Goal: Information Seeking & Learning: Learn about a topic

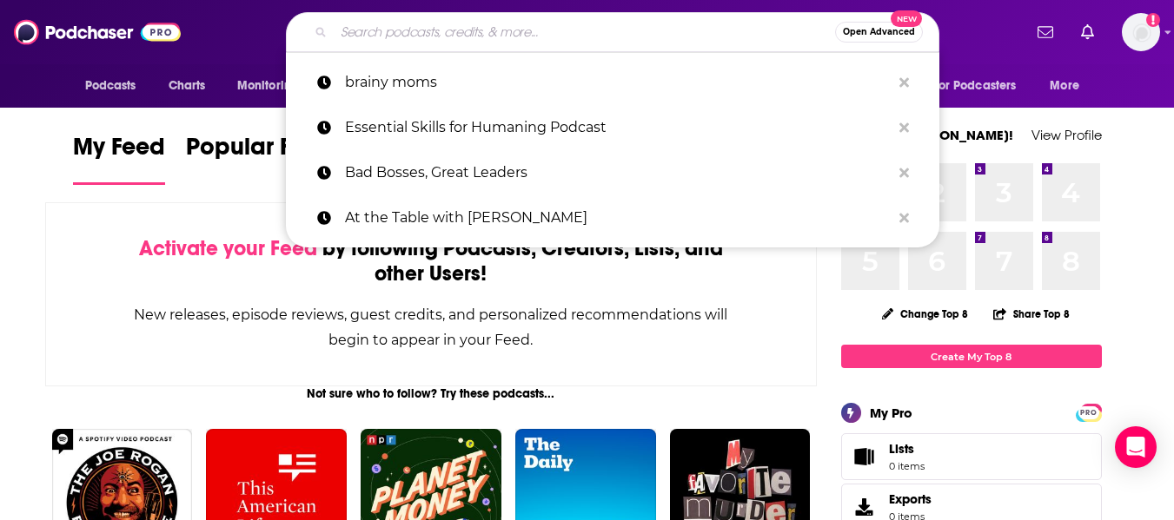
click at [364, 32] on input "Search podcasts, credits, & more..." at bounding box center [584, 32] width 501 height 28
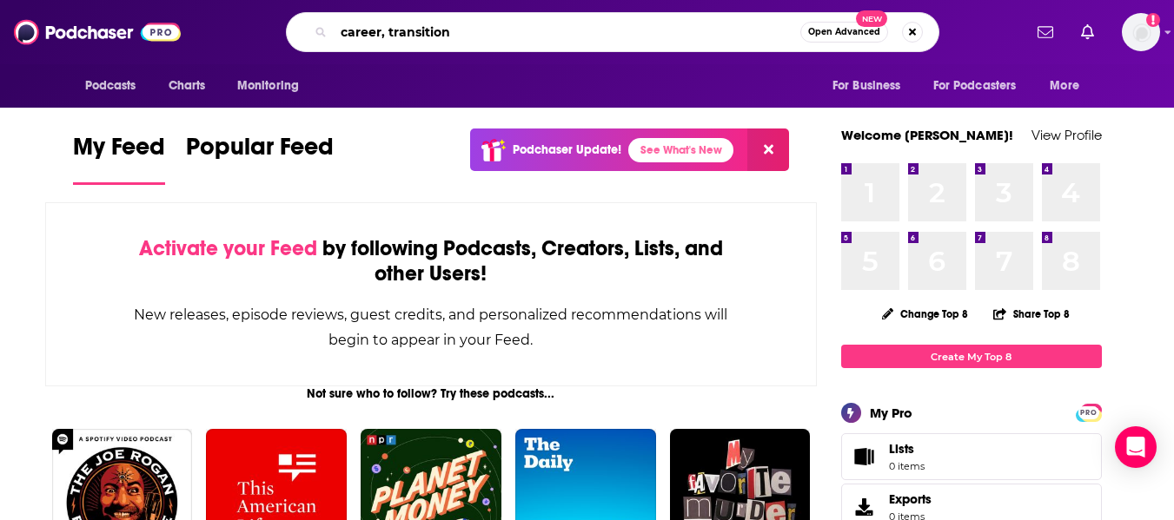
type input "career, transition"
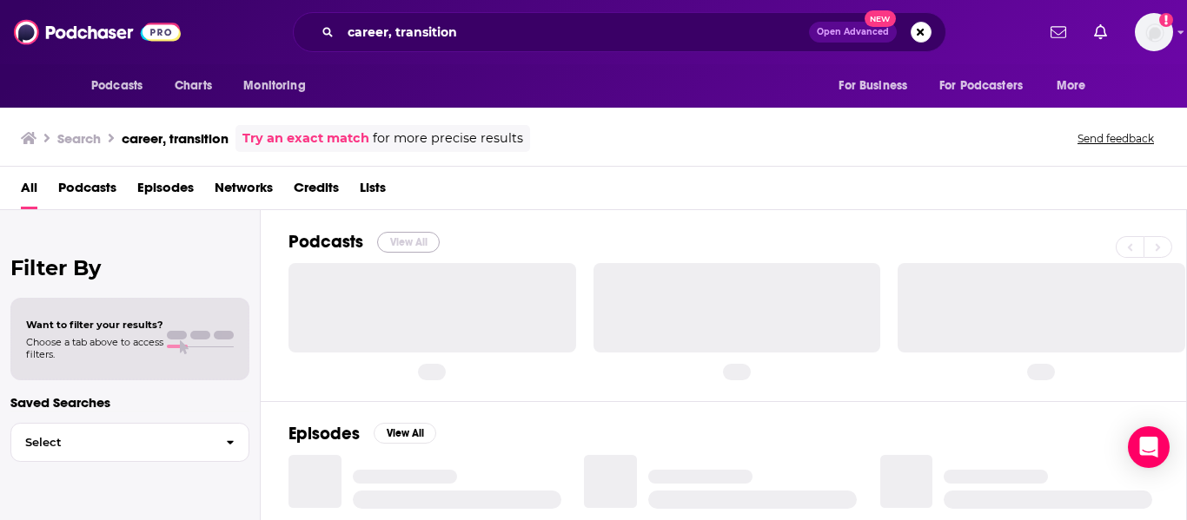
click at [397, 241] on button "View All" at bounding box center [408, 242] width 63 height 21
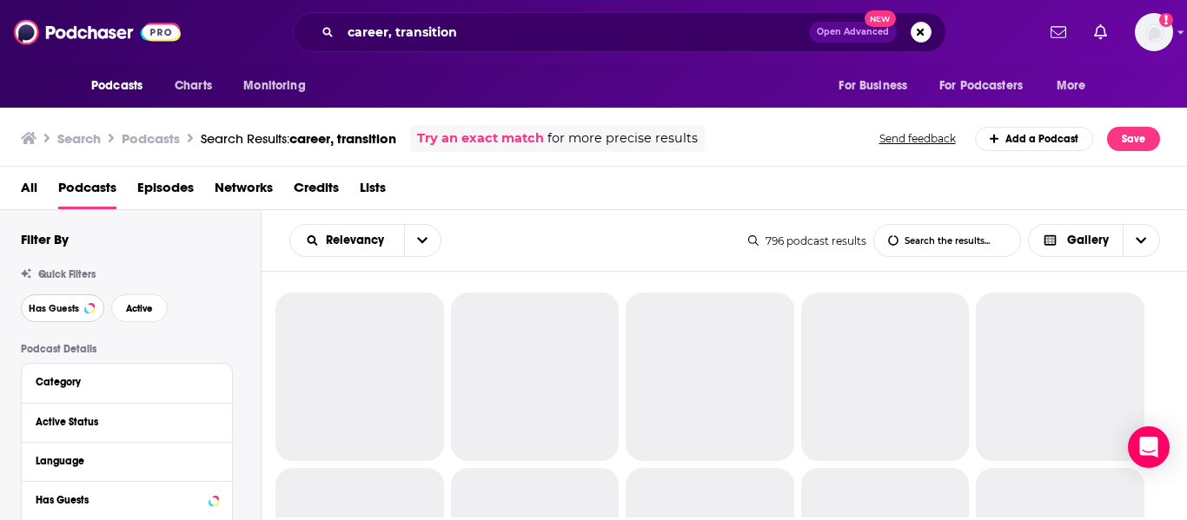
click at [38, 310] on span "Has Guests" at bounding box center [54, 309] width 50 height 10
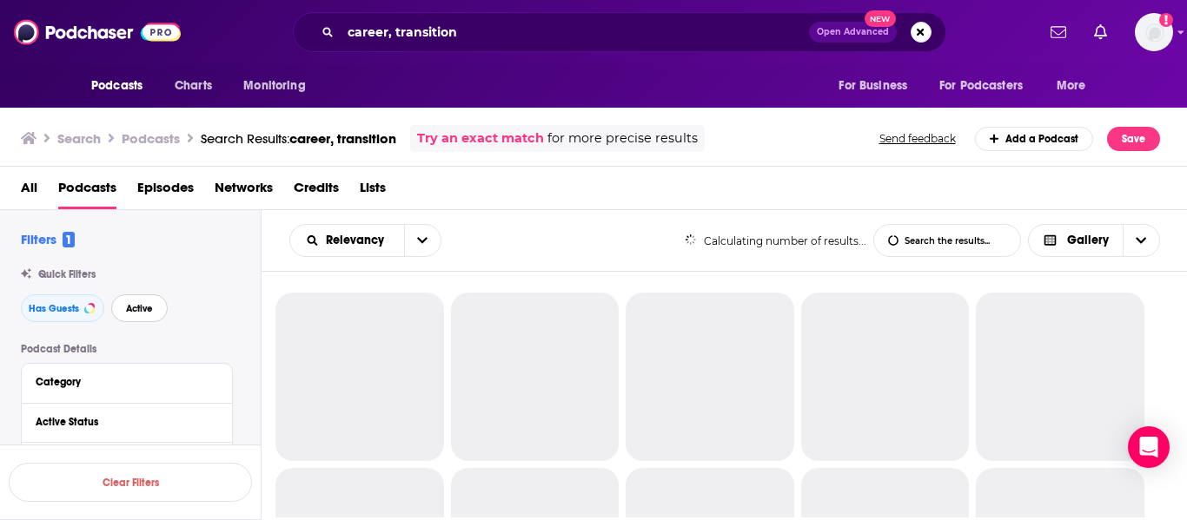
click at [117, 315] on button "Active" at bounding box center [139, 309] width 56 height 28
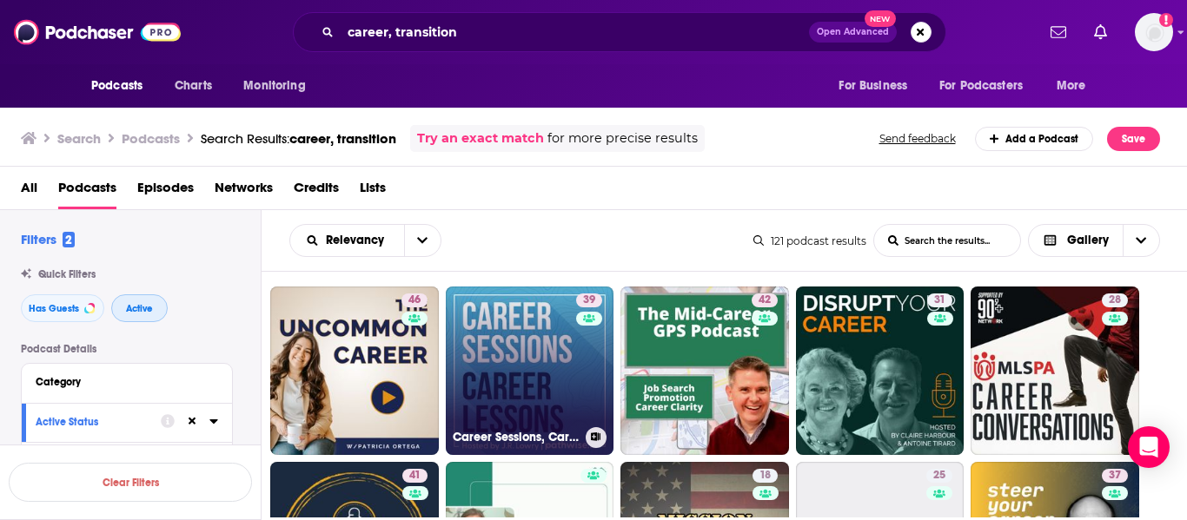
scroll to position [182, 0]
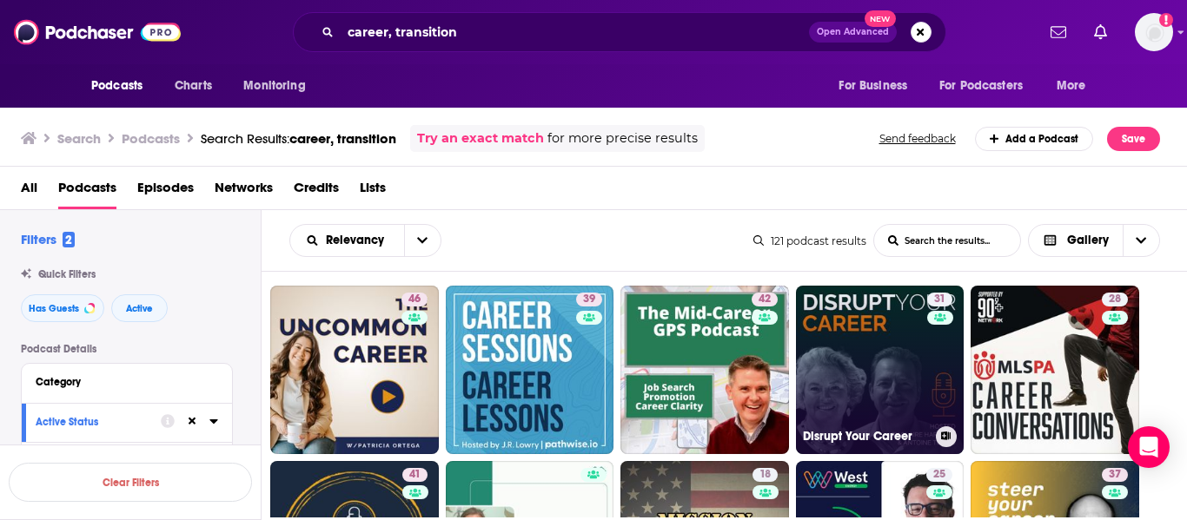
click at [852, 348] on link "31 Disrupt Your Career" at bounding box center [880, 370] width 169 height 169
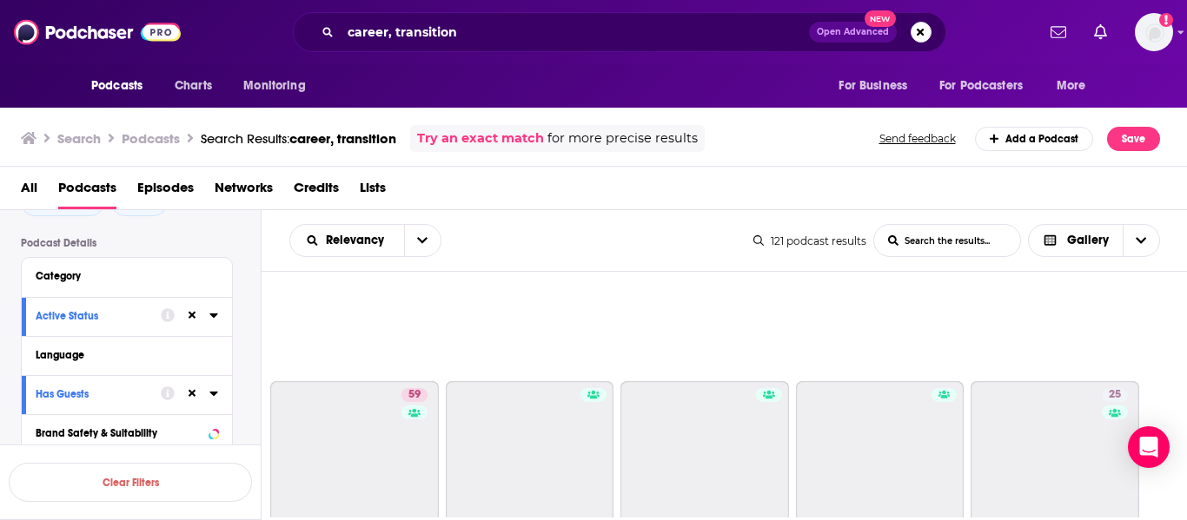
scroll to position [1490, 0]
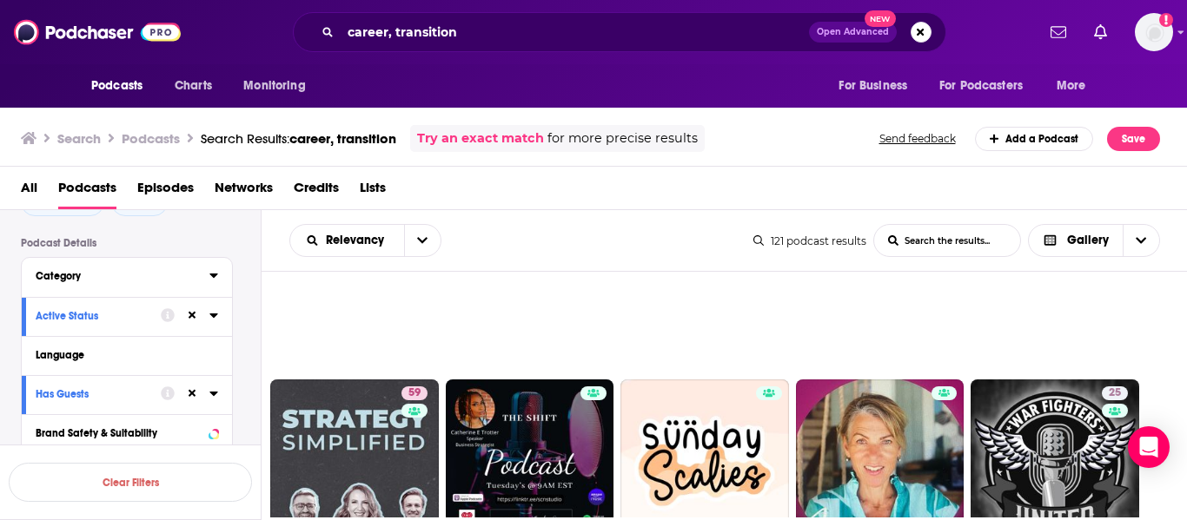
click at [107, 274] on div "Category" at bounding box center [117, 276] width 162 height 12
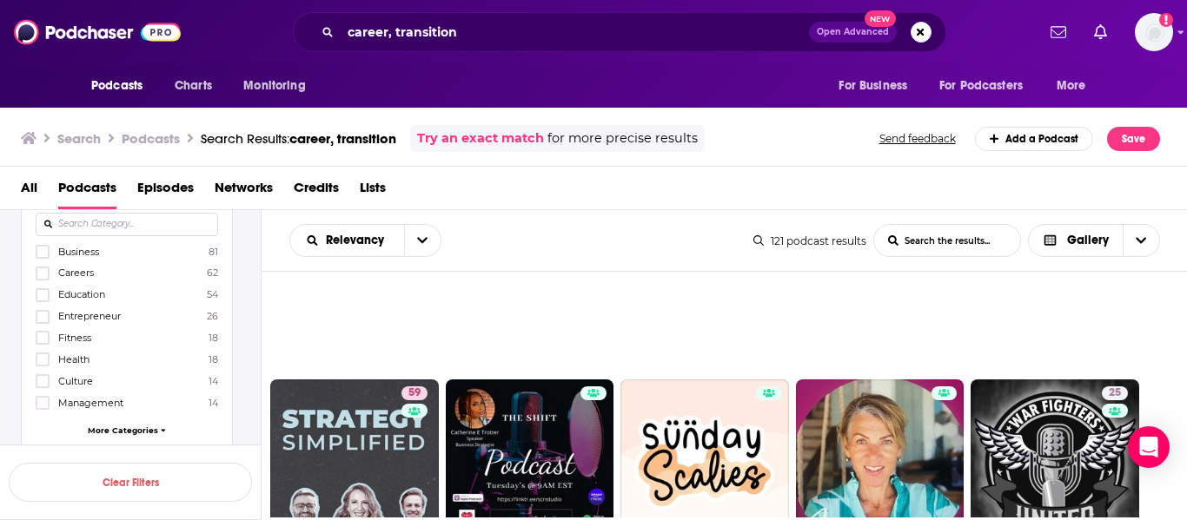
scroll to position [189, 0]
click at [37, 408] on icon at bounding box center [42, 403] width 10 height 10
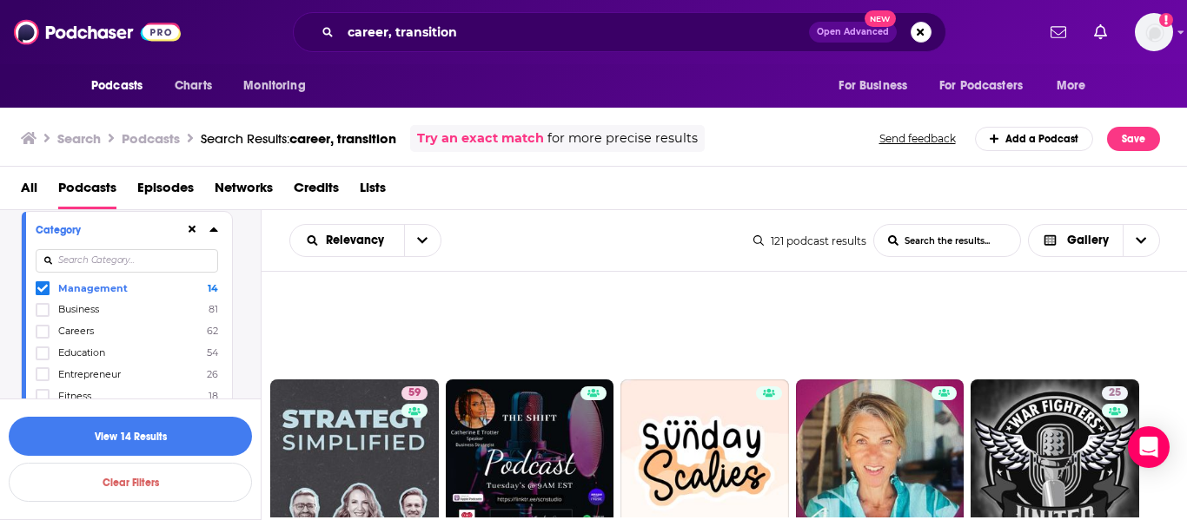
scroll to position [148, 0]
click at [107, 261] on input at bounding box center [127, 265] width 182 height 23
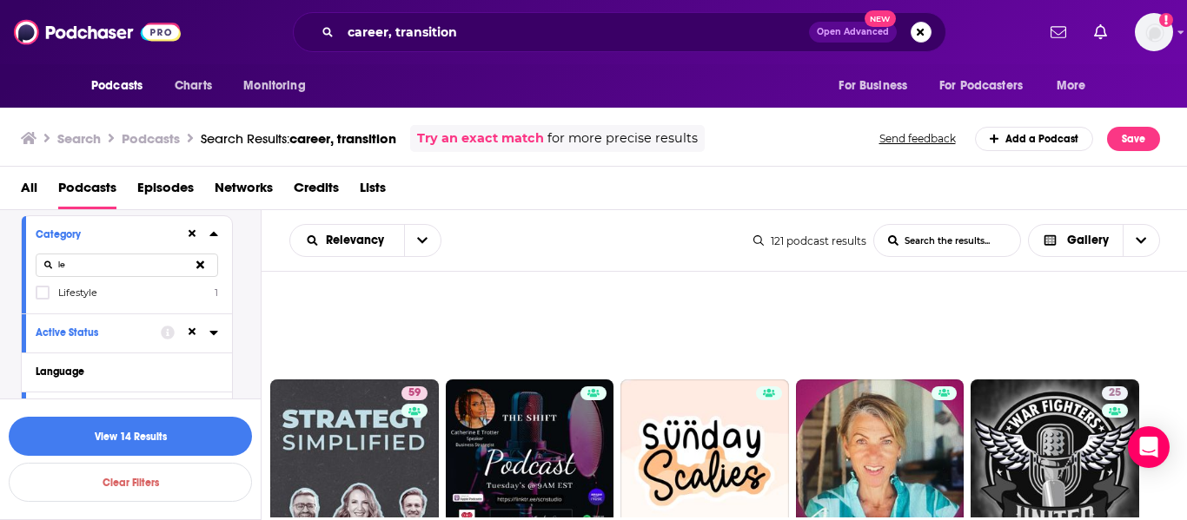
type input "l"
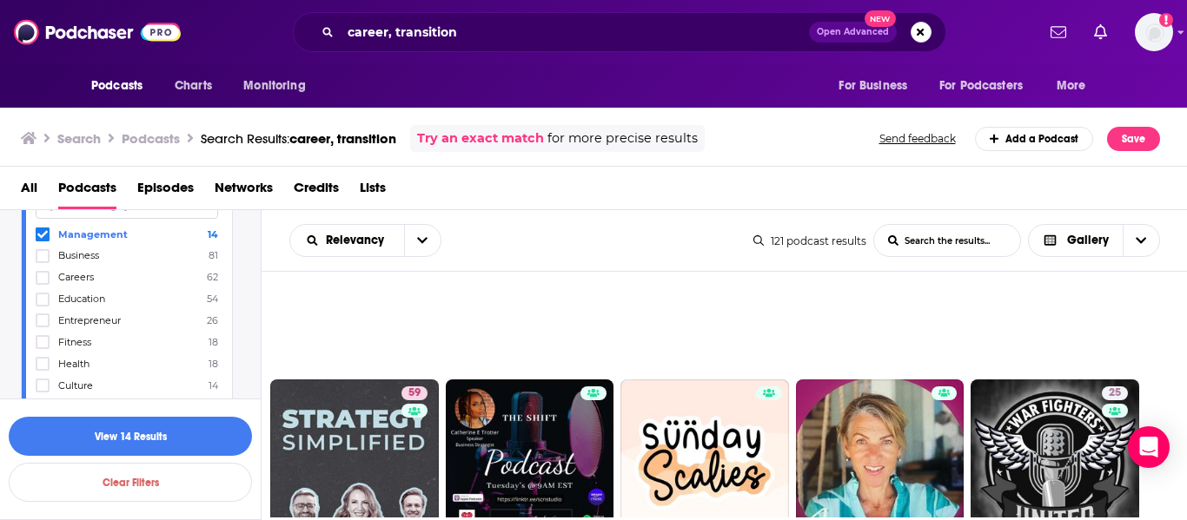
scroll to position [211, 0]
click at [43, 271] on icon at bounding box center [42, 273] width 10 height 10
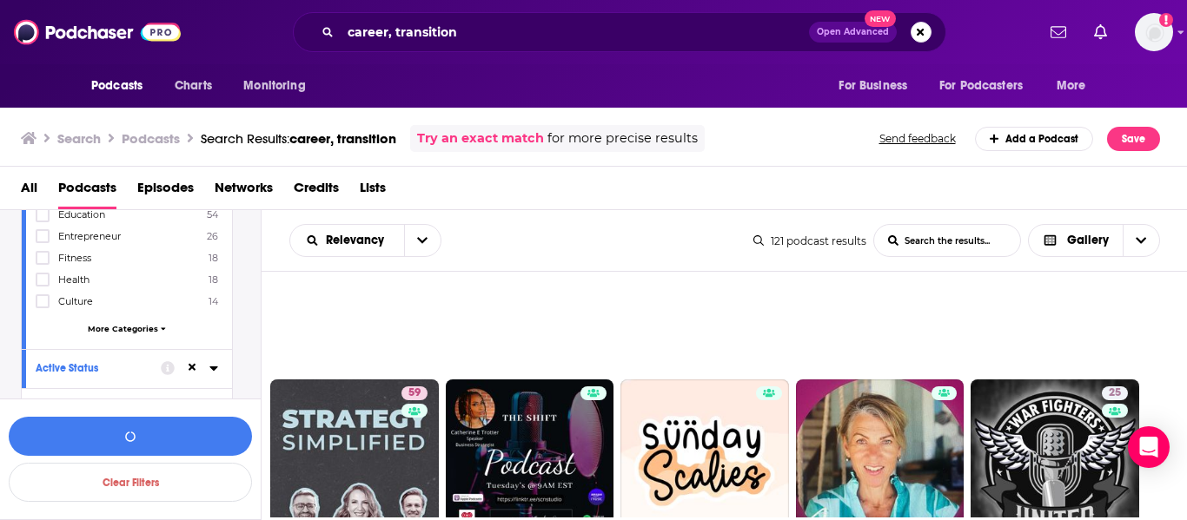
scroll to position [291, 0]
click at [130, 328] on span "More Categories" at bounding box center [123, 328] width 70 height 10
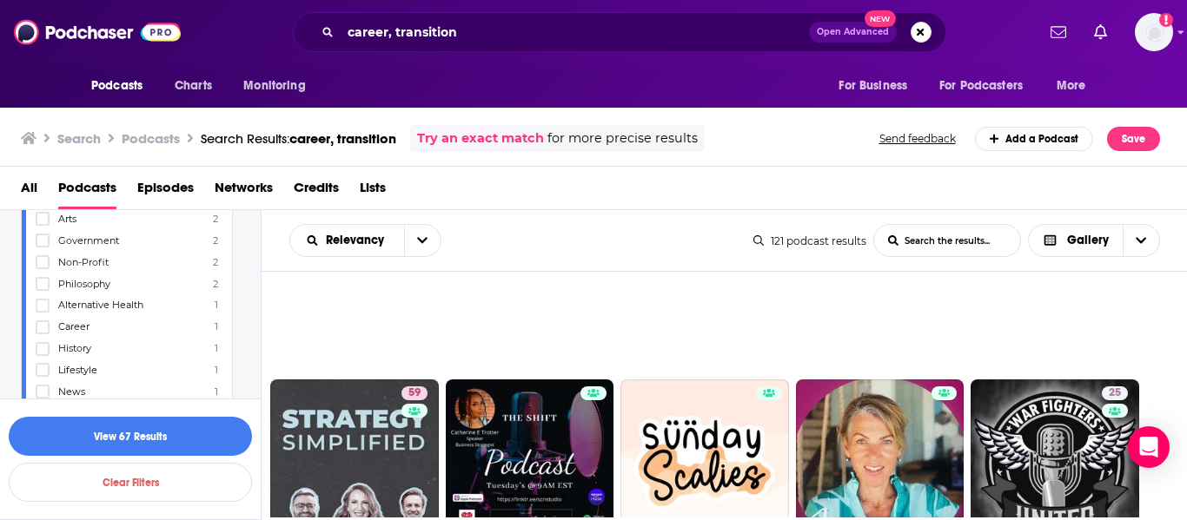
scroll to position [719, 0]
click at [100, 434] on button "View 67 Results" at bounding box center [130, 436] width 243 height 39
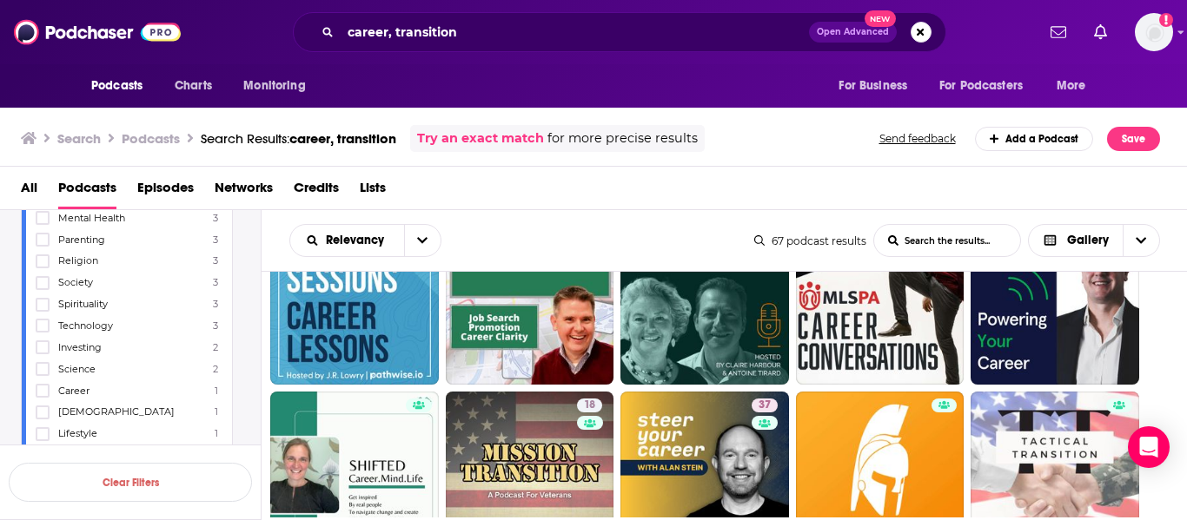
scroll to position [201, 0]
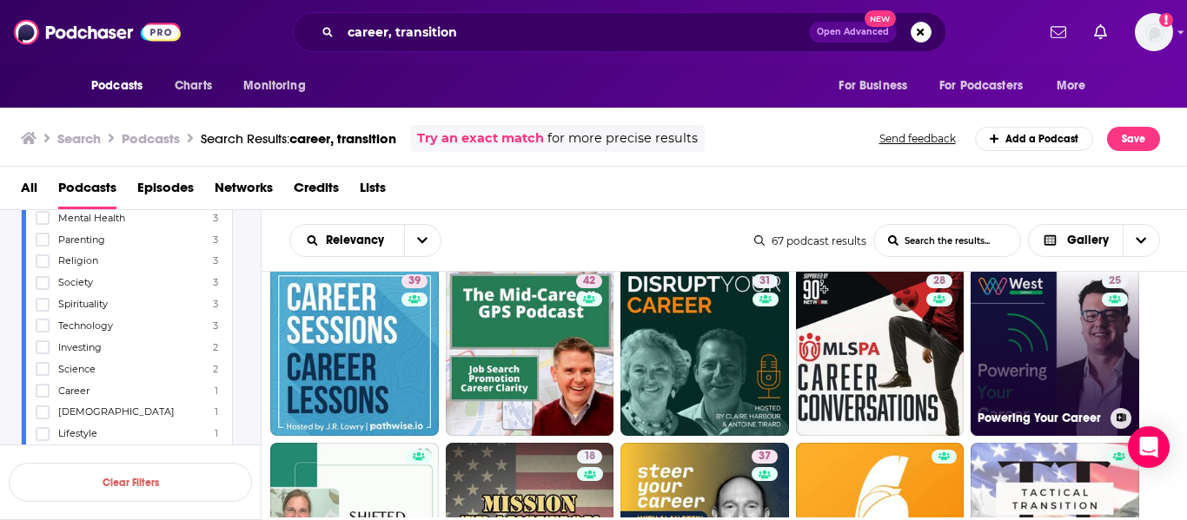
click at [1032, 347] on link "25 Powering Your Career" at bounding box center [1055, 352] width 169 height 169
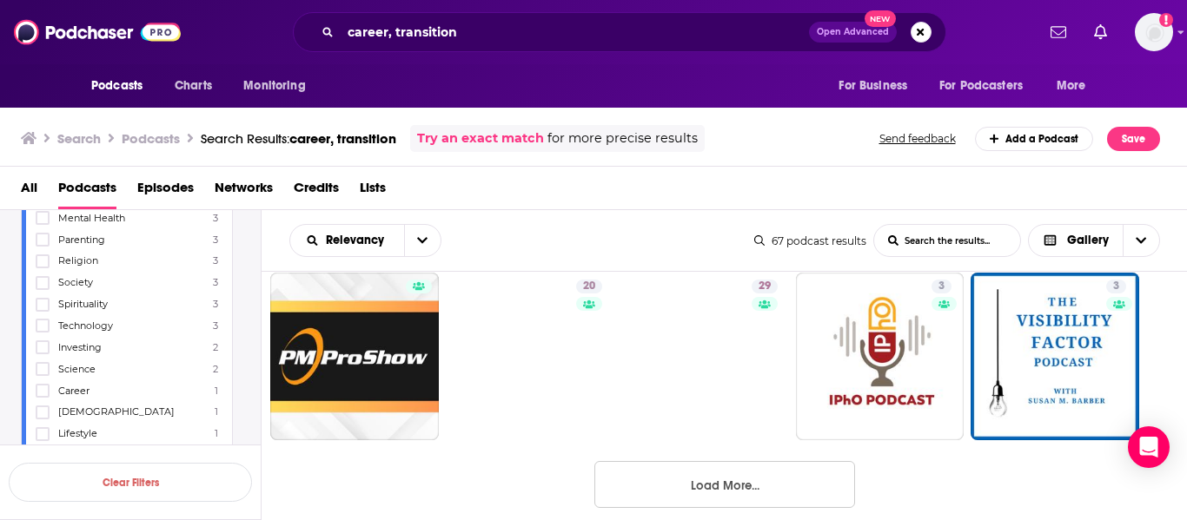
scroll to position [1599, 0]
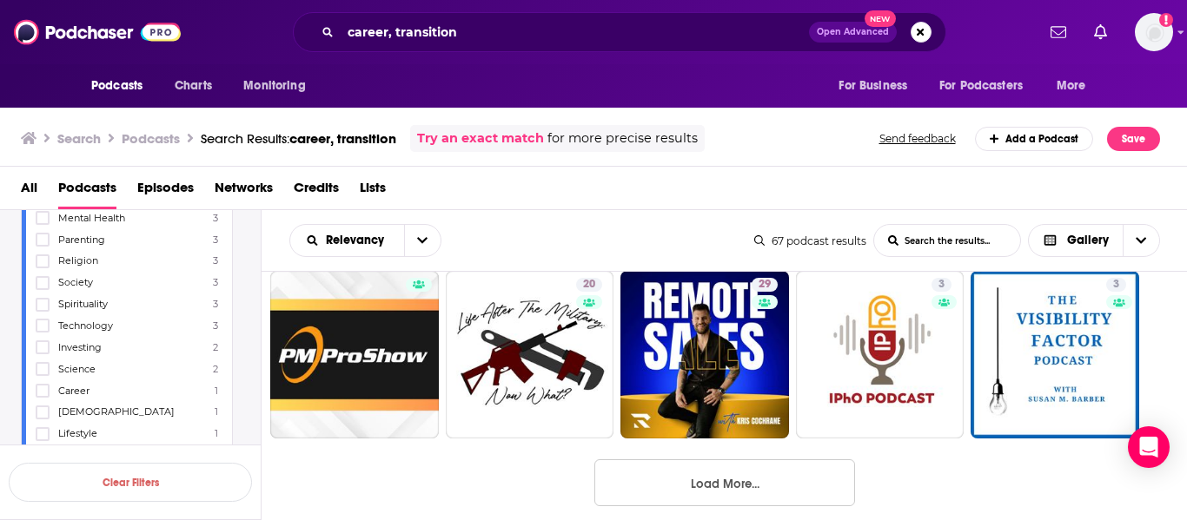
click at [826, 471] on button "Load More..." at bounding box center [724, 483] width 261 height 47
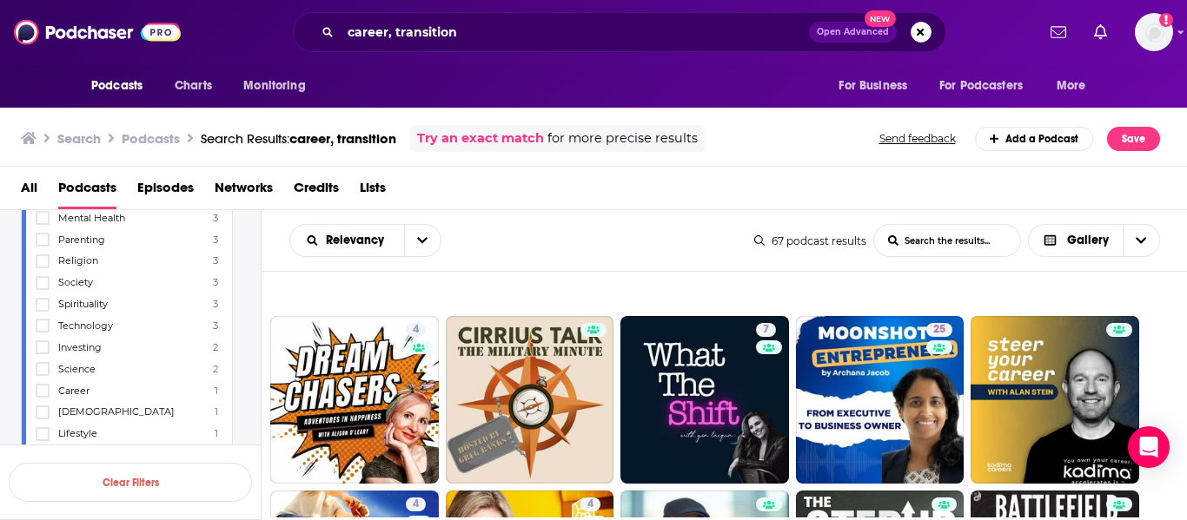
scroll to position [1905, 0]
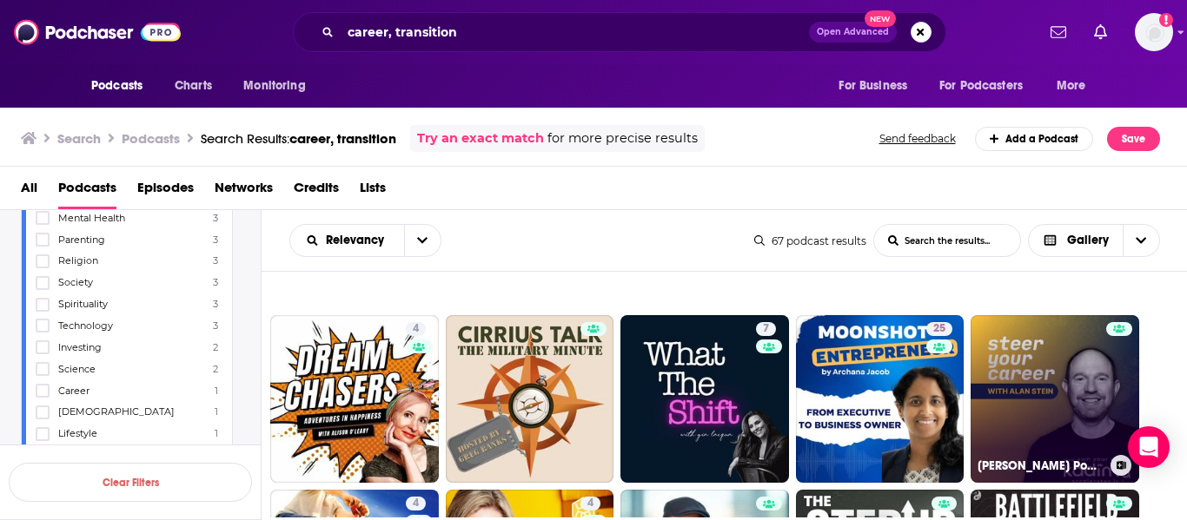
click at [1067, 395] on link "SYCK Podcast" at bounding box center [1055, 399] width 169 height 169
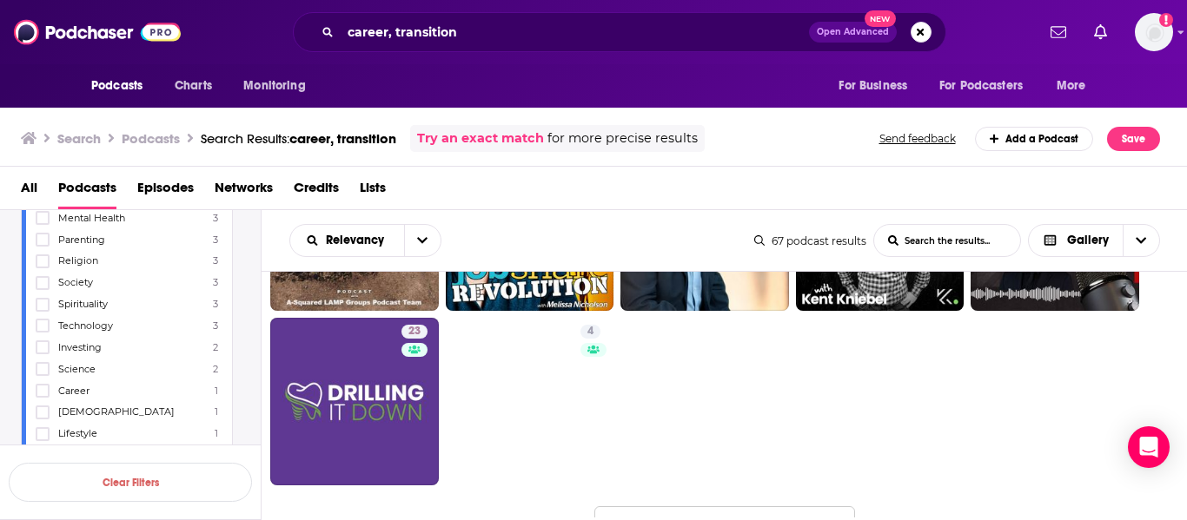
scroll to position [2251, 0]
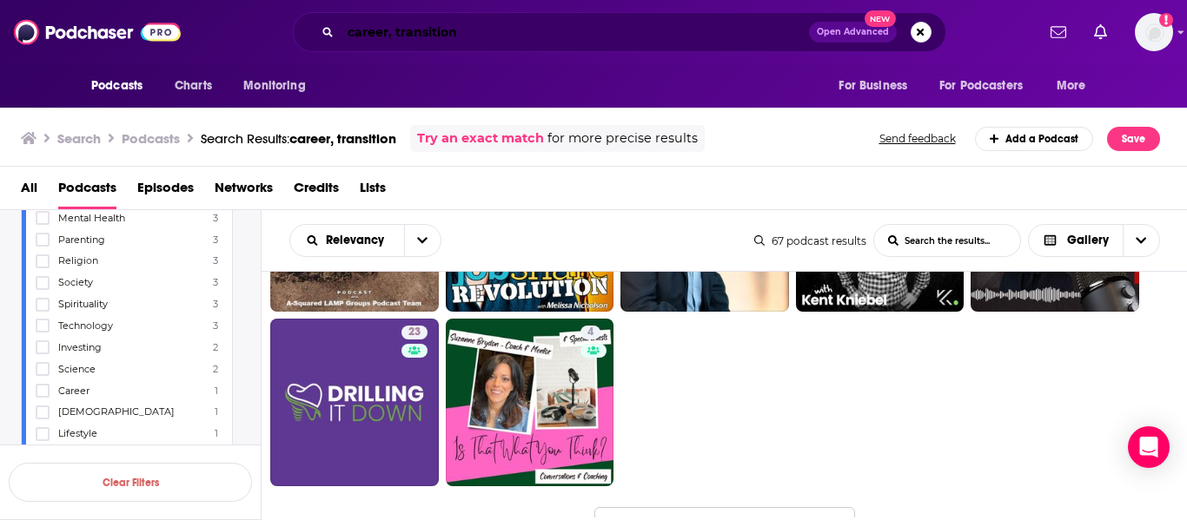
click at [427, 22] on input "career, transition" at bounding box center [575, 32] width 468 height 28
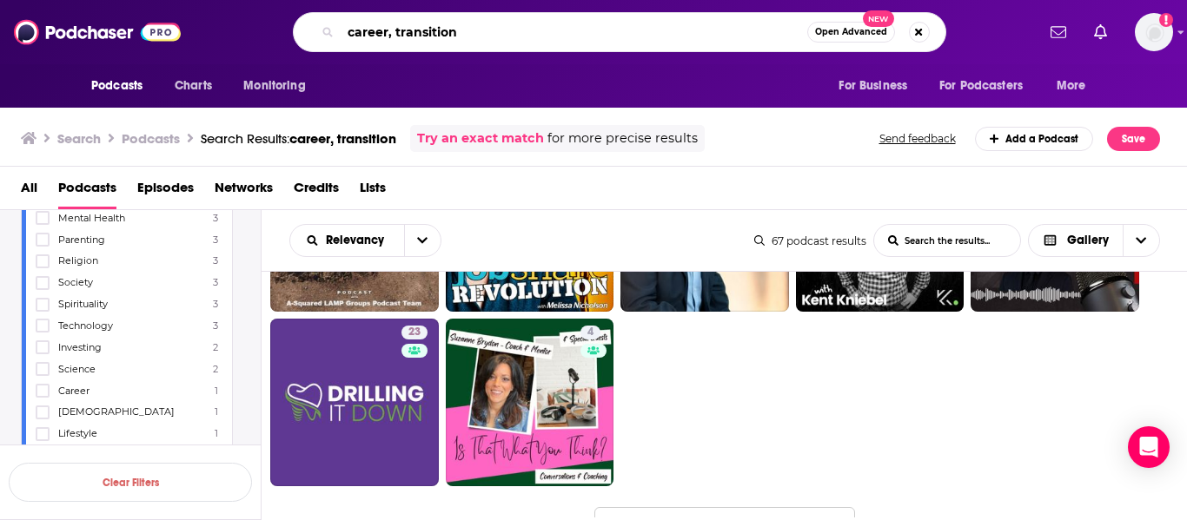
click at [427, 22] on input "career, transition" at bounding box center [574, 32] width 467 height 28
type input "career, leadership"
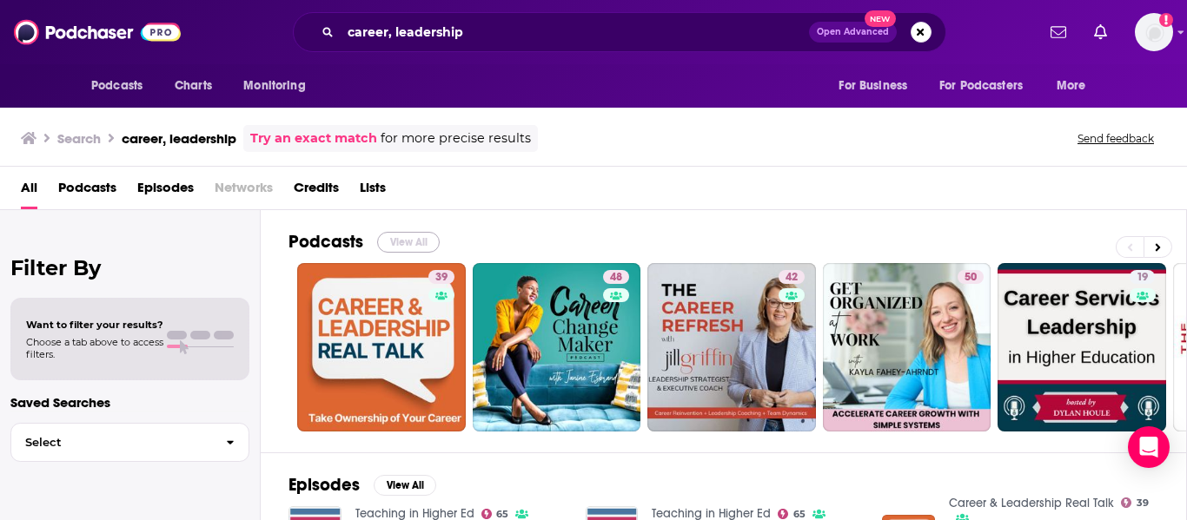
click at [407, 247] on button "View All" at bounding box center [408, 242] width 63 height 21
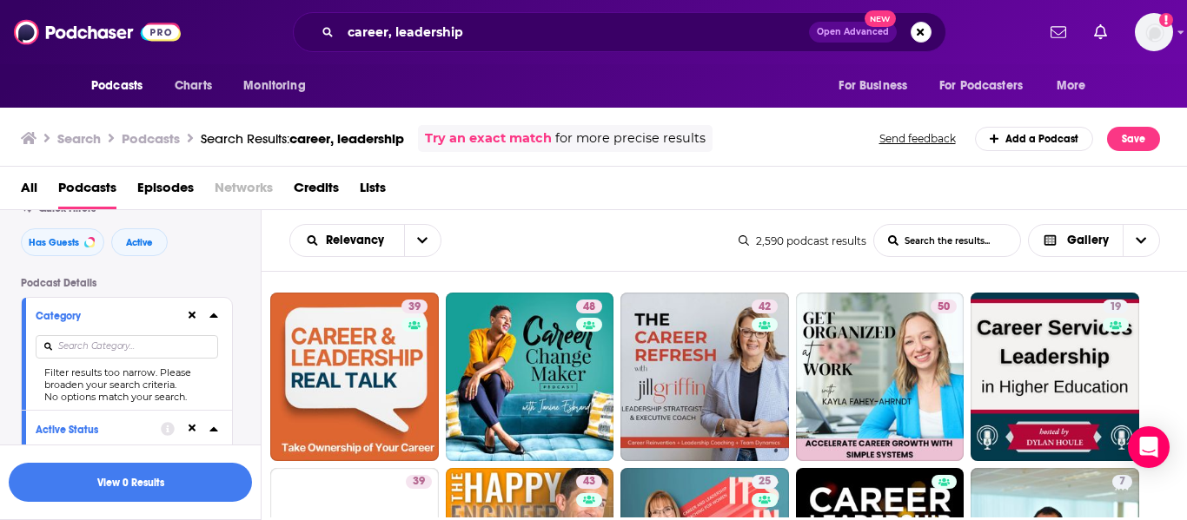
scroll to position [70, 0]
click at [192, 312] on icon at bounding box center [193, 312] width 8 height 8
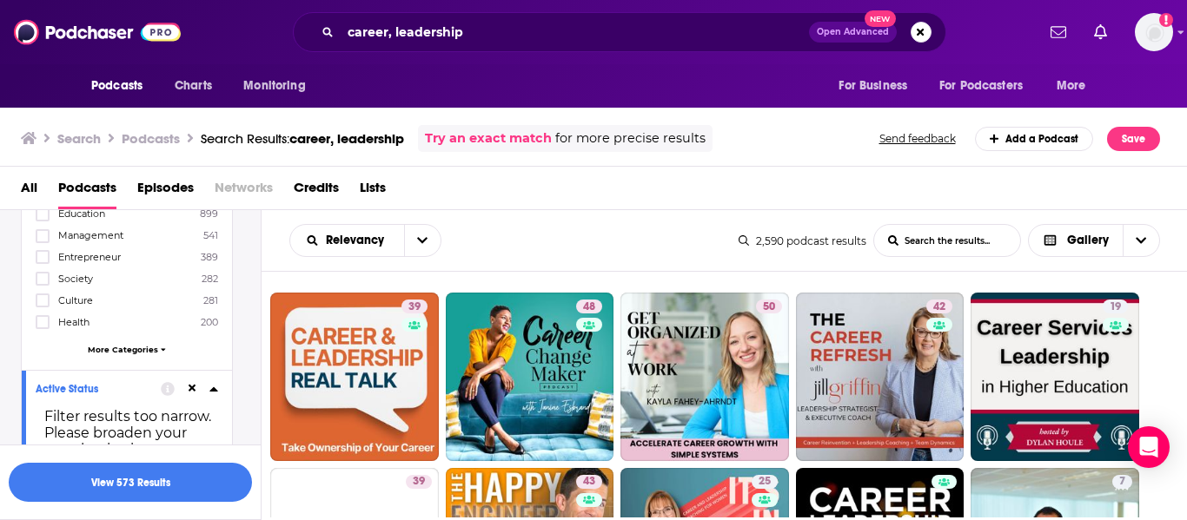
scroll to position [361, 0]
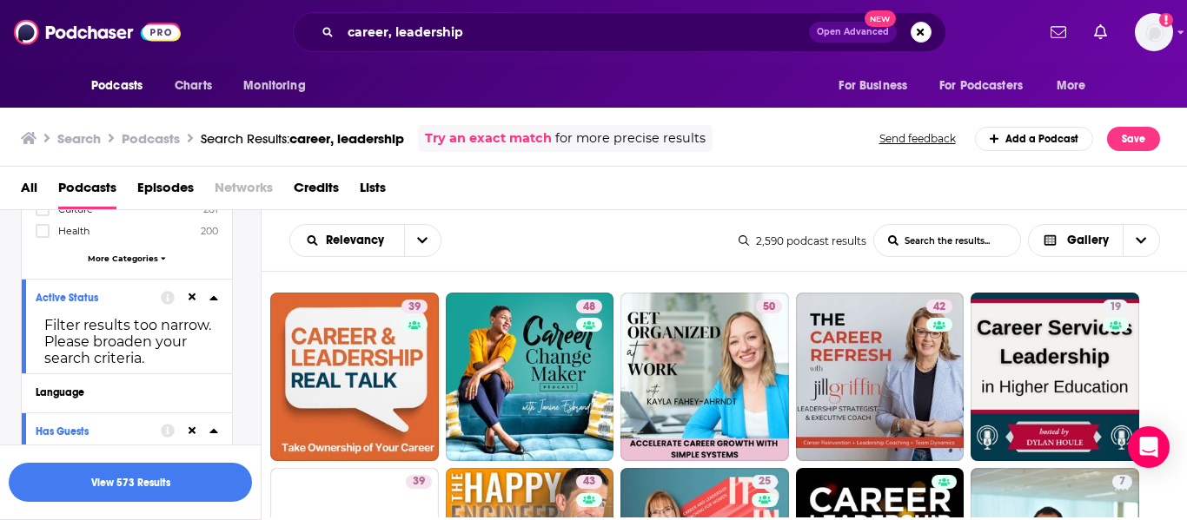
click at [191, 295] on icon at bounding box center [193, 298] width 8 height 8
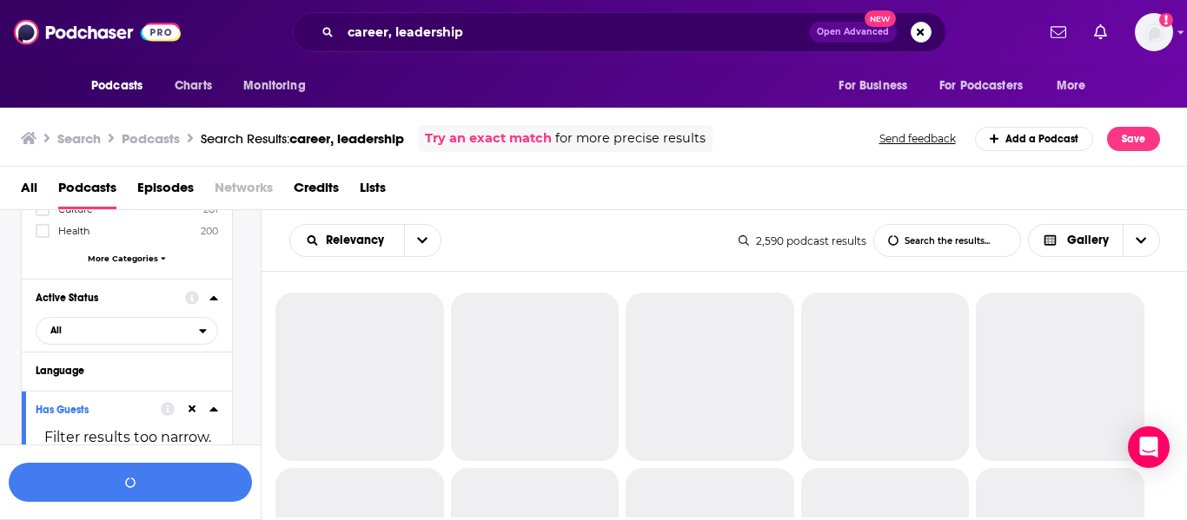
click at [191, 405] on icon at bounding box center [193, 409] width 8 height 11
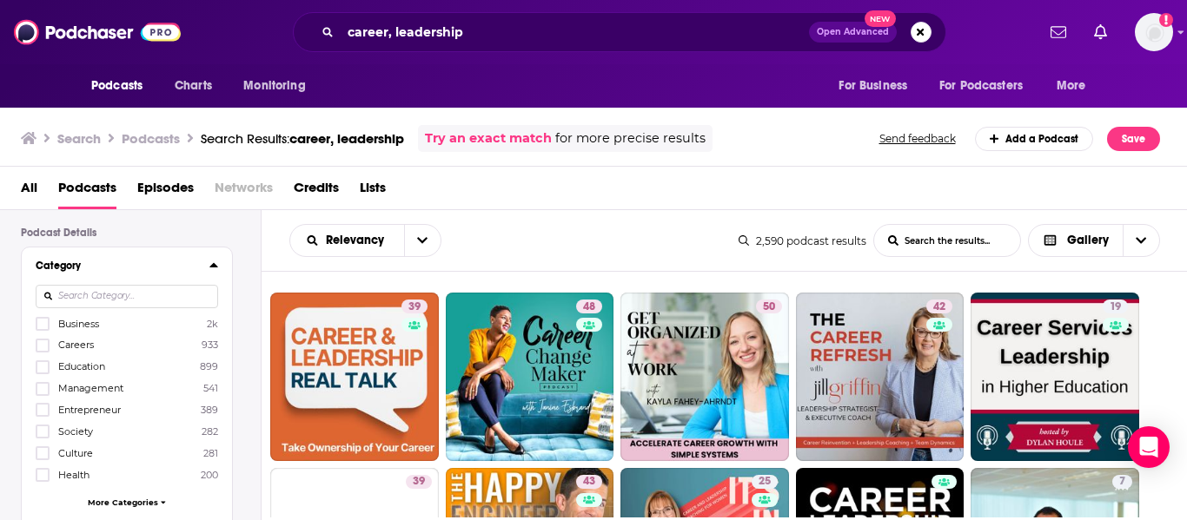
scroll to position [0, 0]
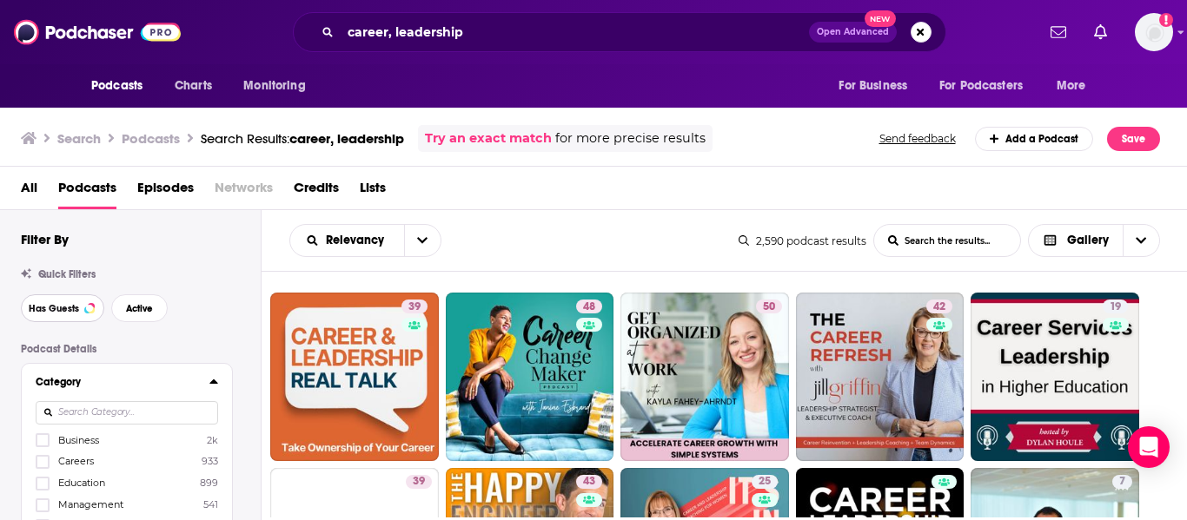
click at [77, 315] on button "Has Guests" at bounding box center [62, 309] width 83 height 28
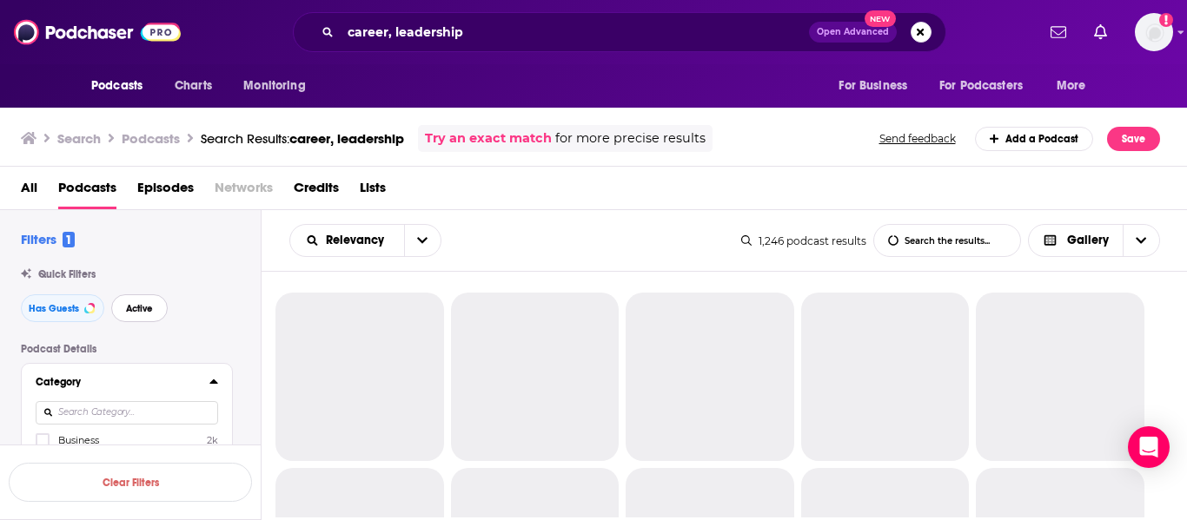
click at [128, 314] on span "Active" at bounding box center [139, 309] width 27 height 10
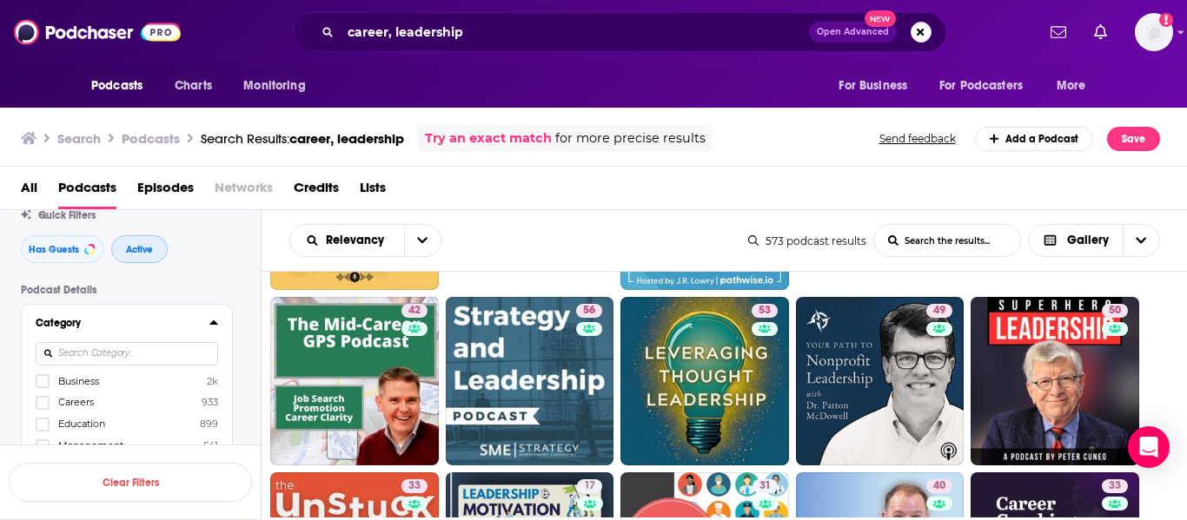
scroll to position [522, 0]
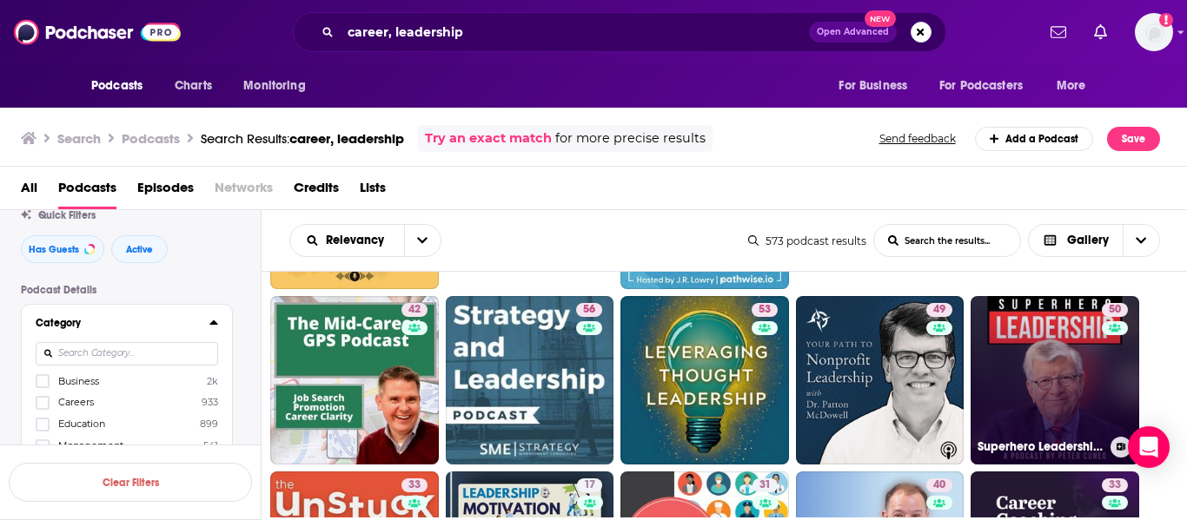
click at [1067, 368] on link "50 Superhero Leadership with Peter Cuneo" at bounding box center [1055, 380] width 169 height 169
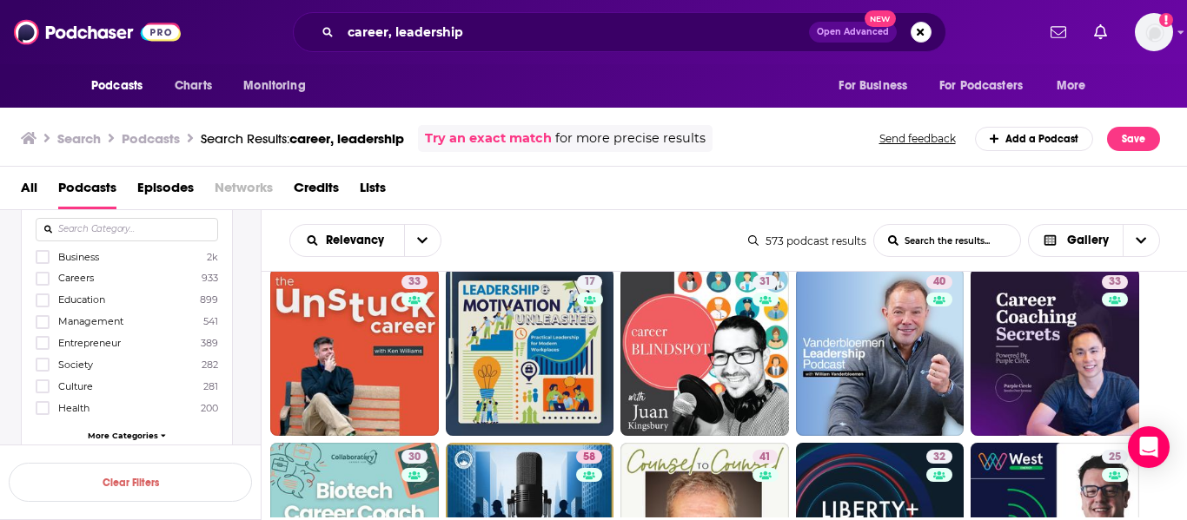
scroll to position [725, 0]
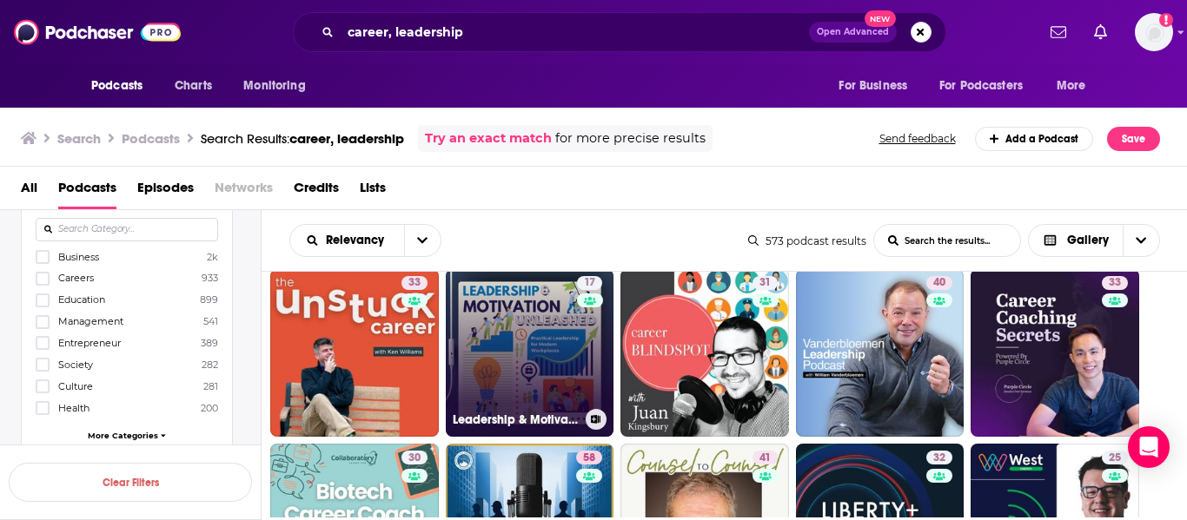
click at [505, 355] on link "17 Leadership & Motivation Unleashed: Practical Leadership for Modern Workplaces" at bounding box center [530, 353] width 169 height 169
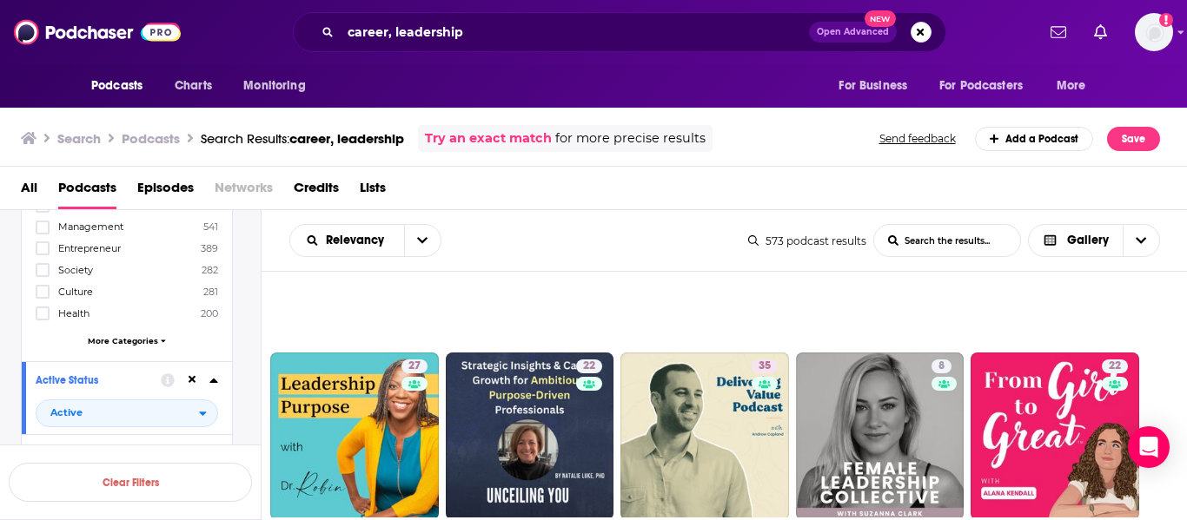
scroll to position [1547, 0]
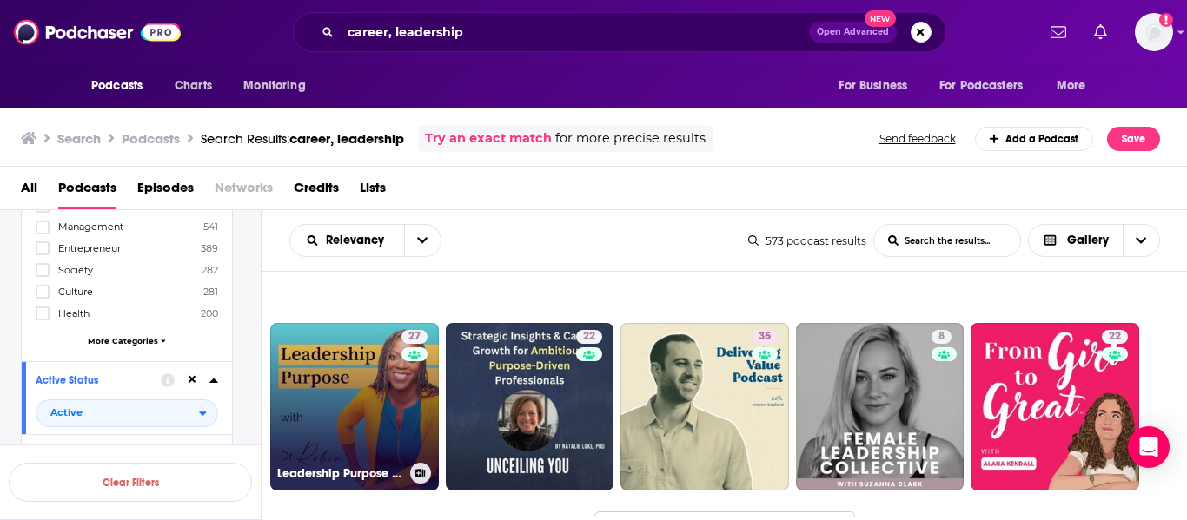
click at [363, 390] on link "27 Leadership Purpose with Dr. Robin" at bounding box center [354, 407] width 169 height 169
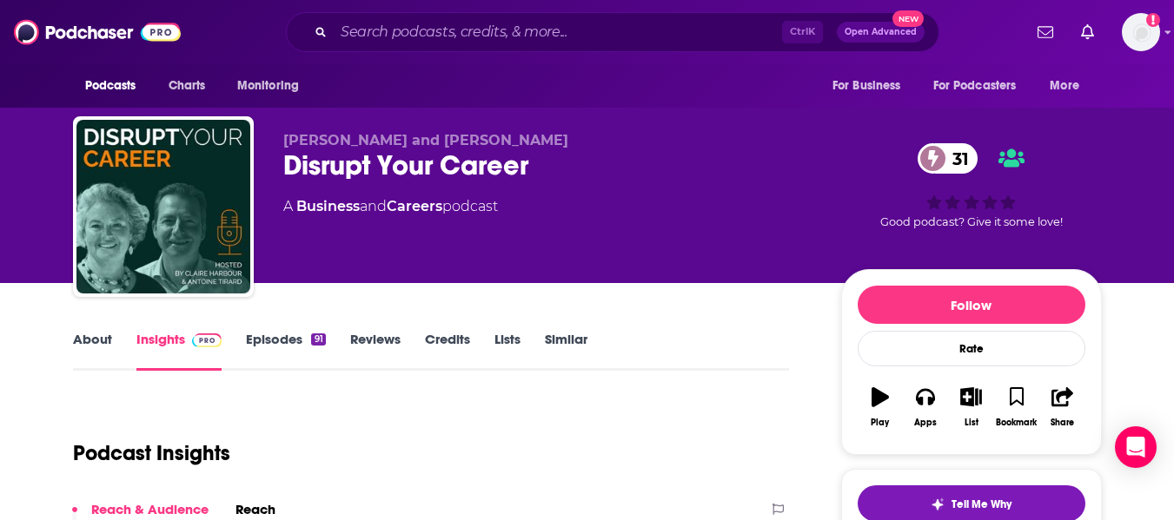
click at [82, 348] on link "About" at bounding box center [92, 351] width 39 height 40
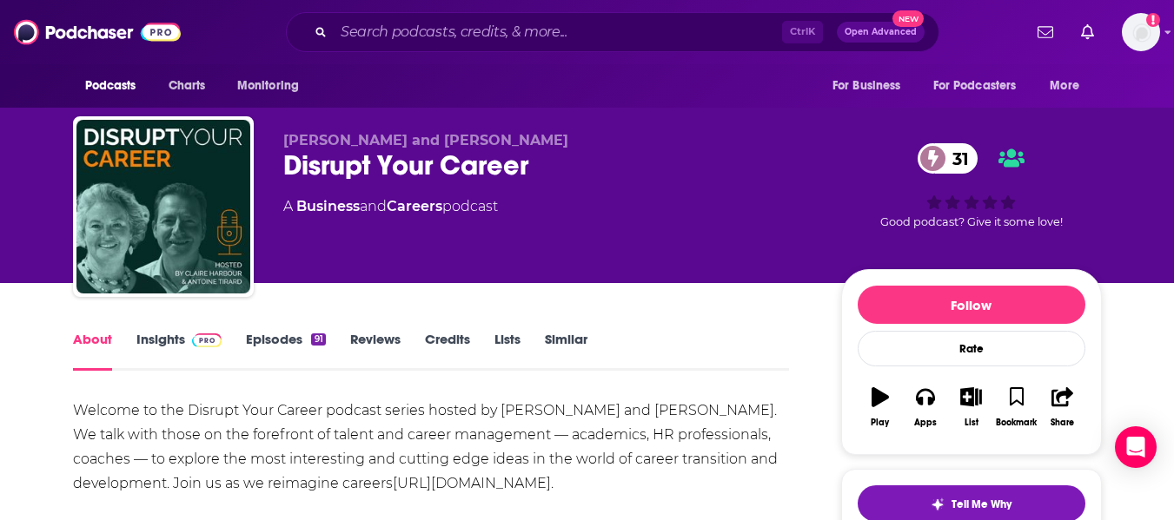
click at [320, 166] on div "Disrupt Your Career 31" at bounding box center [548, 166] width 530 height 34
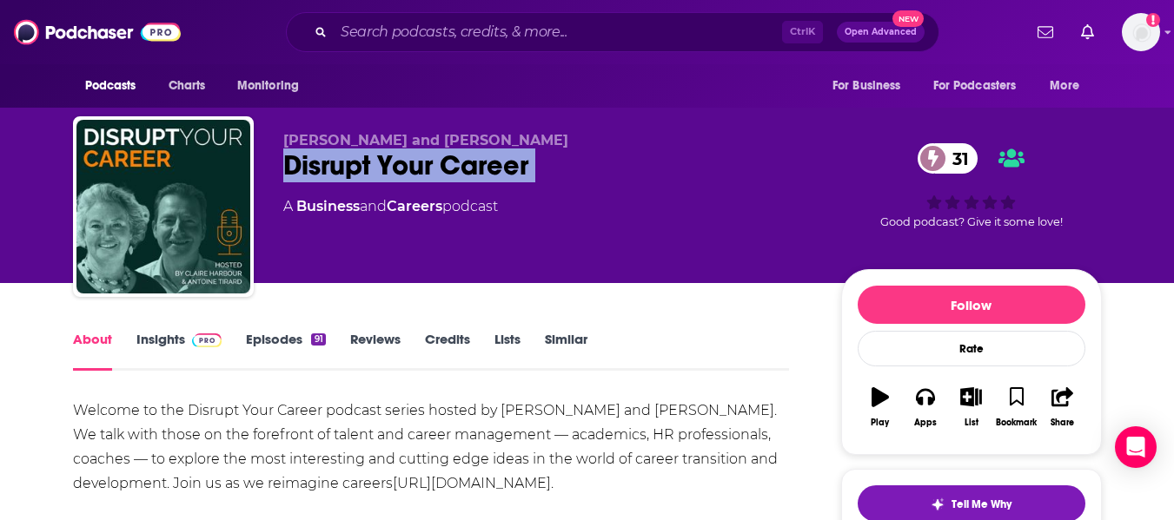
click at [320, 166] on div "Disrupt Your Career 31" at bounding box center [548, 166] width 530 height 34
copy div "Disrupt Your Career 31"
click at [157, 352] on link "Insights" at bounding box center [179, 351] width 86 height 40
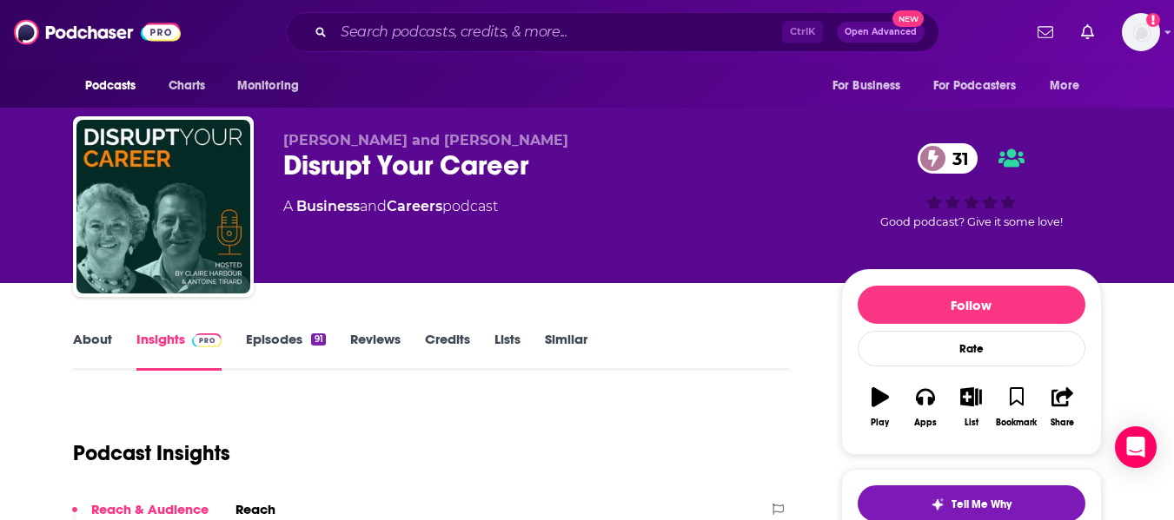
click at [79, 343] on link "About" at bounding box center [92, 351] width 39 height 40
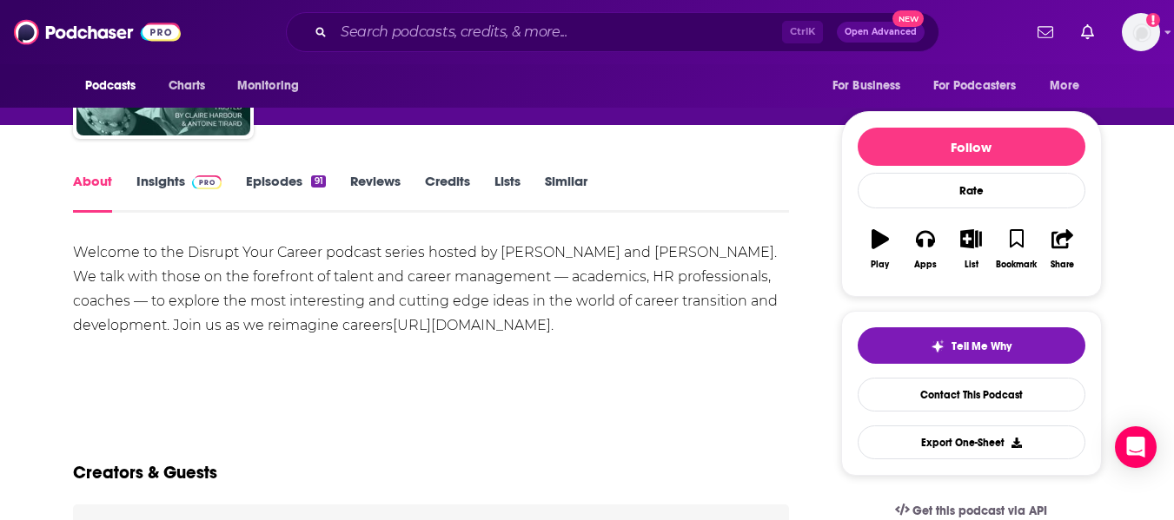
scroll to position [159, 0]
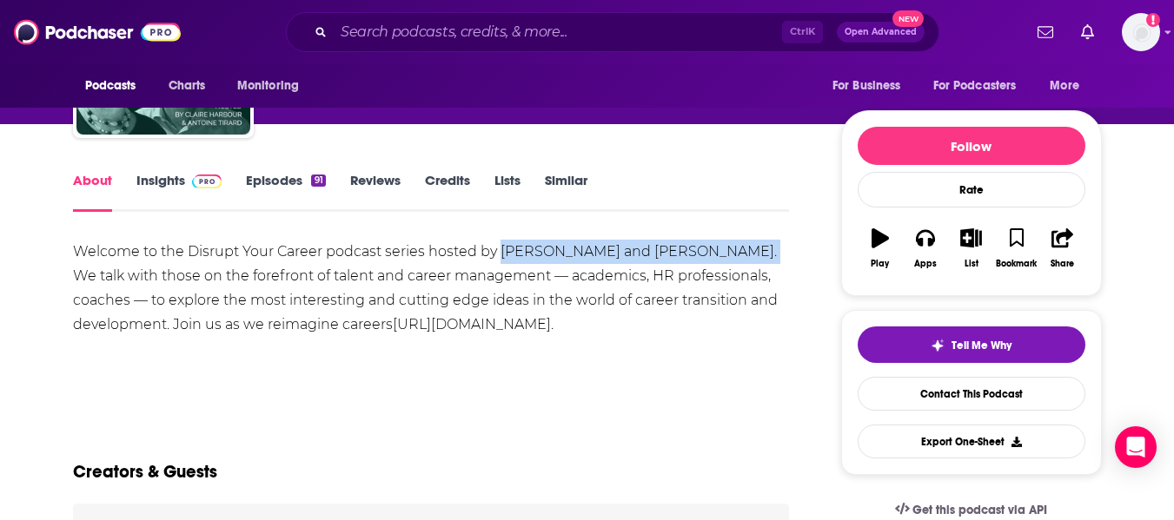
drag, startPoint x: 497, startPoint y: 255, endPoint x: 726, endPoint y: 251, distance: 228.6
click at [726, 251] on div "Welcome to the Disrupt Your Career podcast series hosted by Claire Harbour and …" at bounding box center [431, 288] width 717 height 97
copy div "Claire Harbour and Antoine Tirard"
click at [144, 176] on link "Insights" at bounding box center [179, 192] width 86 height 40
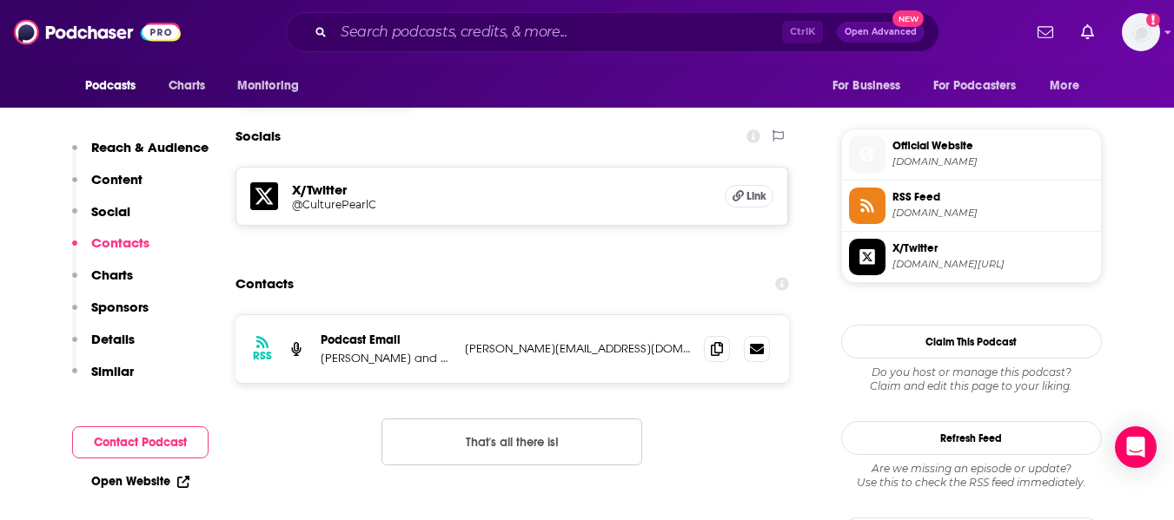
scroll to position [1525, 0]
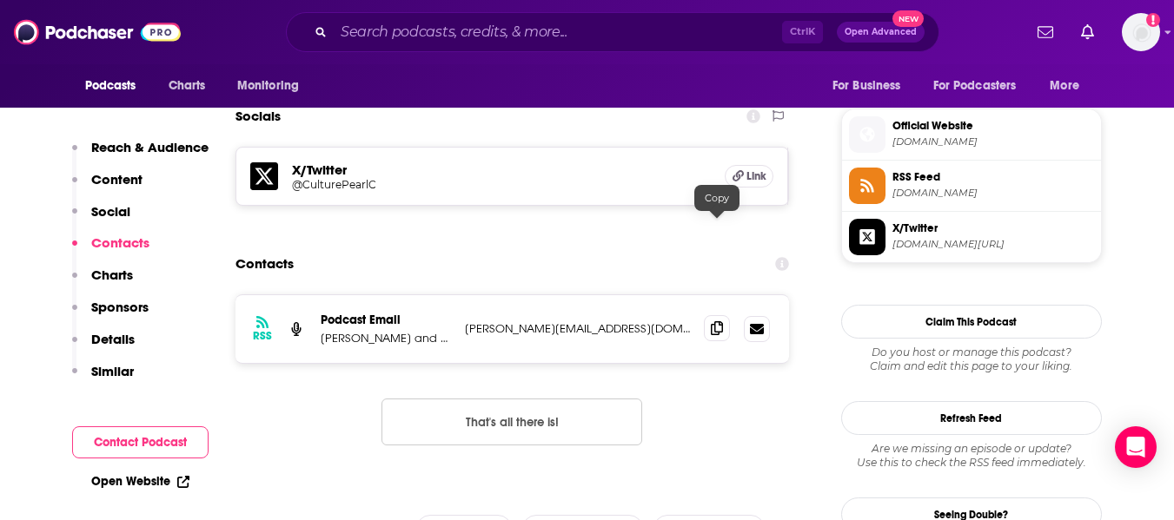
click at [715, 322] on icon at bounding box center [717, 329] width 12 height 14
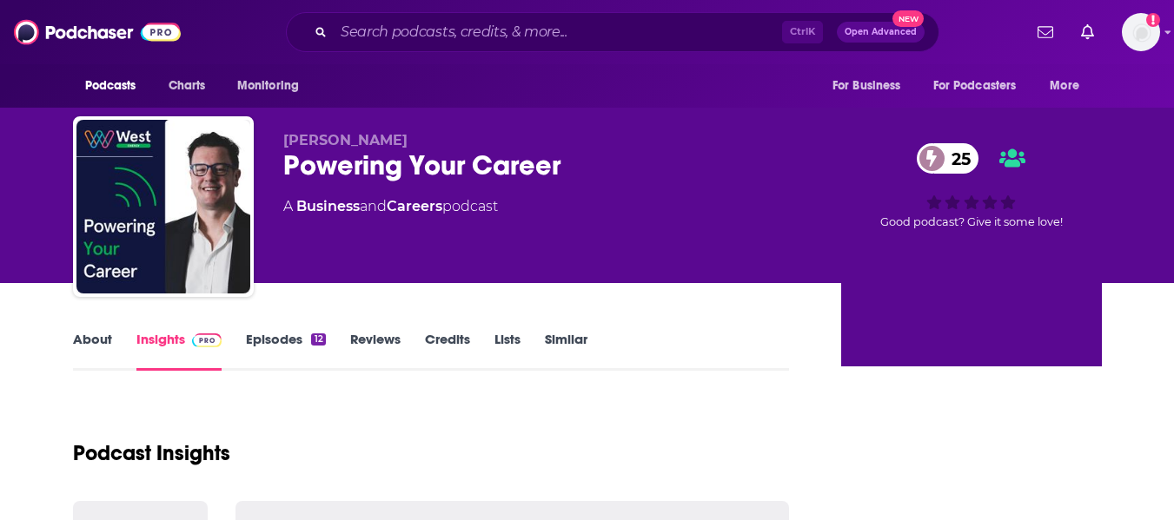
click at [83, 347] on link "About" at bounding box center [92, 351] width 39 height 40
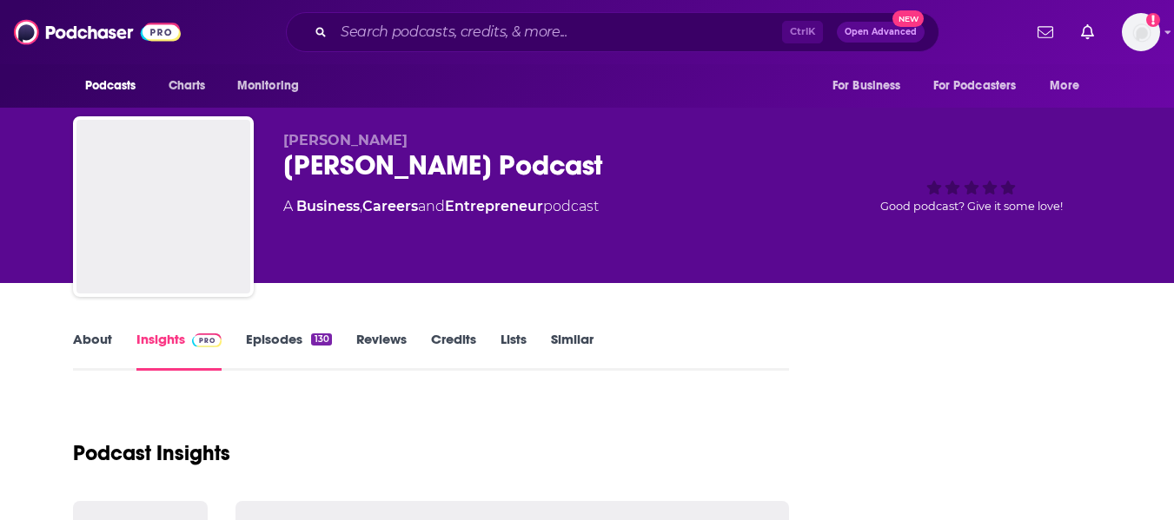
click at [89, 339] on link "About" at bounding box center [92, 351] width 39 height 40
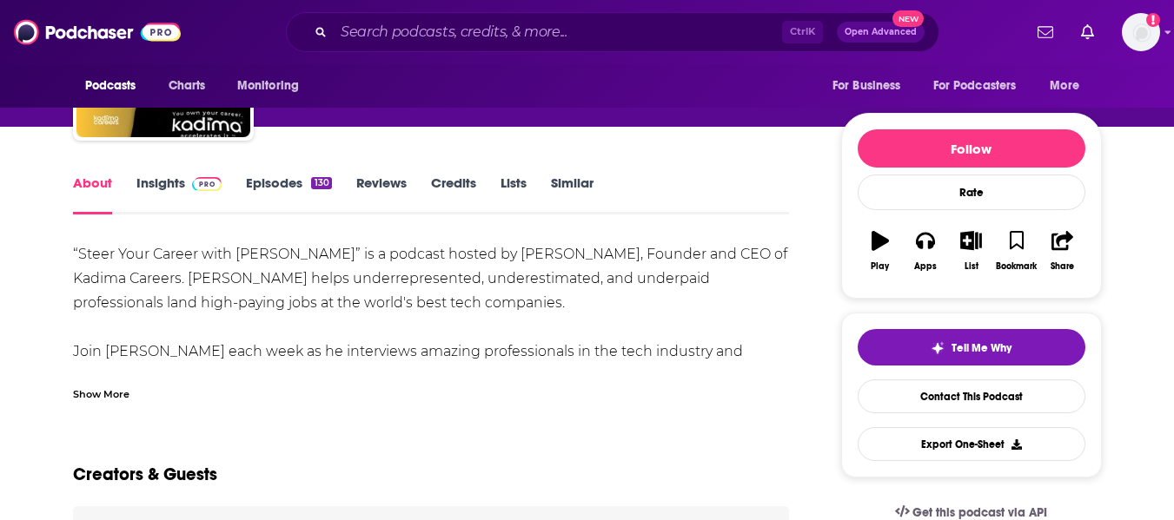
scroll to position [162, 0]
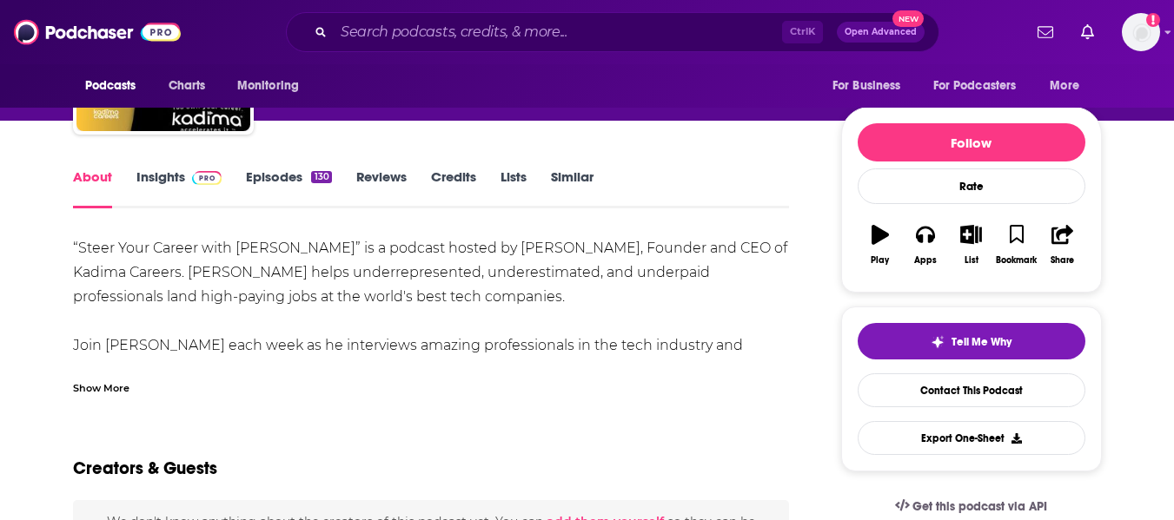
click at [104, 382] on div "Show More" at bounding box center [101, 387] width 56 height 17
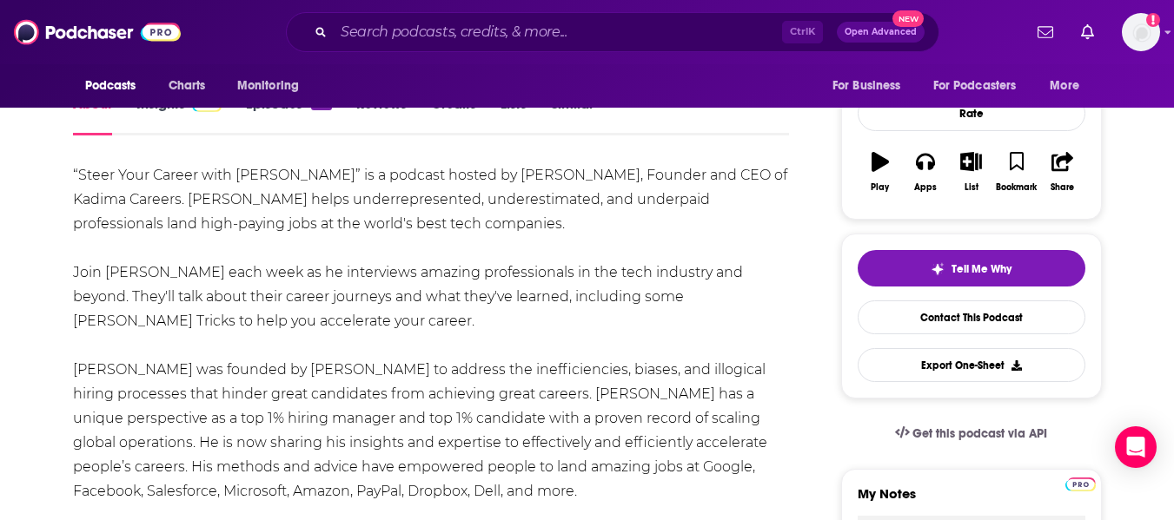
scroll to position [0, 0]
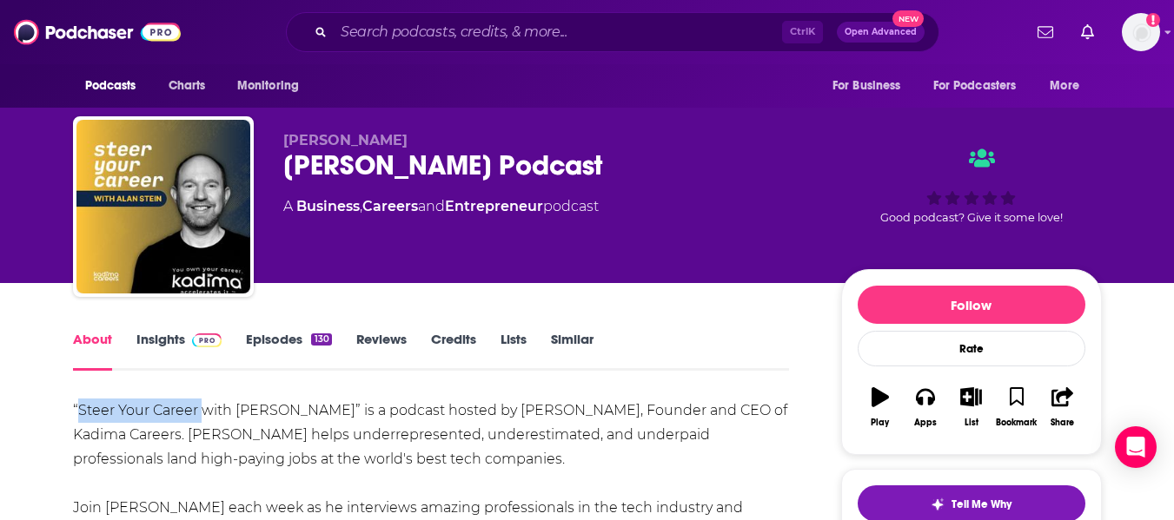
drag, startPoint x: 80, startPoint y: 411, endPoint x: 200, endPoint y: 413, distance: 119.9
copy div "Steer Your Career"
click at [162, 356] on link "Insights" at bounding box center [179, 351] width 86 height 40
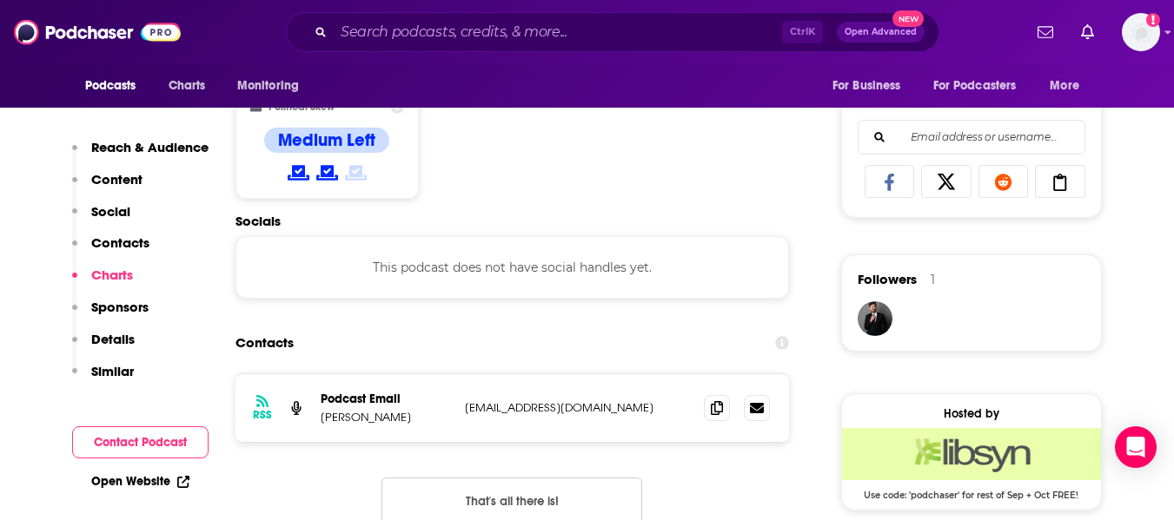
scroll to position [1079, 0]
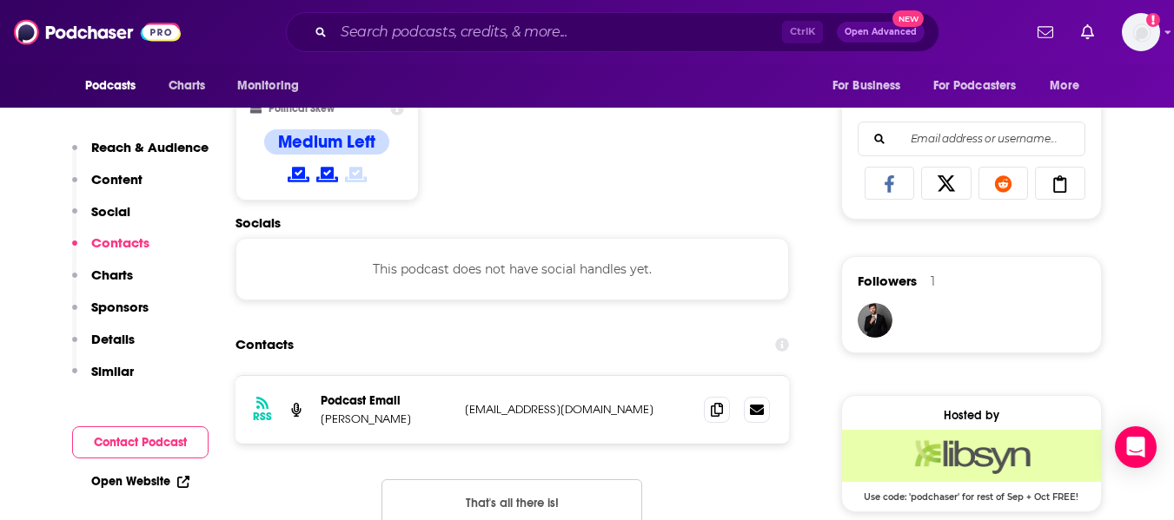
drag, startPoint x: 655, startPoint y: 406, endPoint x: 540, endPoint y: 412, distance: 114.9
click at [540, 412] on p "syckpodcast@kadimacareers.com" at bounding box center [578, 409] width 226 height 15
copy p "kadimacareers.com"
click at [328, 421] on p "Alan Stein" at bounding box center [386, 419] width 130 height 15
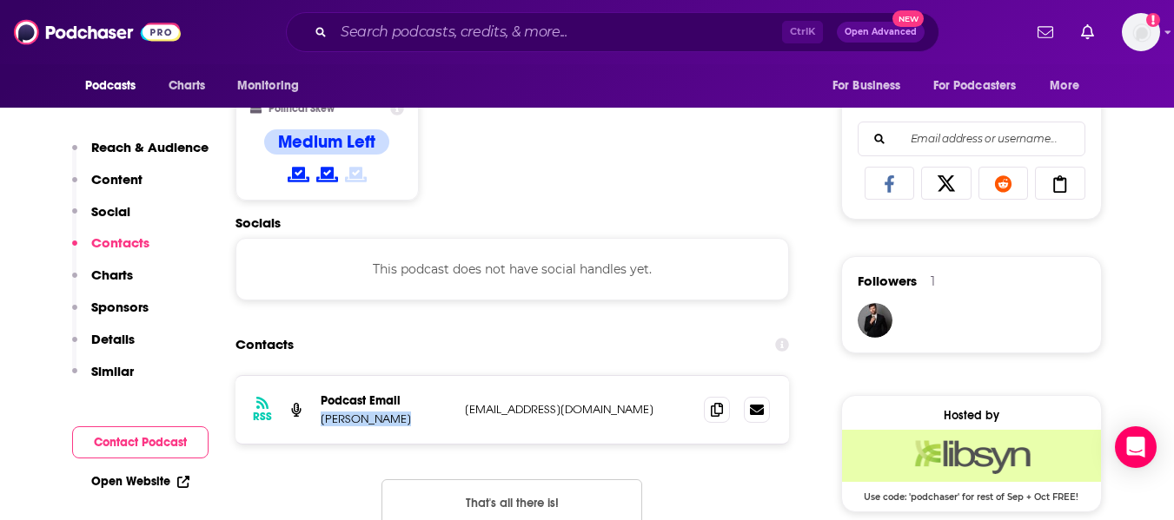
click at [328, 421] on p "Alan Stein" at bounding box center [386, 419] width 130 height 15
copy p "Alan Stein"
click at [710, 409] on span at bounding box center [717, 409] width 26 height 26
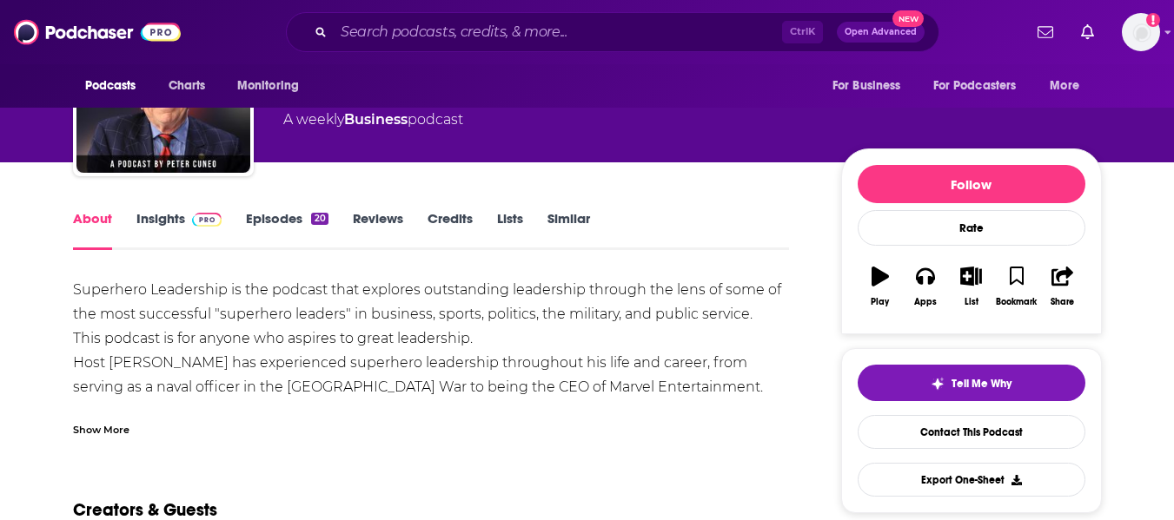
scroll to position [122, 0]
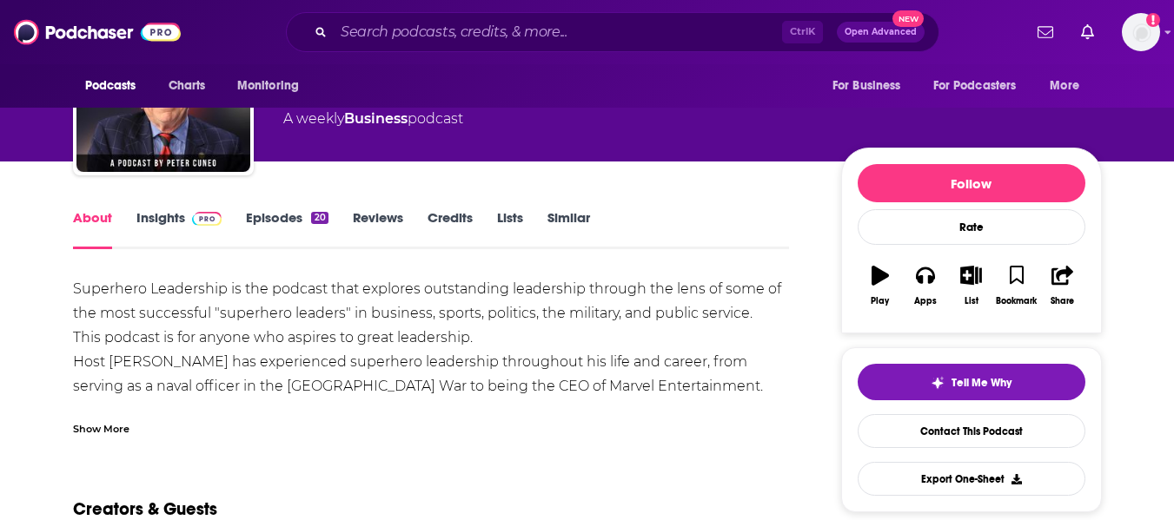
click at [95, 427] on div "Show More" at bounding box center [101, 428] width 56 height 17
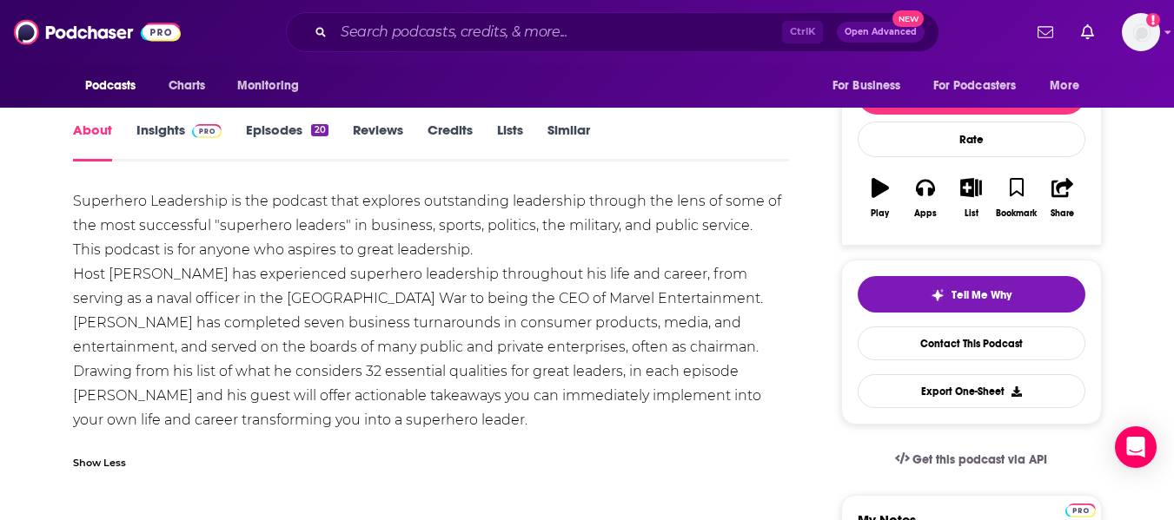
scroll to position [210, 0]
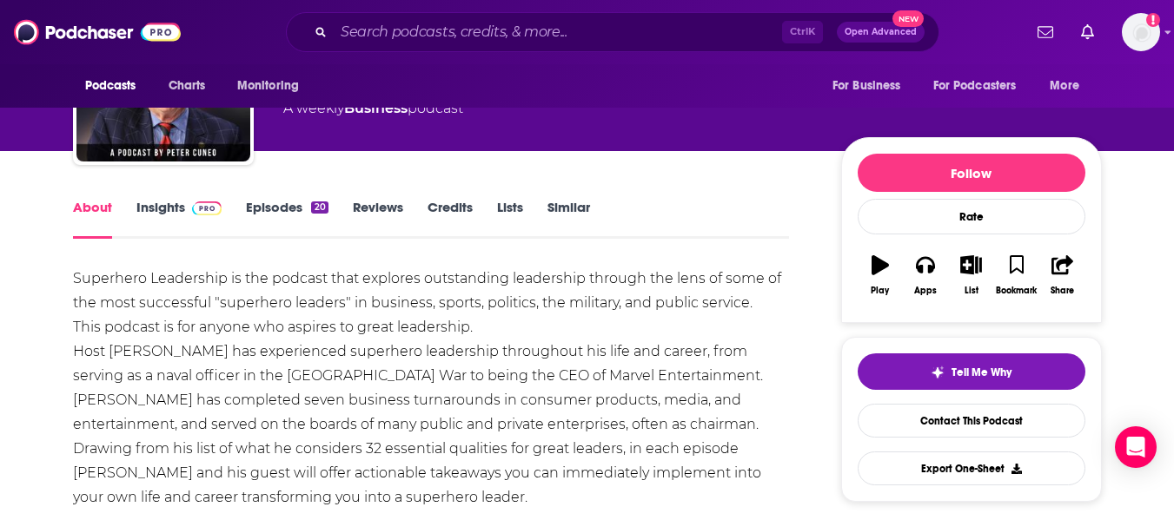
scroll to position [0, 0]
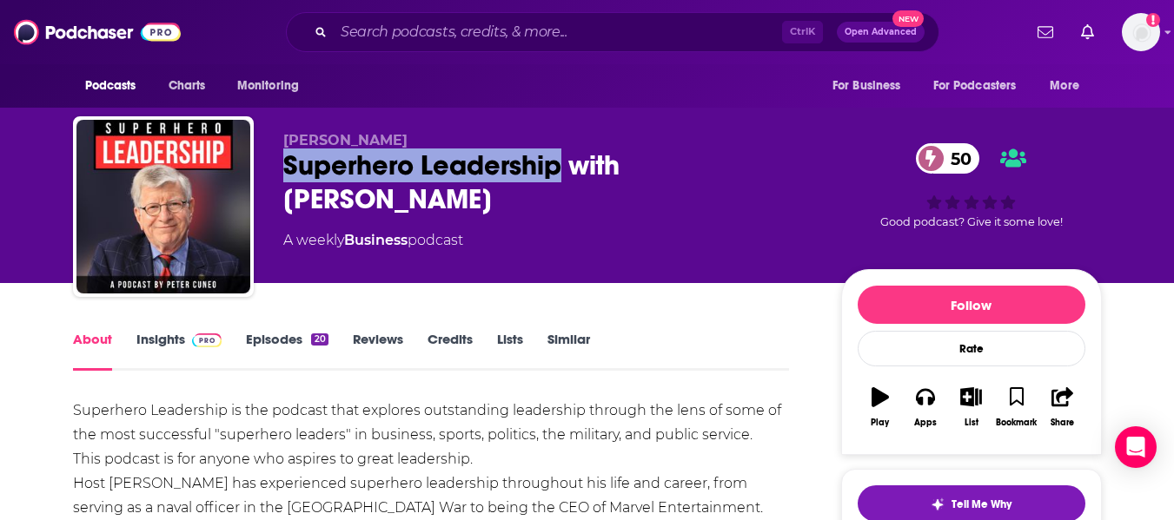
drag, startPoint x: 286, startPoint y: 167, endPoint x: 554, endPoint y: 173, distance: 268.6
click at [554, 173] on div "Superhero Leadership with Peter Cuneo 50" at bounding box center [548, 183] width 530 height 68
copy h1 "Superhero Leadership"
click at [145, 346] on link "Insights" at bounding box center [179, 351] width 86 height 40
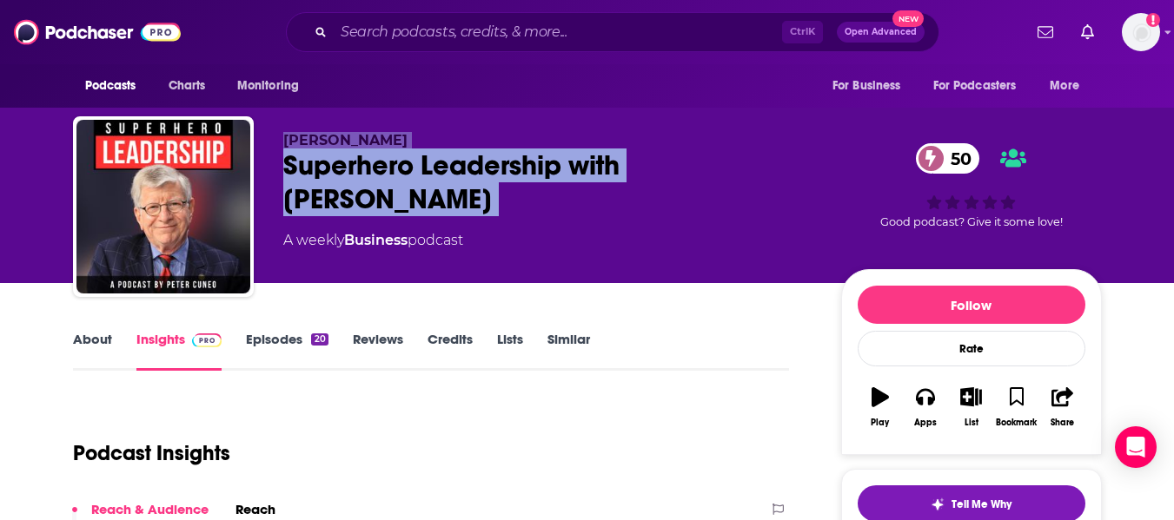
drag, startPoint x: 282, startPoint y: 136, endPoint x: 278, endPoint y: 192, distance: 56.6
click at [278, 192] on div "Peter Cuneo Superhero Leadership with Peter Cuneo 50 A weekly Business podcast …" at bounding box center [587, 210] width 1029 height 188
copy div "Peter Cuneo Superhero Leadership with Peter Cuneo 50"
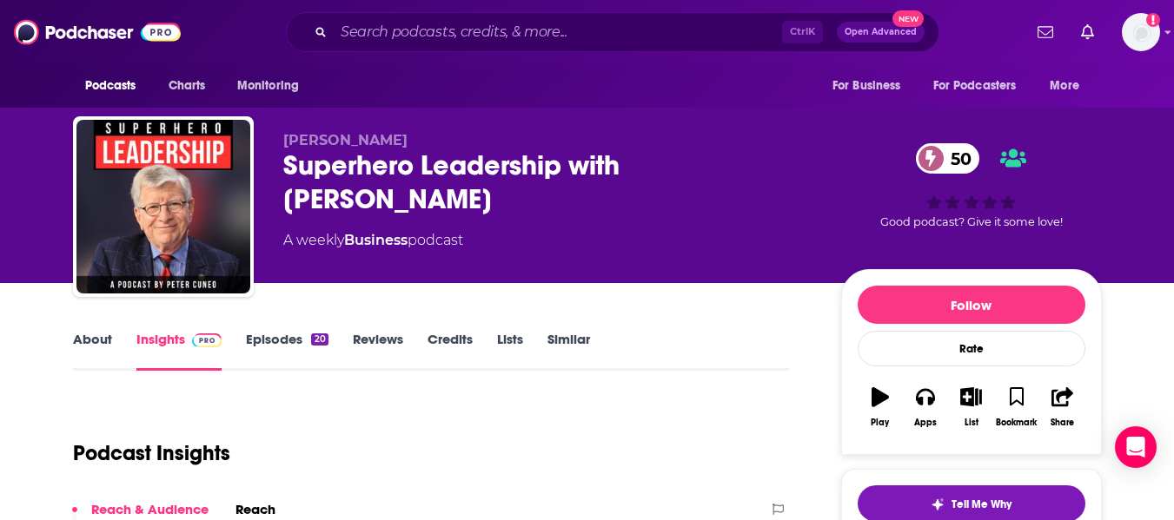
click at [319, 264] on div "Peter Cuneo Superhero Leadership with Peter Cuneo 50 A weekly Business podcast" at bounding box center [548, 201] width 530 height 139
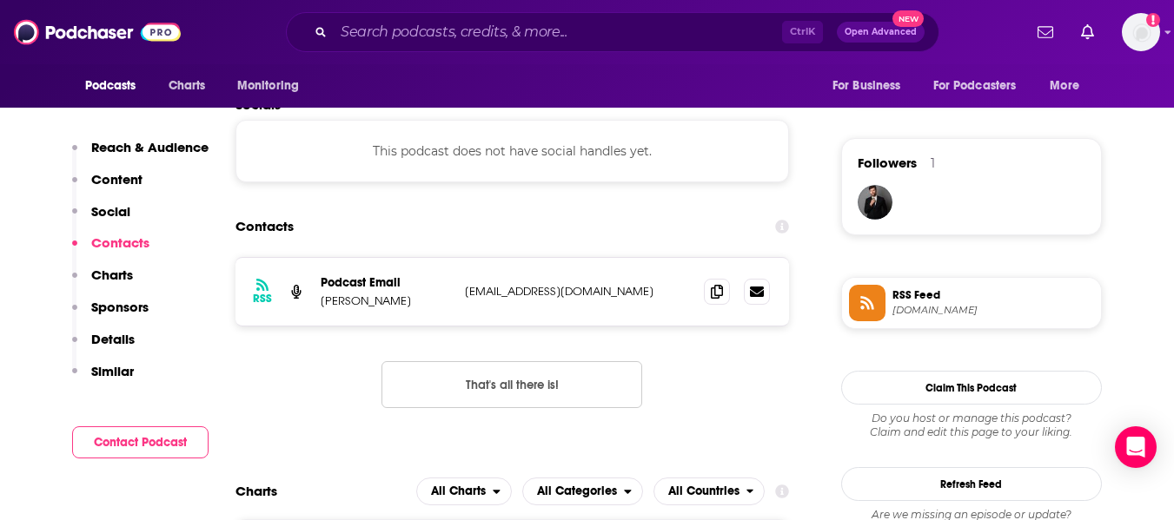
scroll to position [1279, 0]
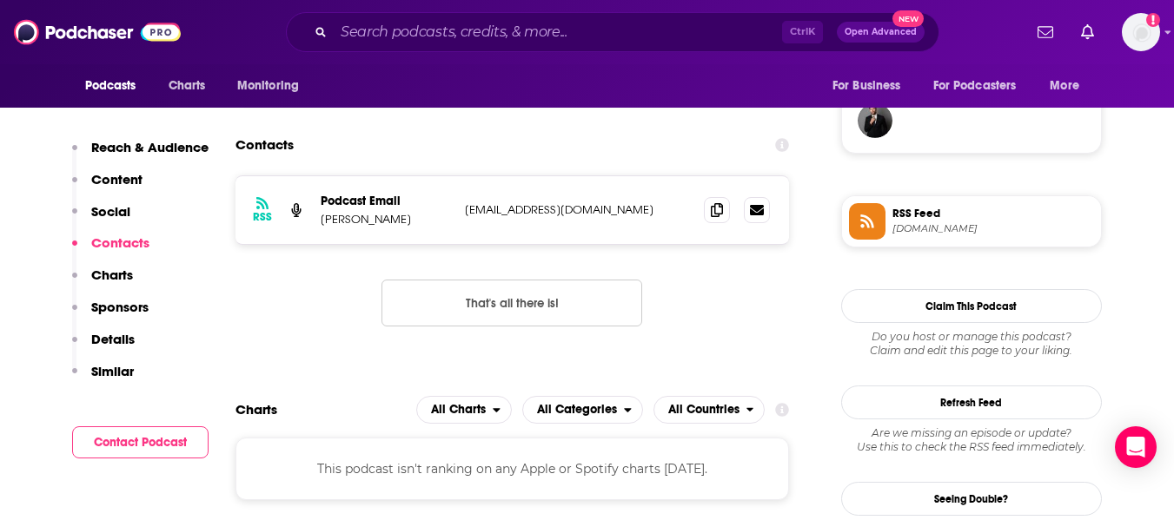
click at [324, 226] on p "Joe Garner" at bounding box center [386, 219] width 130 height 15
copy p "Joe Garner"
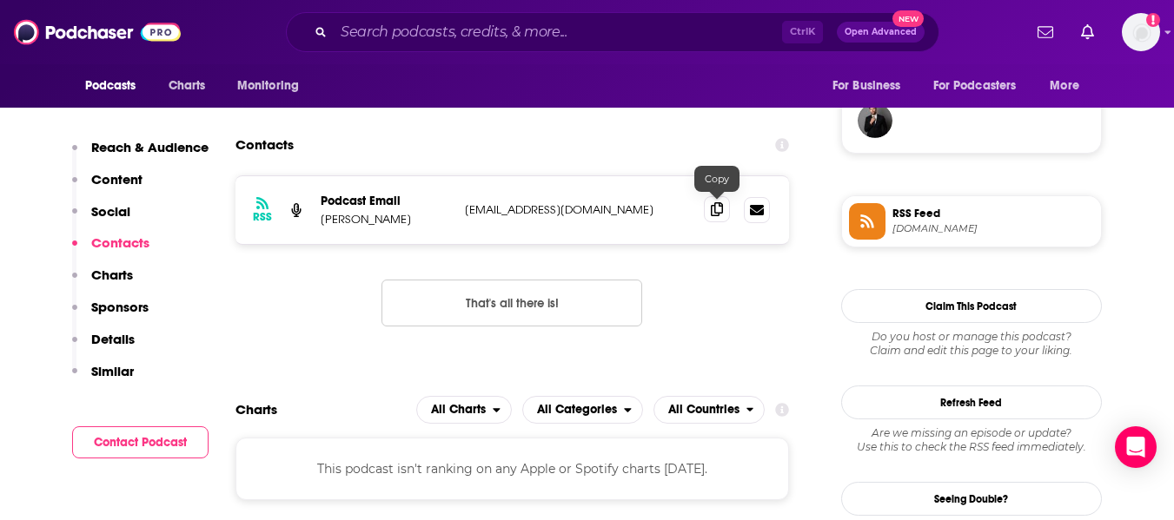
click at [723, 211] on icon at bounding box center [717, 209] width 12 height 14
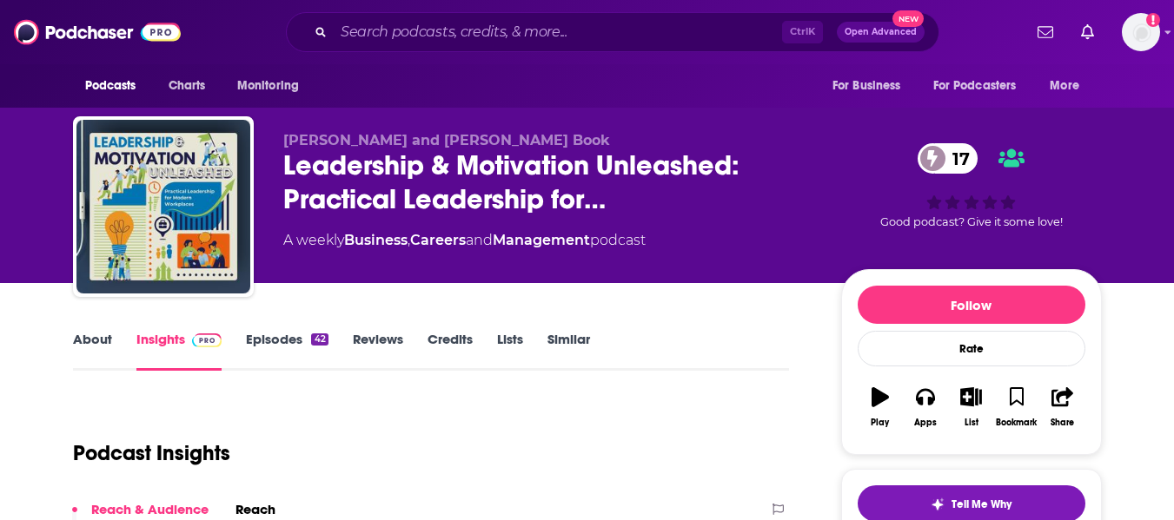
click at [103, 345] on link "About" at bounding box center [92, 351] width 39 height 40
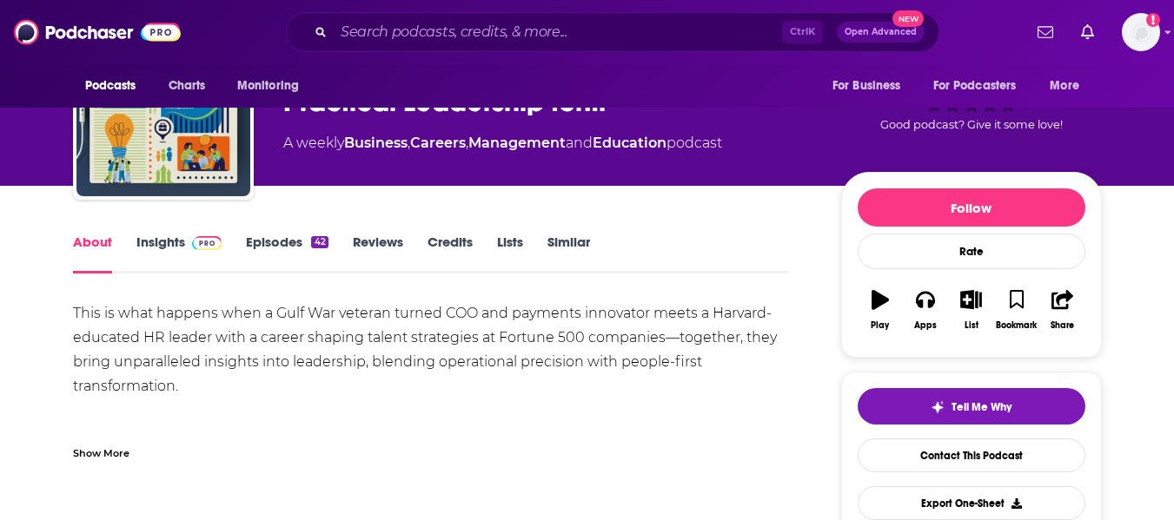
scroll to position [104, 0]
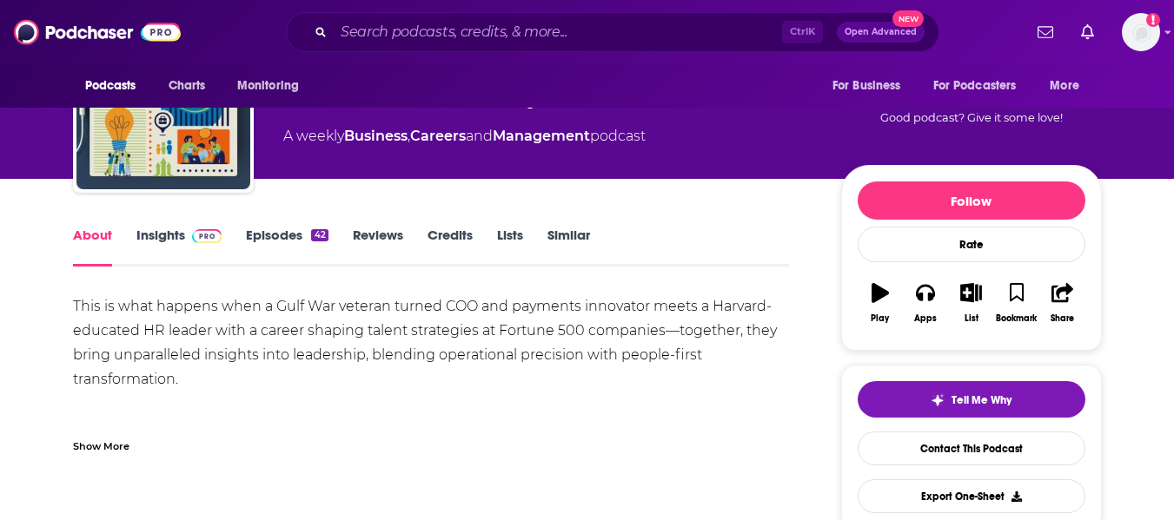
click at [115, 445] on div "Show More" at bounding box center [101, 445] width 56 height 17
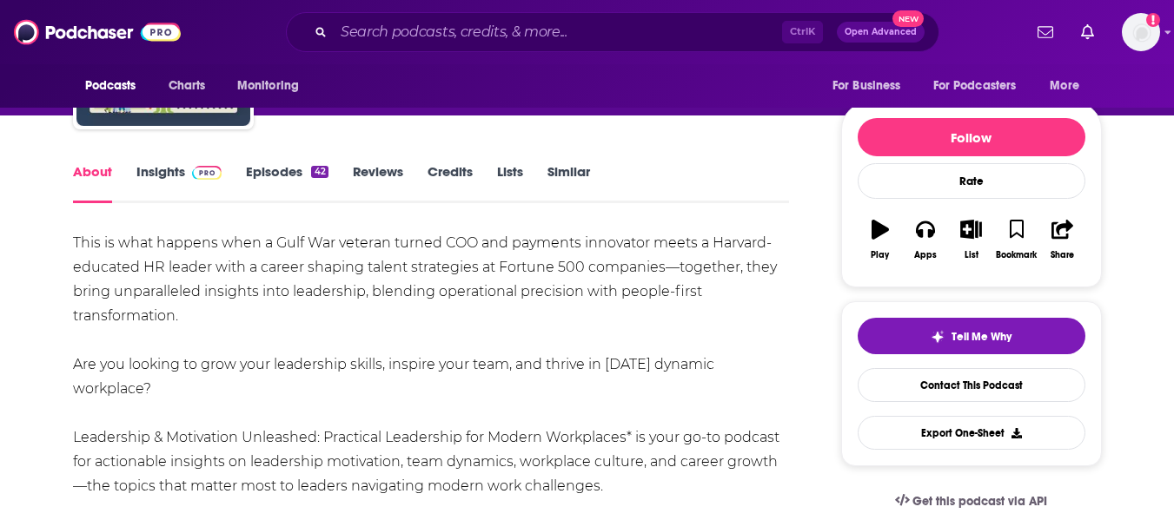
scroll to position [170, 0]
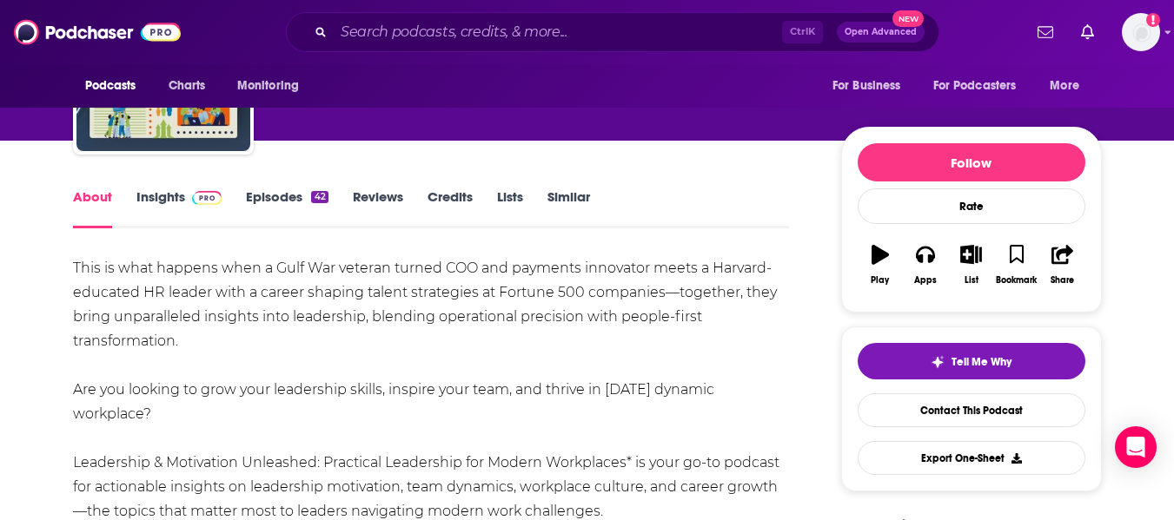
scroll to position [0, 0]
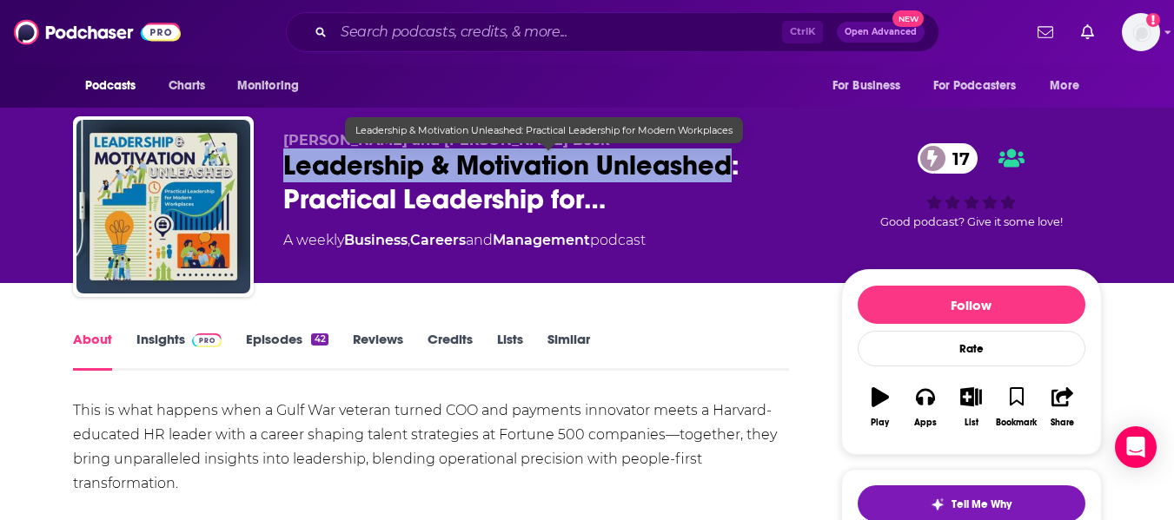
drag, startPoint x: 285, startPoint y: 165, endPoint x: 731, endPoint y: 169, distance: 445.8
click at [731, 169] on span "Leadership & Motivation Unleashed: Practical Leadership for…" at bounding box center [548, 183] width 530 height 68
copy h1 "Leadership & Motivation Unleashed"
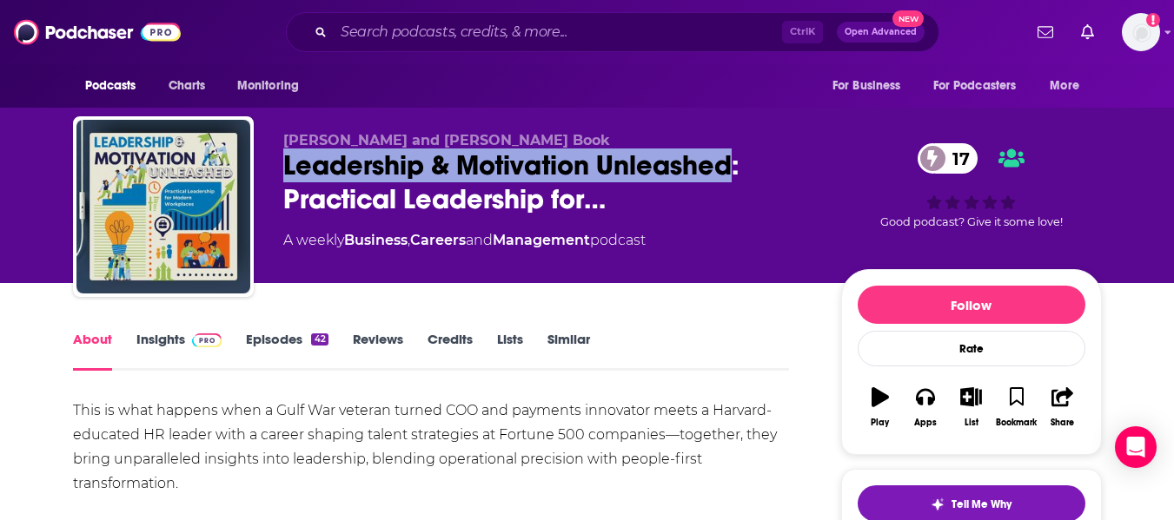
click at [154, 349] on link "Insights" at bounding box center [179, 351] width 86 height 40
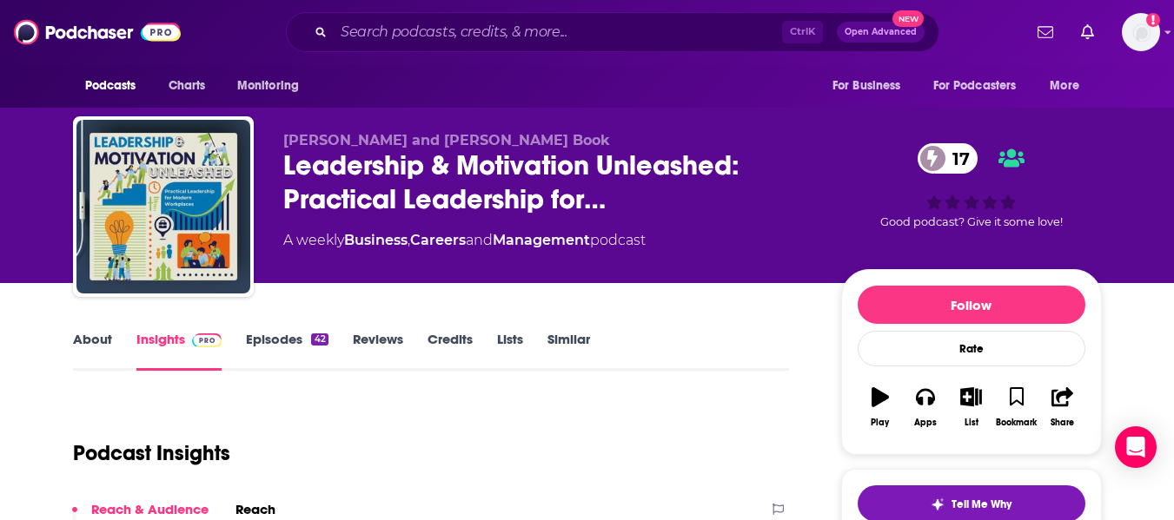
click at [0, 268] on div "Patrick Law and Rachel Book Leadership & Motivation Unleashed: Practical Leader…" at bounding box center [587, 141] width 1174 height 283
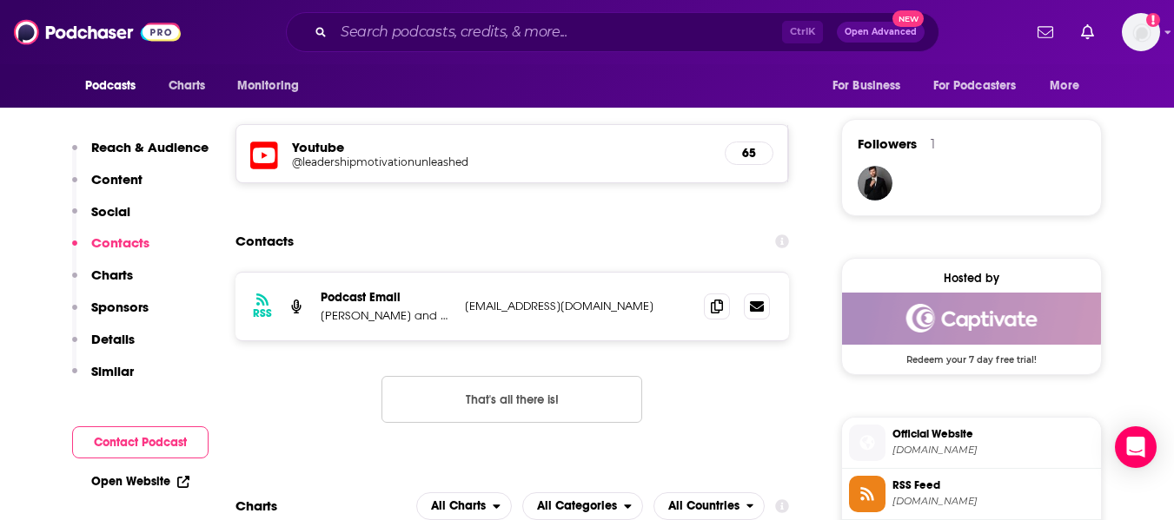
scroll to position [1217, 0]
click at [718, 302] on icon at bounding box center [717, 305] width 12 height 14
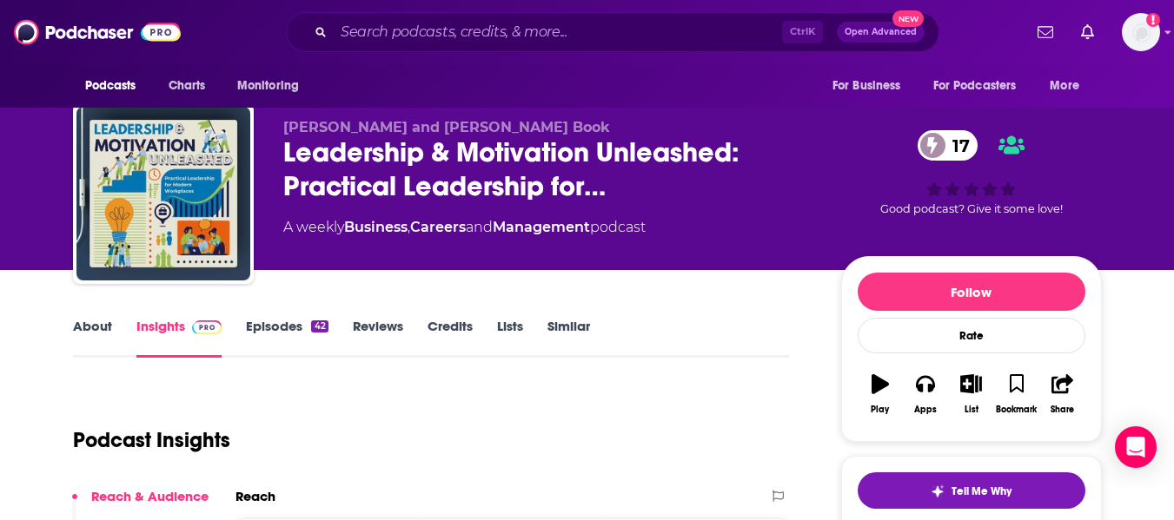
scroll to position [0, 0]
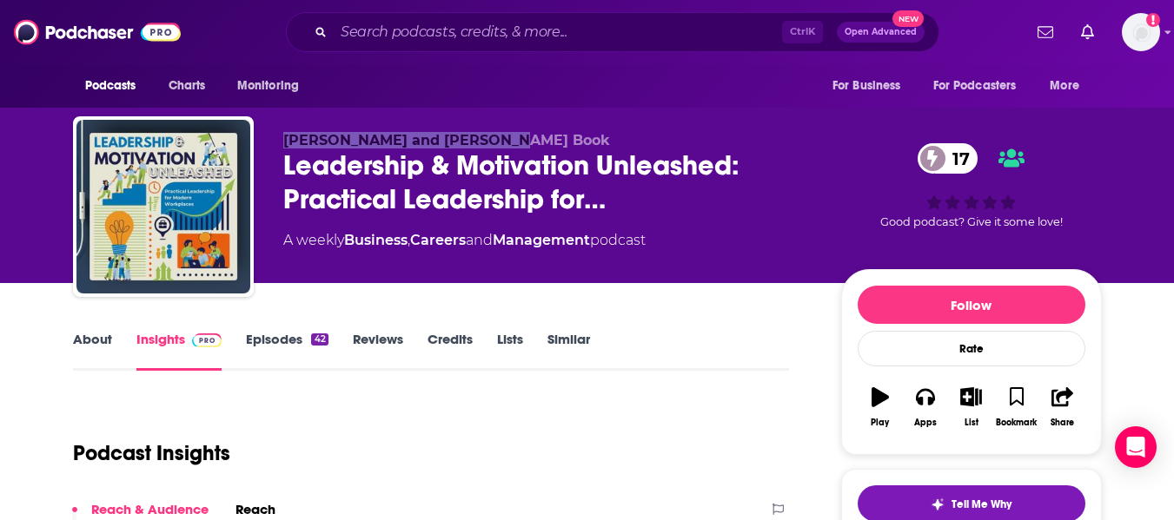
drag, startPoint x: 284, startPoint y: 137, endPoint x: 512, endPoint y: 147, distance: 227.9
click at [512, 147] on p "Patrick Law and Rachel Book" at bounding box center [548, 140] width 530 height 17
copy span "Patrick Law and Rachel Book"
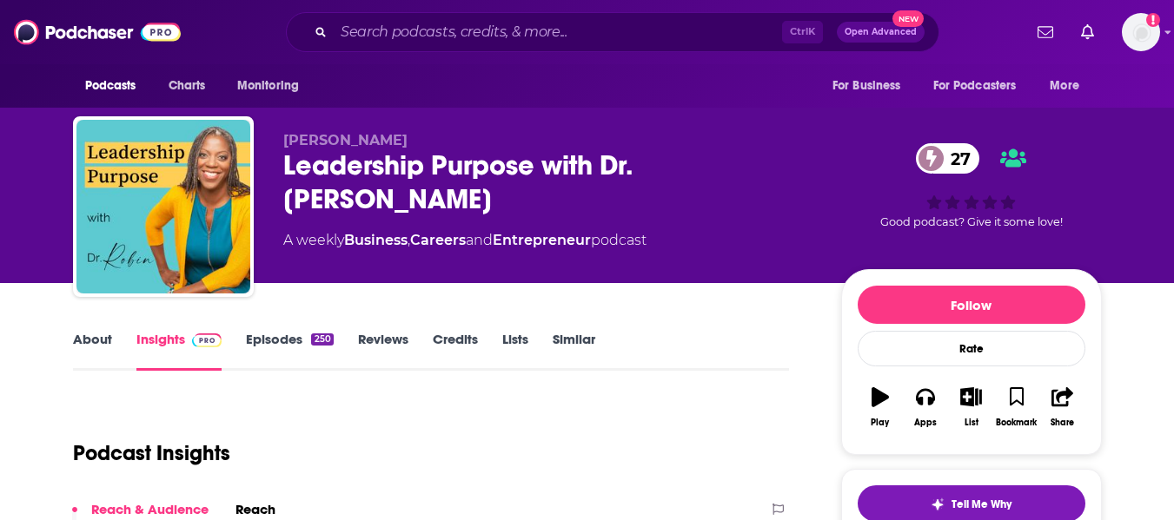
click at [89, 343] on link "About" at bounding box center [92, 351] width 39 height 40
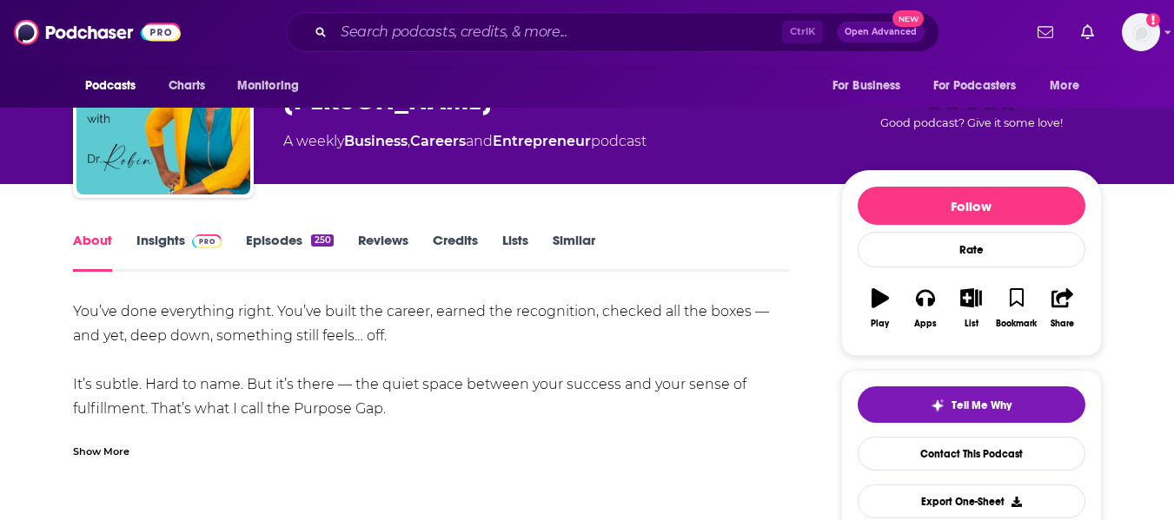
scroll to position [101, 0]
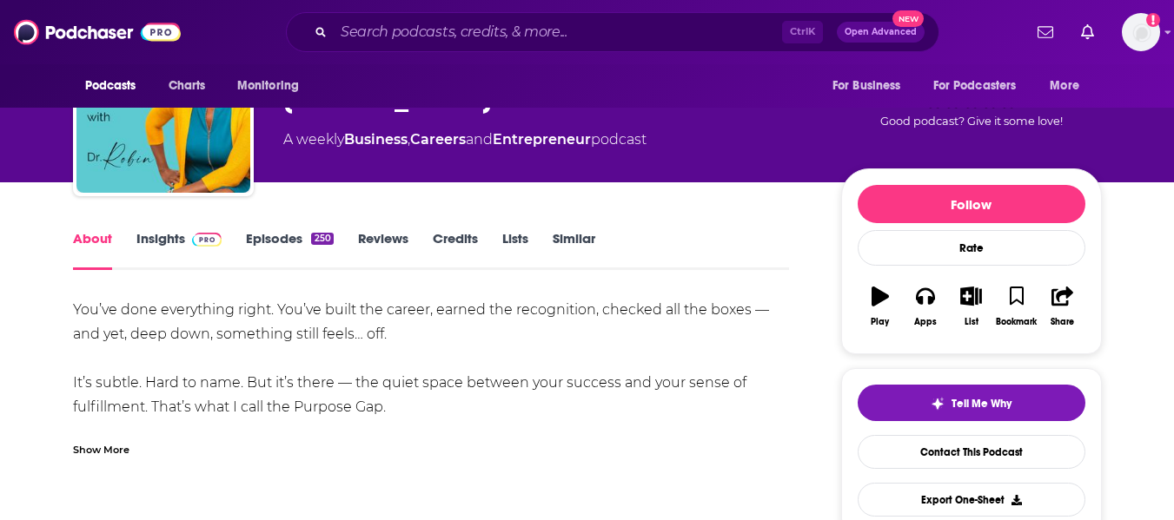
click at [98, 441] on div "Show More" at bounding box center [101, 449] width 56 height 17
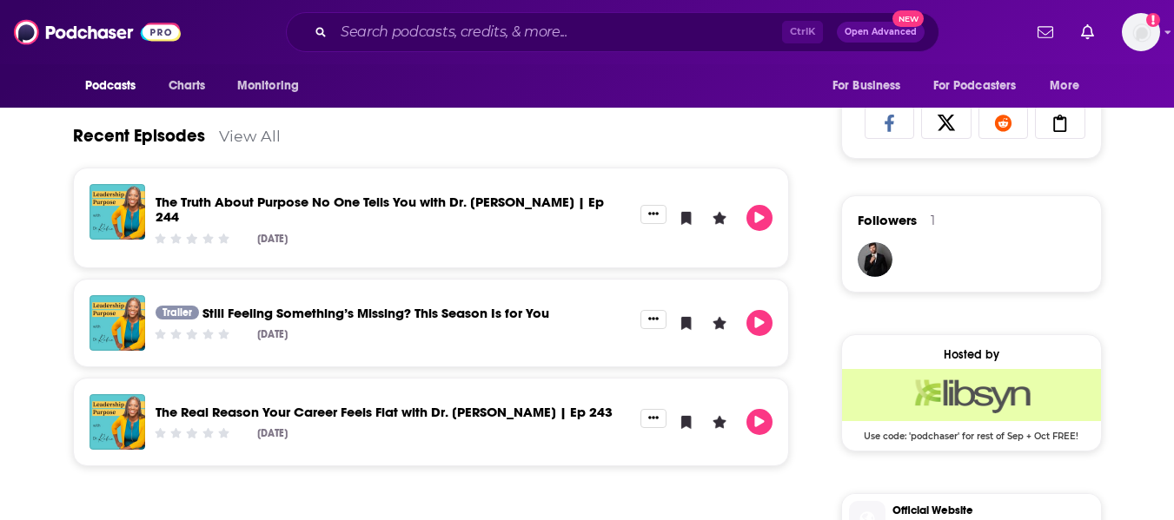
scroll to position [1088, 0]
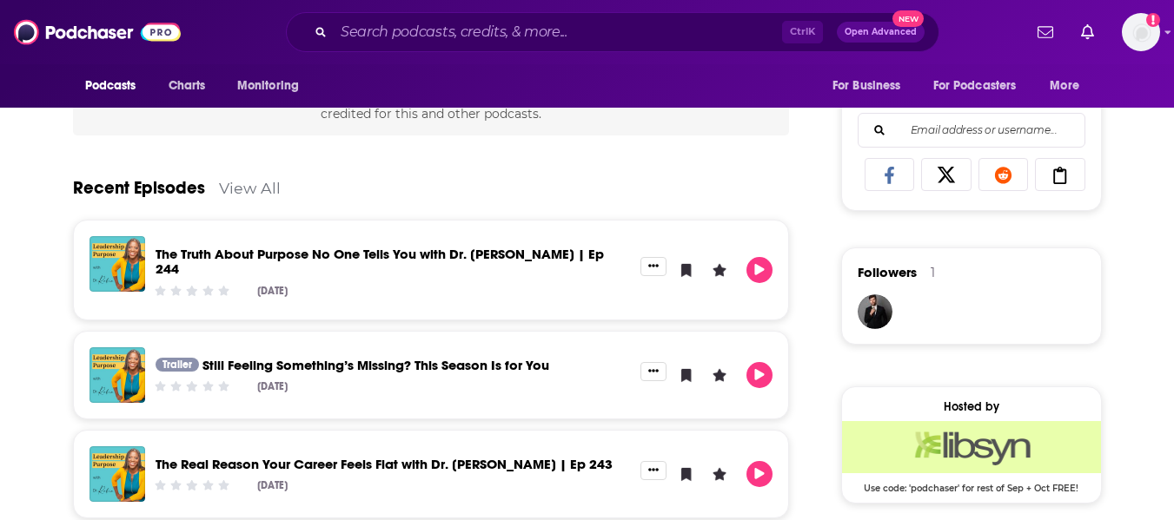
click at [262, 186] on link "View All" at bounding box center [250, 188] width 62 height 18
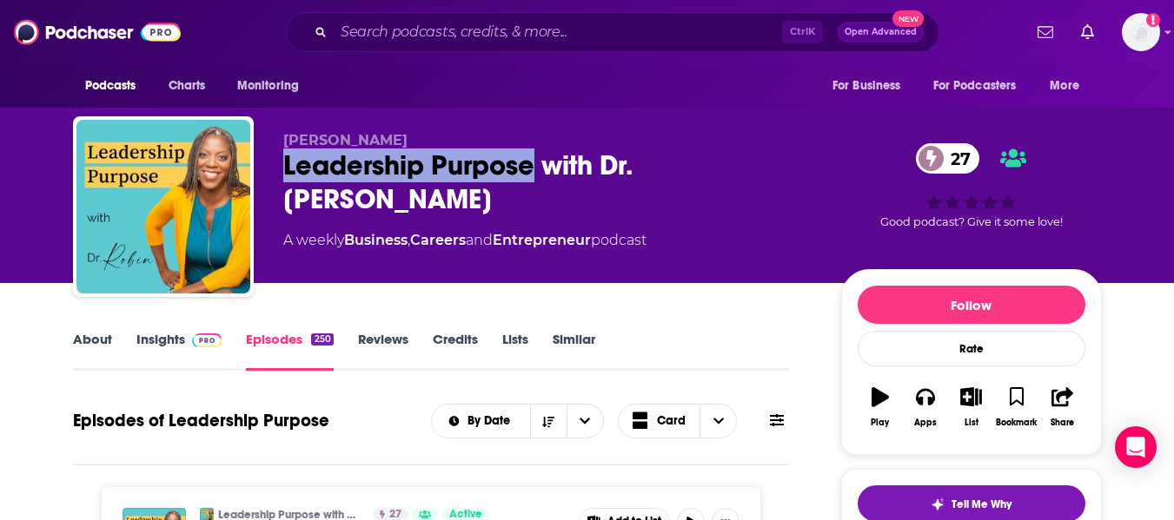
drag, startPoint x: 287, startPoint y: 166, endPoint x: 534, endPoint y: 164, distance: 246.8
click at [534, 164] on div "Leadership Purpose with Dr. [PERSON_NAME] 27" at bounding box center [548, 183] width 530 height 68
copy h2 "Leadership Purpose"
click at [143, 344] on link "Insights" at bounding box center [179, 351] width 86 height 40
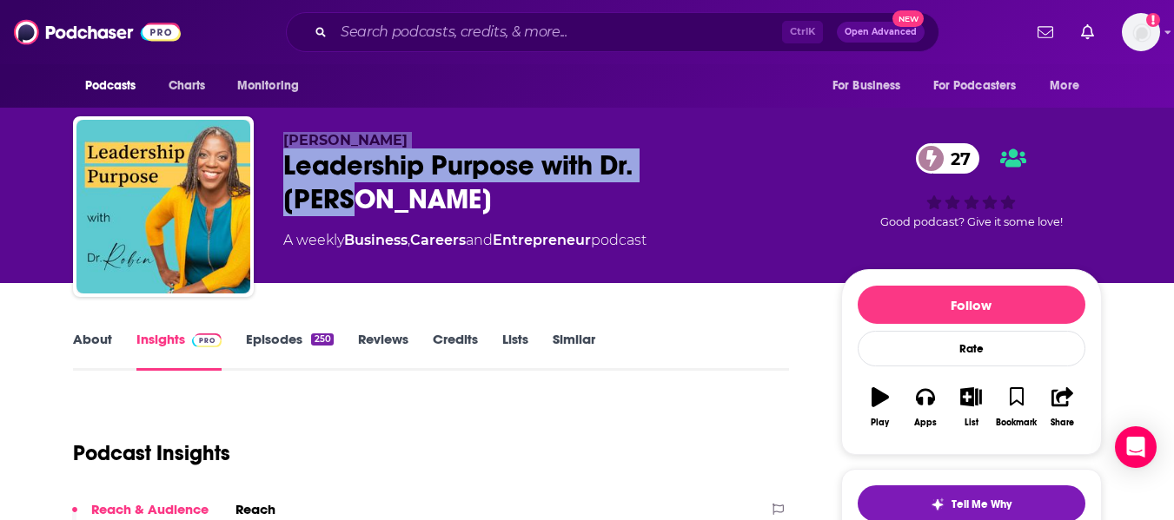
drag, startPoint x: 279, startPoint y: 131, endPoint x: 750, endPoint y: 177, distance: 473.2
click at [750, 177] on div "Robin L Owens Leadership Purpose with Dr. Robin 27 A weekly Business , Careers …" at bounding box center [587, 210] width 1029 height 188
copy div "Robin L Owens Leadership Purpose with Dr. Robin"
click at [307, 143] on span "Robin L Owens" at bounding box center [345, 140] width 124 height 17
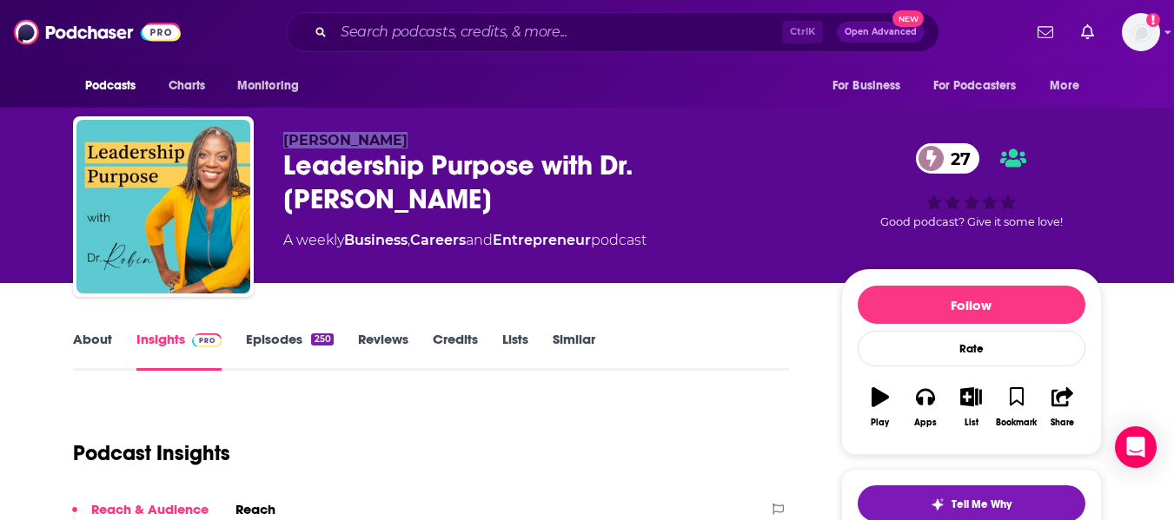
drag, startPoint x: 282, startPoint y: 142, endPoint x: 399, endPoint y: 138, distance: 117.4
click at [399, 138] on div "Robin L Owens Leadership Purpose with Dr. Robin 27 A weekly Business , Careers …" at bounding box center [587, 210] width 1029 height 188
copy span "Robin L Owens"
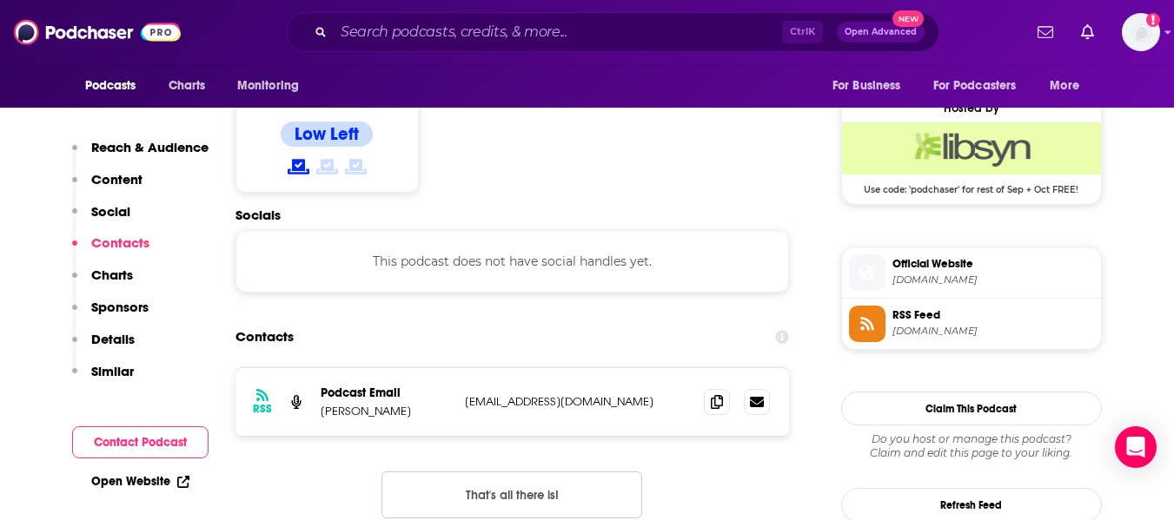
scroll to position [1388, 0]
click at [716, 394] on icon at bounding box center [717, 401] width 12 height 14
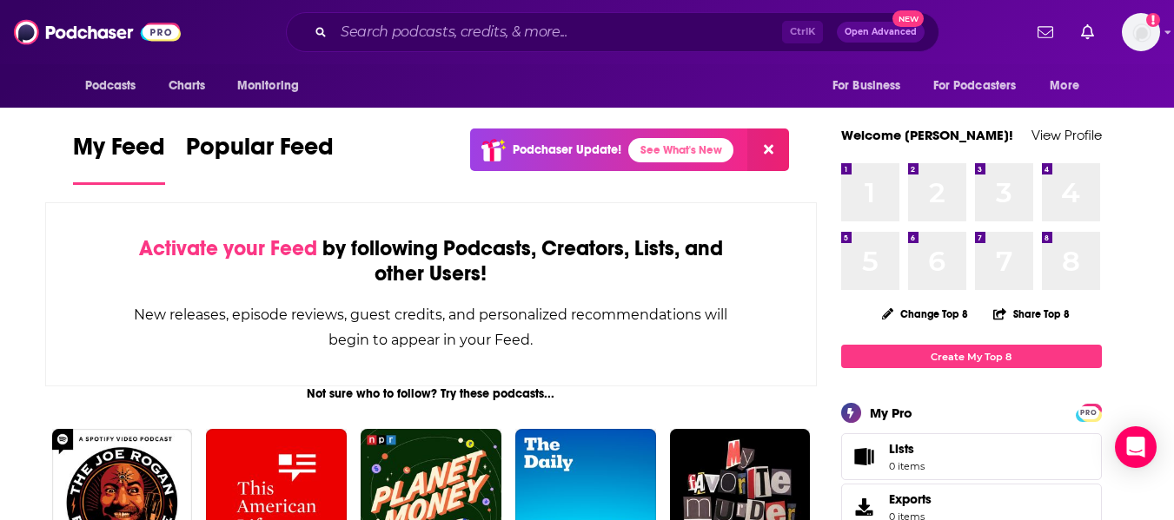
click at [775, 156] on button at bounding box center [768, 150] width 42 height 43
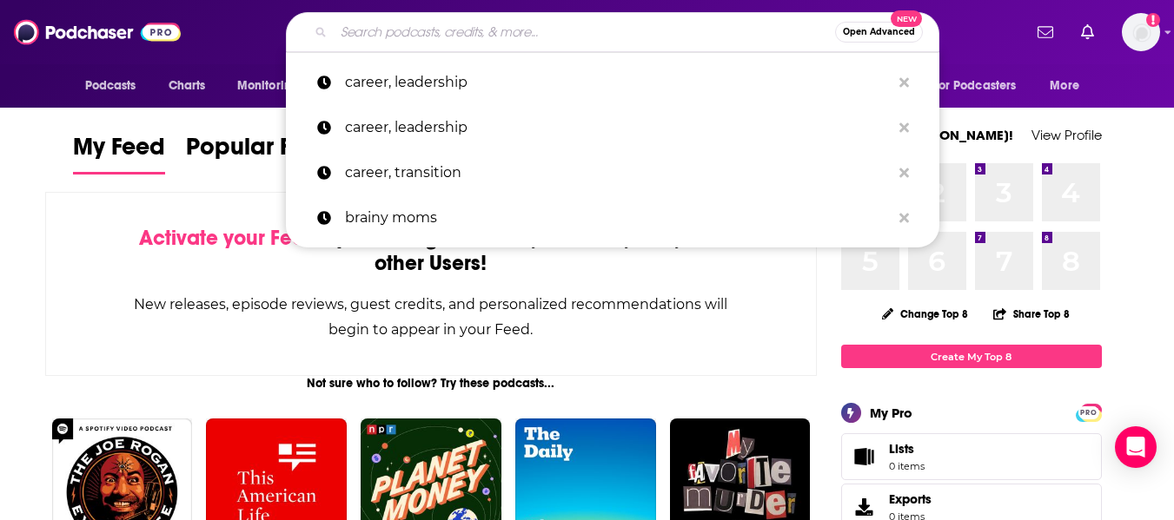
click at [368, 35] on input "Search podcasts, credits, & more..." at bounding box center [584, 32] width 501 height 28
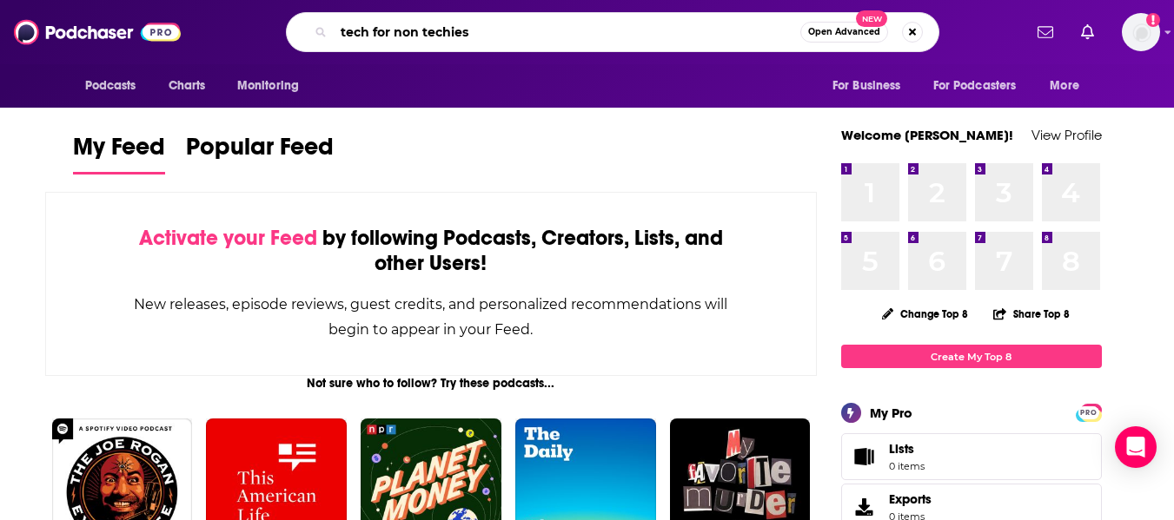
type input "tech for non techies"
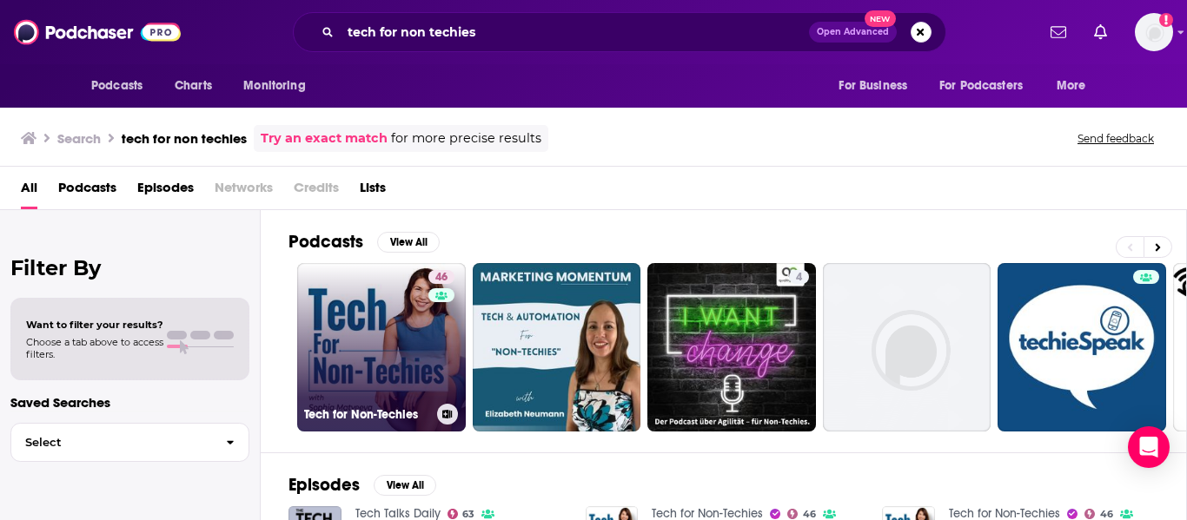
click at [355, 320] on link "46 Tech for Non-Techies" at bounding box center [381, 347] width 169 height 169
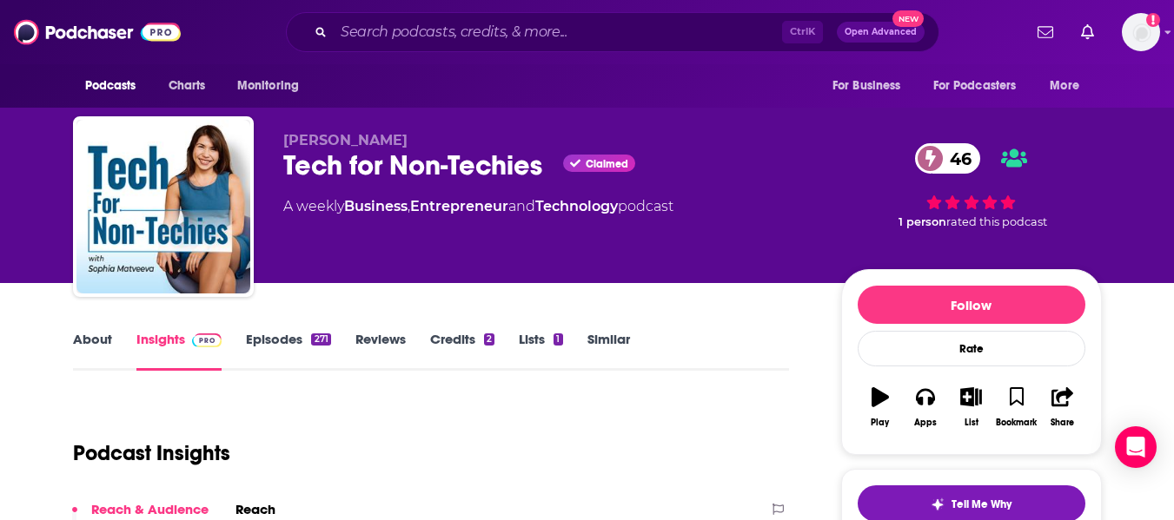
click at [81, 347] on link "About" at bounding box center [92, 351] width 39 height 40
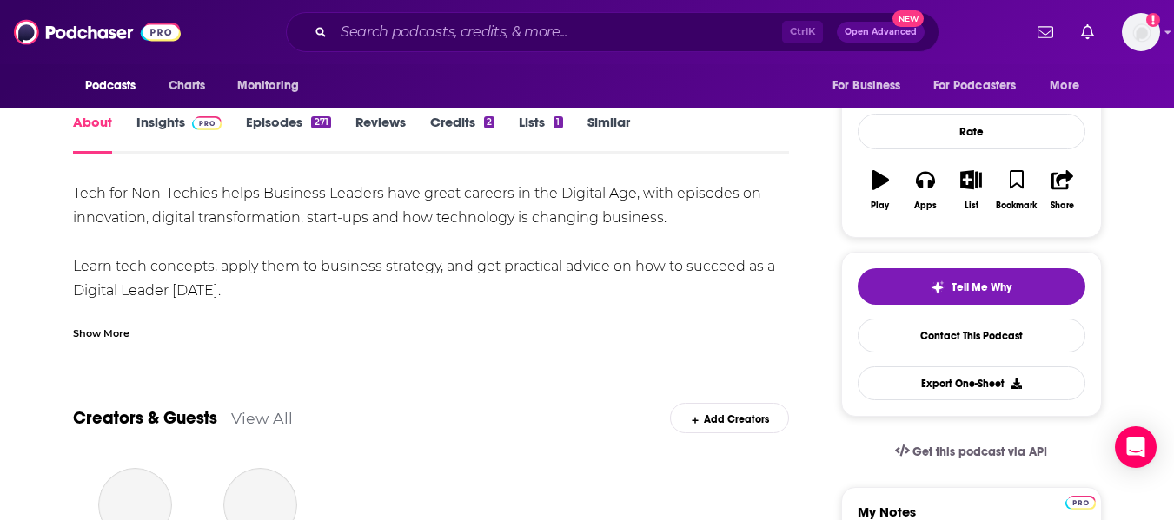
scroll to position [218, 0]
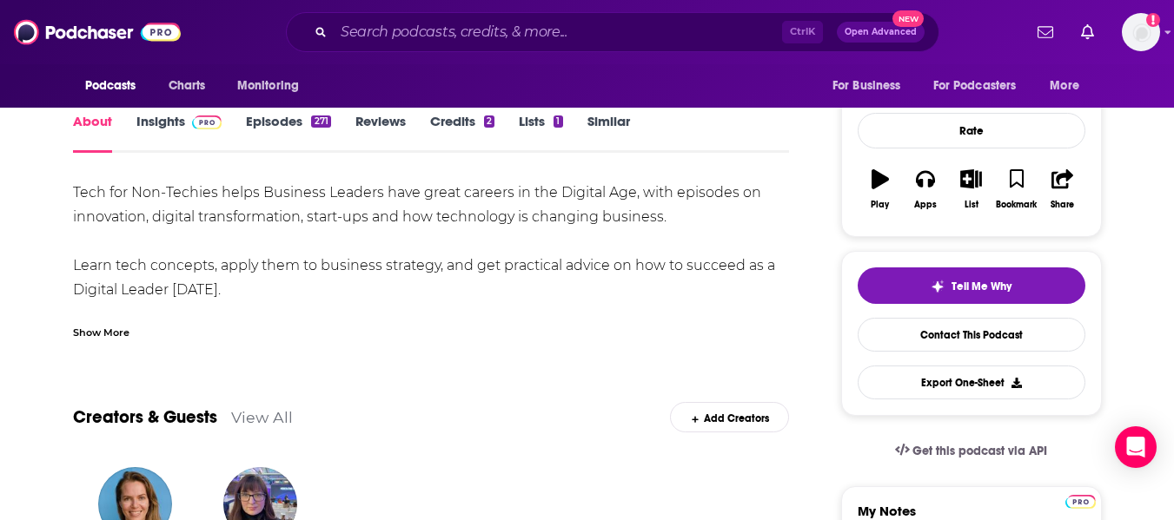
click at [98, 328] on div "Show More" at bounding box center [101, 331] width 56 height 17
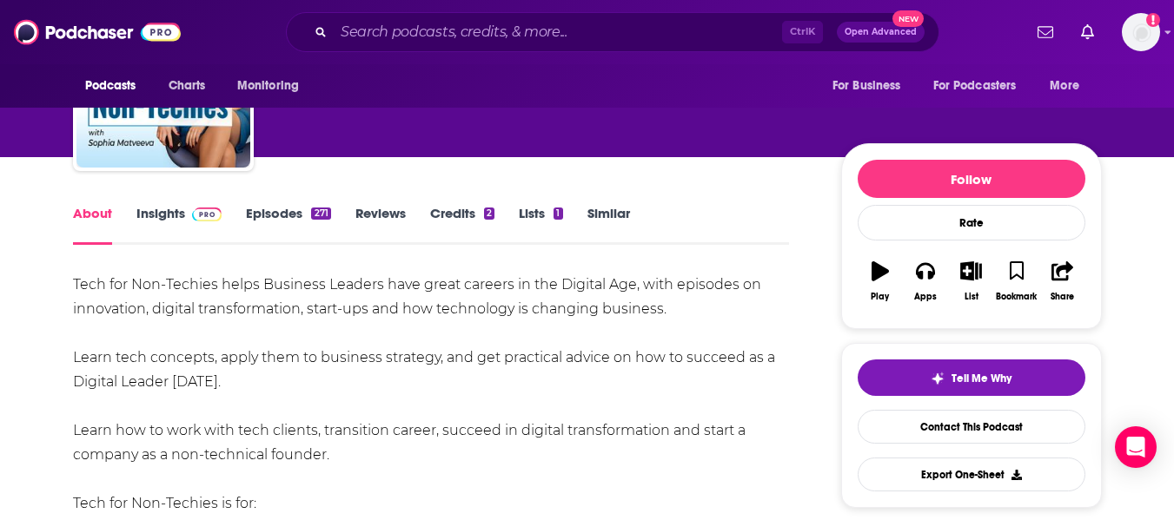
scroll to position [0, 0]
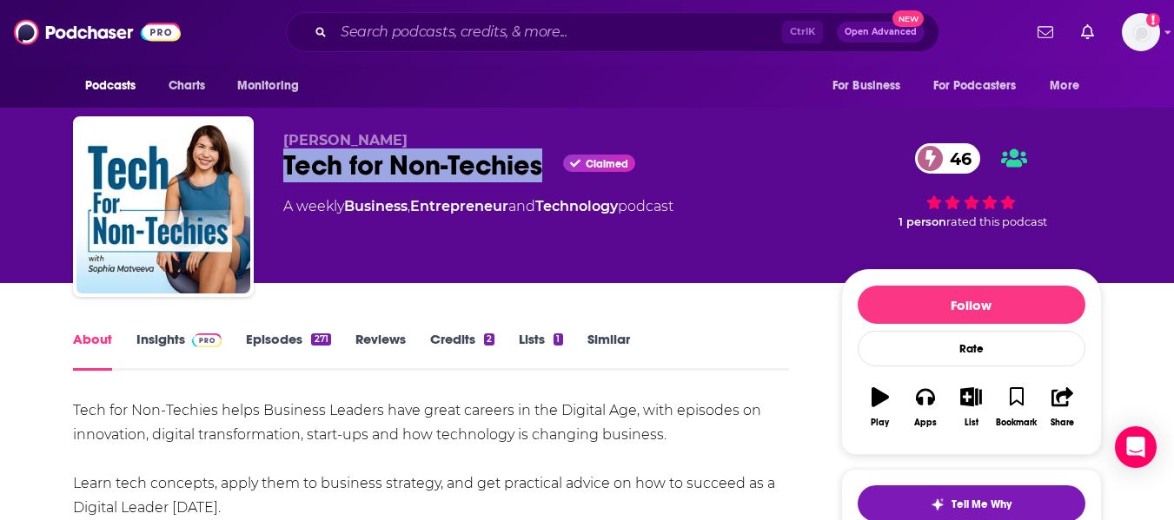
drag, startPoint x: 280, startPoint y: 175, endPoint x: 542, endPoint y: 156, distance: 263.0
click at [542, 156] on div "[PERSON_NAME] Tech for Non-Techies Claimed 46 A weekly Business , Entrepreneur …" at bounding box center [587, 210] width 1029 height 188
copy h1 "Tech for Non-Techies"
click at [153, 341] on link "Insights" at bounding box center [179, 351] width 86 height 40
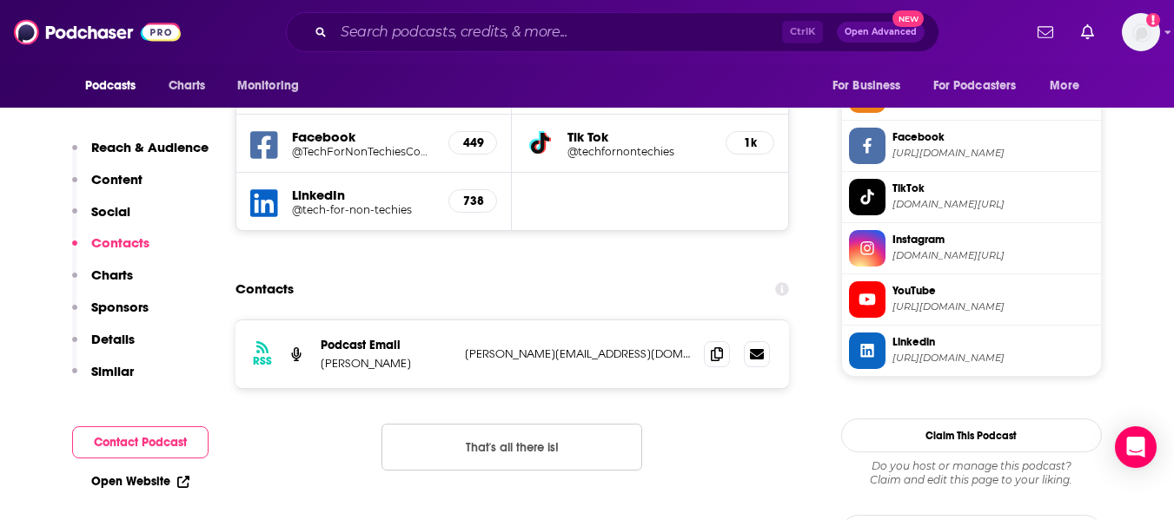
scroll to position [1617, 0]
drag, startPoint x: 321, startPoint y: 263, endPoint x: 416, endPoint y: 270, distance: 95.8
click at [416, 320] on div "RSS Podcast Email [PERSON_NAME] [PERSON_NAME][EMAIL_ADDRESS][DOMAIN_NAME] [EMAI…" at bounding box center [512, 354] width 554 height 68
copy p "[PERSON_NAME]"
click at [714, 346] on icon at bounding box center [717, 353] width 12 height 14
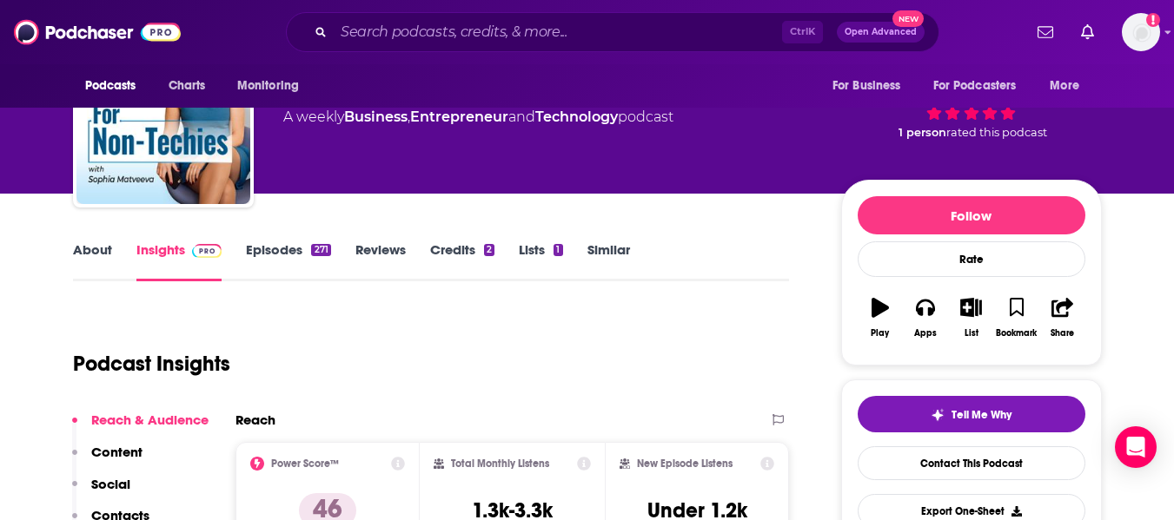
scroll to position [80, 0]
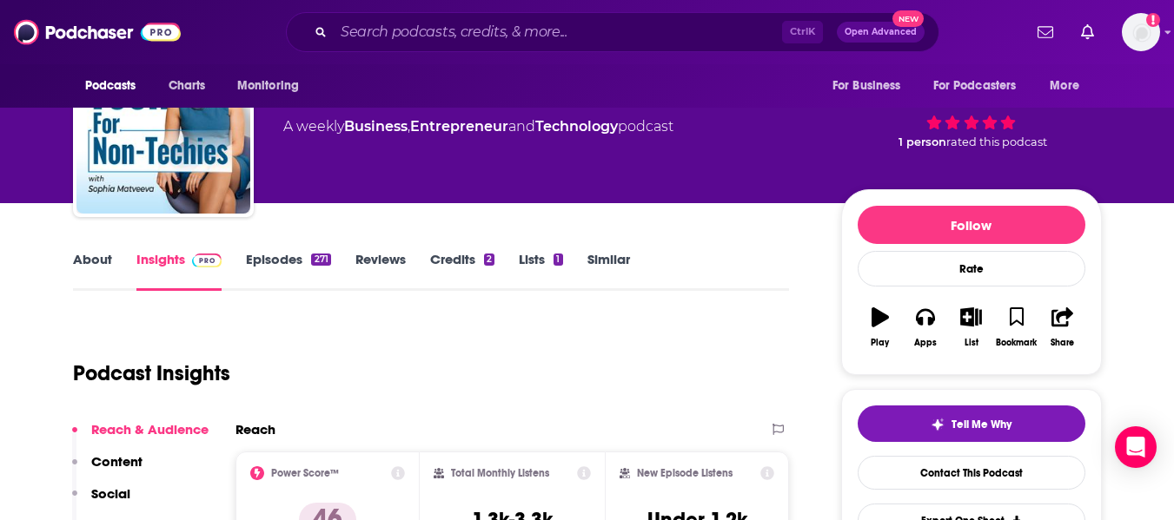
click at [614, 265] on link "Similar" at bounding box center [608, 271] width 43 height 40
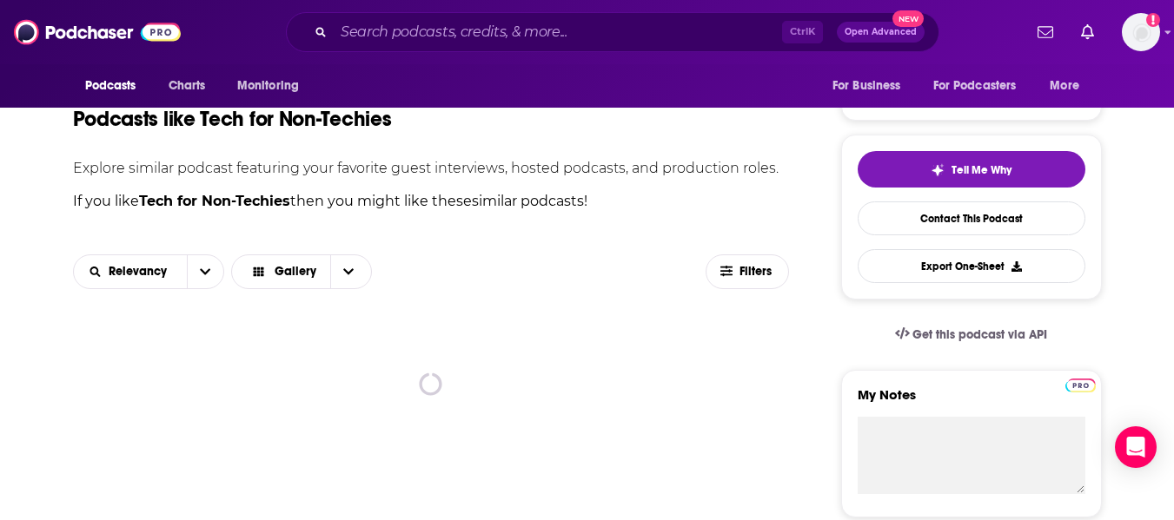
scroll to position [335, 0]
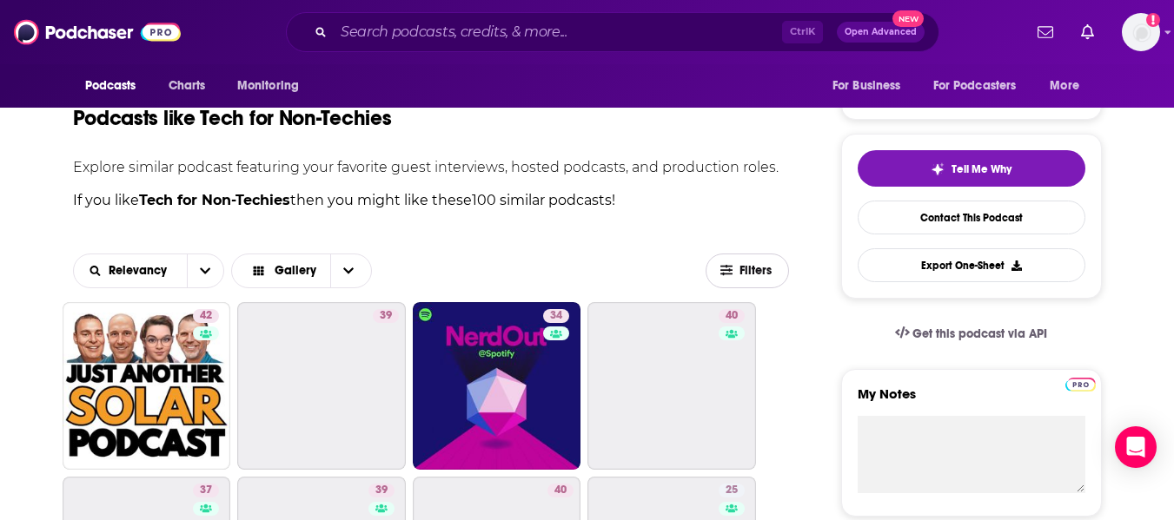
click at [742, 270] on span "Filters" at bounding box center [756, 271] width 35 height 12
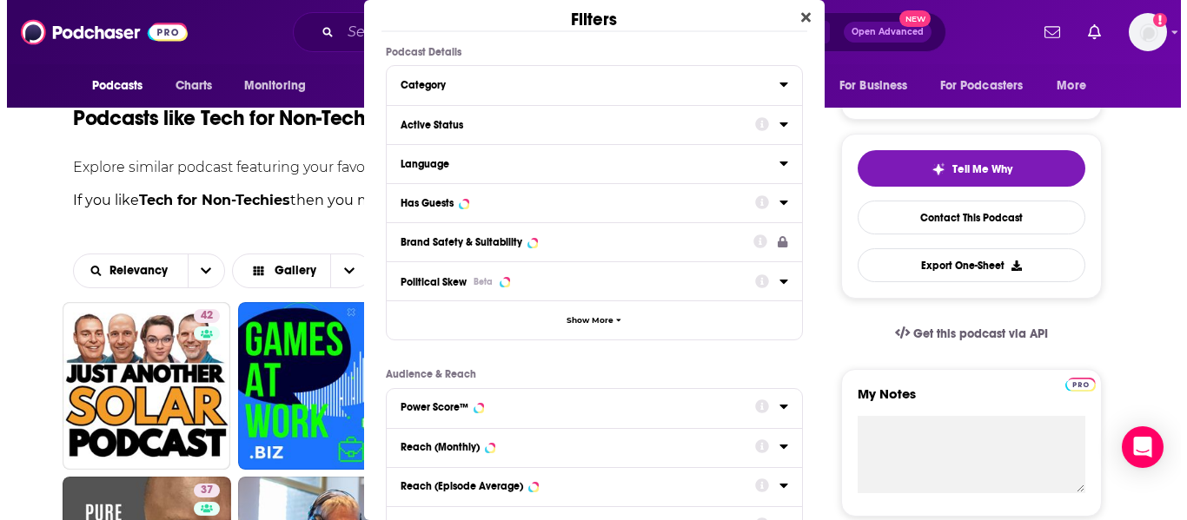
scroll to position [0, 0]
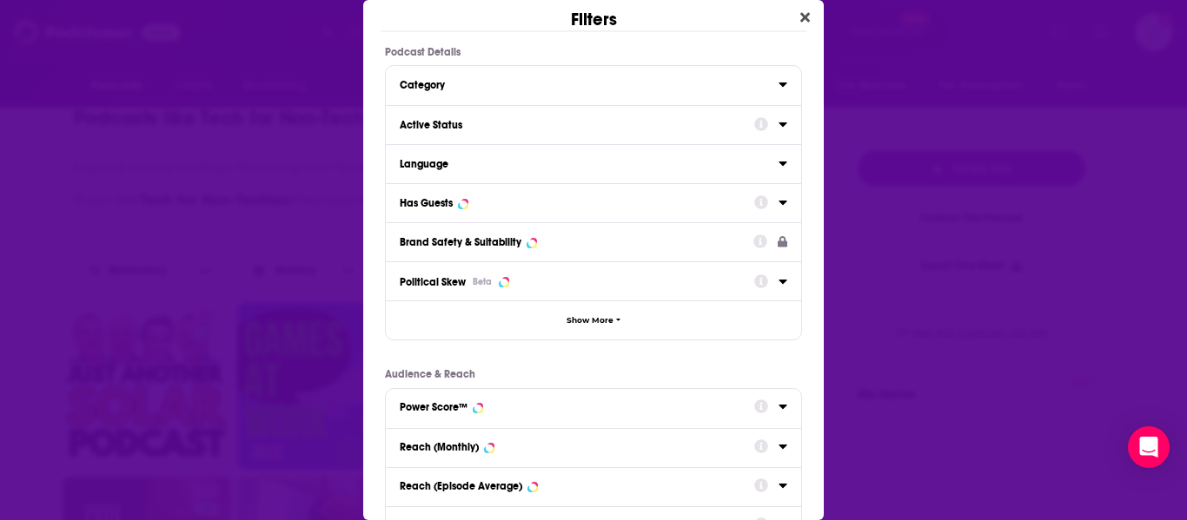
click at [445, 112] on div "Active Status" at bounding box center [593, 124] width 415 height 39
click at [445, 128] on div "Active Status" at bounding box center [571, 125] width 343 height 12
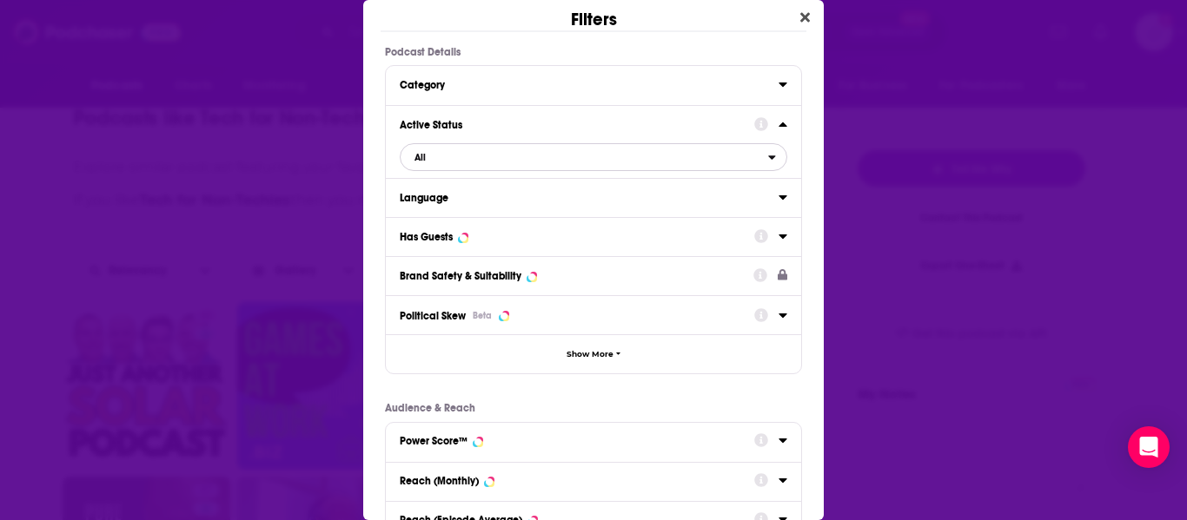
click at [448, 156] on span "All" at bounding box center [585, 157] width 368 height 23
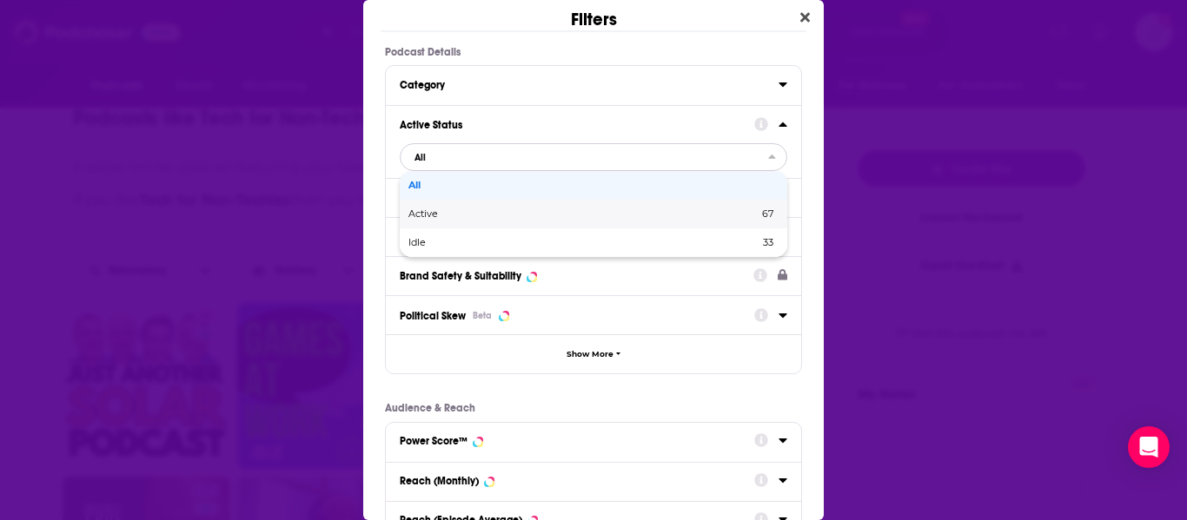
click at [448, 216] on span "Active" at bounding box center [502, 214] width 189 height 10
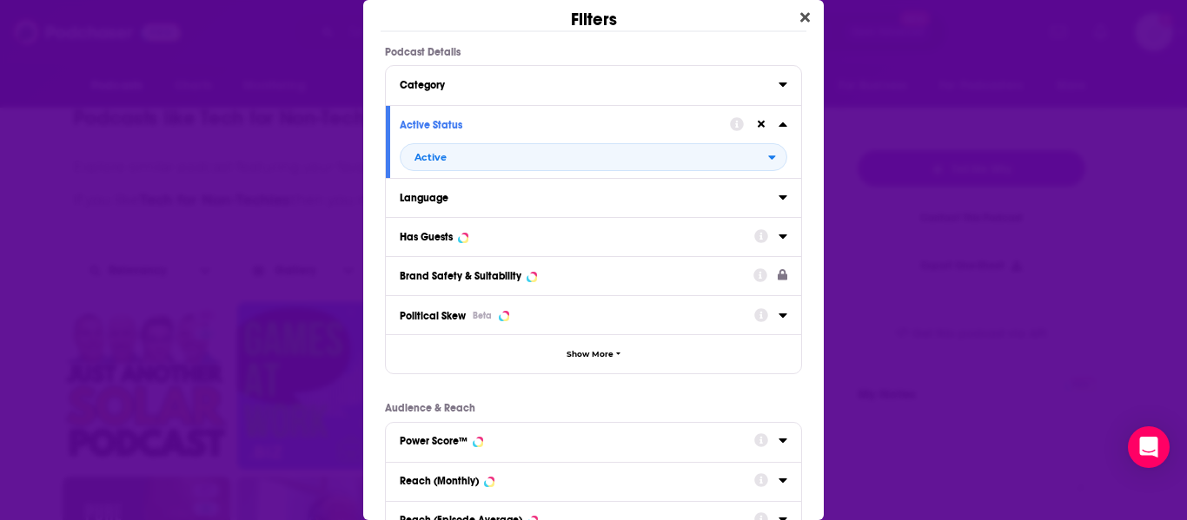
click at [449, 239] on div "Has Guests" at bounding box center [426, 237] width 53 height 12
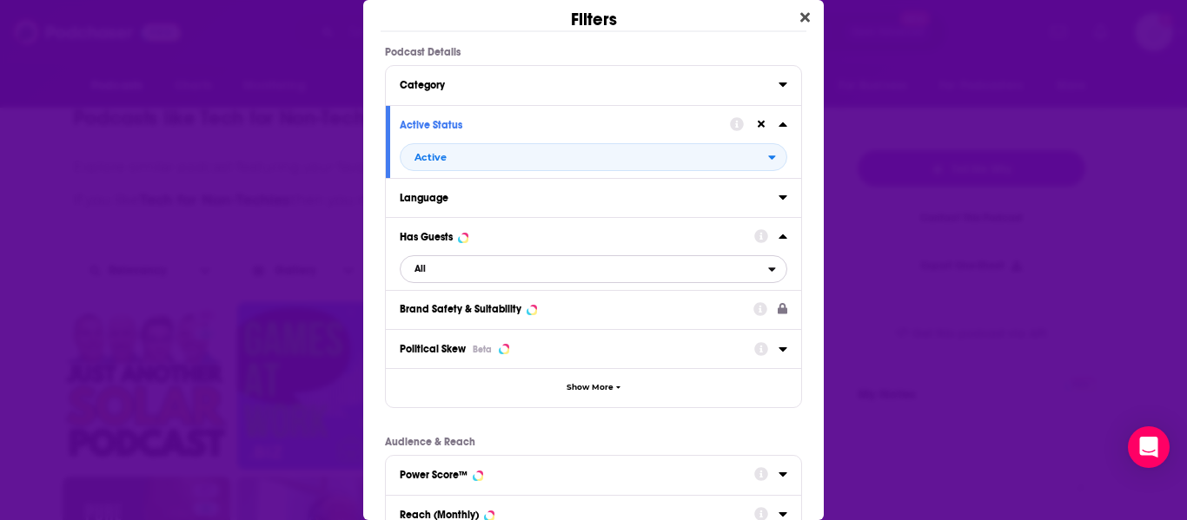
click at [445, 265] on span "All" at bounding box center [585, 269] width 368 height 23
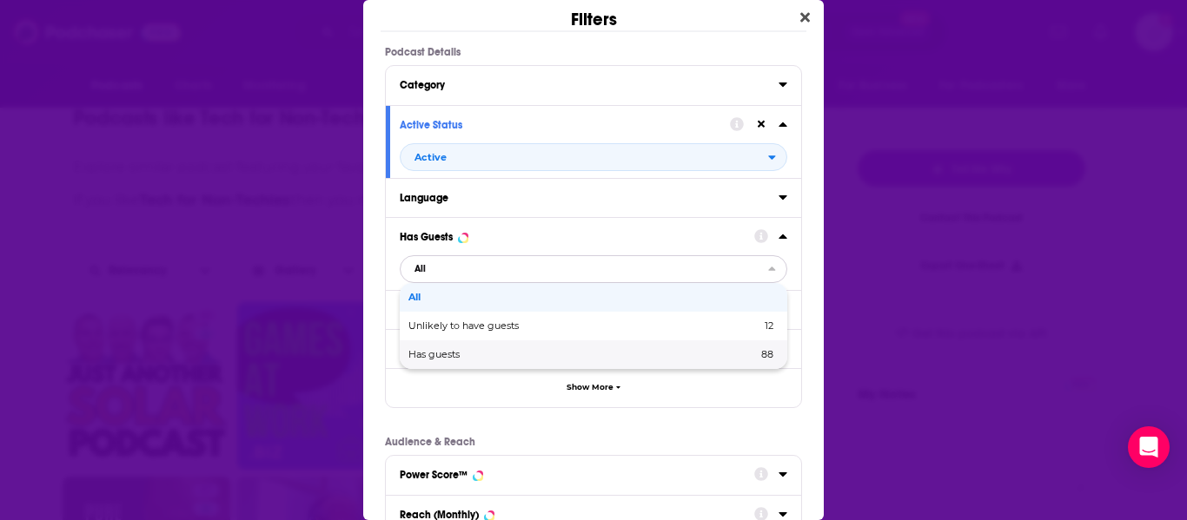
click at [444, 355] on span "Has guests" at bounding box center [508, 355] width 200 height 10
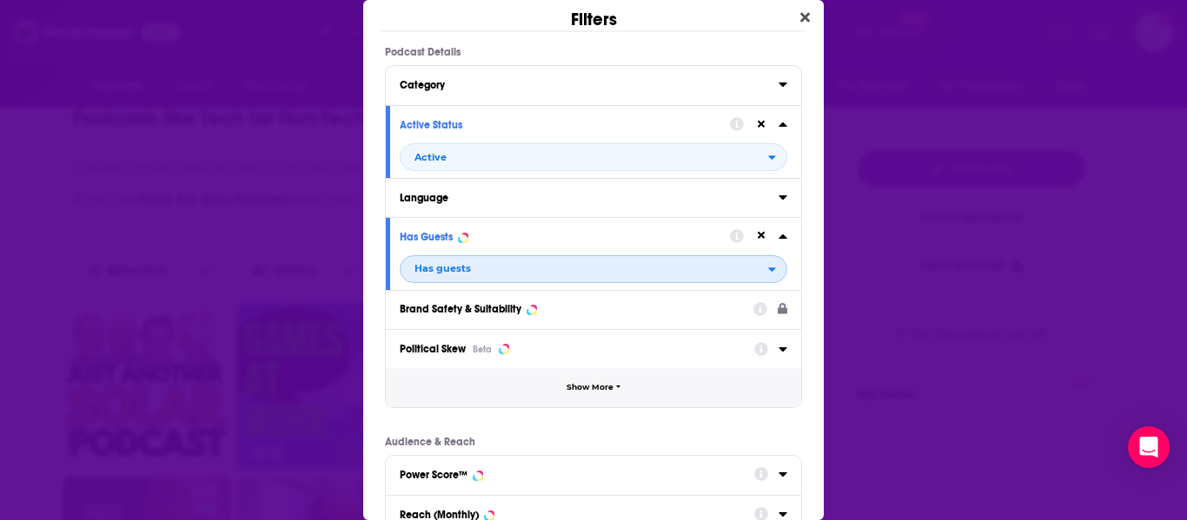
scroll to position [312, 0]
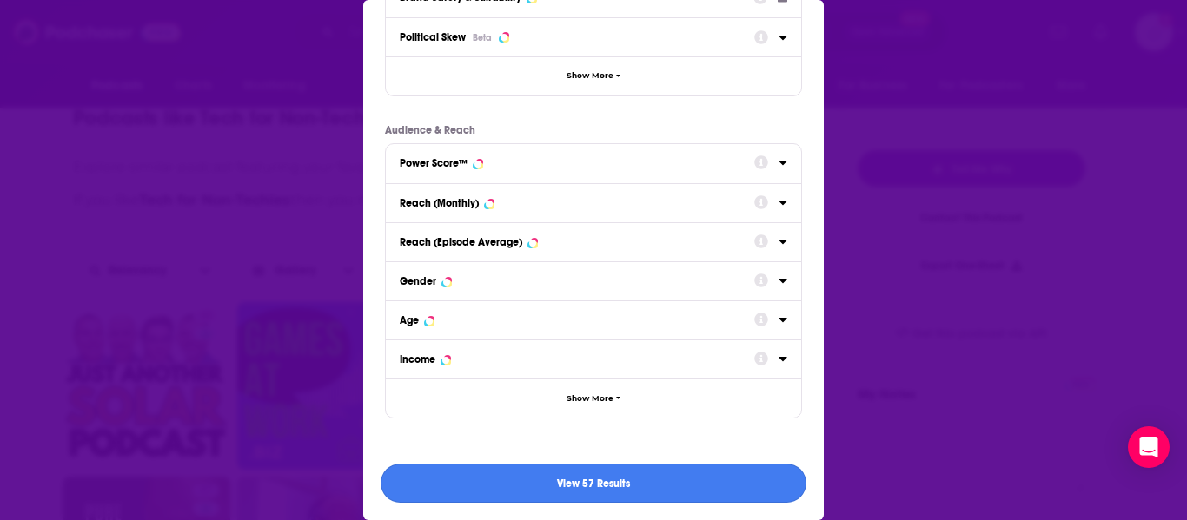
click at [527, 493] on button "View 57 Results" at bounding box center [594, 483] width 426 height 39
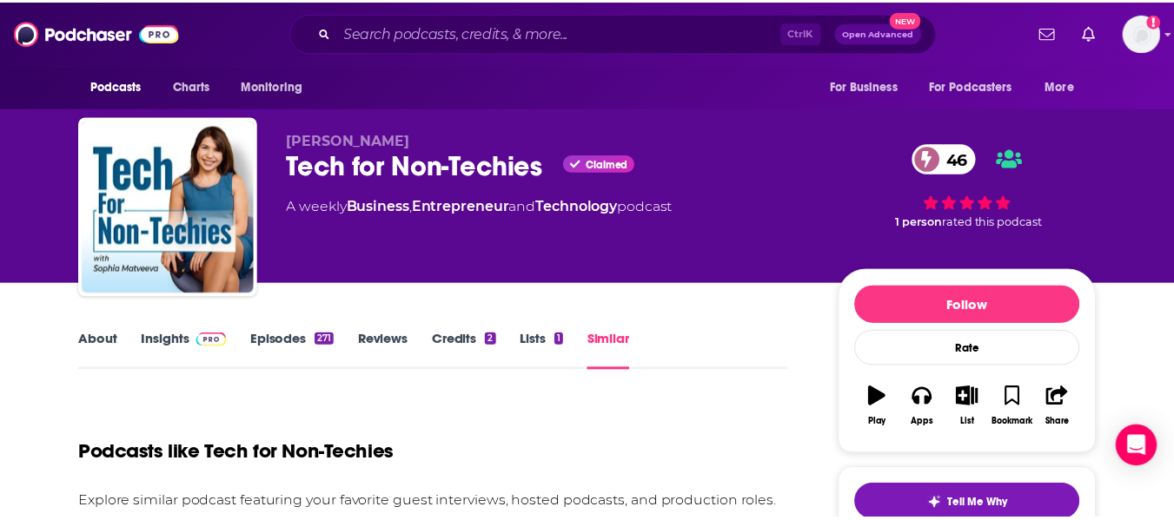
scroll to position [335, 0]
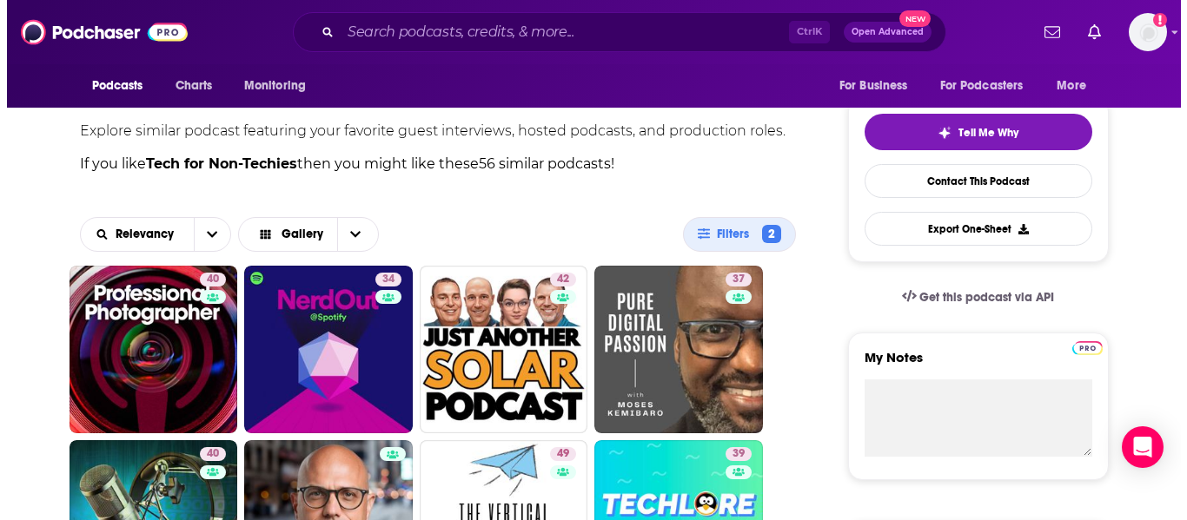
scroll to position [0, 0]
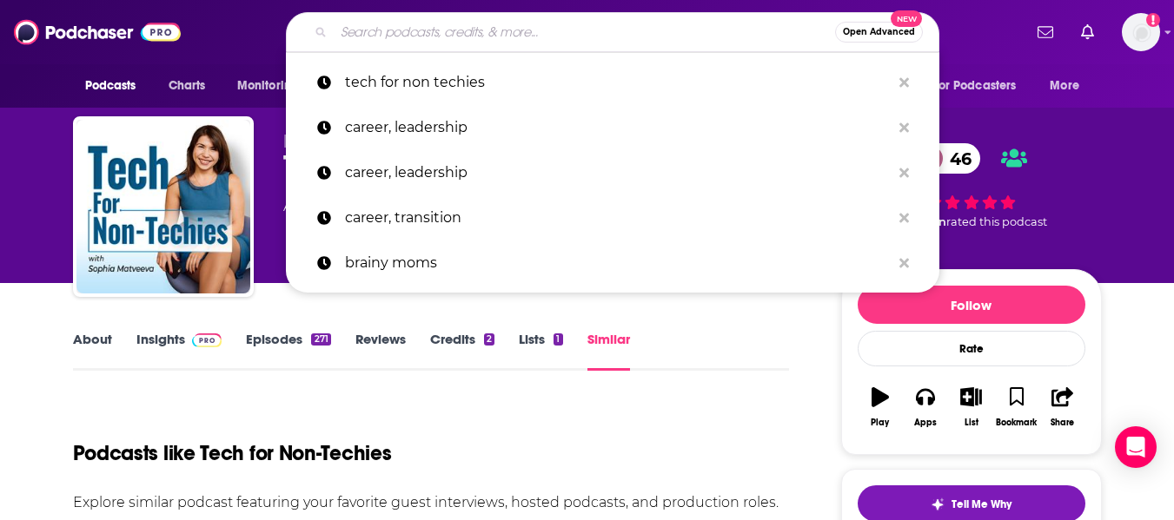
click at [447, 33] on input "Search podcasts, credits, & more..." at bounding box center [584, 32] width 501 height 28
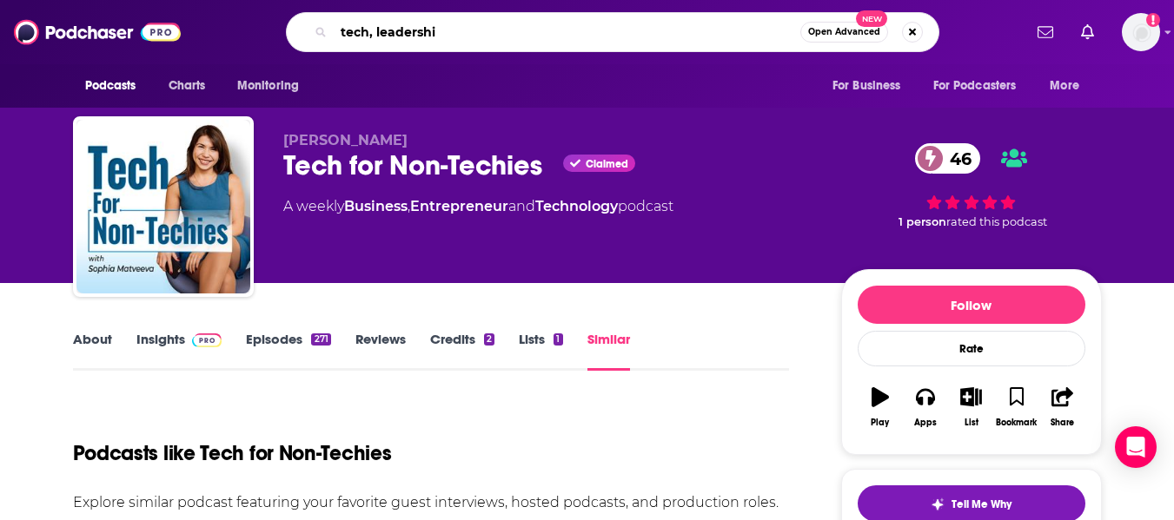
type input "tech, leadership"
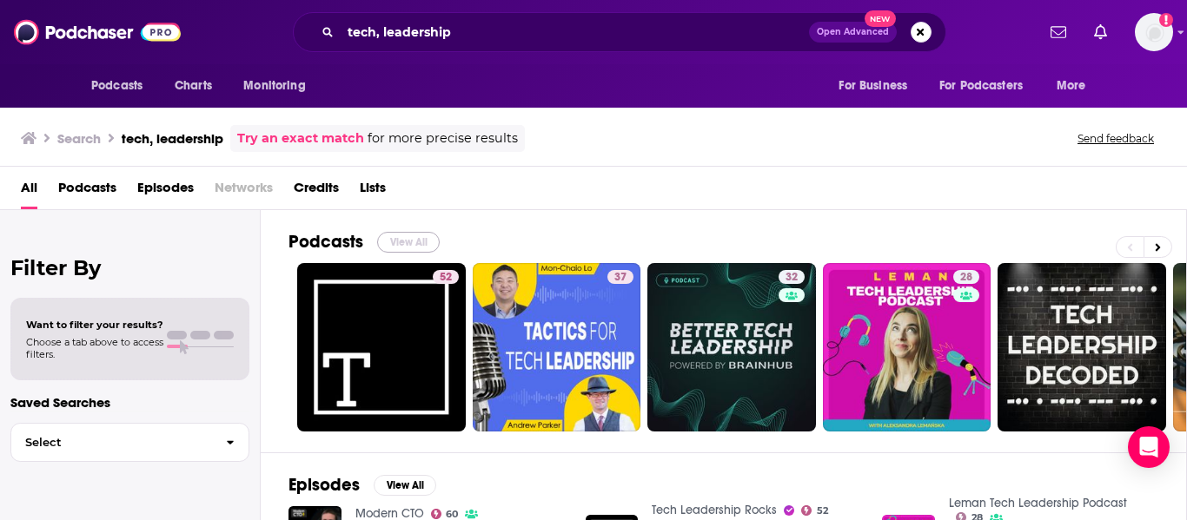
click at [412, 237] on button "View All" at bounding box center [408, 242] width 63 height 21
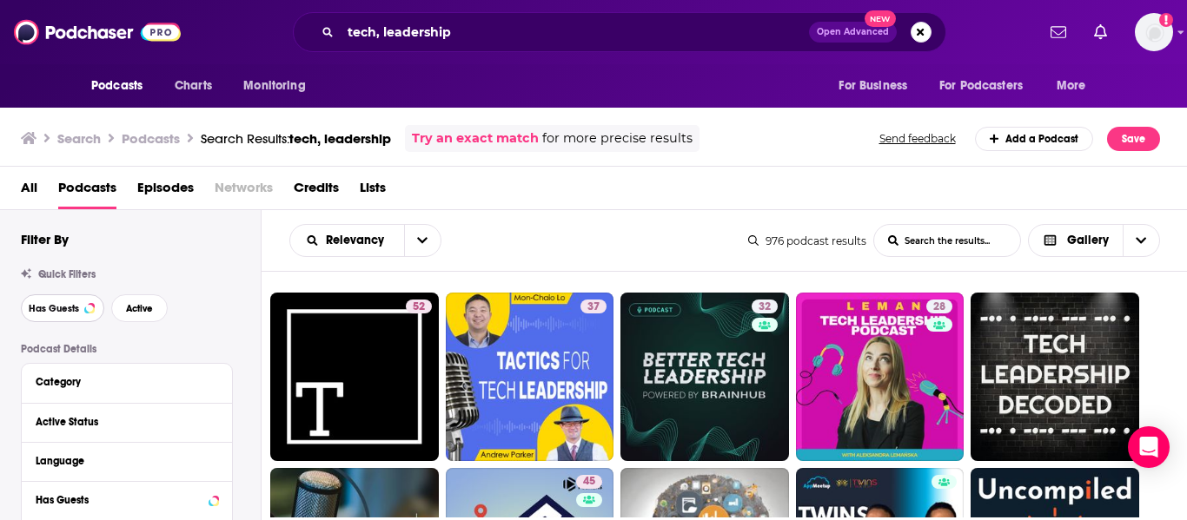
click at [55, 302] on button "Has Guests" at bounding box center [62, 309] width 83 height 28
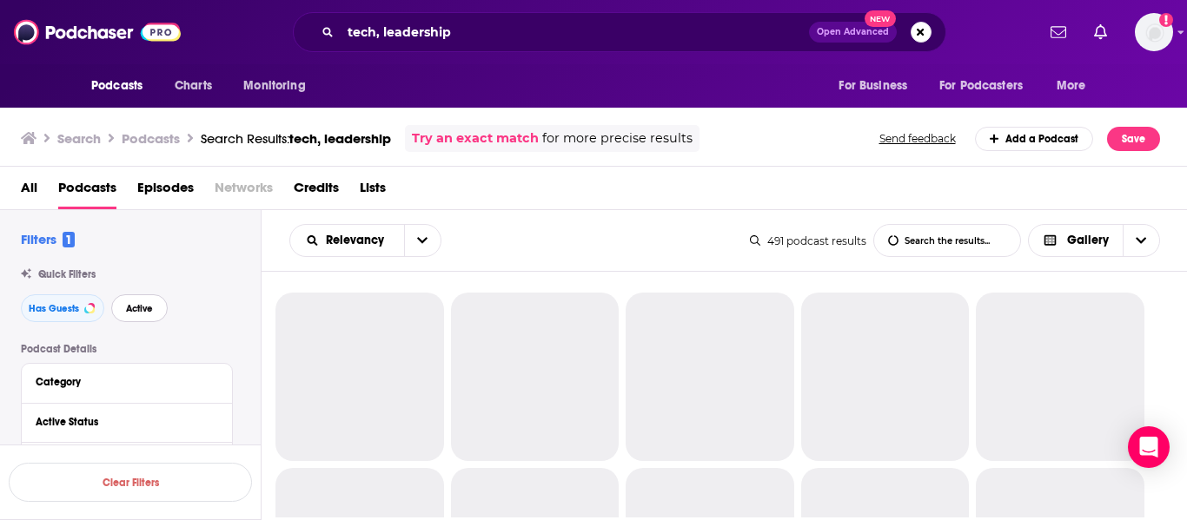
click at [150, 308] on span "Active" at bounding box center [139, 309] width 27 height 10
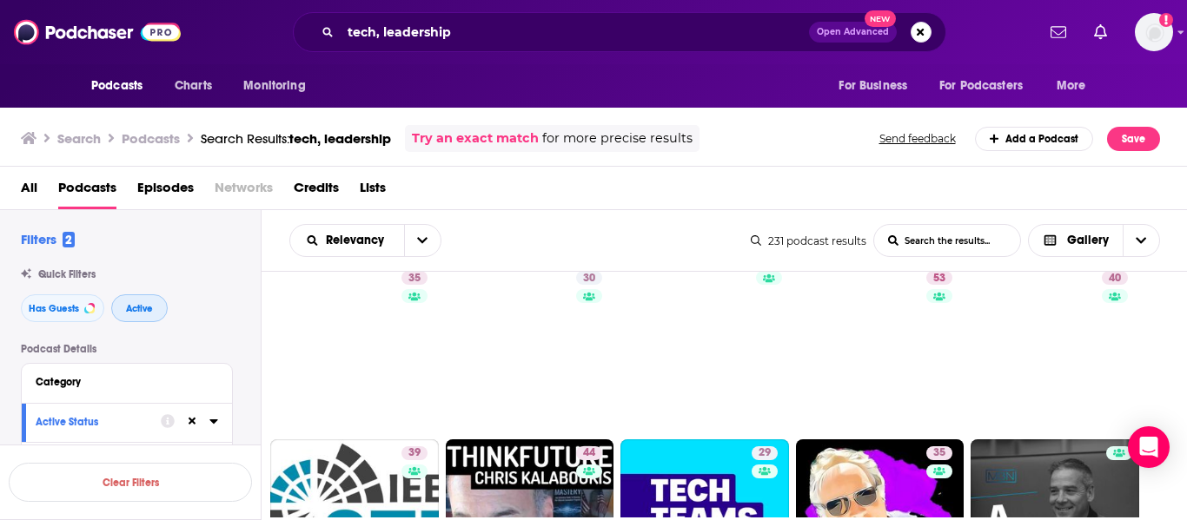
scroll to position [905, 0]
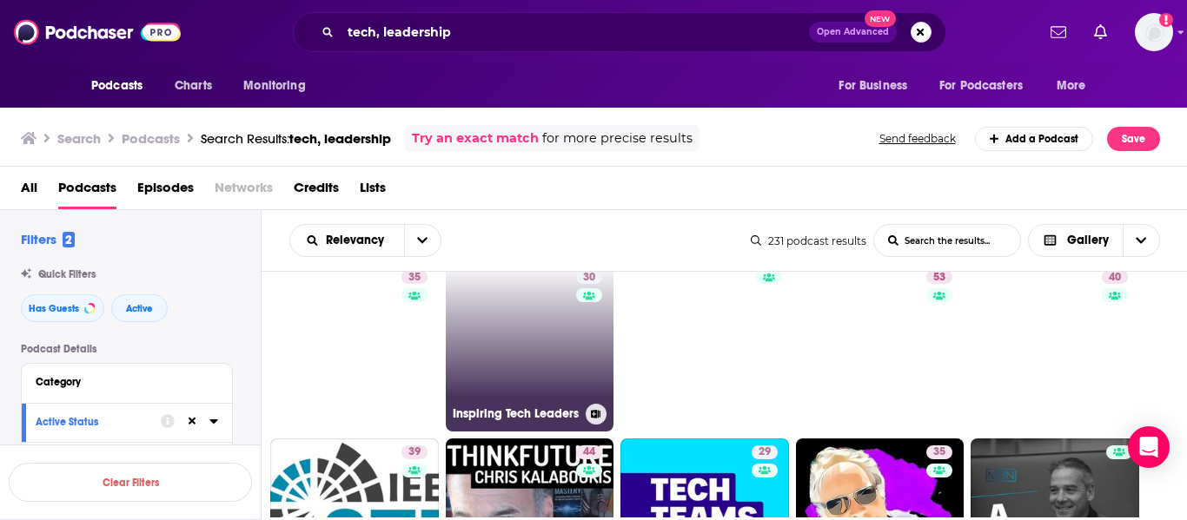
click at [564, 332] on link "30 Inspiring Tech Leaders" at bounding box center [530, 347] width 169 height 169
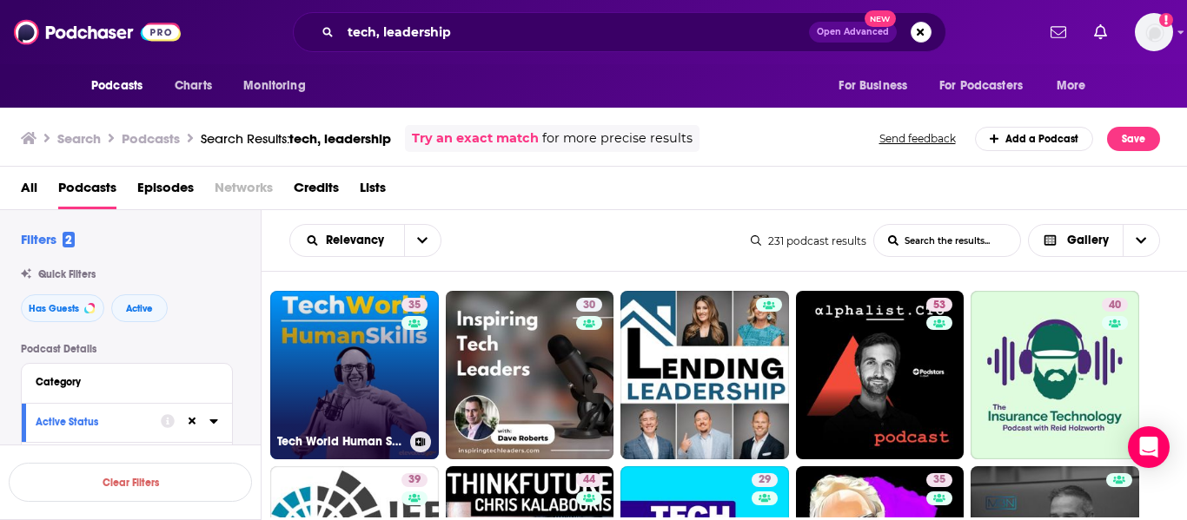
click at [346, 355] on link "35 Tech World Human Skills" at bounding box center [354, 375] width 169 height 169
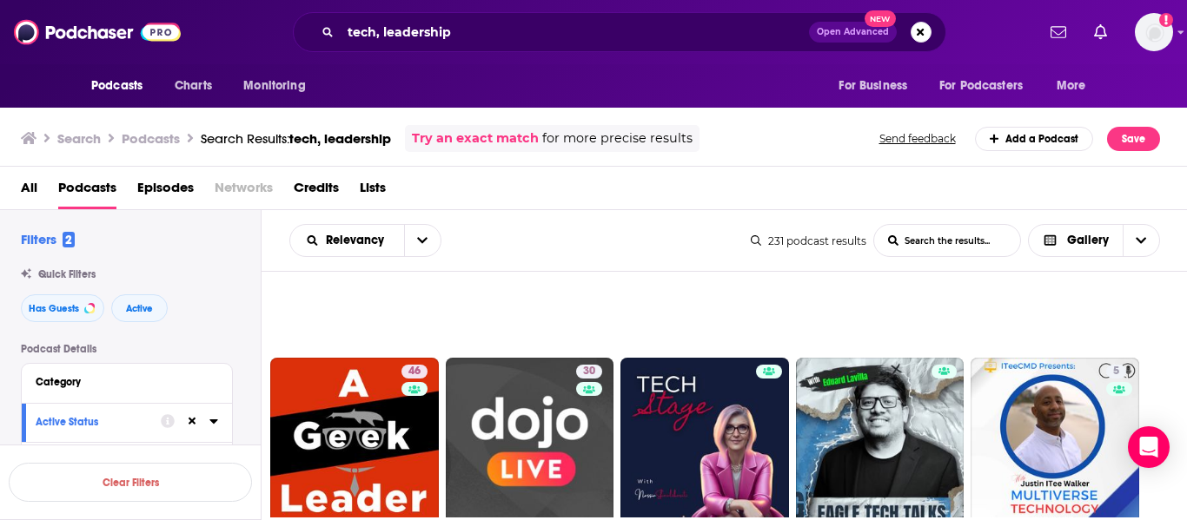
scroll to position [1584, 0]
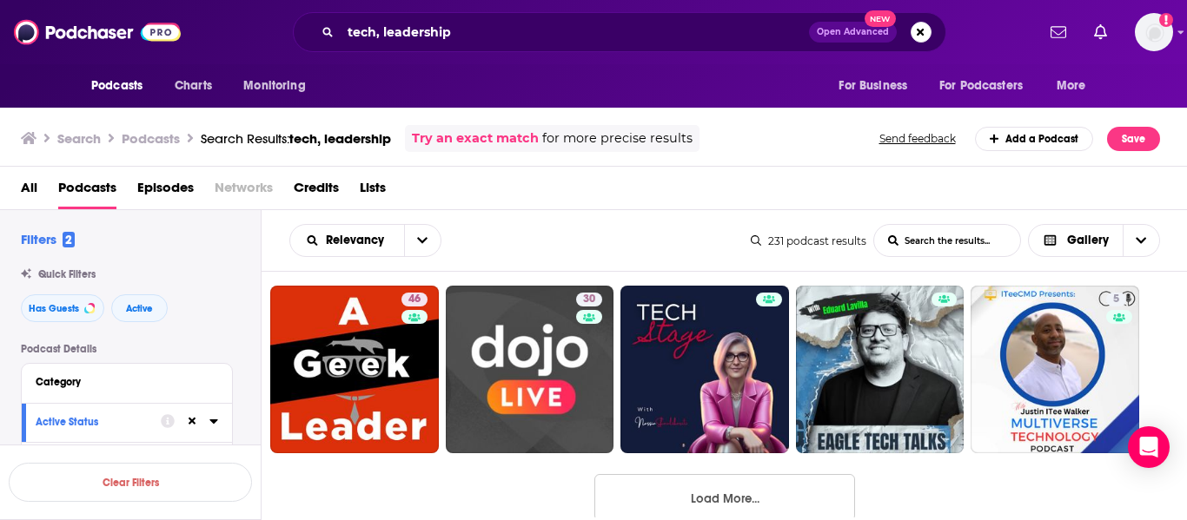
click at [813, 483] on button "Load More..." at bounding box center [724, 497] width 261 height 47
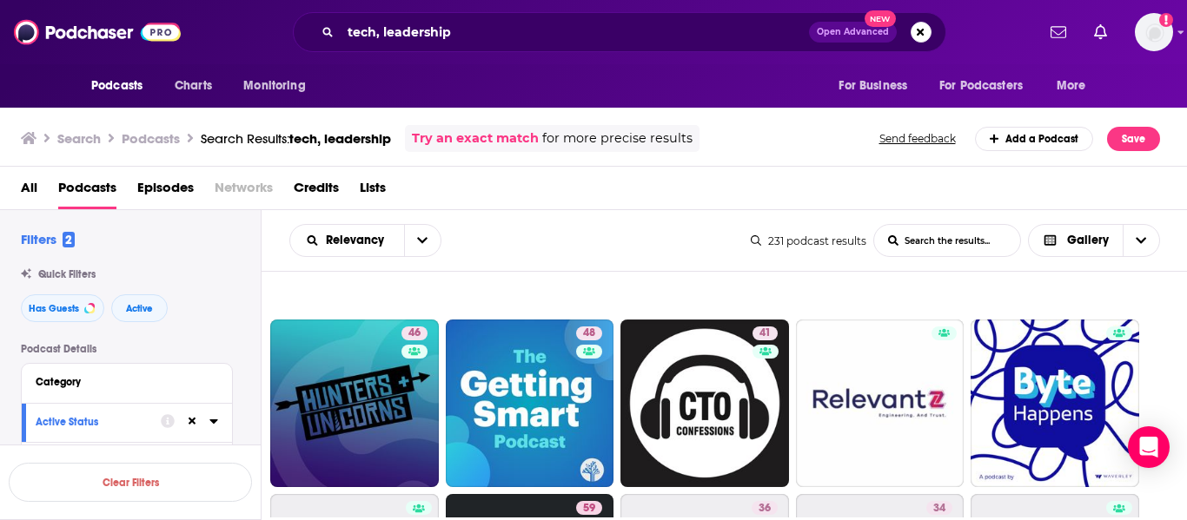
scroll to position [2251, 0]
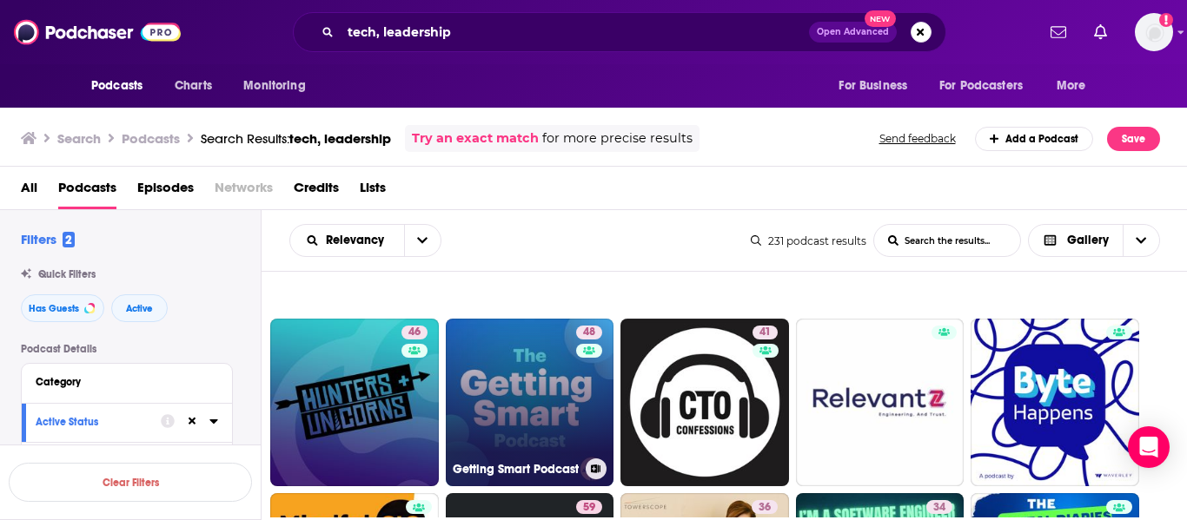
click at [545, 400] on link "48 Getting Smart Podcast" at bounding box center [530, 403] width 169 height 169
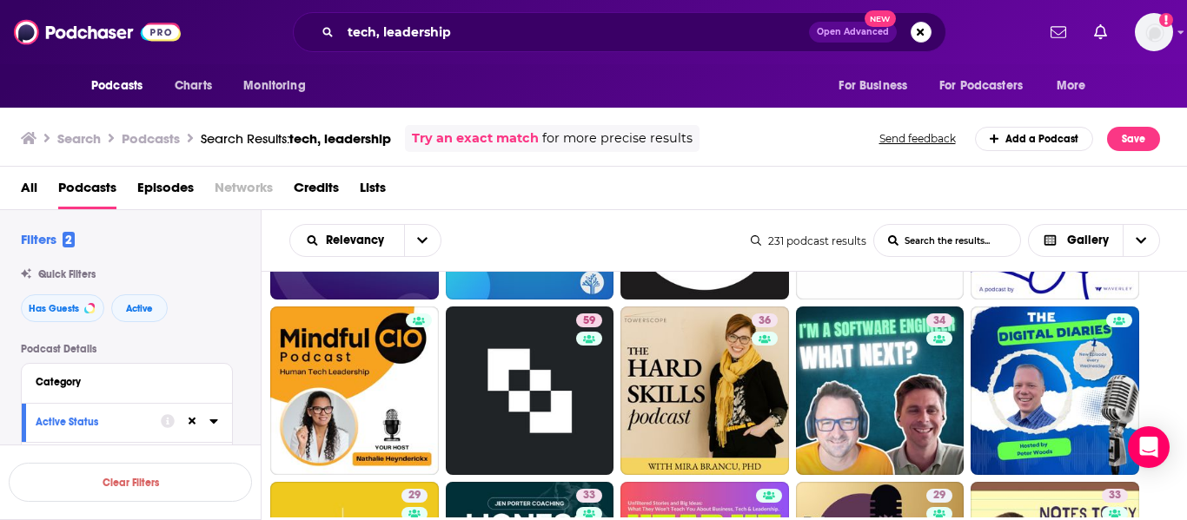
scroll to position [2439, 0]
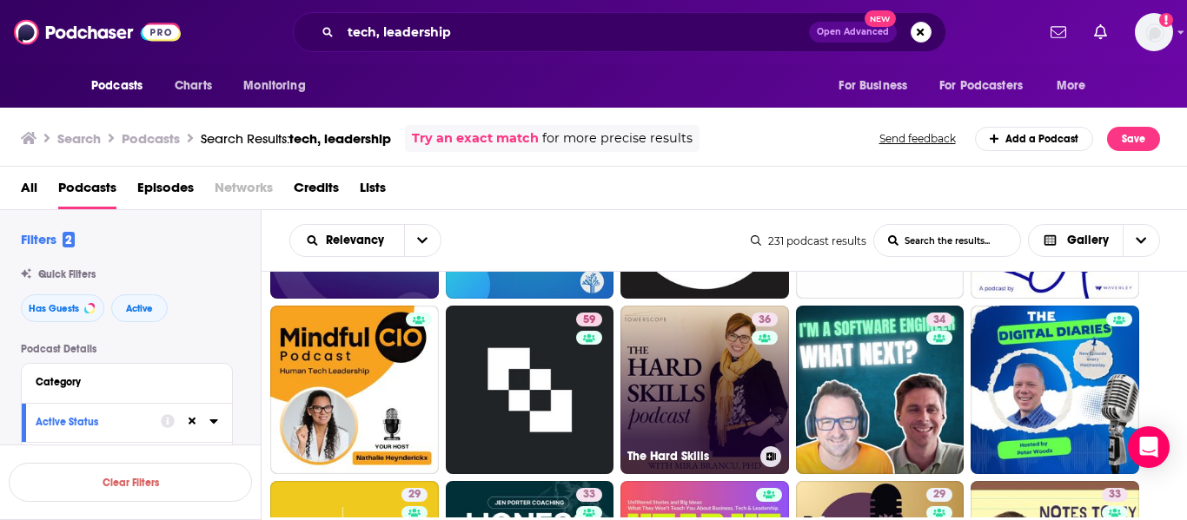
click at [723, 380] on link "36 The Hard Skills" at bounding box center [704, 390] width 169 height 169
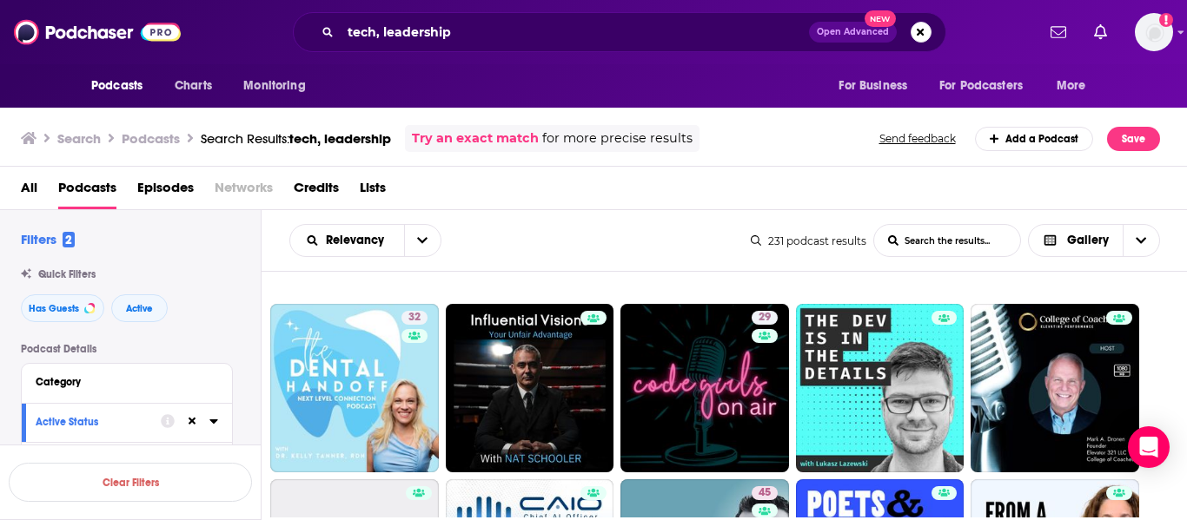
scroll to position [2967, 0]
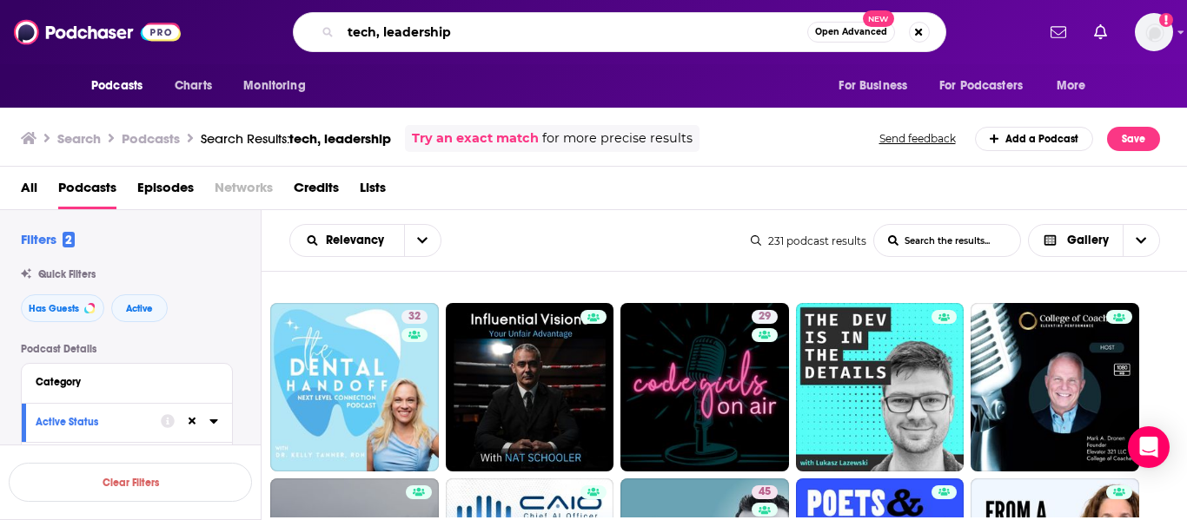
click at [418, 26] on input "tech, leadership" at bounding box center [574, 32] width 467 height 28
type input "tech, communication"
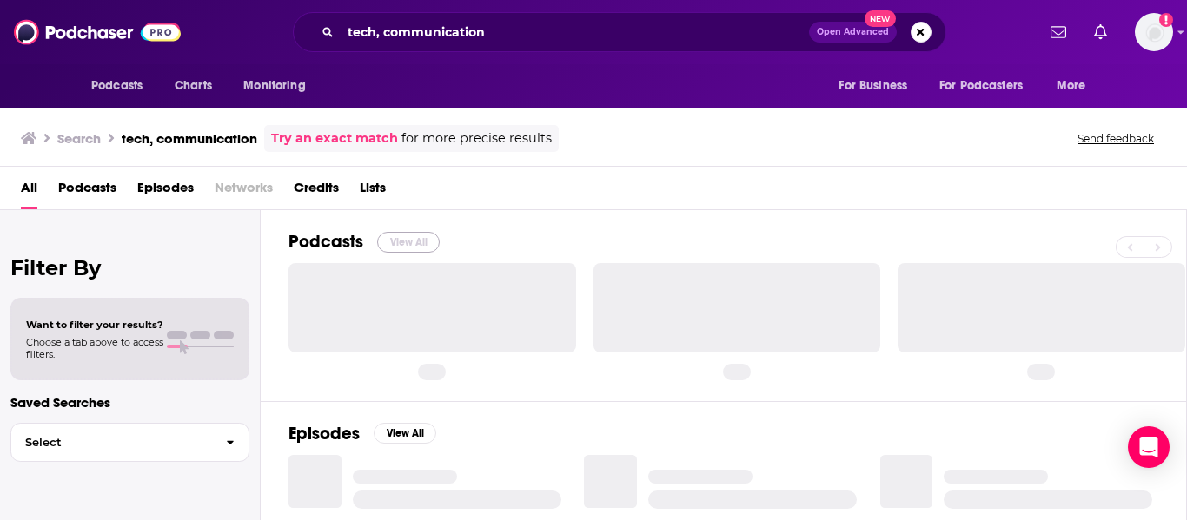
click at [409, 234] on button "View All" at bounding box center [408, 242] width 63 height 21
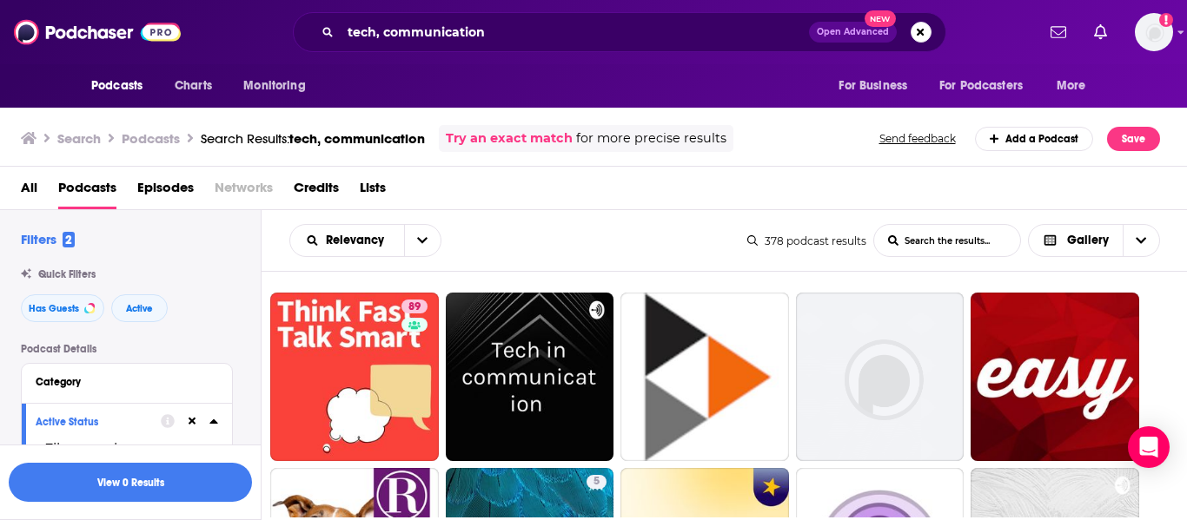
scroll to position [135, 0]
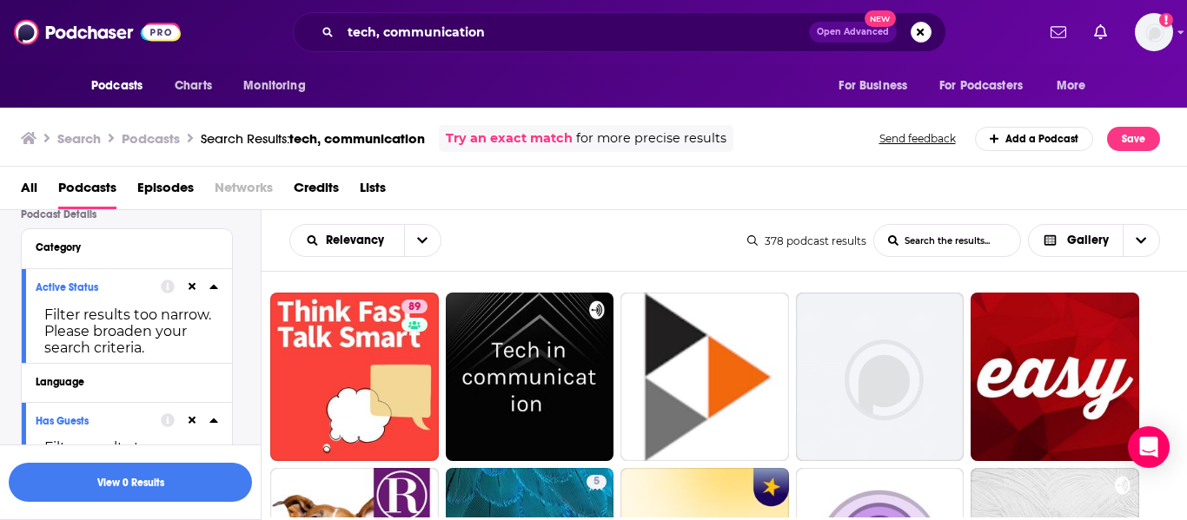
click at [192, 288] on icon at bounding box center [193, 287] width 8 height 8
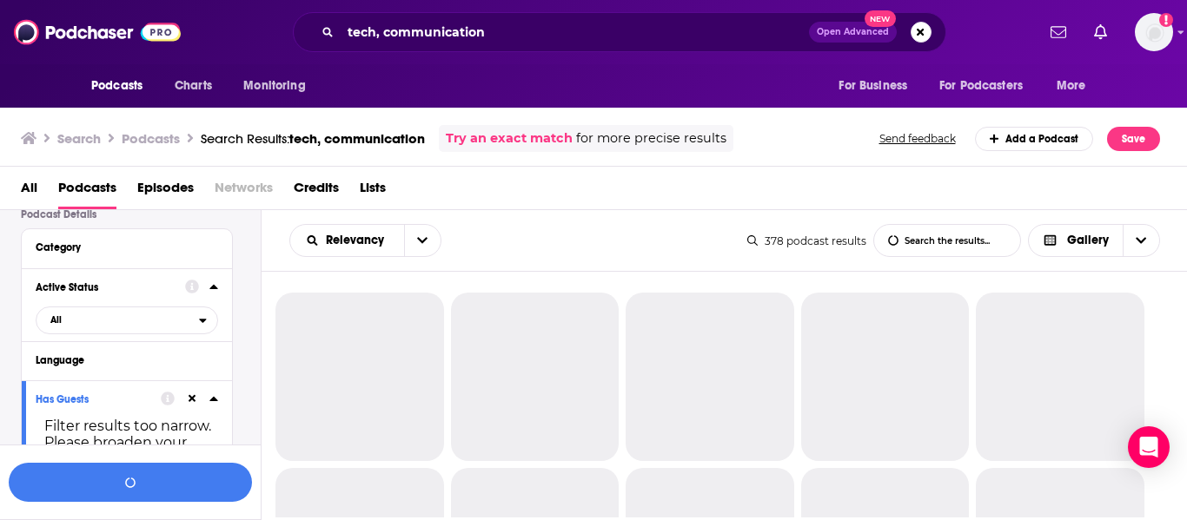
click at [191, 401] on icon at bounding box center [193, 399] width 8 height 8
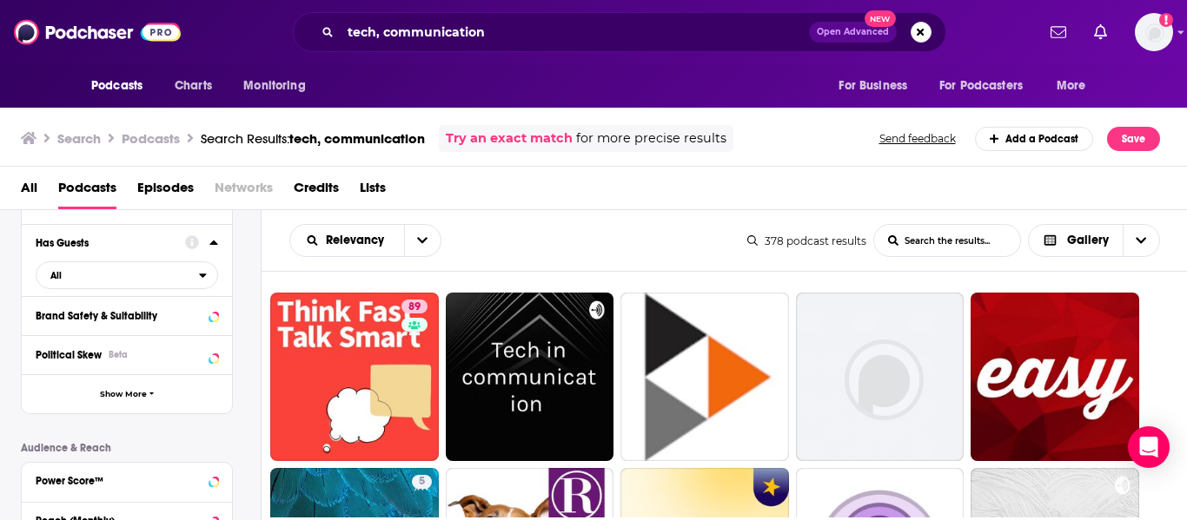
scroll to position [0, 0]
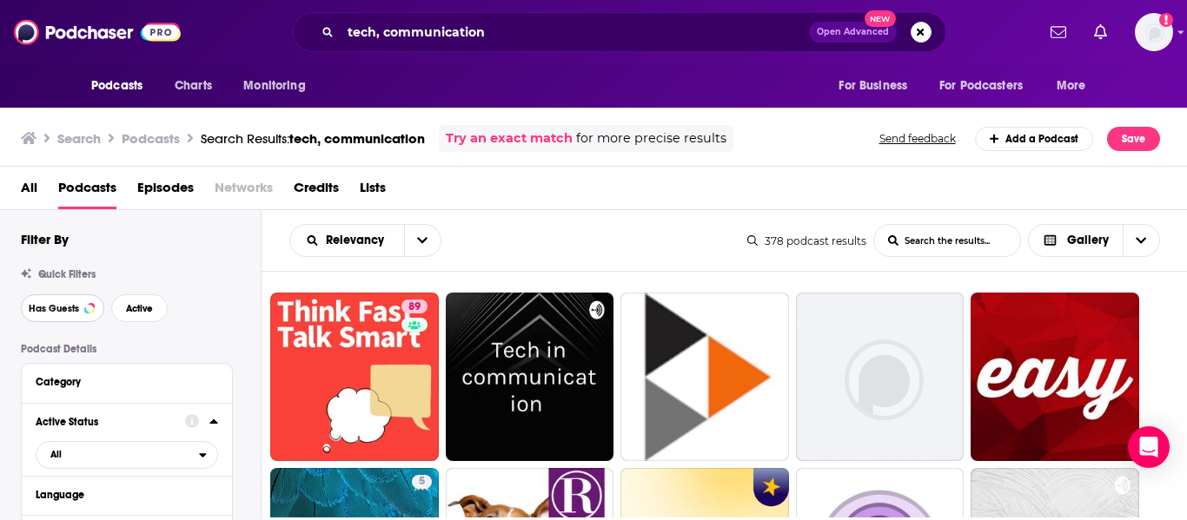
click at [65, 307] on span "Has Guests" at bounding box center [54, 309] width 50 height 10
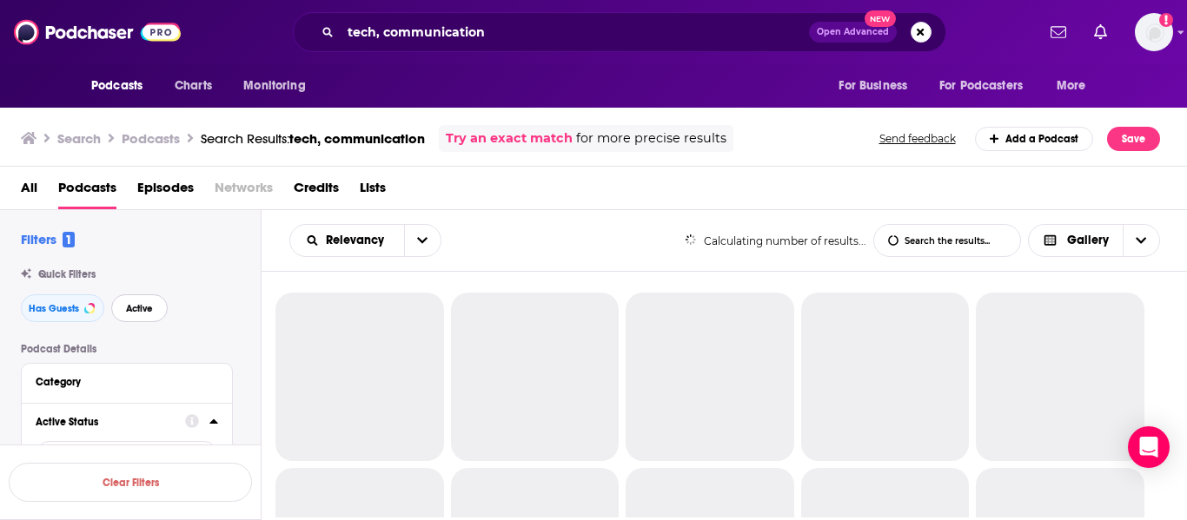
click at [139, 310] on span "Active" at bounding box center [139, 309] width 27 height 10
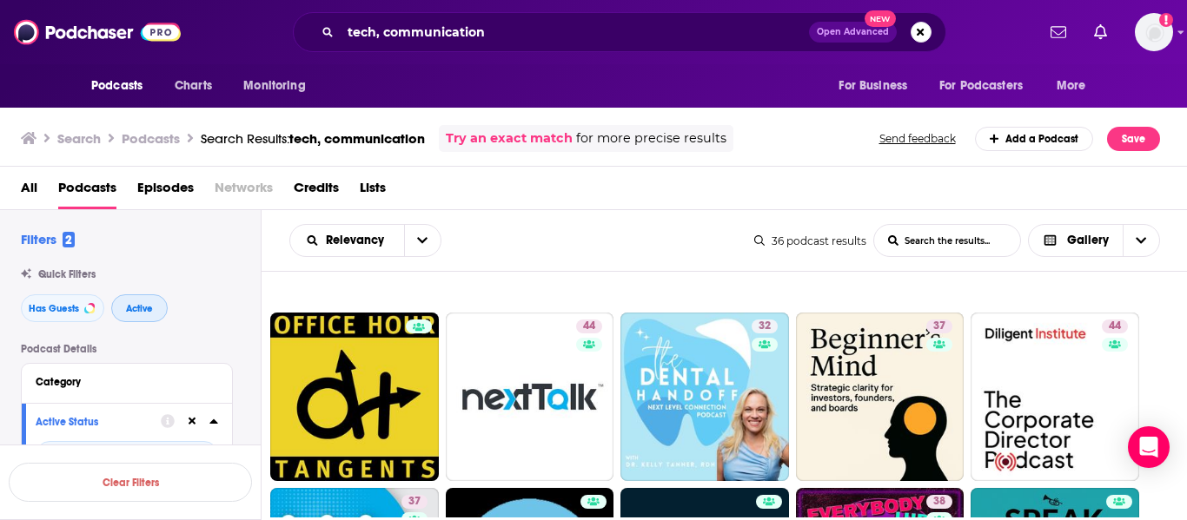
scroll to position [504, 0]
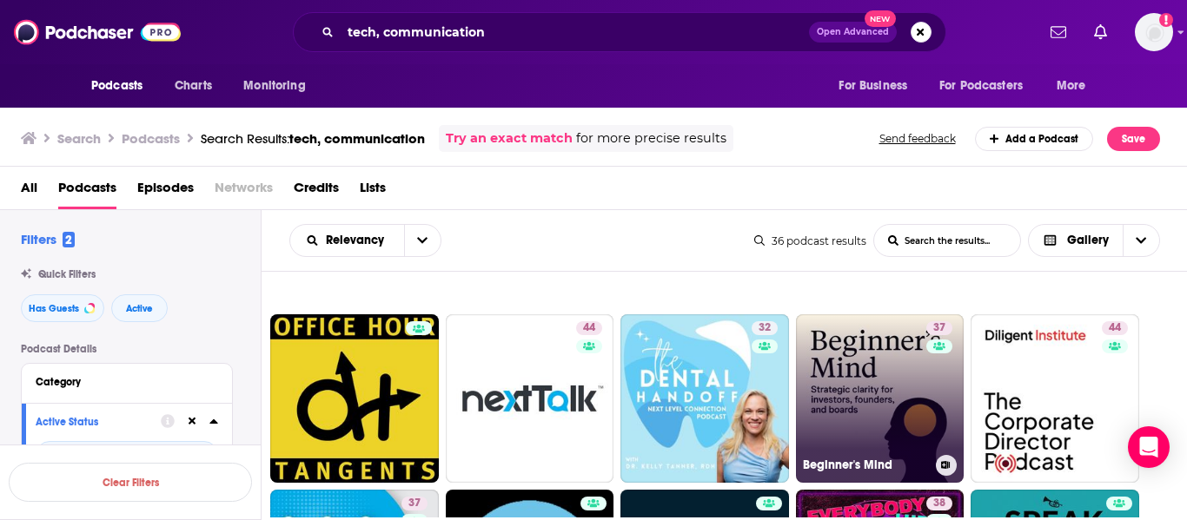
click at [860, 373] on link "37 Beginner's Mind" at bounding box center [880, 399] width 169 height 169
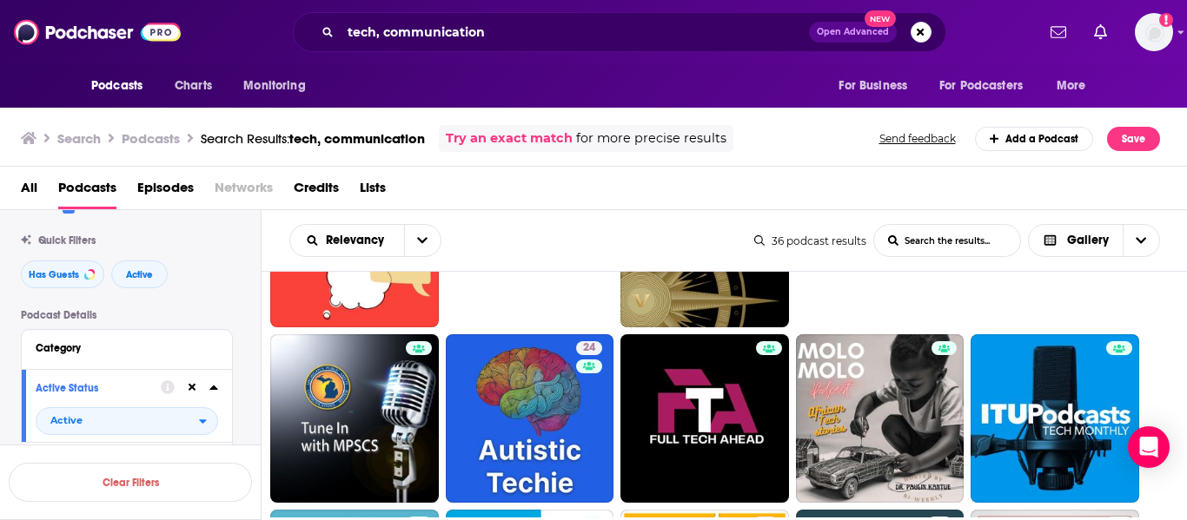
scroll to position [0, 0]
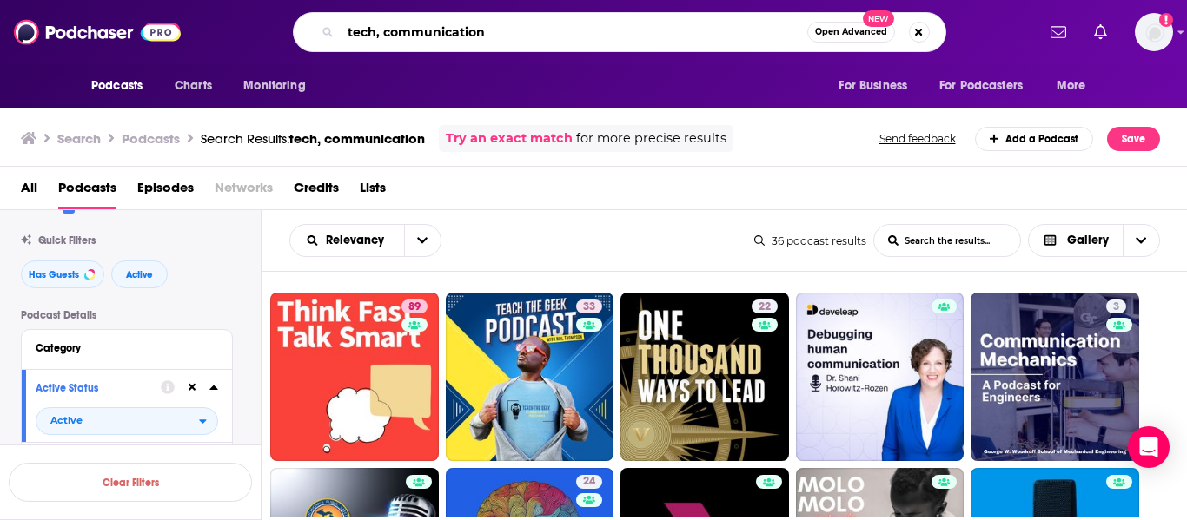
click at [420, 36] on input "tech, communication" at bounding box center [574, 32] width 467 height 28
type input "communication, speaking"
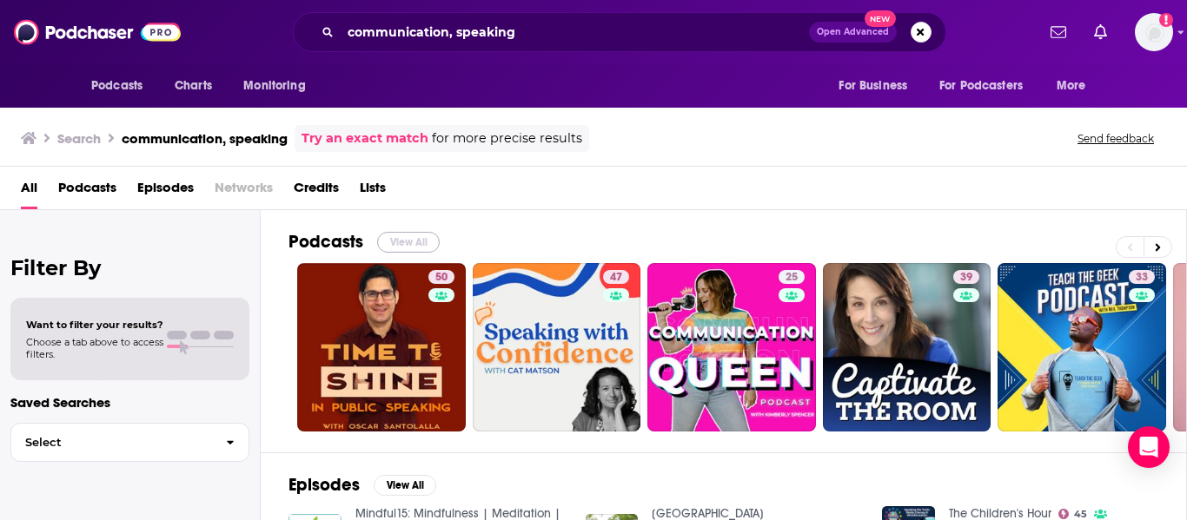
click at [420, 245] on button "View All" at bounding box center [408, 242] width 63 height 21
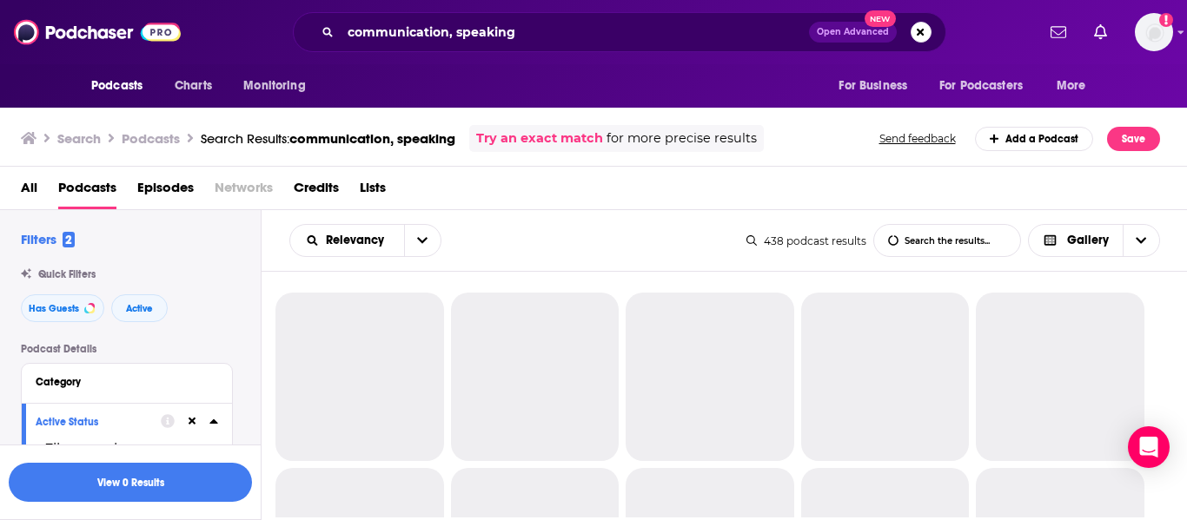
click at [190, 421] on icon at bounding box center [193, 422] width 8 height 8
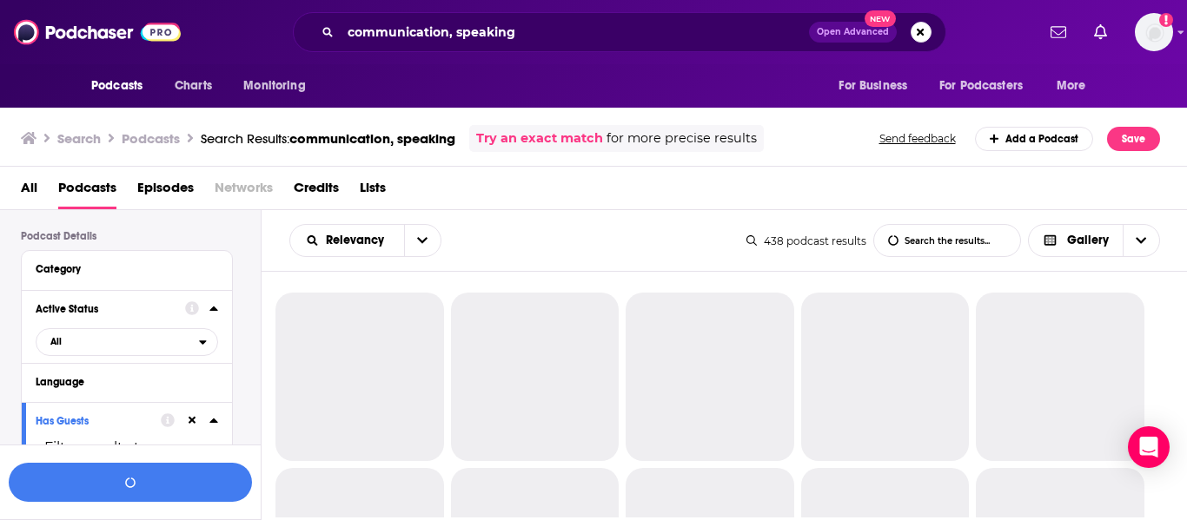
scroll to position [193, 0]
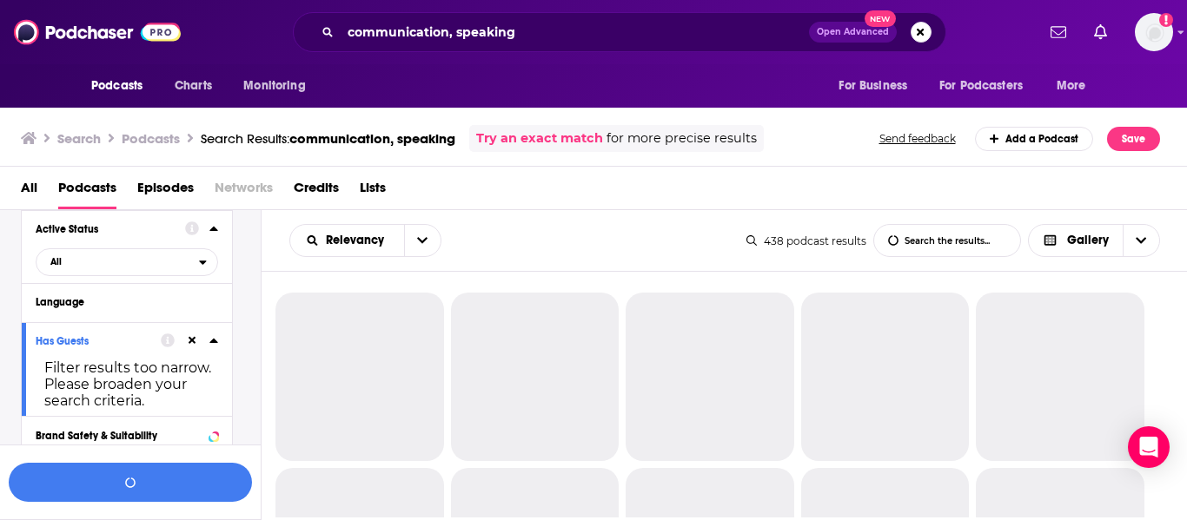
click at [190, 340] on icon at bounding box center [193, 341] width 8 height 8
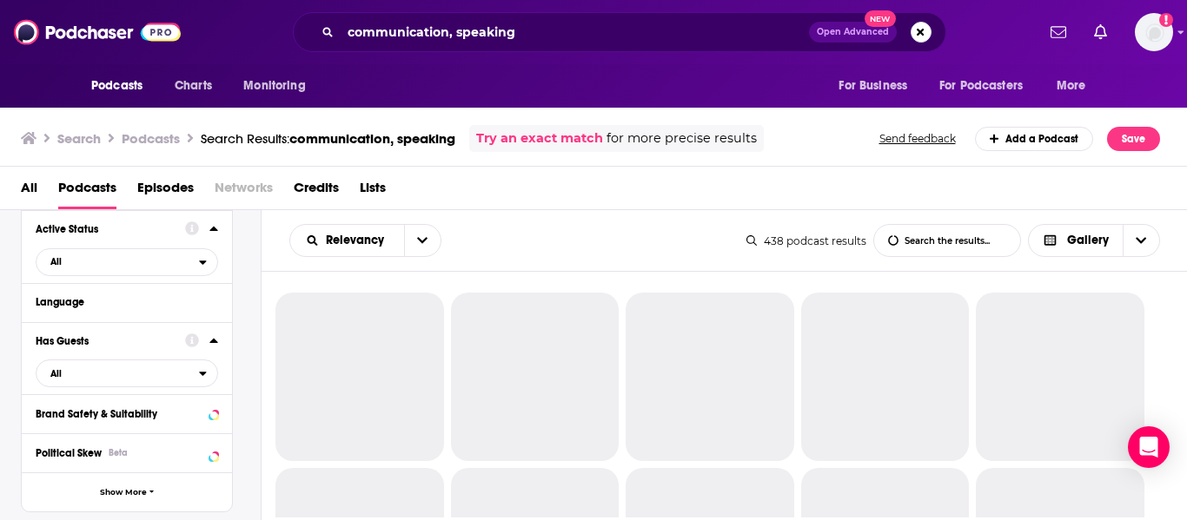
scroll to position [0, 0]
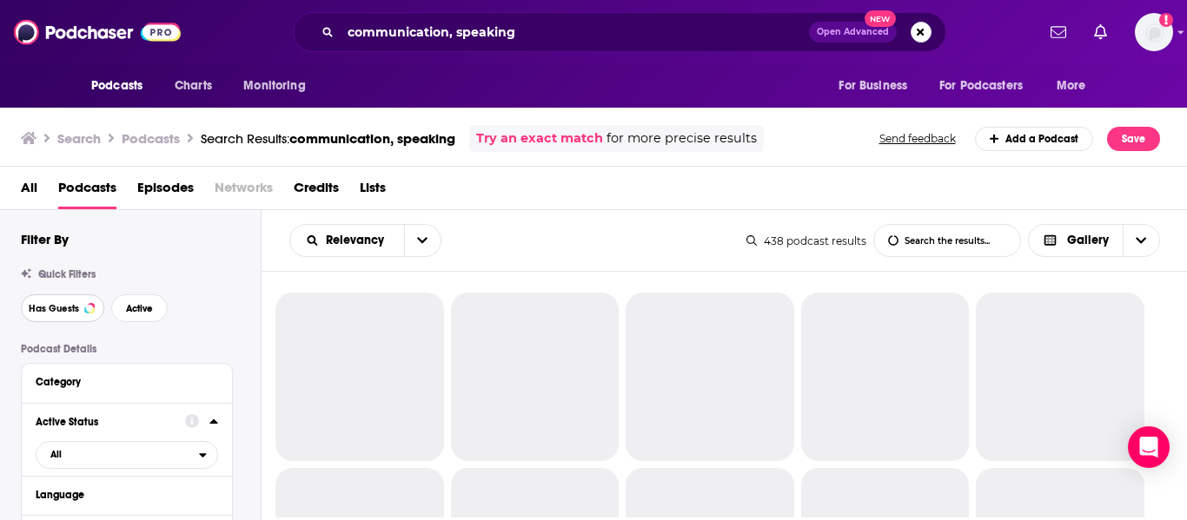
click at [80, 308] on button "Has Guests" at bounding box center [62, 309] width 83 height 28
click at [133, 313] on span "Active" at bounding box center [139, 309] width 27 height 10
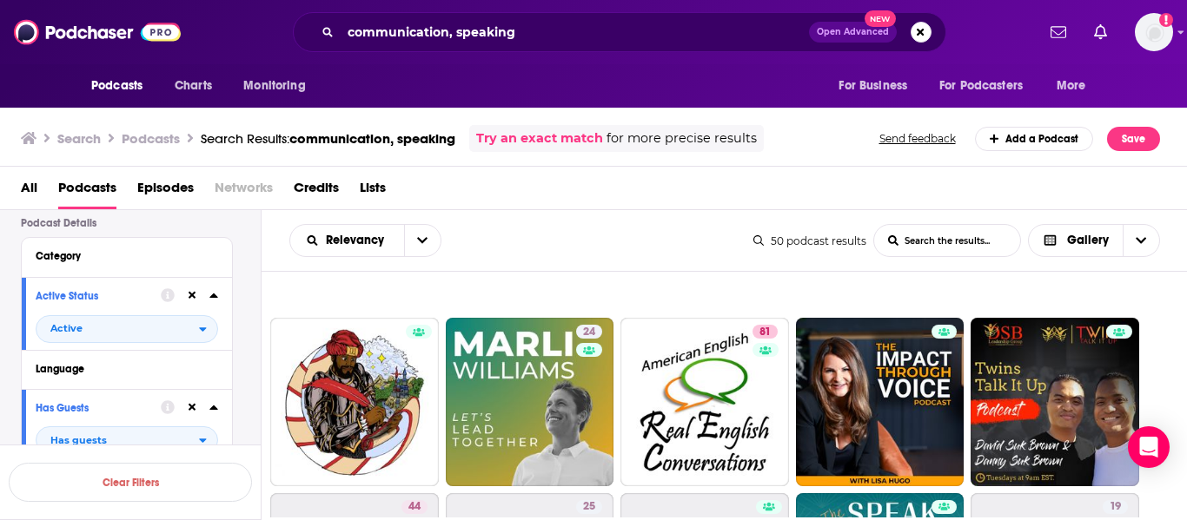
scroll to position [1202, 0]
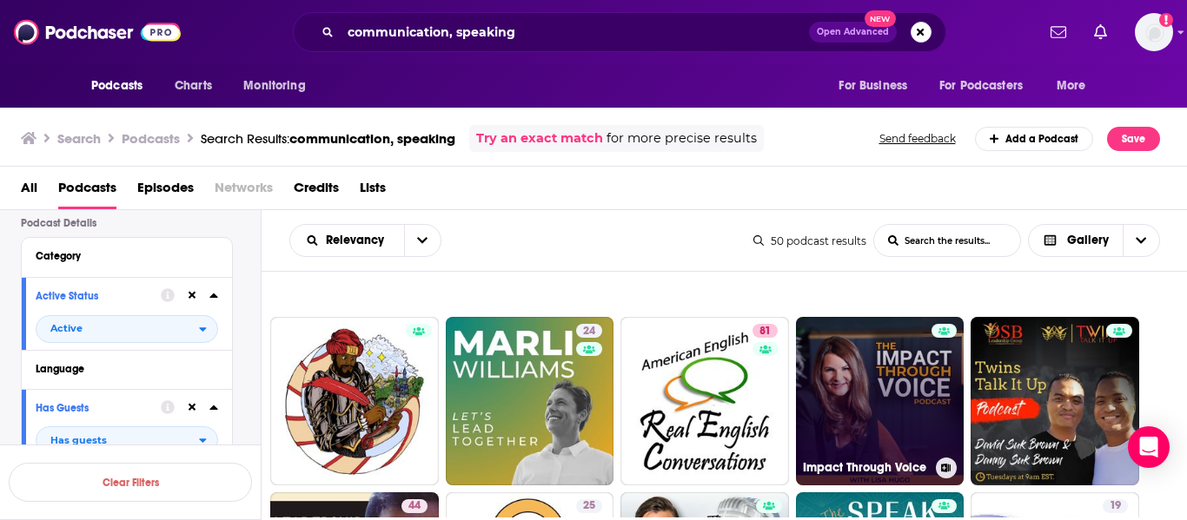
click at [891, 396] on link "Impact Through Voice" at bounding box center [880, 401] width 169 height 169
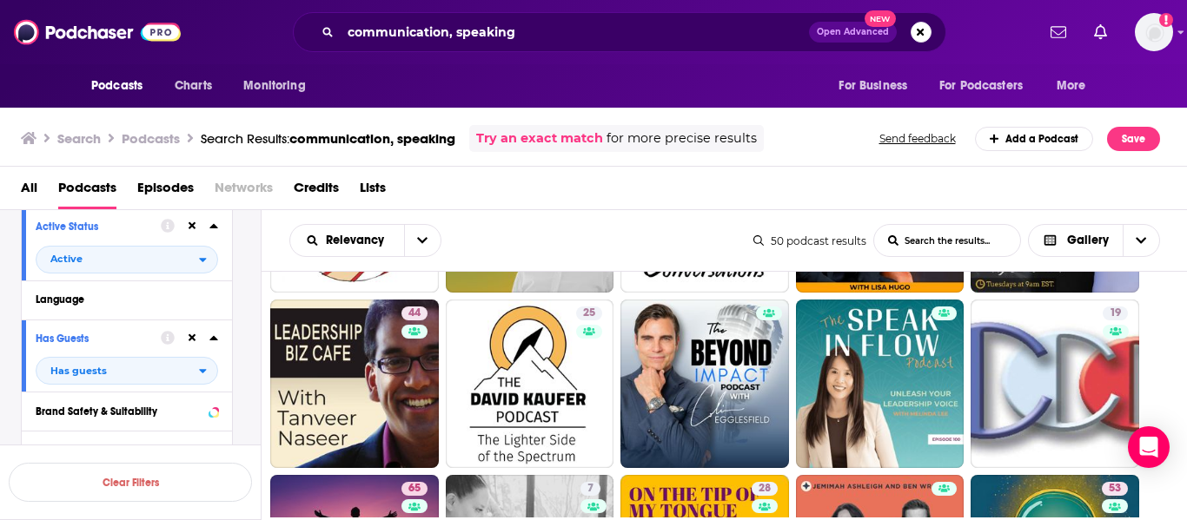
scroll to position [1394, 0]
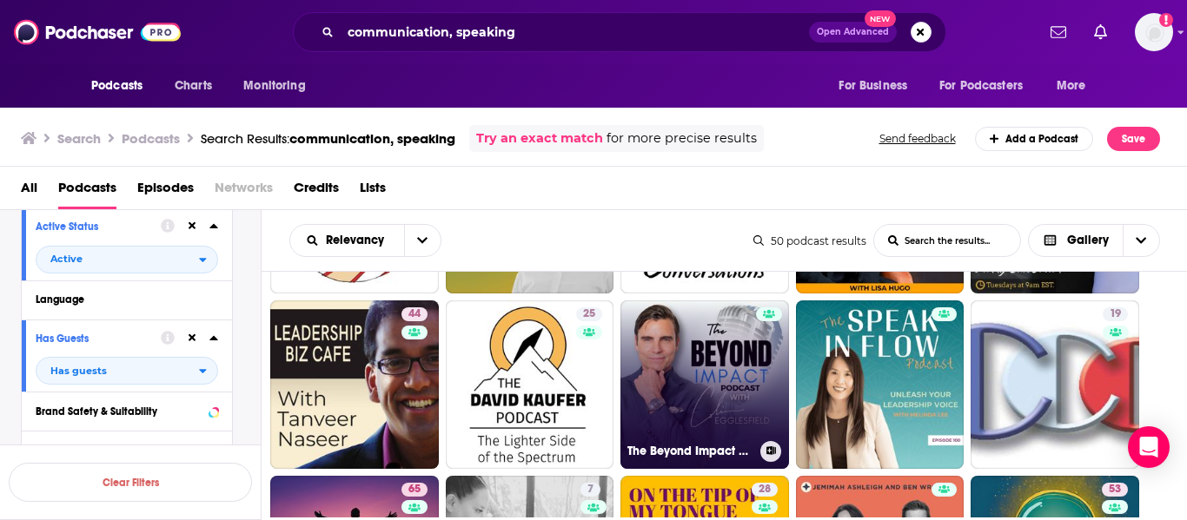
click at [728, 349] on link "The Beyond Impact Podcast with Colin Egglesfield" at bounding box center [704, 385] width 169 height 169
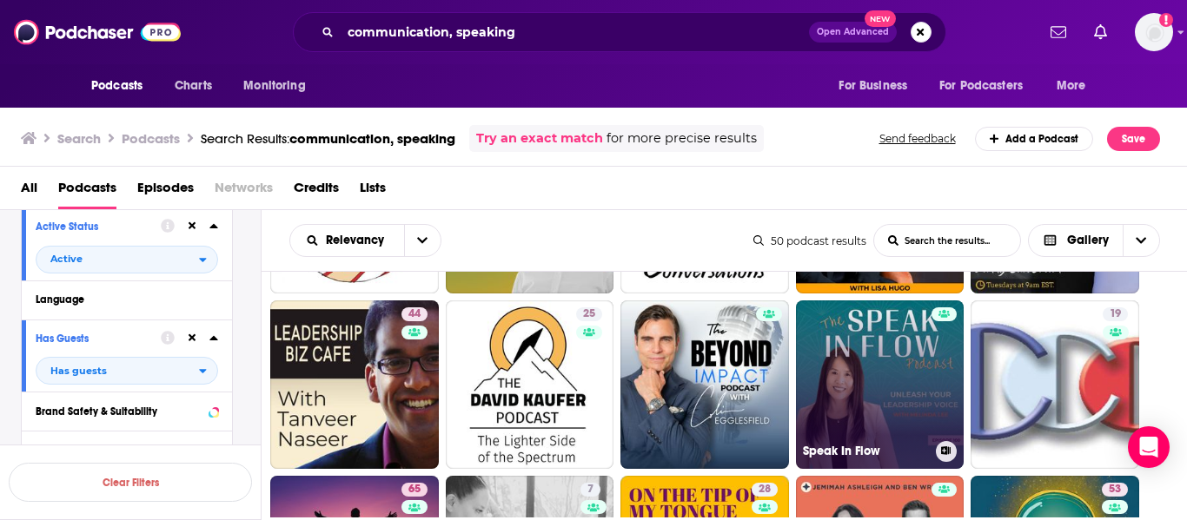
click at [867, 393] on link "Speak In Flow" at bounding box center [880, 385] width 169 height 169
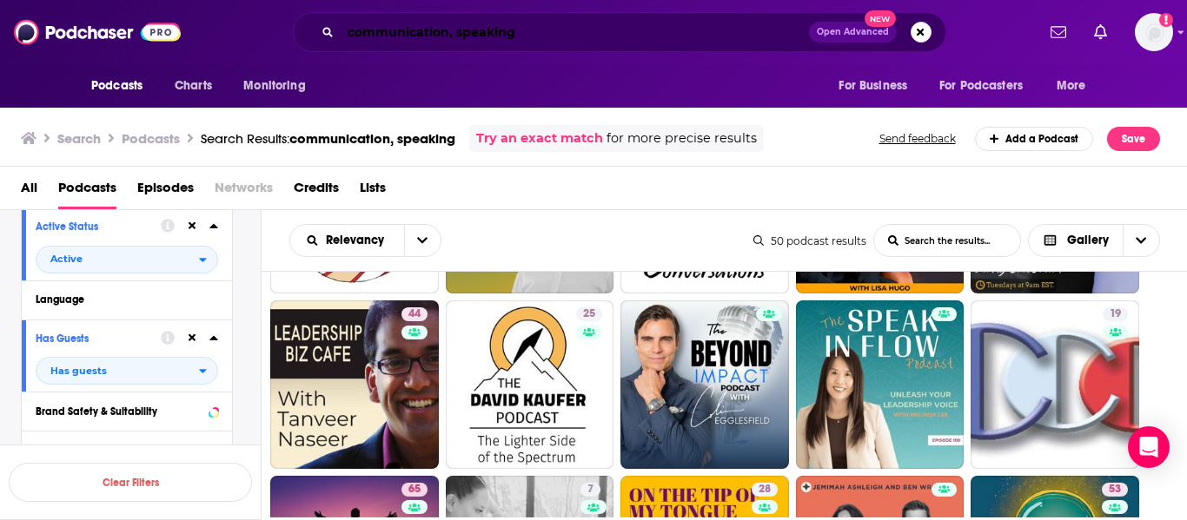
click at [386, 27] on input "communication, speaking" at bounding box center [575, 32] width 468 height 28
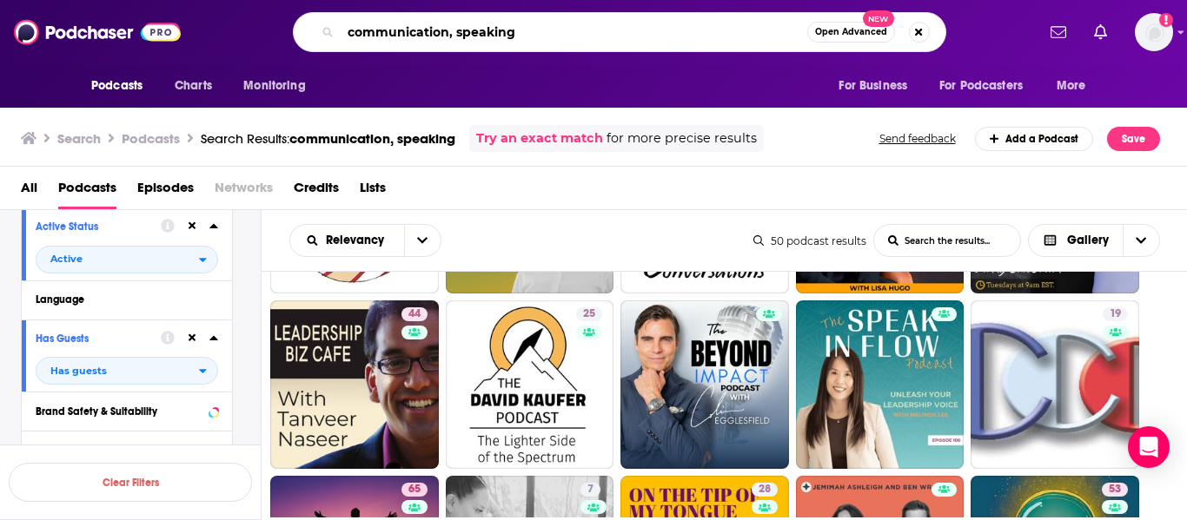
click at [386, 27] on input "communication, speaking" at bounding box center [574, 32] width 467 height 28
type input "christian leader"
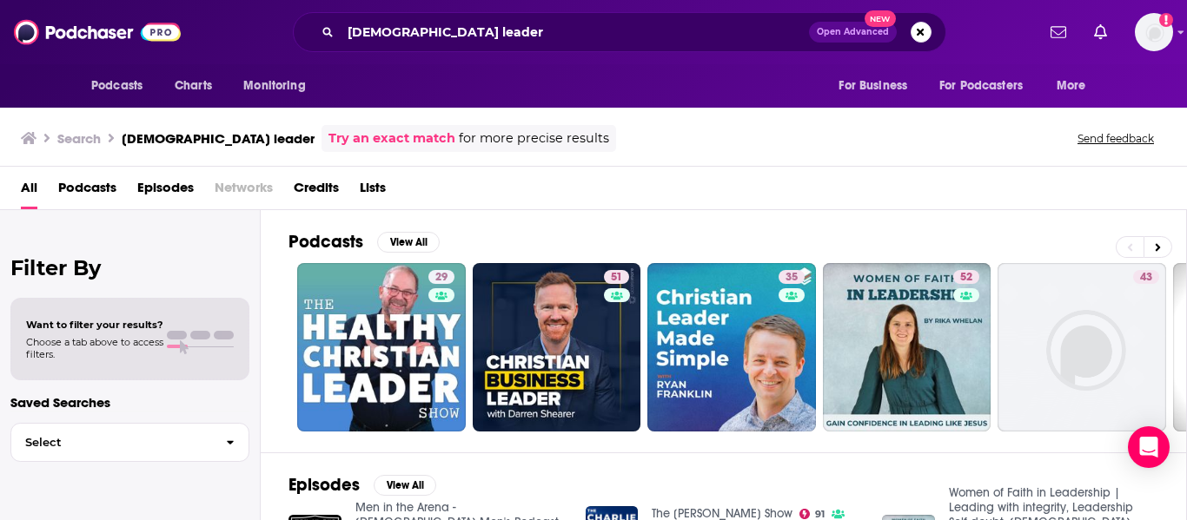
click at [643, 195] on div "All Podcasts Episodes Networks Credits Lists" at bounding box center [597, 192] width 1152 height 36
click at [409, 242] on button "View All" at bounding box center [408, 242] width 63 height 21
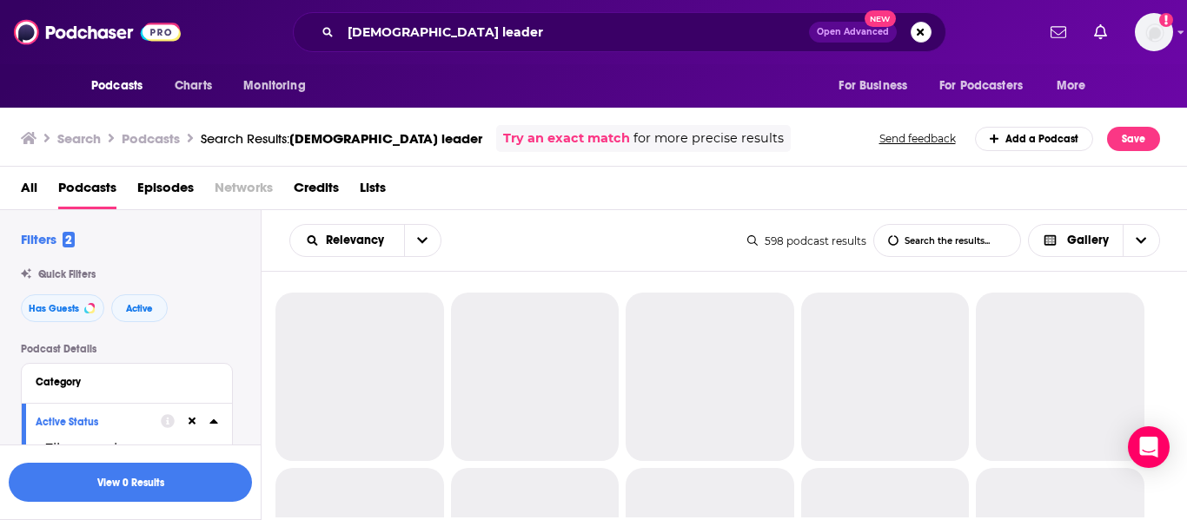
click at [194, 421] on icon at bounding box center [193, 422] width 8 height 8
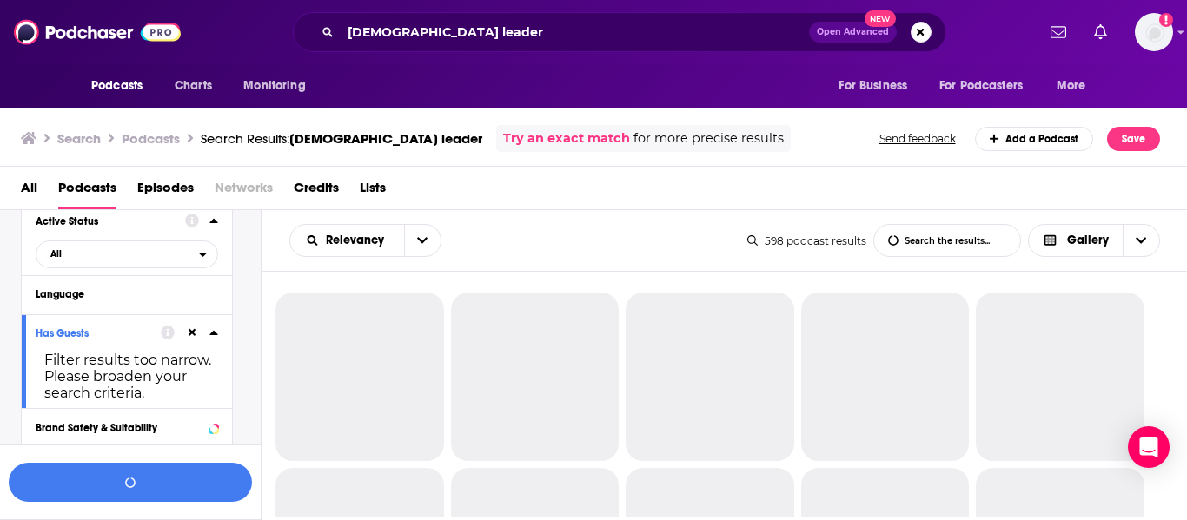
scroll to position [202, 0]
click at [184, 330] on div at bounding box center [189, 333] width 57 height 22
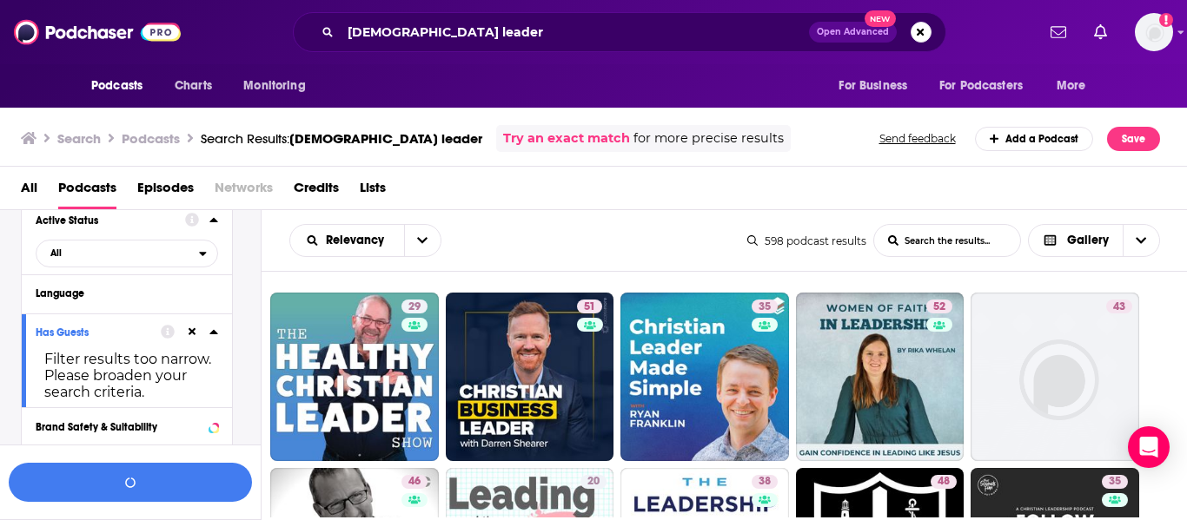
click at [190, 332] on icon at bounding box center [193, 332] width 8 height 11
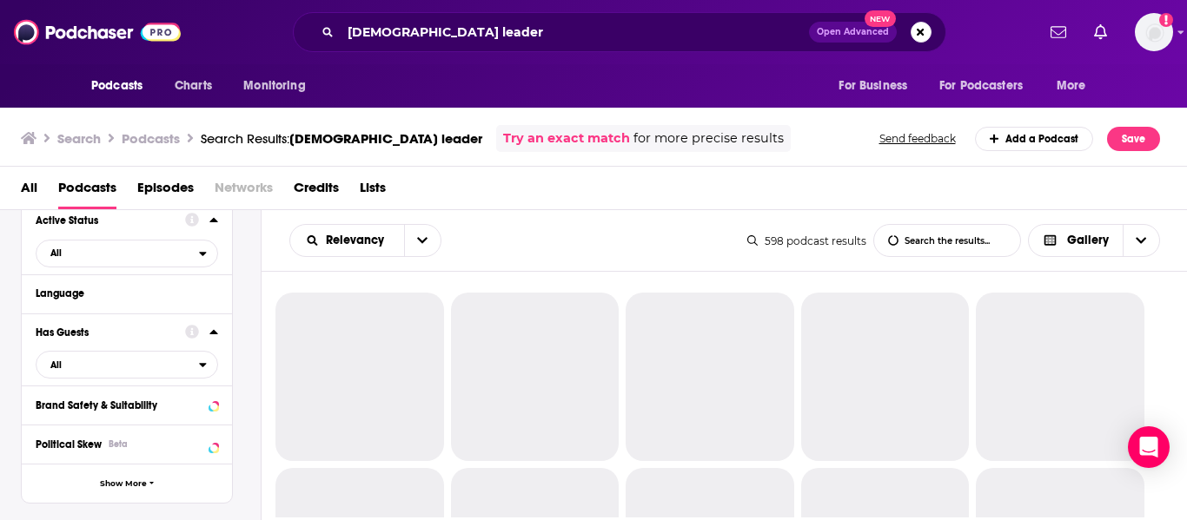
scroll to position [0, 0]
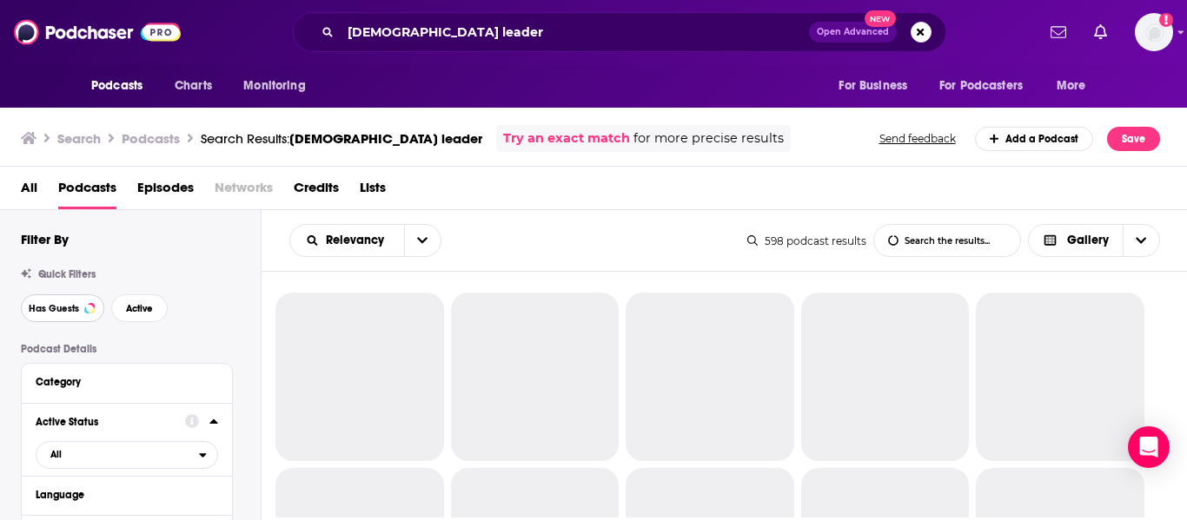
click at [71, 318] on button "Has Guests" at bounding box center [62, 309] width 83 height 28
click at [152, 311] on span "Active" at bounding box center [139, 309] width 27 height 10
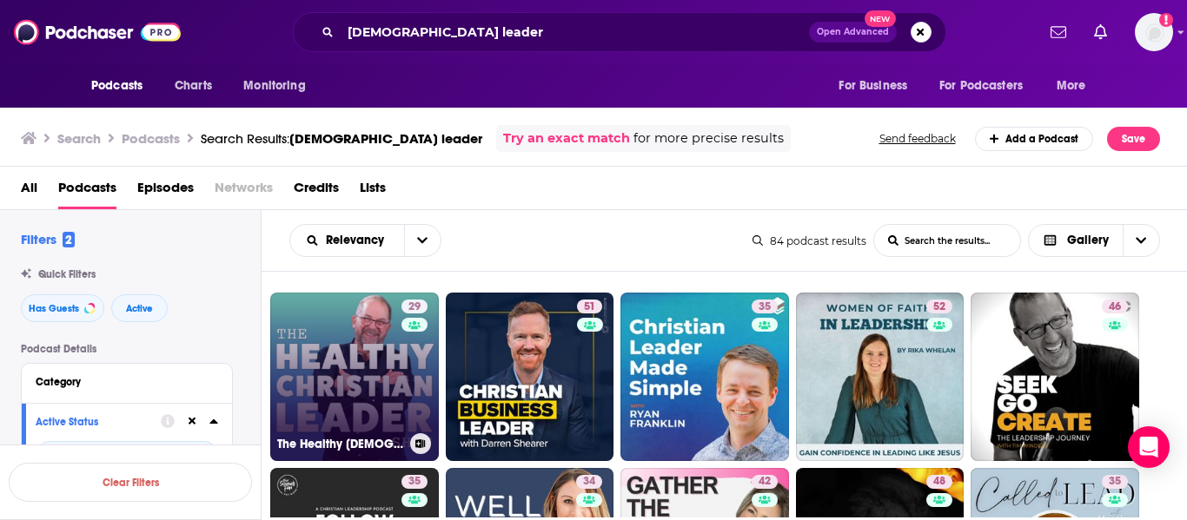
click at [352, 367] on link "29 The Healthy Christian Leader" at bounding box center [354, 377] width 169 height 169
click at [344, 299] on link "29 The Healthy Christian Leader" at bounding box center [354, 377] width 169 height 169
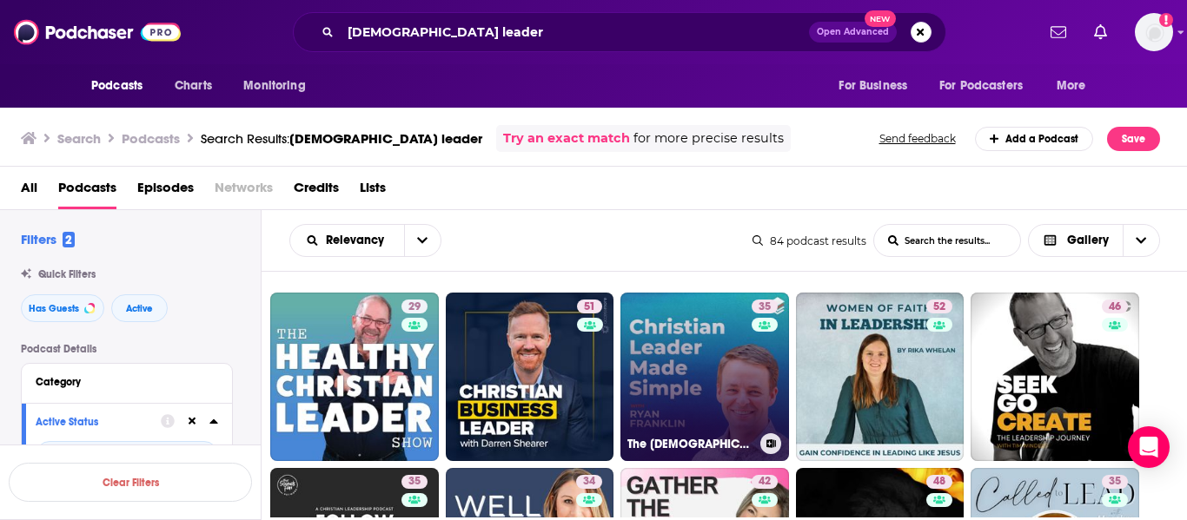
click at [700, 390] on link "35 The Christian Leader Made Simple Show" at bounding box center [704, 377] width 169 height 169
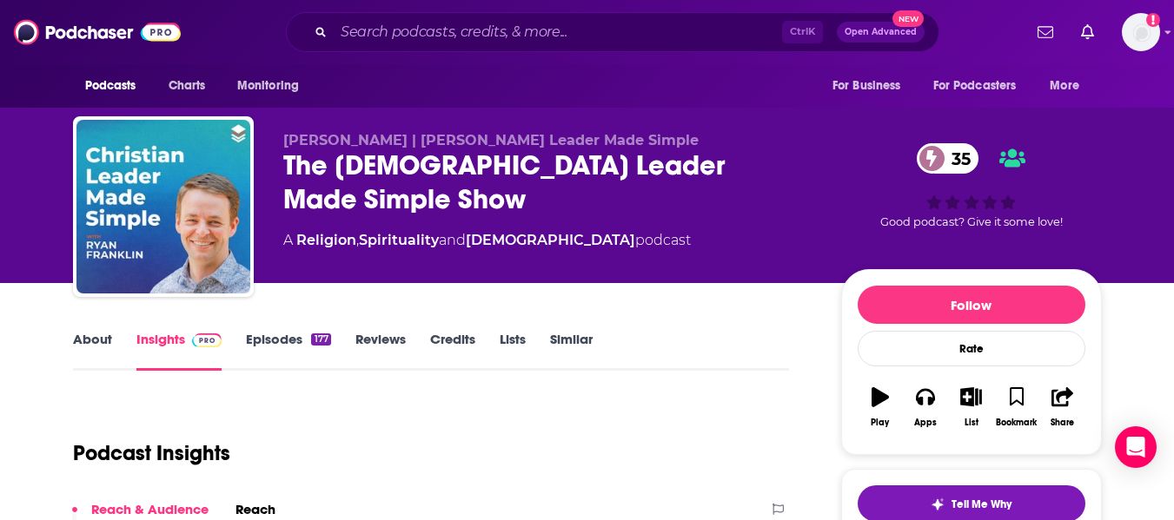
click at [360, 268] on div "Ryan Franklin | Christian Leader Made Simple The Christian Leader Made Simple S…" at bounding box center [548, 201] width 530 height 139
click at [96, 351] on link "About" at bounding box center [92, 351] width 39 height 40
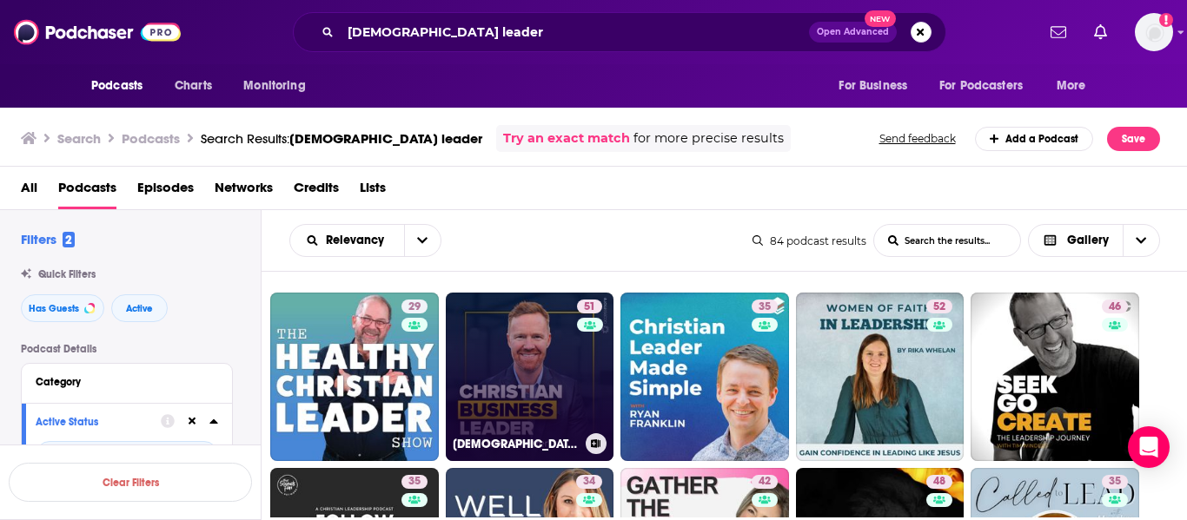
click at [522, 355] on link "51 Christian Business Leader with Darren Shearer" at bounding box center [530, 377] width 169 height 169
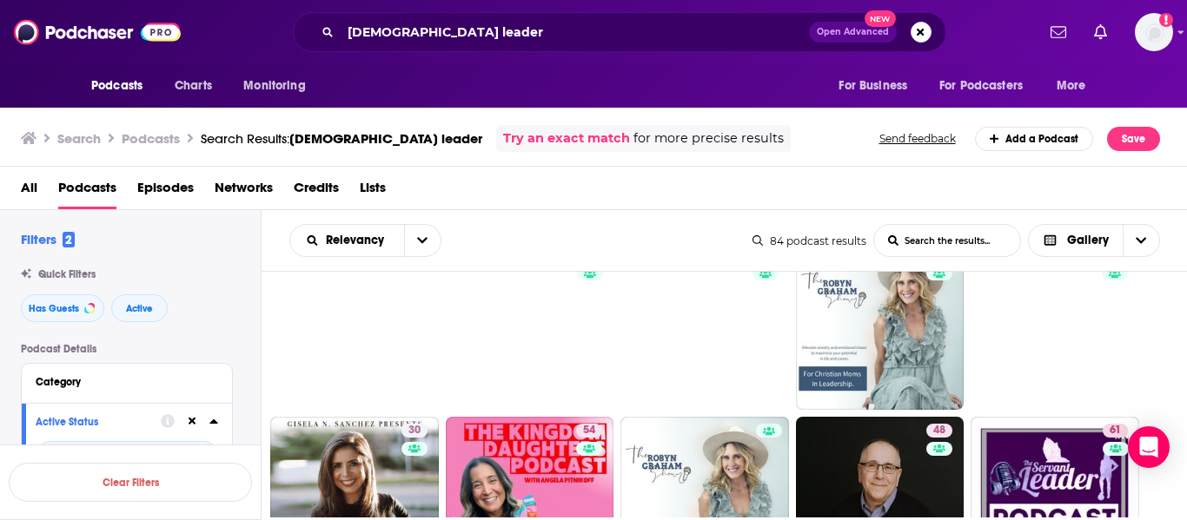
scroll to position [520, 0]
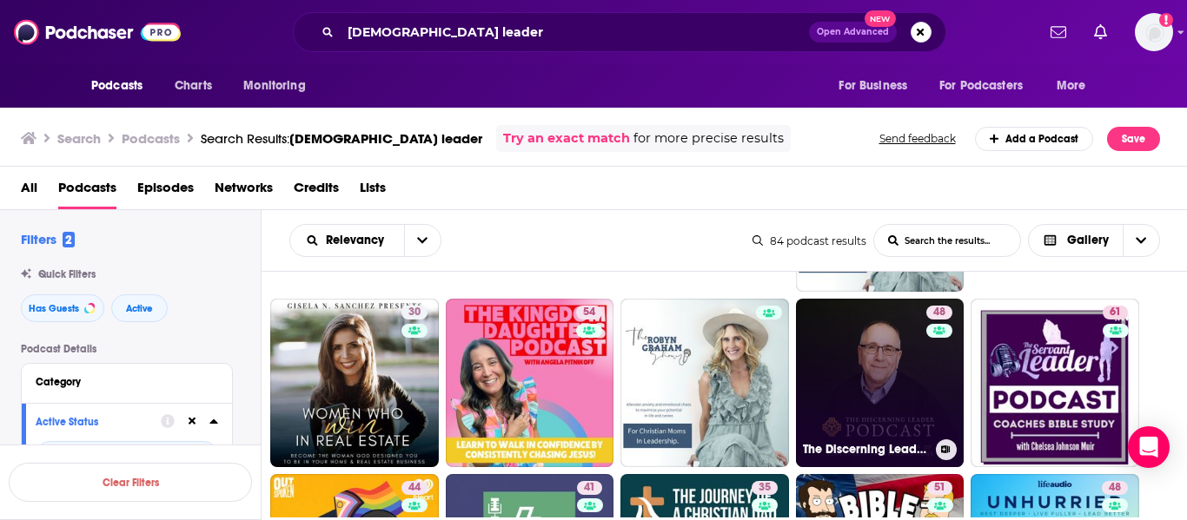
click at [886, 361] on link "48 The Discerning Leader Podcast" at bounding box center [880, 383] width 169 height 169
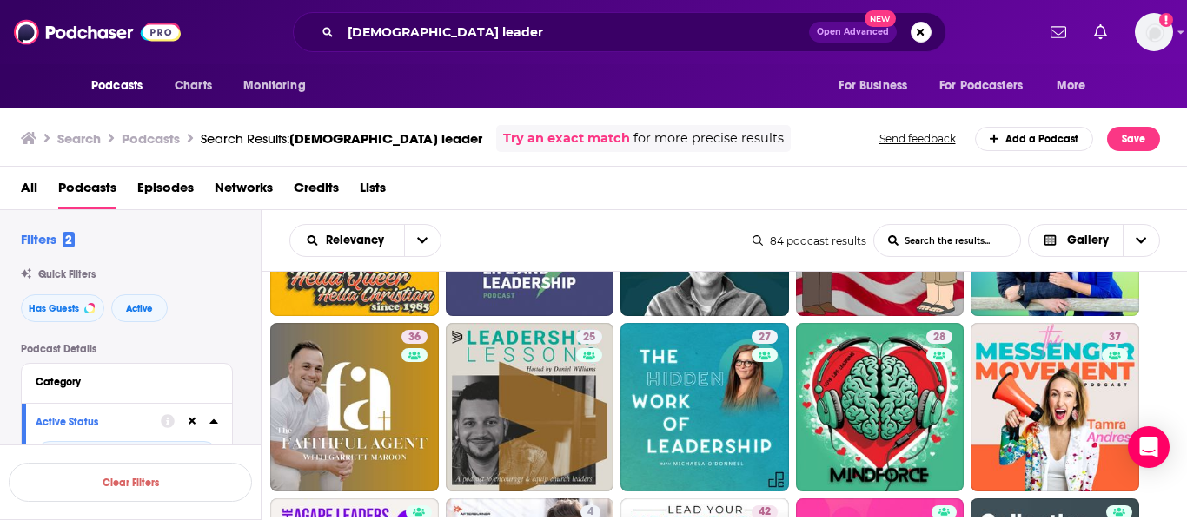
scroll to position [846, 0]
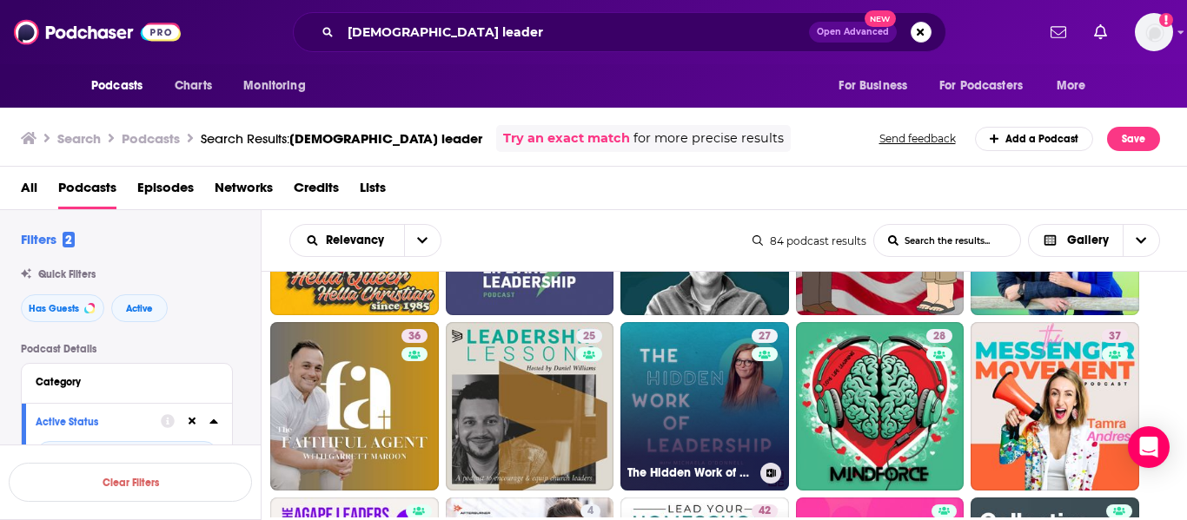
click at [703, 396] on link "27 The Hidden Work of Leadership" at bounding box center [704, 406] width 169 height 169
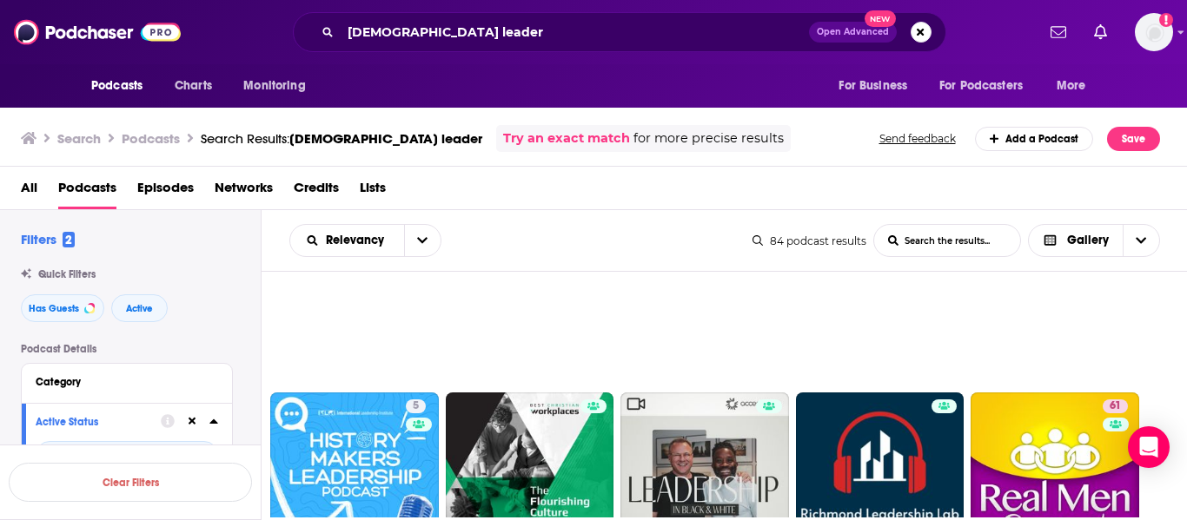
scroll to position [1301, 0]
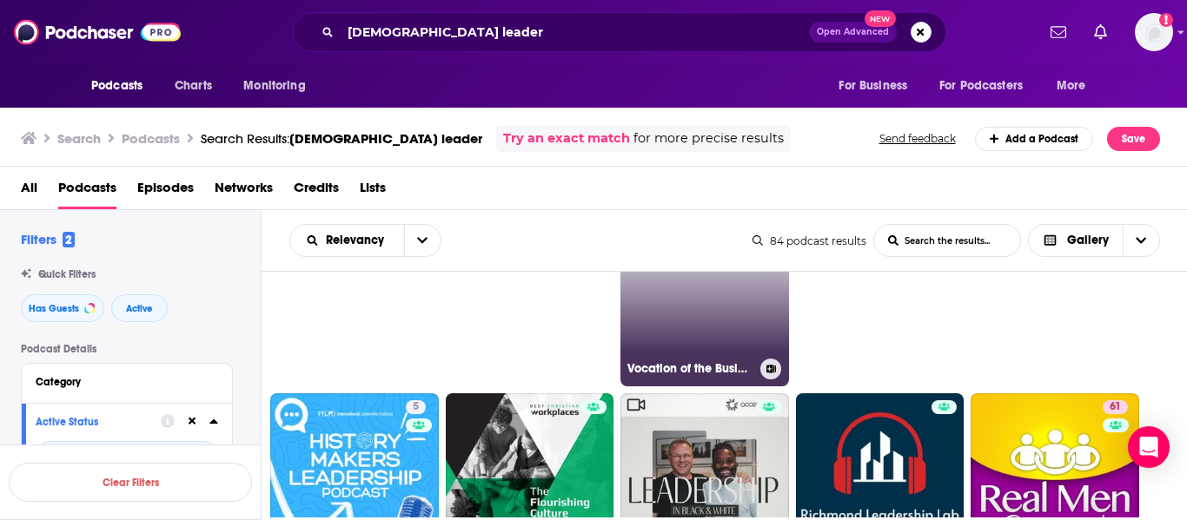
click at [723, 327] on link "Vocation of the Business Leader" at bounding box center [704, 302] width 169 height 169
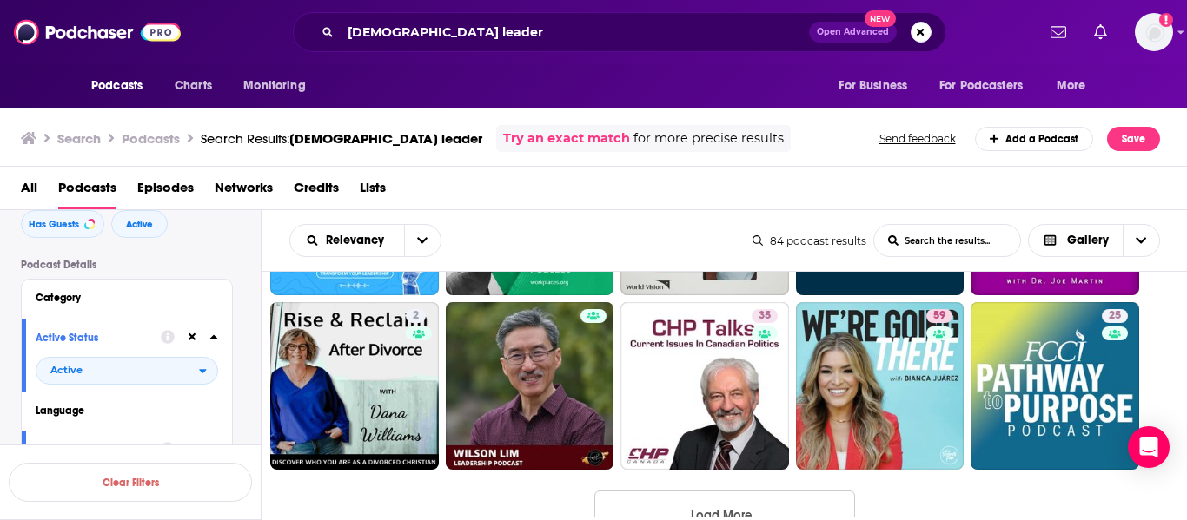
scroll to position [1615, 0]
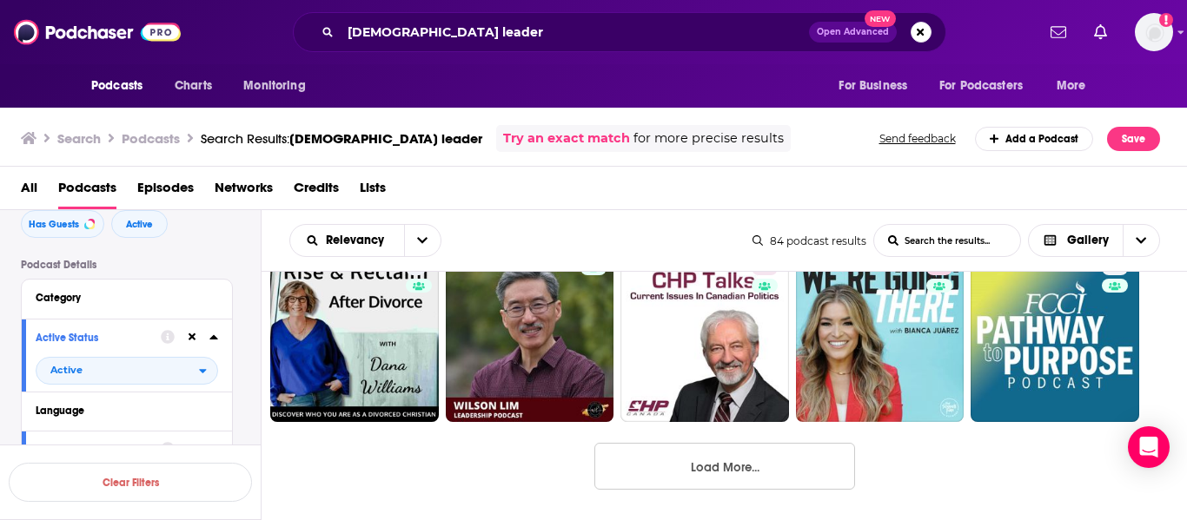
click at [773, 458] on button "Load More..." at bounding box center [724, 466] width 261 height 47
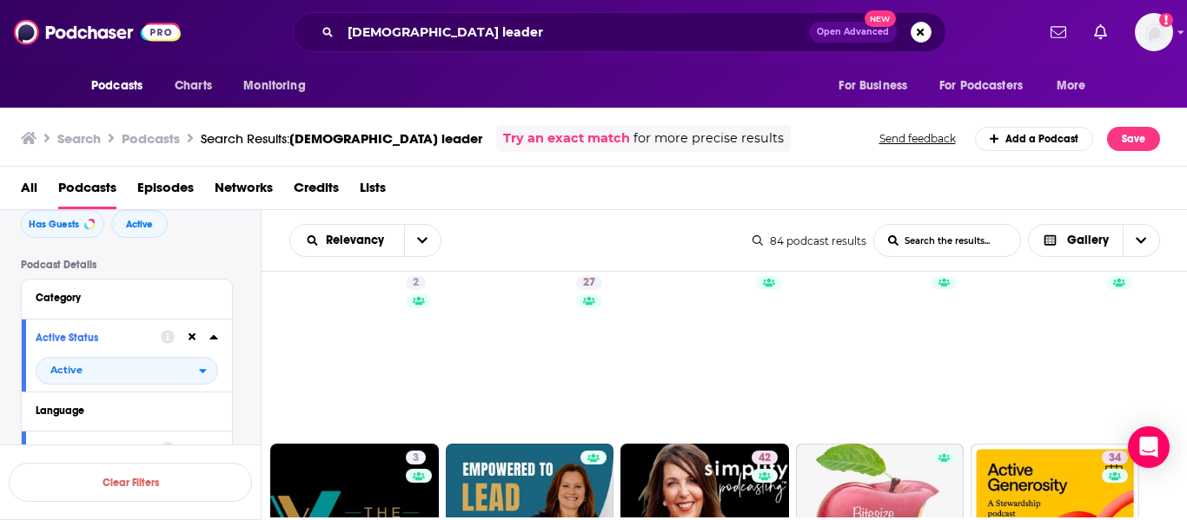
scroll to position [2302, 0]
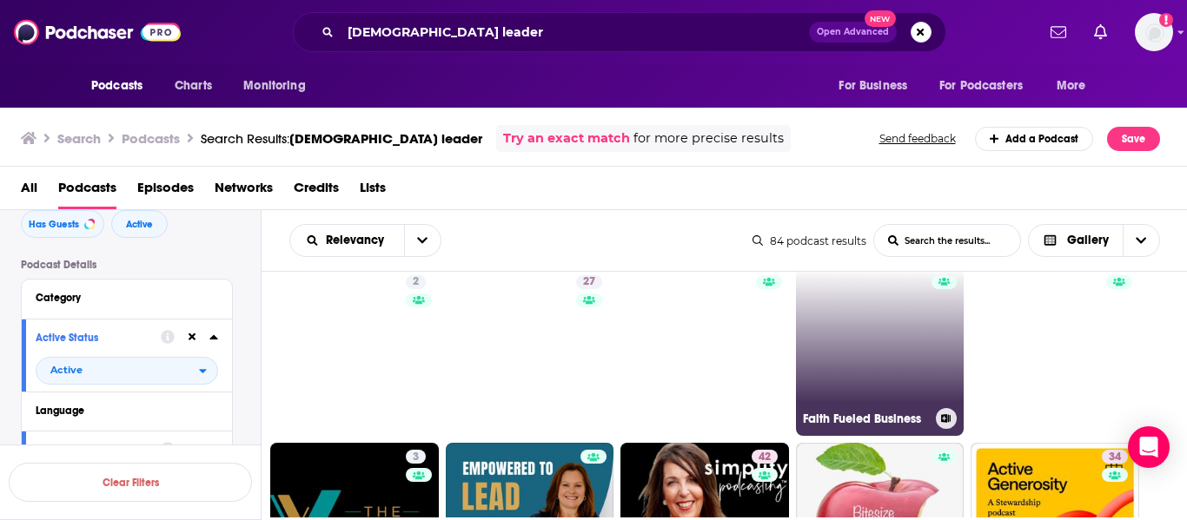
click at [868, 341] on link "Faith Fueled Business" at bounding box center [880, 352] width 169 height 169
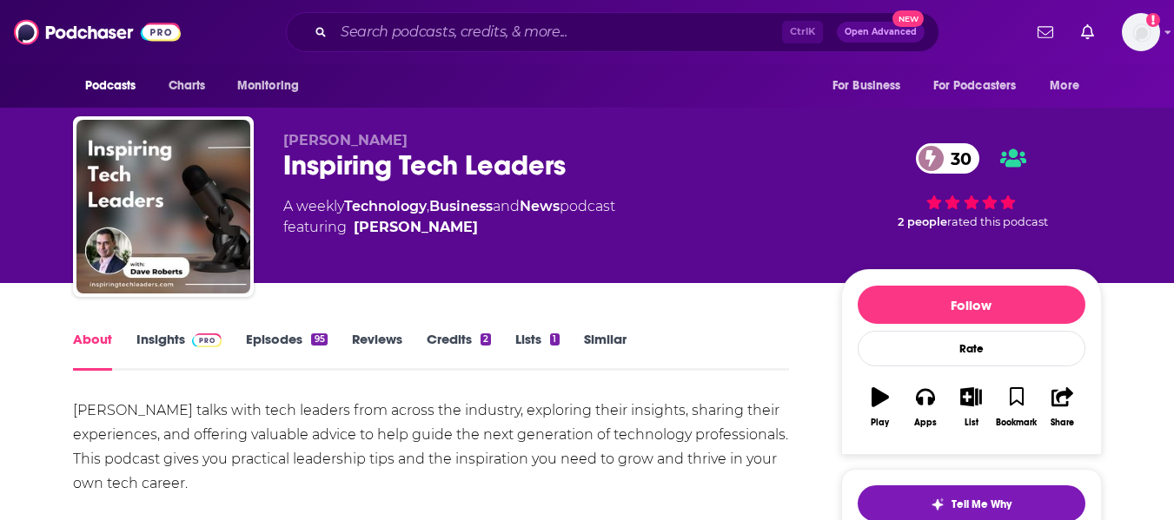
click at [335, 175] on div "Inspiring Tech Leaders 30" at bounding box center [548, 166] width 530 height 34
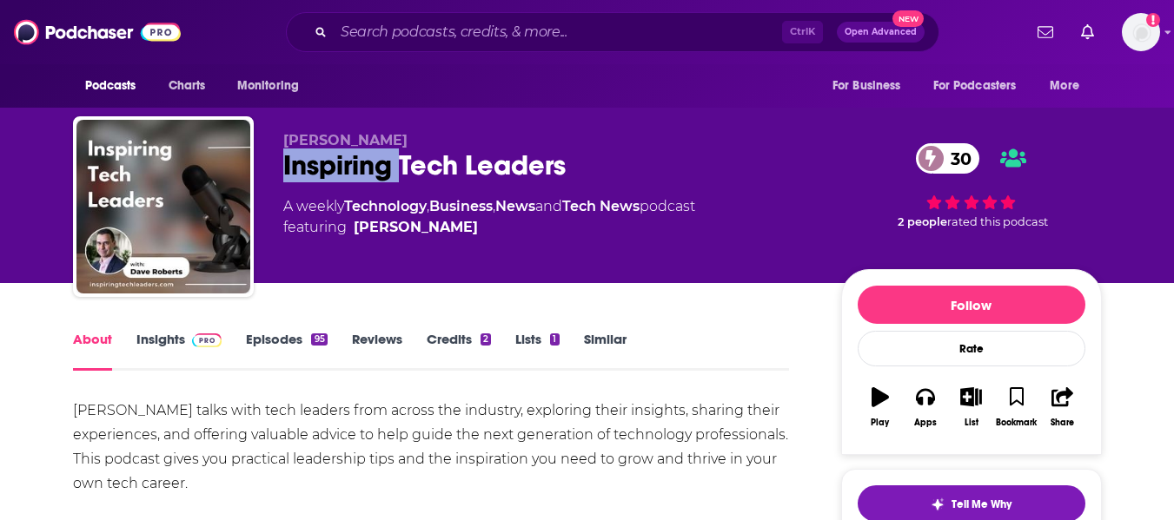
click at [335, 175] on div "Inspiring Tech Leaders 30" at bounding box center [548, 166] width 530 height 34
copy div "Inspiring Tech Leaders 30"
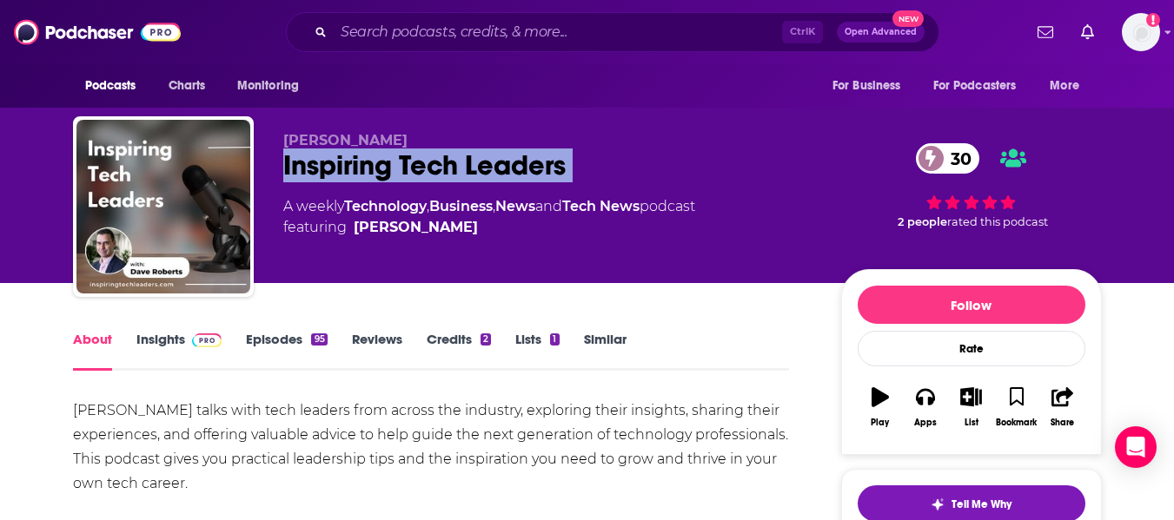
click at [168, 337] on link "Insights" at bounding box center [179, 351] width 86 height 40
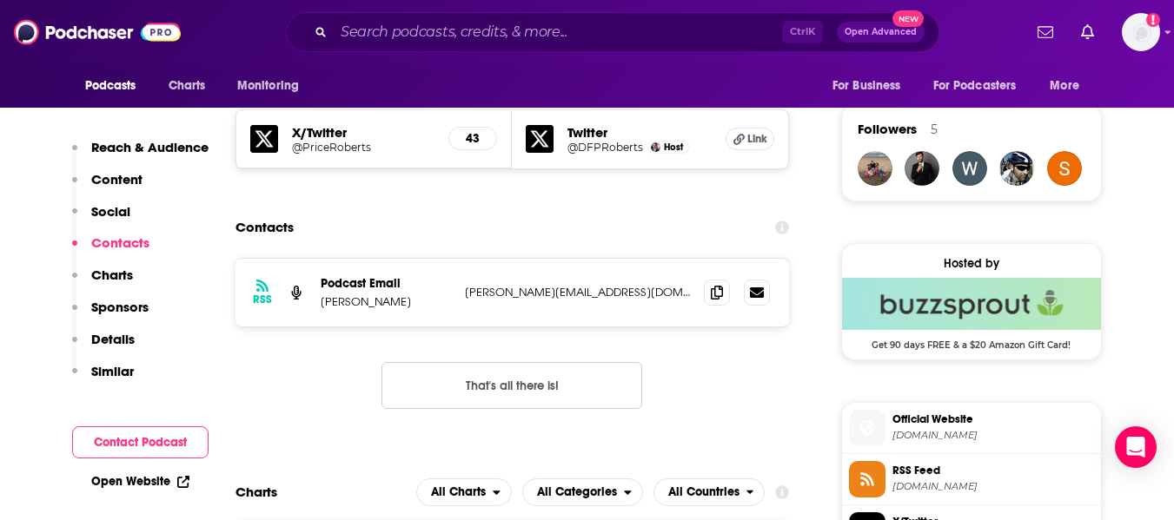
scroll to position [1232, 0]
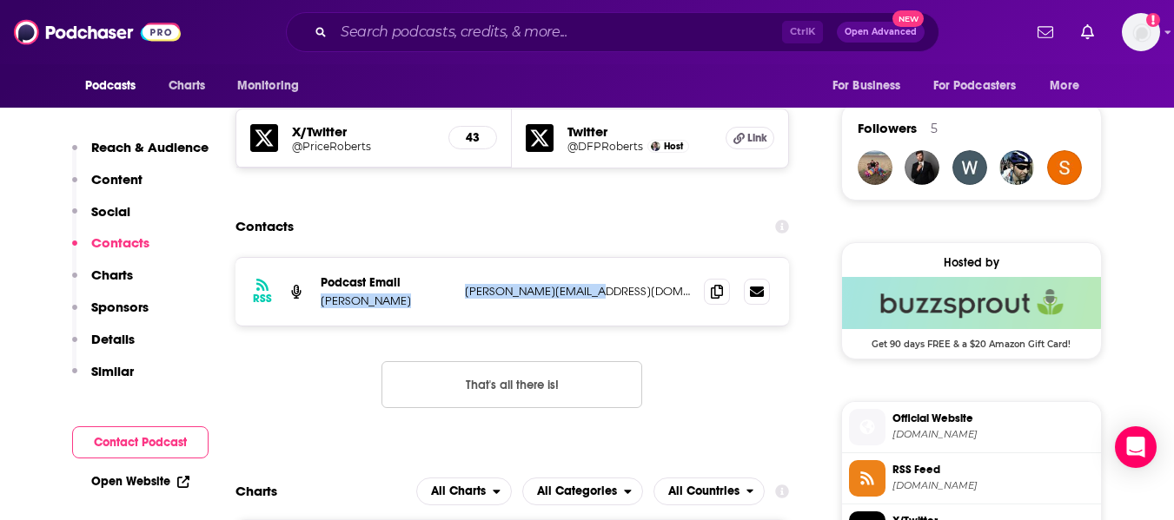
drag, startPoint x: 320, startPoint y: 304, endPoint x: 593, endPoint y: 296, distance: 273.8
click at [0, 0] on div "Podcast Email [PERSON_NAME] [PERSON_NAME][EMAIL_ADDRESS][DOMAIN_NAME] [PERSON_N…" at bounding box center [0, 0] width 0 height 0
copy div "[PERSON_NAME] [PERSON_NAME][EMAIL_ADDRESS][DOMAIN_NAME]"
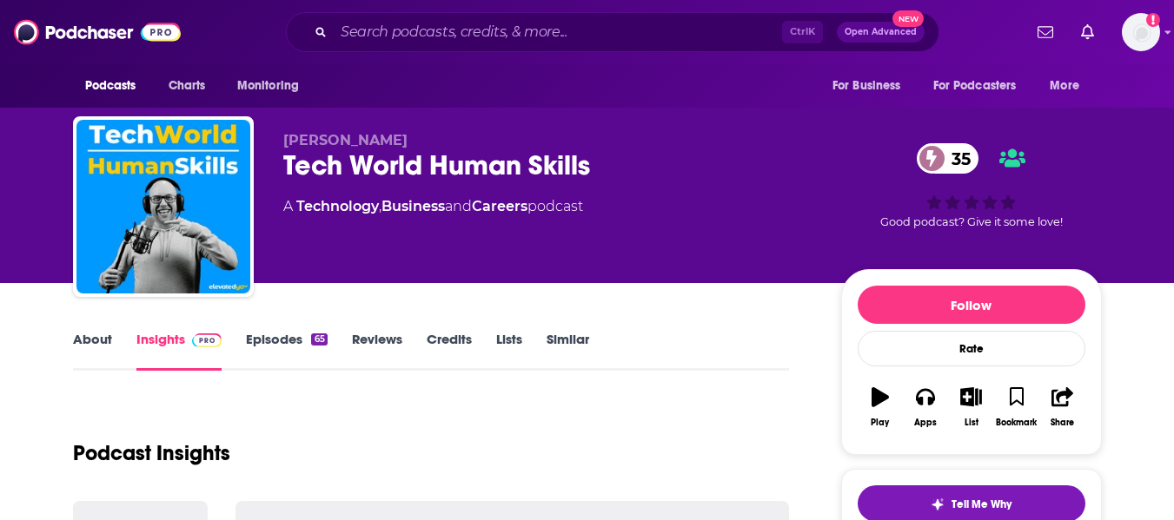
click at [81, 346] on link "About" at bounding box center [92, 351] width 39 height 40
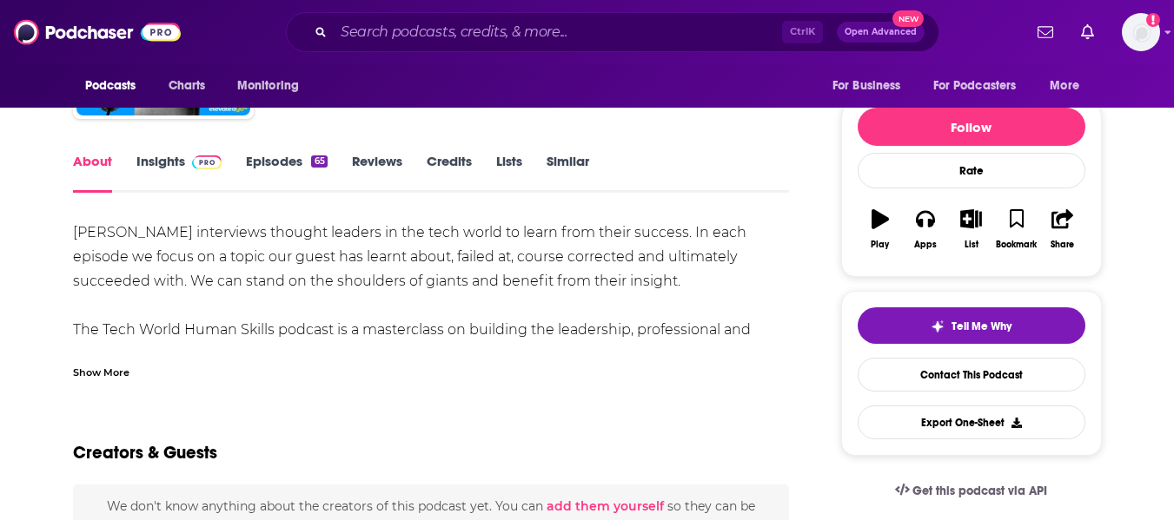
scroll to position [179, 0]
click at [85, 369] on div "Show More" at bounding box center [101, 370] width 56 height 17
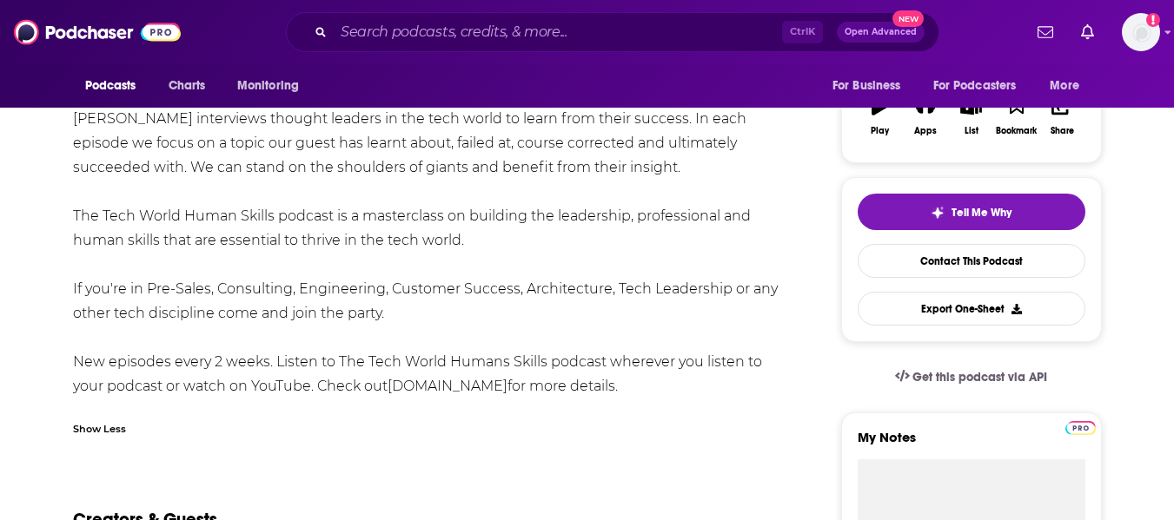
scroll to position [0, 0]
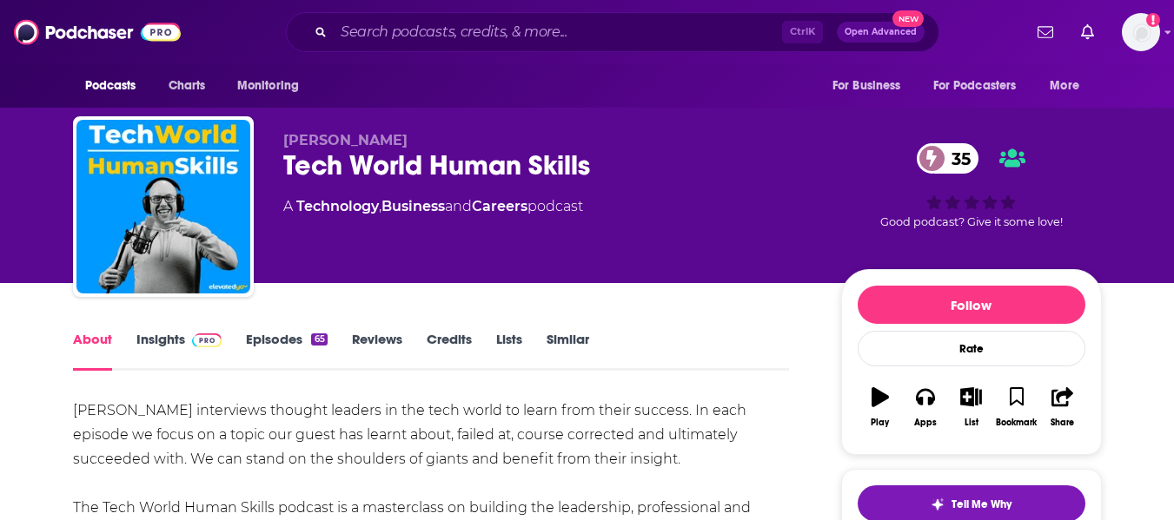
click at [315, 174] on div "Tech World Human Skills 35" at bounding box center [548, 166] width 530 height 34
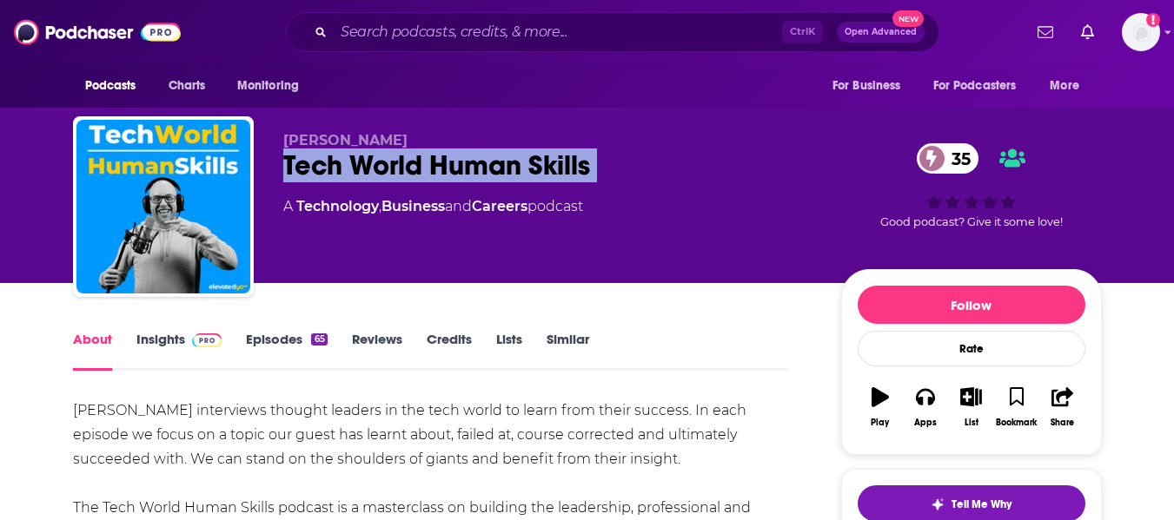
click at [315, 174] on div "Tech World Human Skills 35" at bounding box center [548, 166] width 530 height 34
copy div "Tech World Human Skills 35"
click at [159, 352] on link "Insights" at bounding box center [179, 351] width 86 height 40
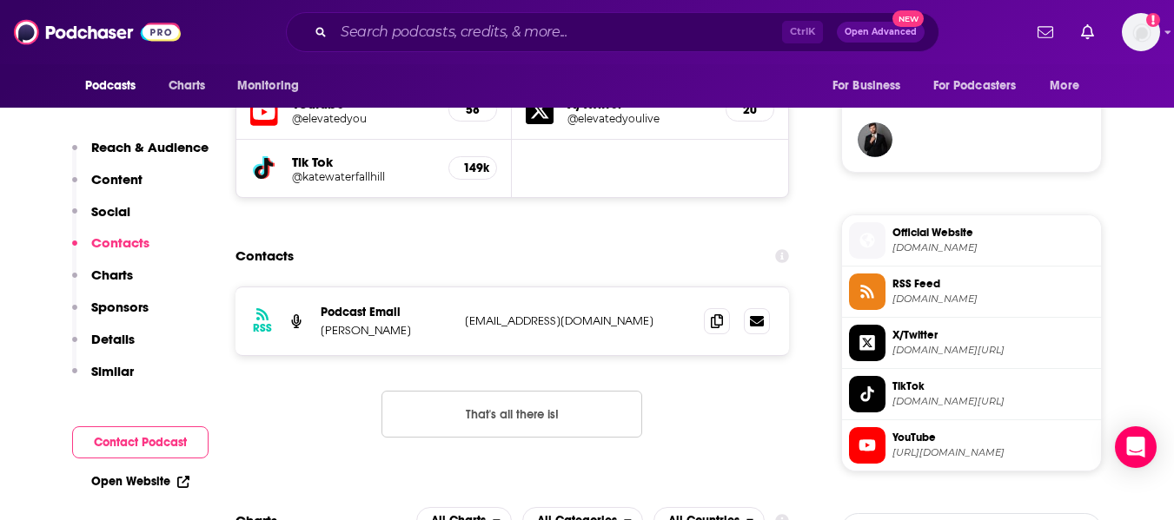
scroll to position [1261, 0]
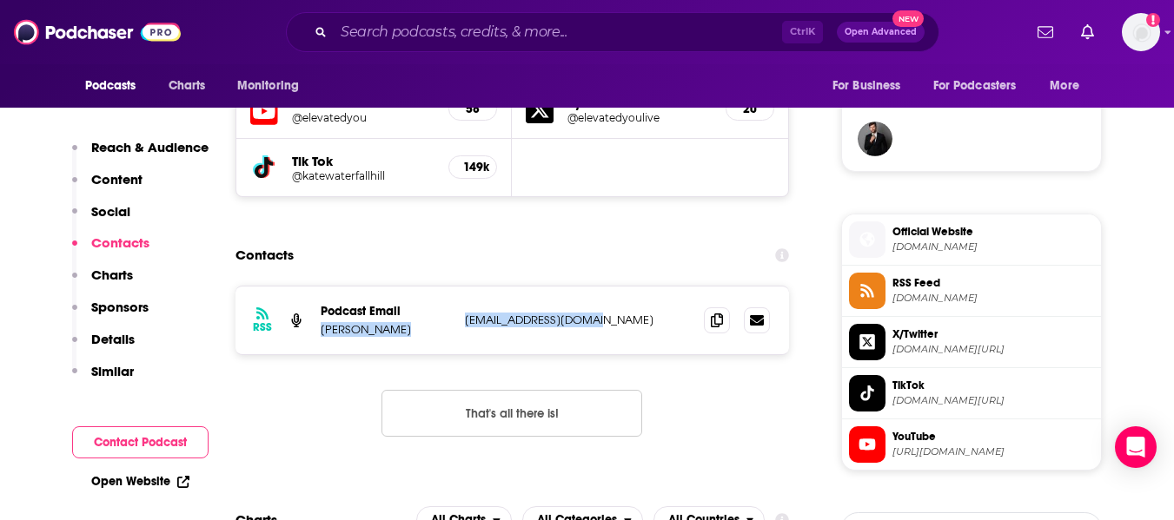
drag, startPoint x: 322, startPoint y: 331, endPoint x: 589, endPoint y: 321, distance: 267.0
click at [0, 0] on div "Podcast Email [PERSON_NAME] [EMAIL_ADDRESS][DOMAIN_NAME] [EMAIL_ADDRESS][DOMAIN…" at bounding box center [0, 0] width 0 height 0
copy div "Ben Pearce benp@elevatedyou.live"
click at [454, 250] on div "Contacts" at bounding box center [512, 255] width 554 height 33
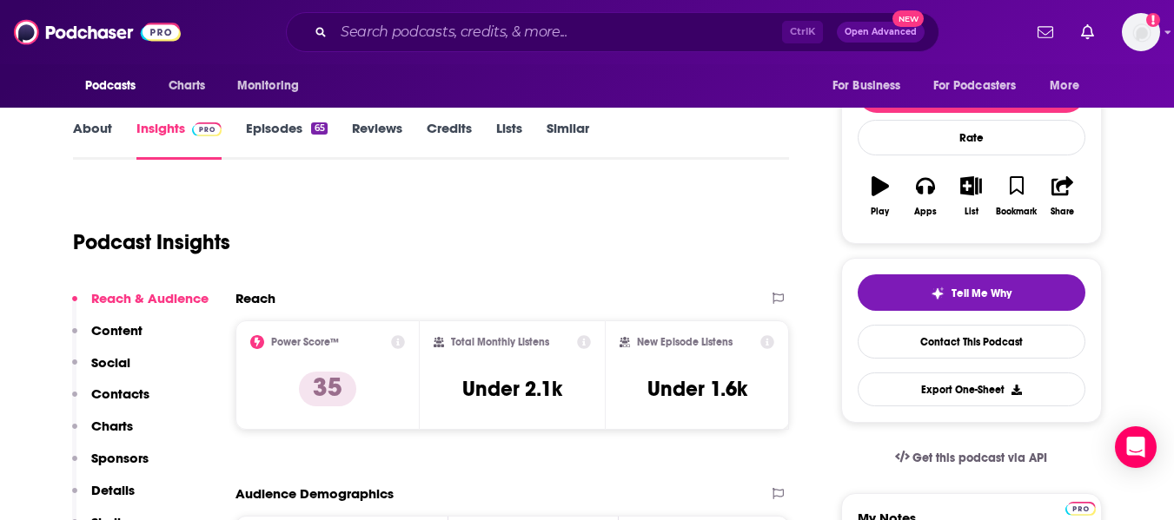
scroll to position [0, 0]
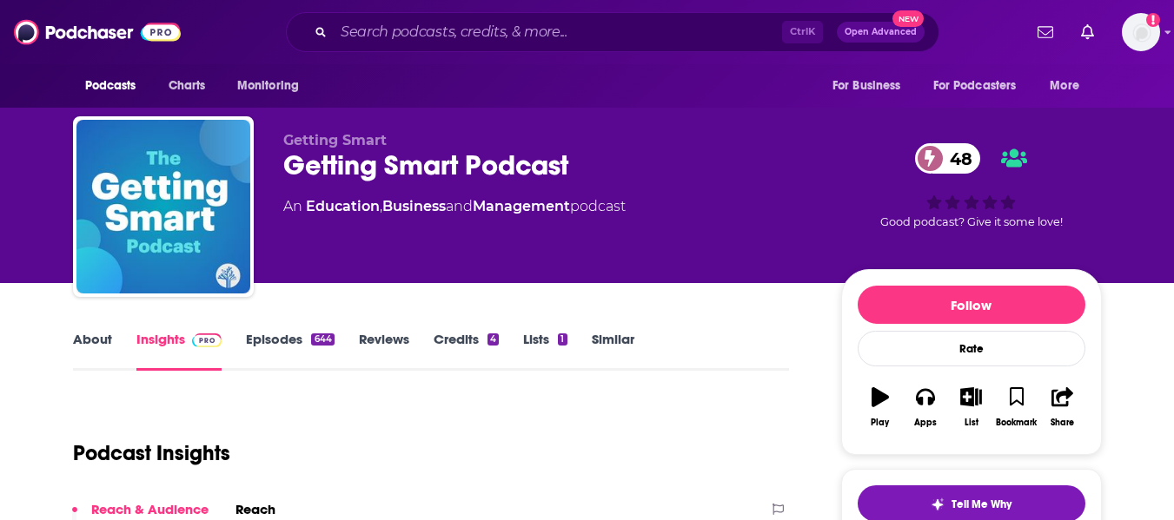
click at [84, 342] on link "About" at bounding box center [92, 351] width 39 height 40
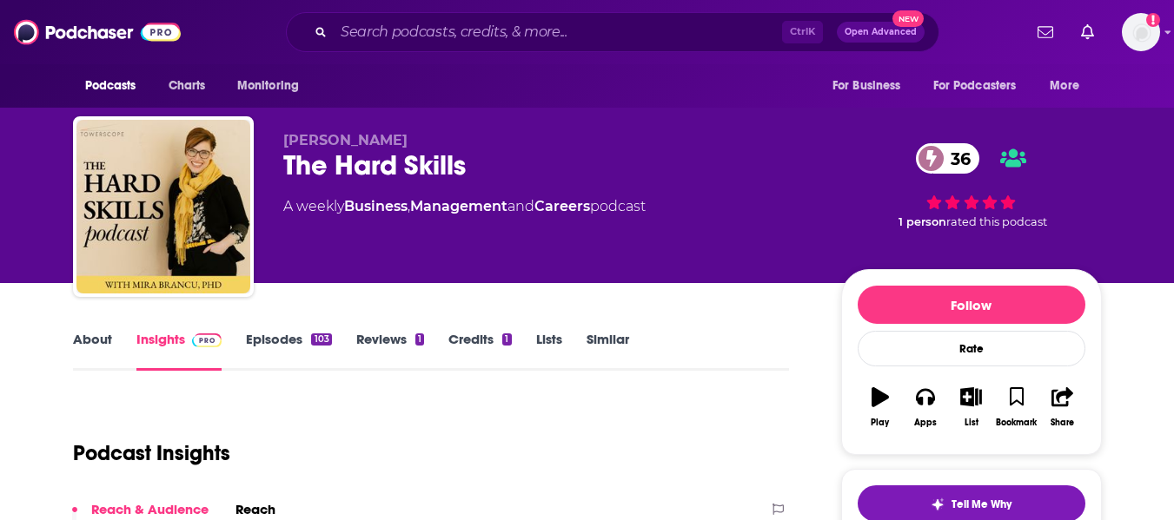
click at [85, 351] on link "About" at bounding box center [92, 351] width 39 height 40
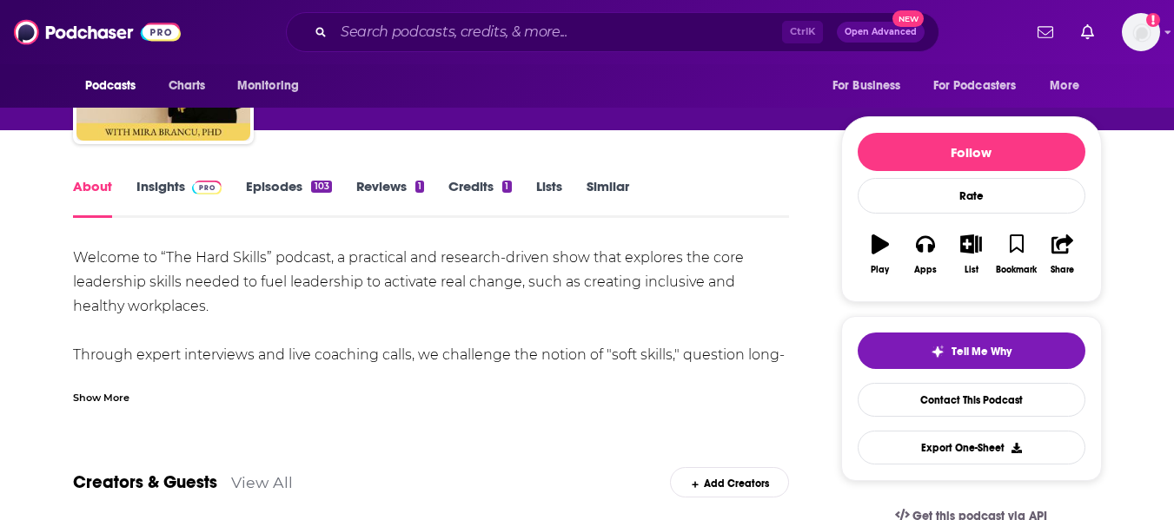
scroll to position [154, 0]
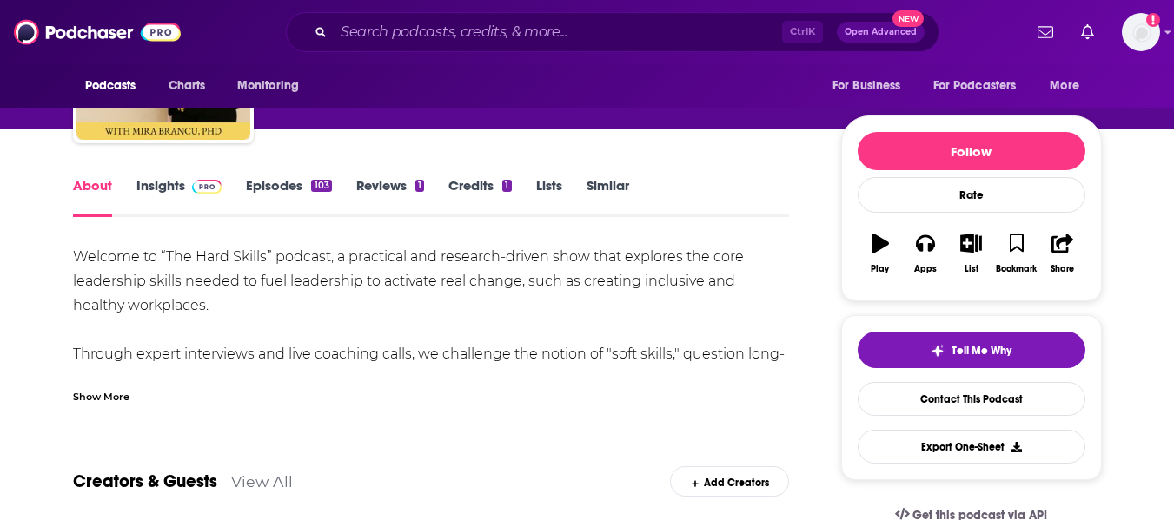
click at [101, 396] on div "Show More" at bounding box center [101, 396] width 56 height 17
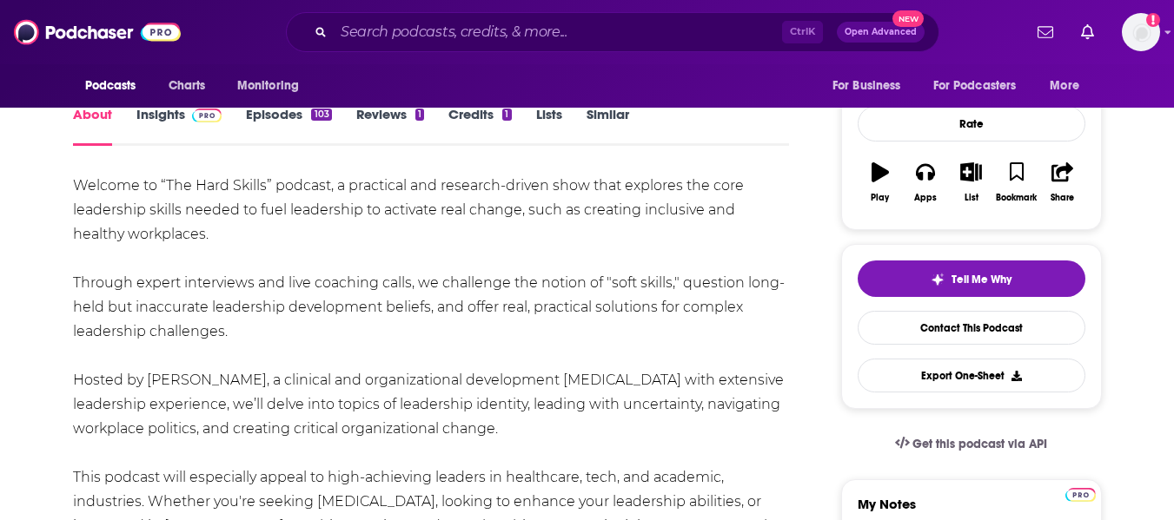
scroll to position [434, 0]
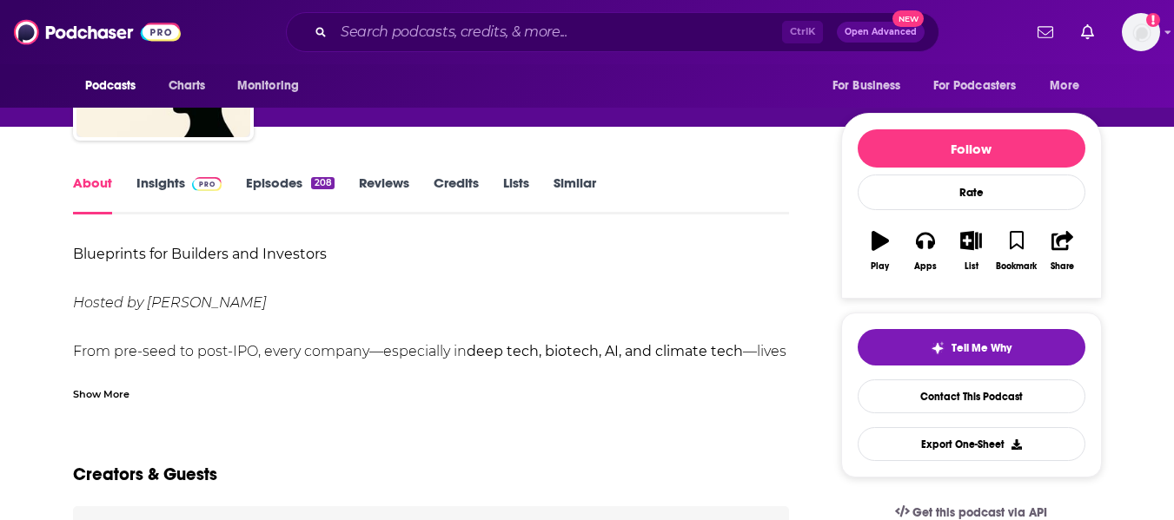
scroll to position [158, 0]
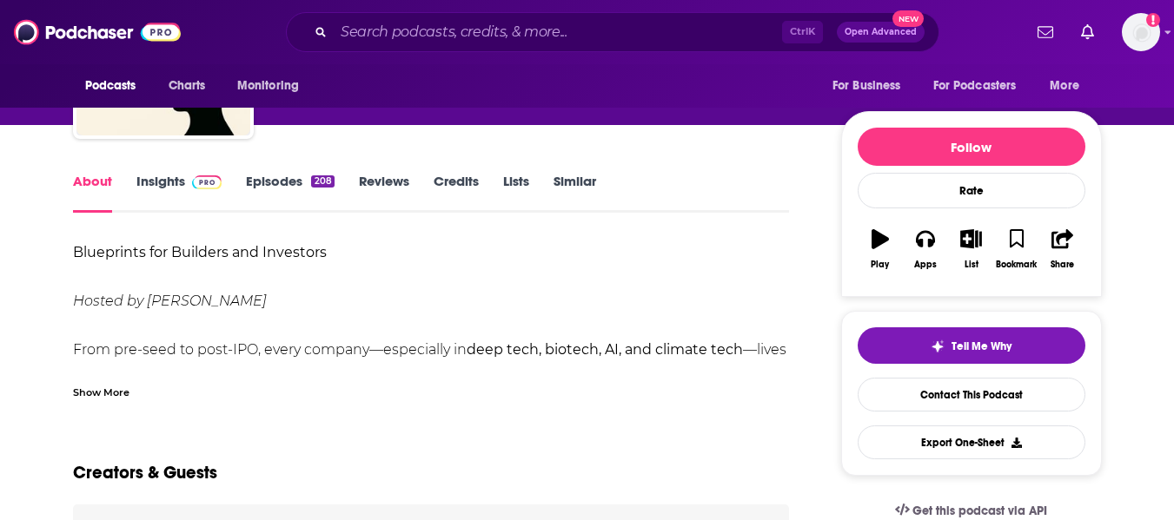
click at [84, 384] on div "Show More" at bounding box center [101, 391] width 56 height 17
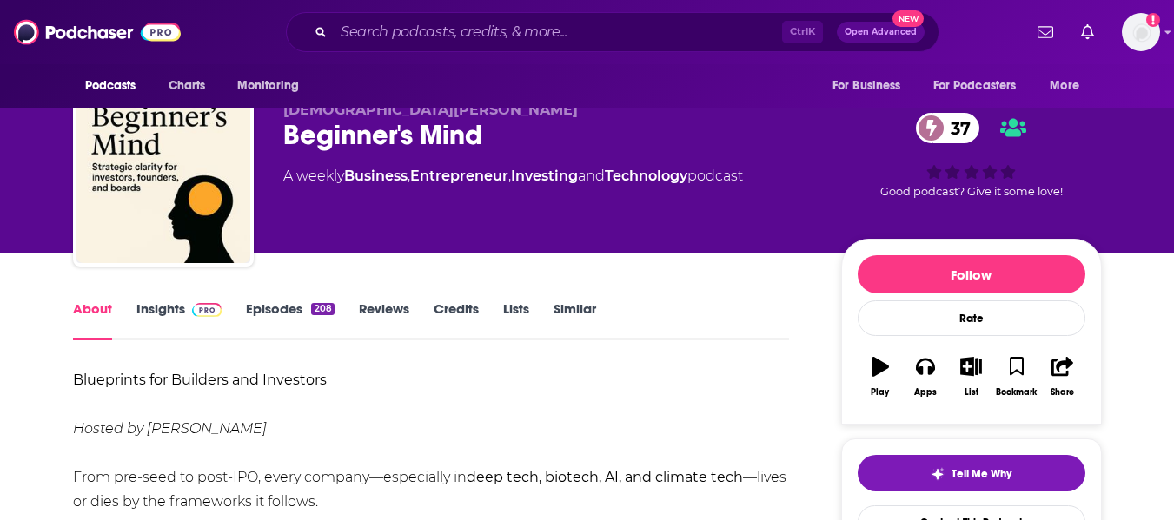
scroll to position [0, 0]
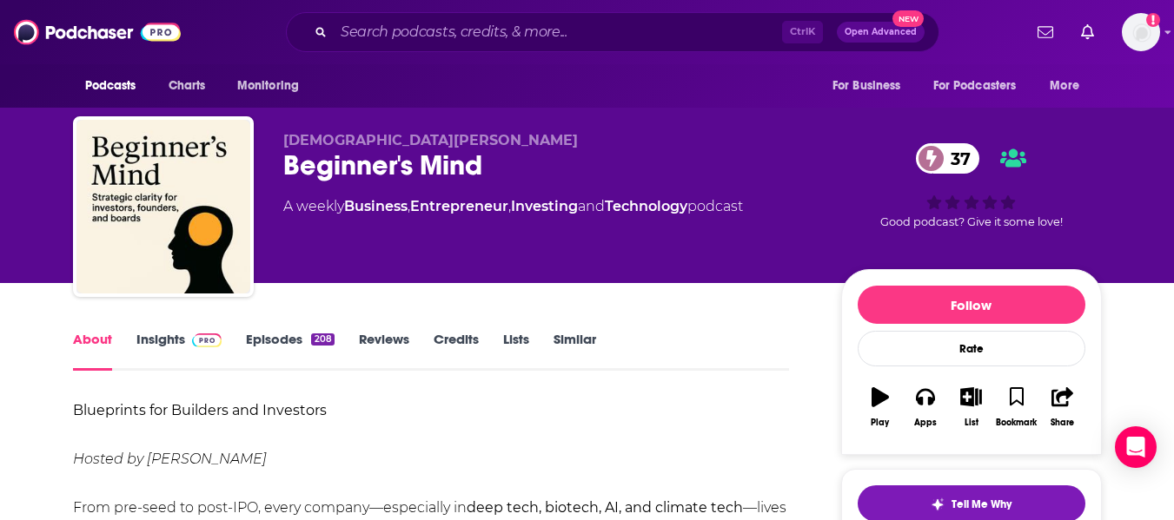
click at [337, 172] on div "Beginner's Mind 37" at bounding box center [548, 166] width 530 height 34
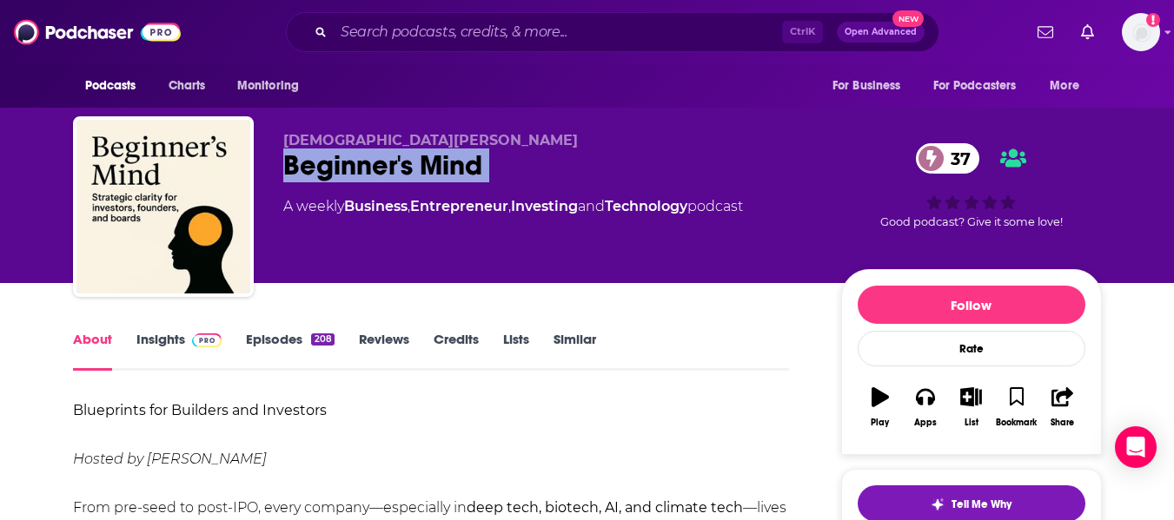
click at [337, 172] on div "Beginner's Mind 37" at bounding box center [548, 166] width 530 height 34
click at [161, 336] on link "Insights" at bounding box center [179, 351] width 86 height 40
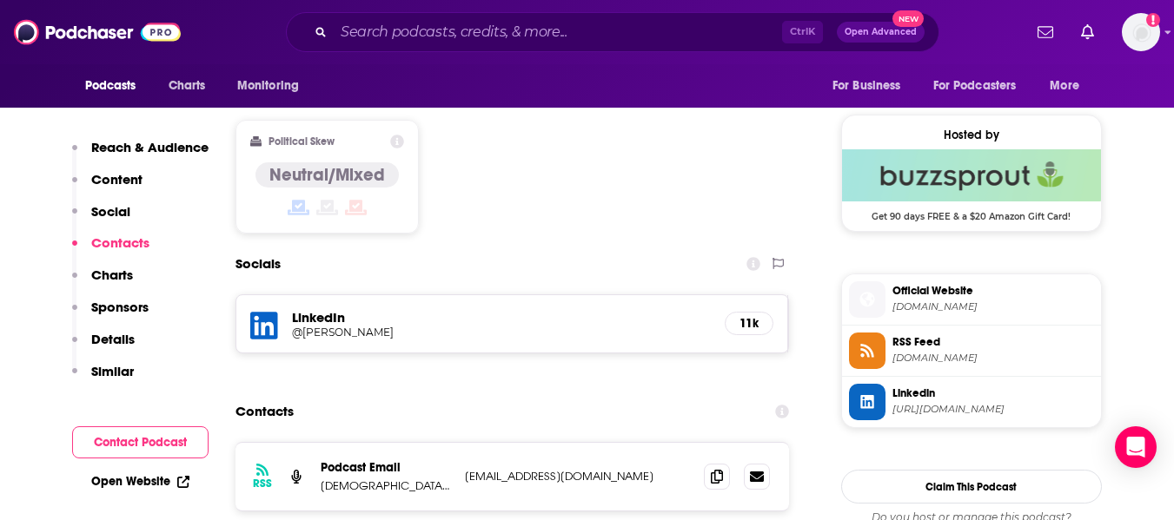
scroll to position [1361, 0]
click at [120, 478] on link "Open Website" at bounding box center [140, 481] width 98 height 15
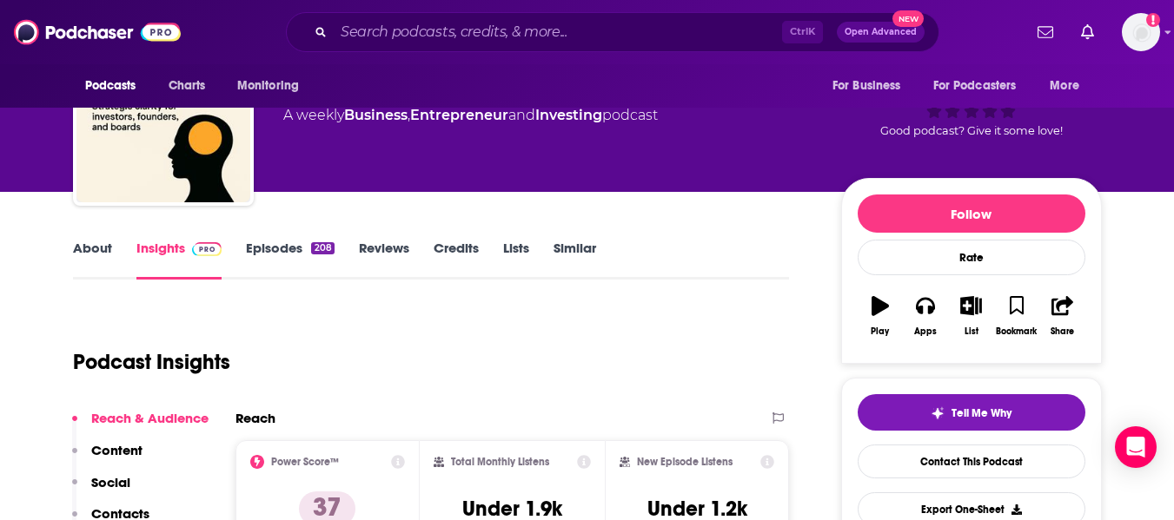
scroll to position [92, 0]
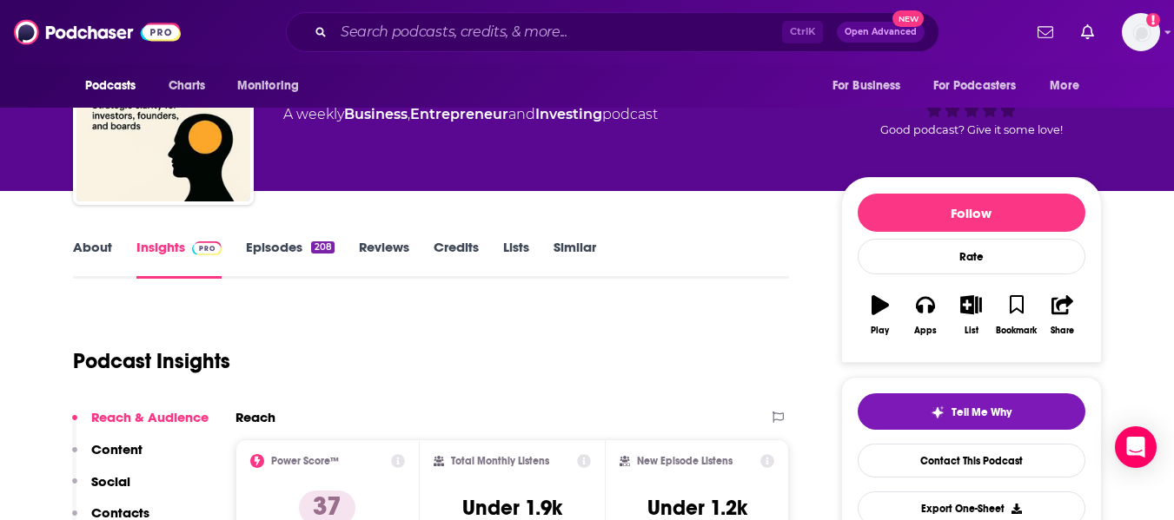
click at [92, 251] on link "About" at bounding box center [92, 259] width 39 height 40
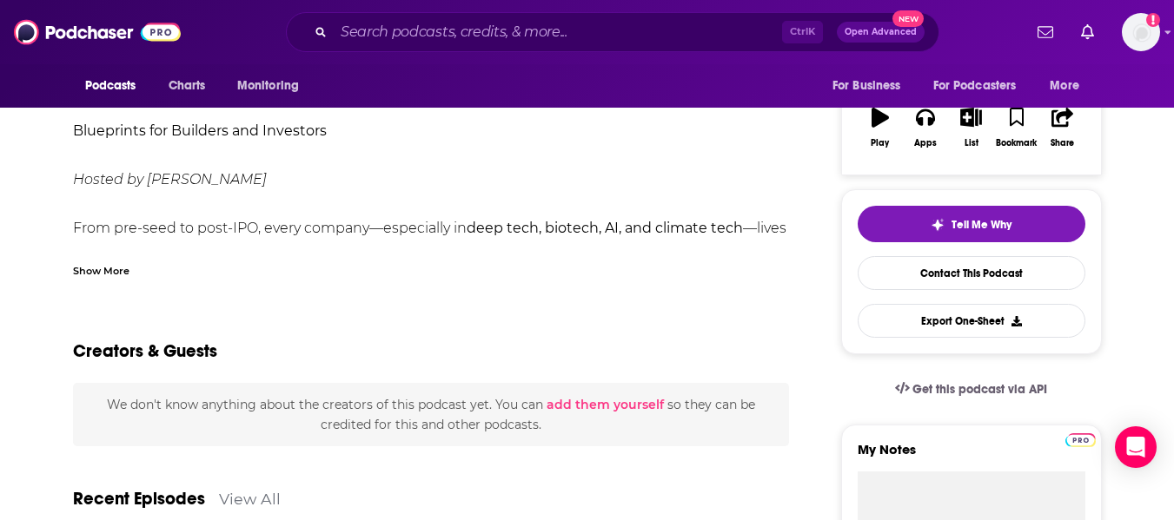
scroll to position [281, 0]
click at [112, 268] on div "Show More" at bounding box center [101, 269] width 56 height 17
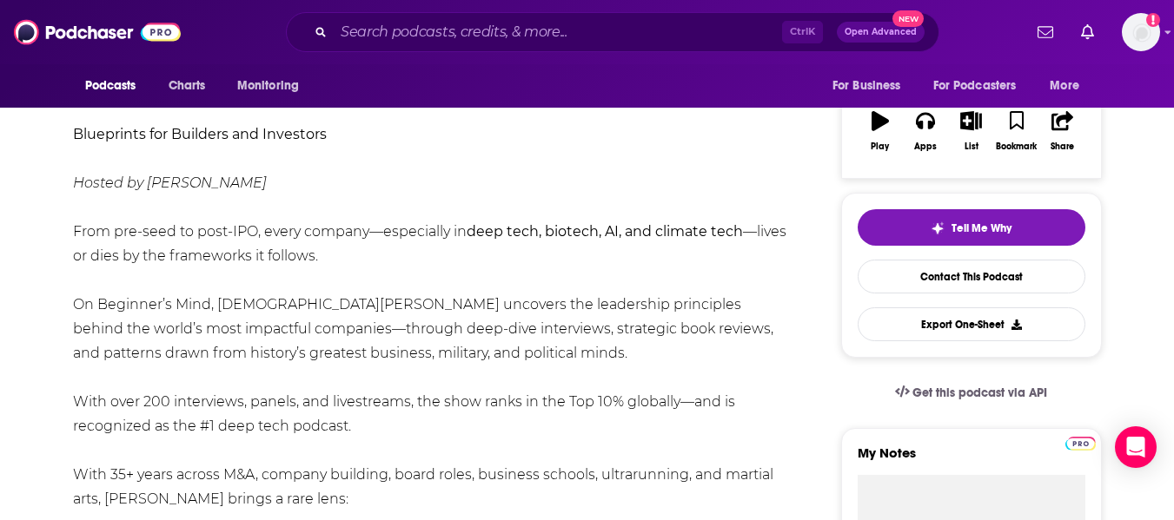
scroll to position [0, 0]
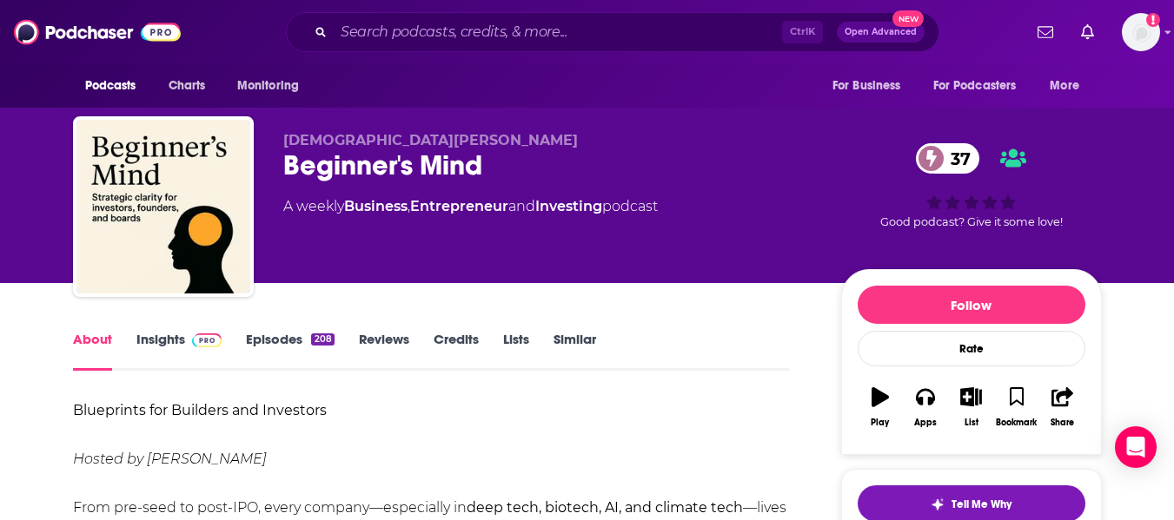
click at [155, 350] on link "Insights" at bounding box center [179, 351] width 86 height 40
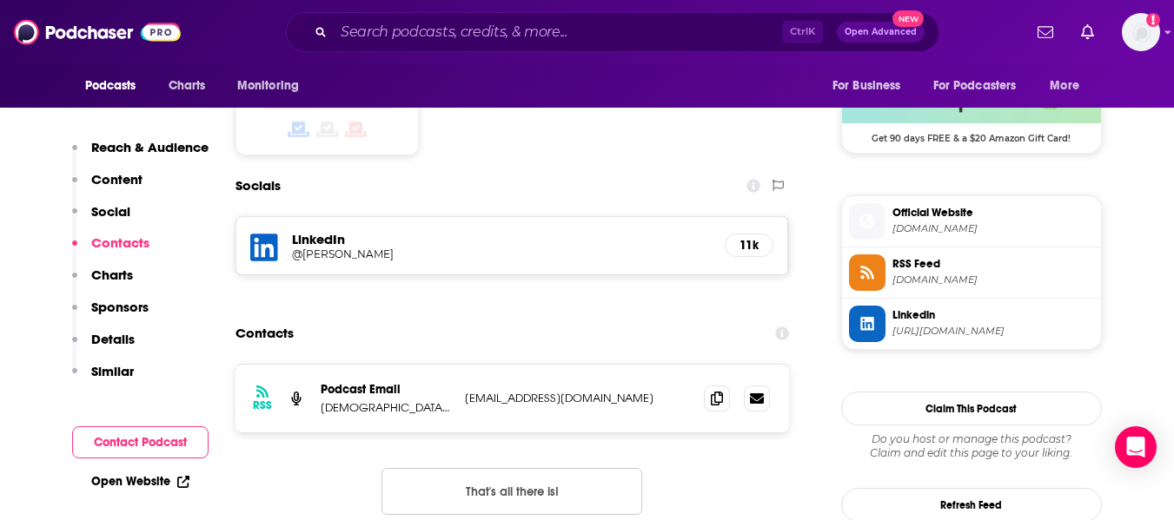
scroll to position [1439, 0]
drag, startPoint x: 320, startPoint y: 303, endPoint x: 612, endPoint y: 297, distance: 292.0
click at [0, 0] on div "Podcast Email Christian Soschner cs@cslifescienceinvest.com cs@cslifescienceinv…" at bounding box center [0, 0] width 0 height 0
copy div "Christian Soschner cs@cslifescienceinvest.com"
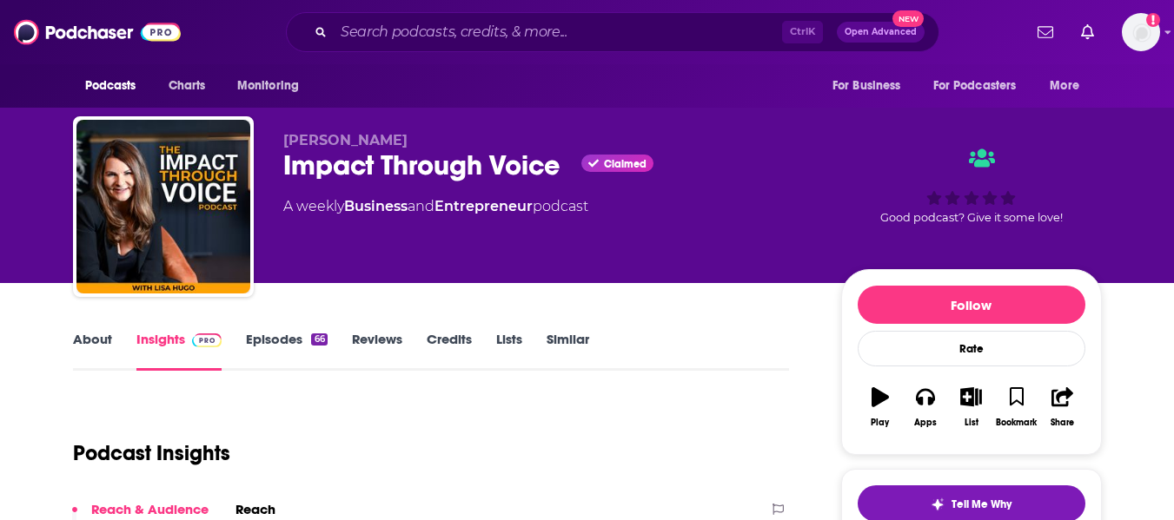
click at [89, 348] on link "About" at bounding box center [92, 351] width 39 height 40
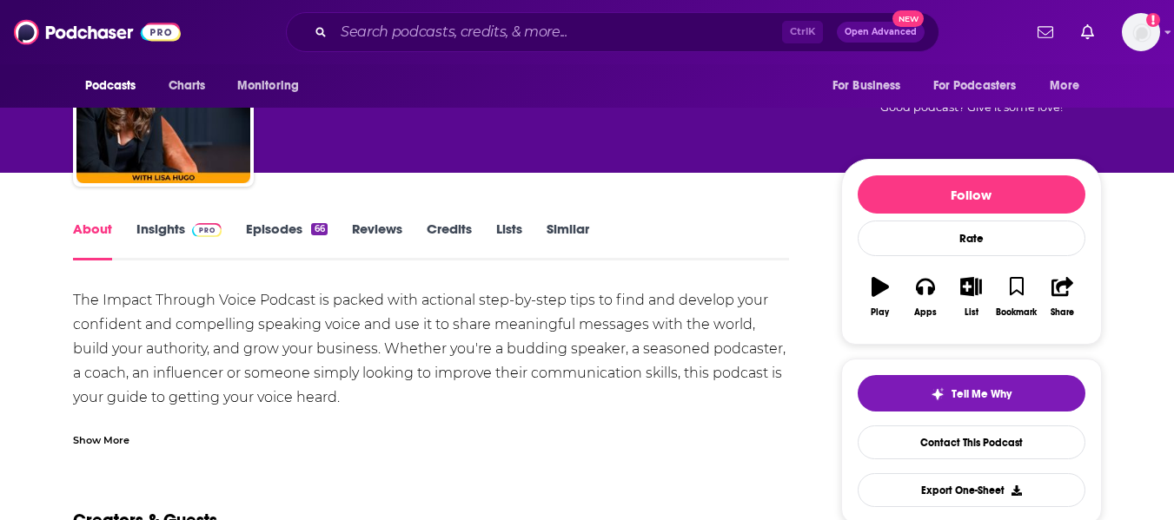
scroll to position [116, 0]
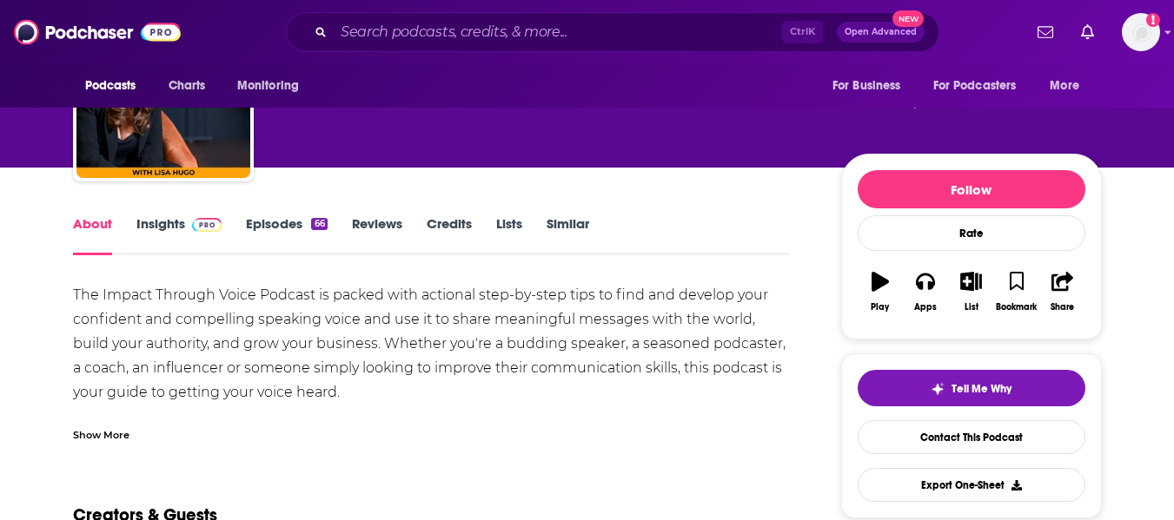
click at [112, 432] on div "Show More" at bounding box center [101, 434] width 56 height 17
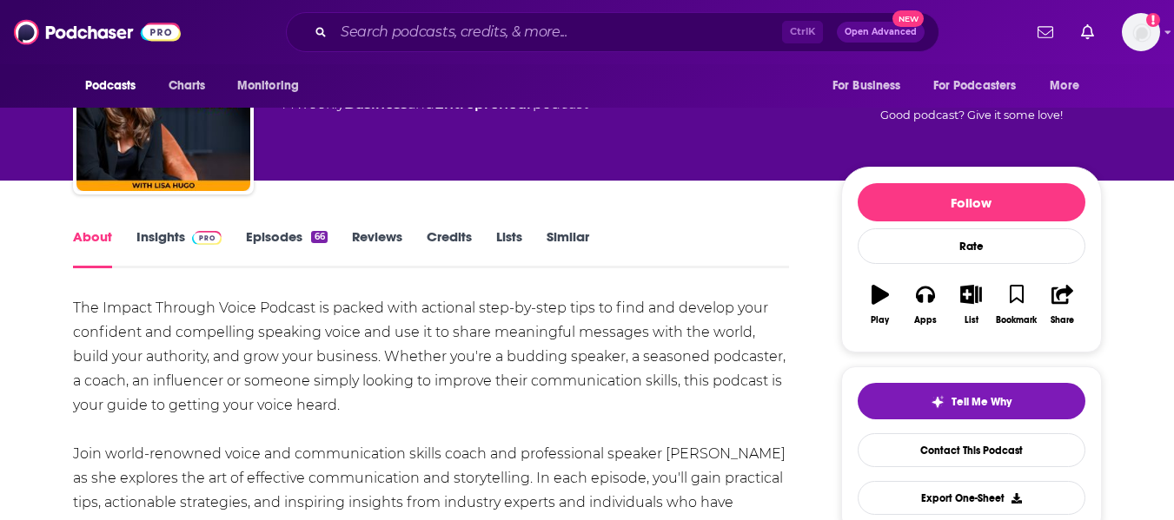
scroll to position [0, 0]
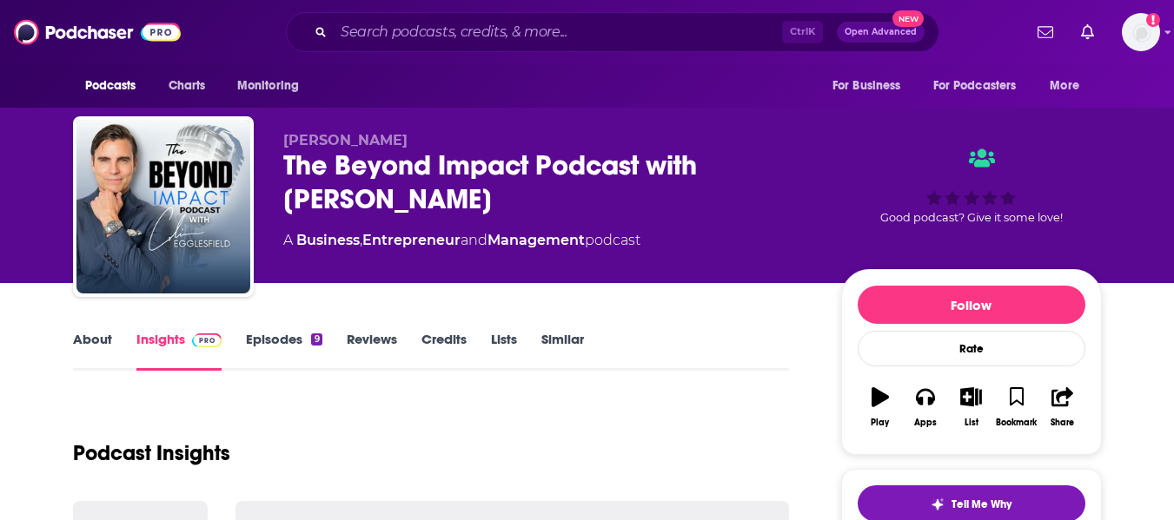
click at [83, 355] on link "About" at bounding box center [92, 351] width 39 height 40
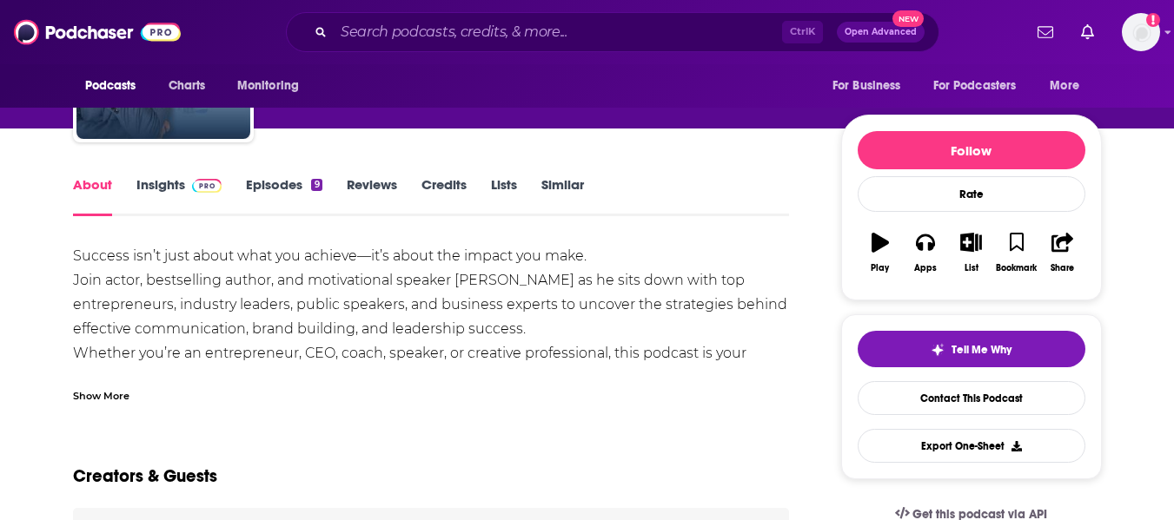
scroll to position [157, 0]
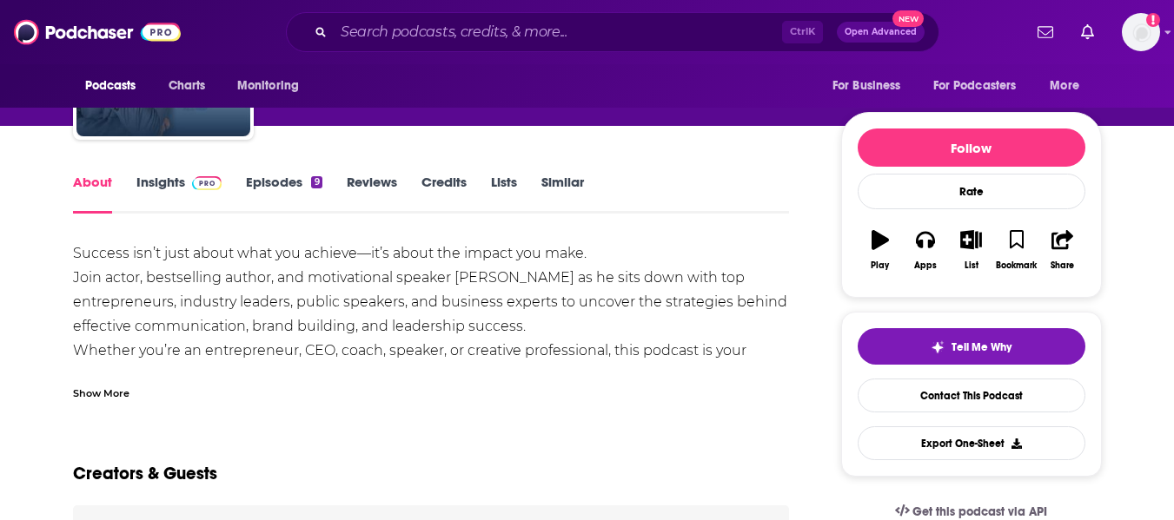
click at [109, 384] on div "Show More" at bounding box center [101, 392] width 56 height 17
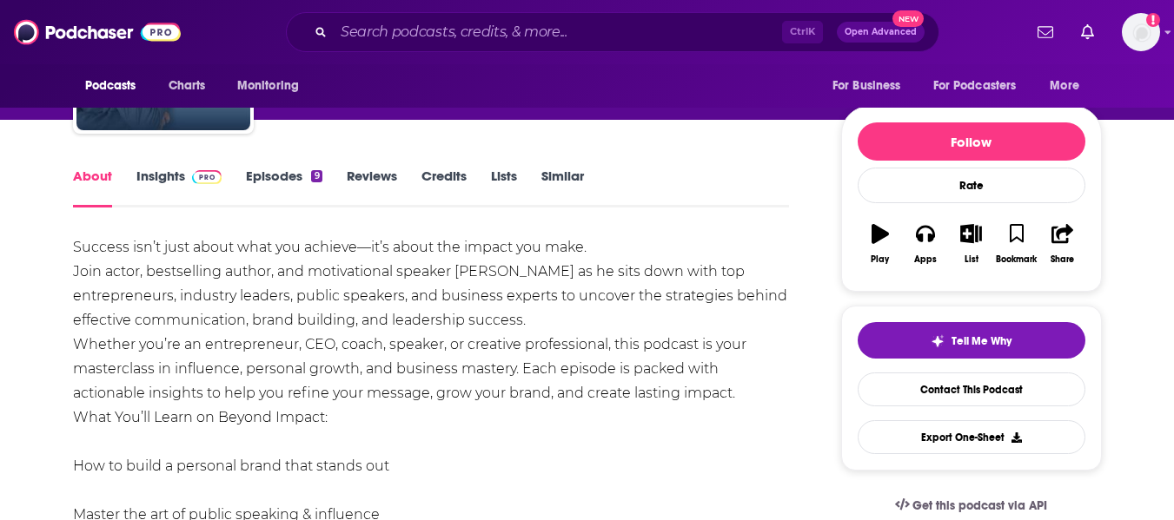
scroll to position [0, 0]
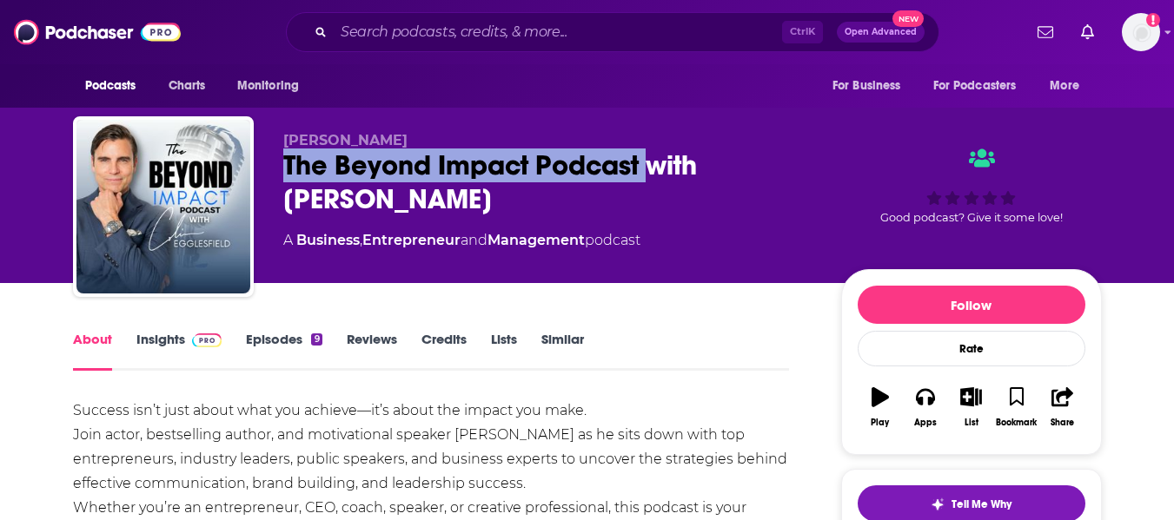
drag, startPoint x: 281, startPoint y: 163, endPoint x: 657, endPoint y: 162, distance: 376.2
click at [657, 162] on div "Colin Egglesfield The Beyond Impact Podcast with Colin Egglesfield A Business ,…" at bounding box center [587, 210] width 1029 height 188
copy h1 "The Beyond Impact Podcast"
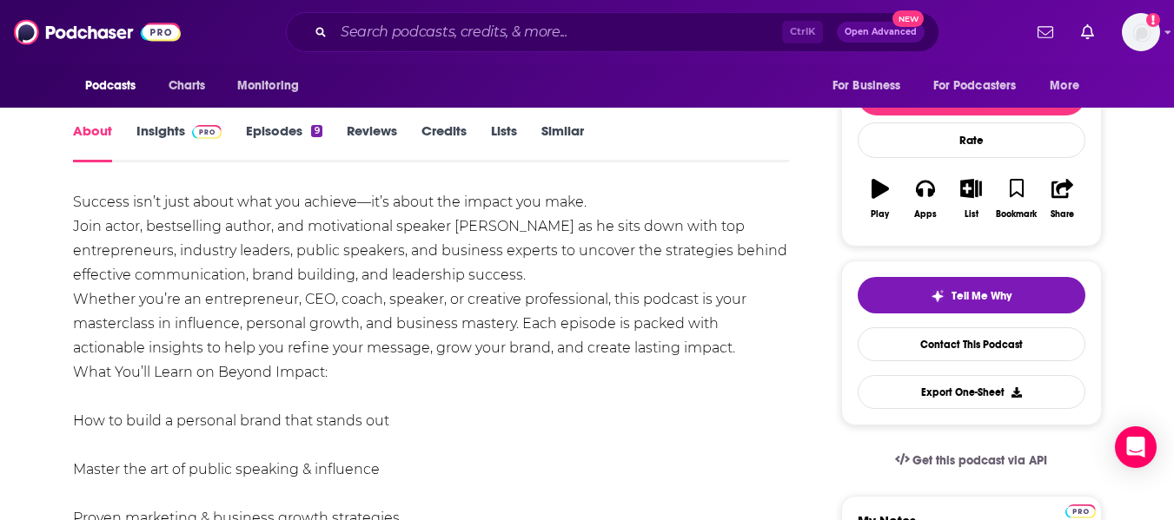
click at [162, 142] on link "Insights" at bounding box center [179, 143] width 86 height 40
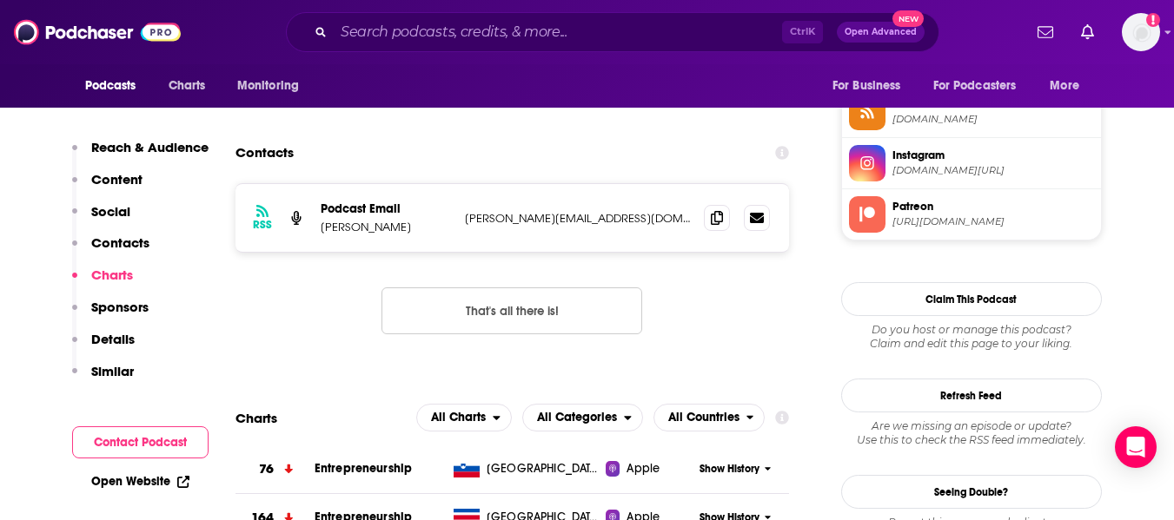
scroll to position [1299, 0]
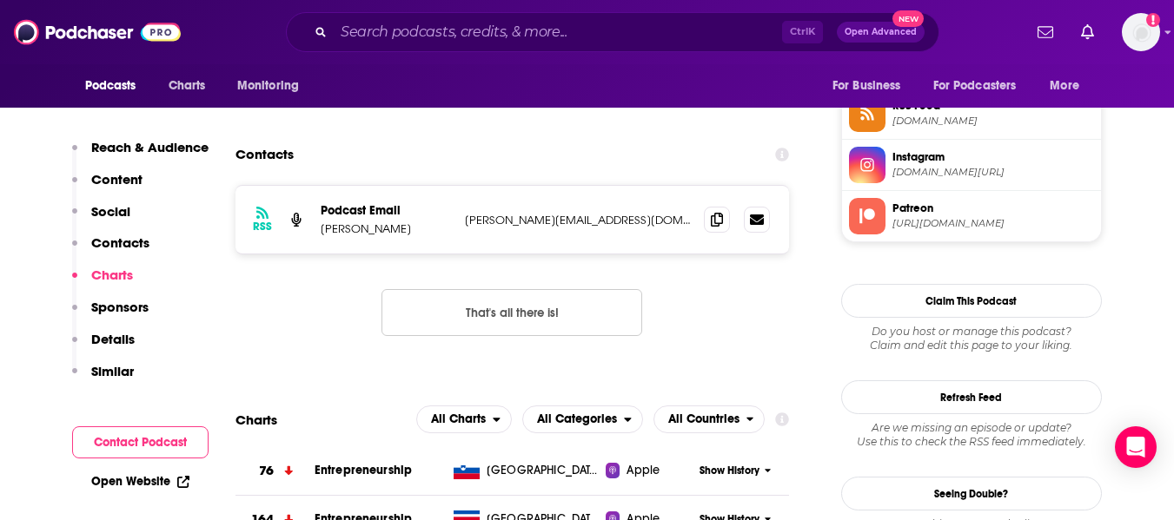
drag, startPoint x: 323, startPoint y: 232, endPoint x: 407, endPoint y: 228, distance: 83.5
click at [407, 228] on p "Colin Egglesfield" at bounding box center [386, 229] width 130 height 15
copy p "Colin Egglesfield"
click at [149, 482] on link "Open Website" at bounding box center [140, 481] width 98 height 15
click at [353, 266] on div "RSS Podcast Email Colin Egglesfield eric@erichersey.com eric@erichersey.com Tha…" at bounding box center [512, 274] width 554 height 179
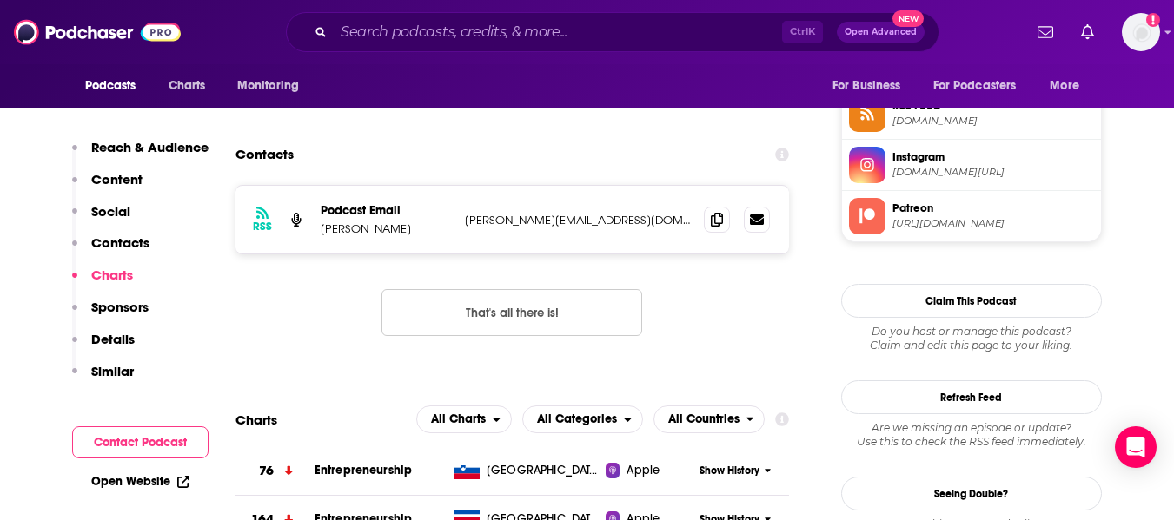
click at [514, 224] on p "eric@erichersey.com" at bounding box center [578, 220] width 226 height 15
click at [521, 222] on p "eric@erichersey.com" at bounding box center [578, 220] width 226 height 15
drag, startPoint x: 584, startPoint y: 222, endPoint x: 495, endPoint y: 224, distance: 88.7
click at [495, 224] on p "eric@erichersey.com" at bounding box center [578, 220] width 226 height 15
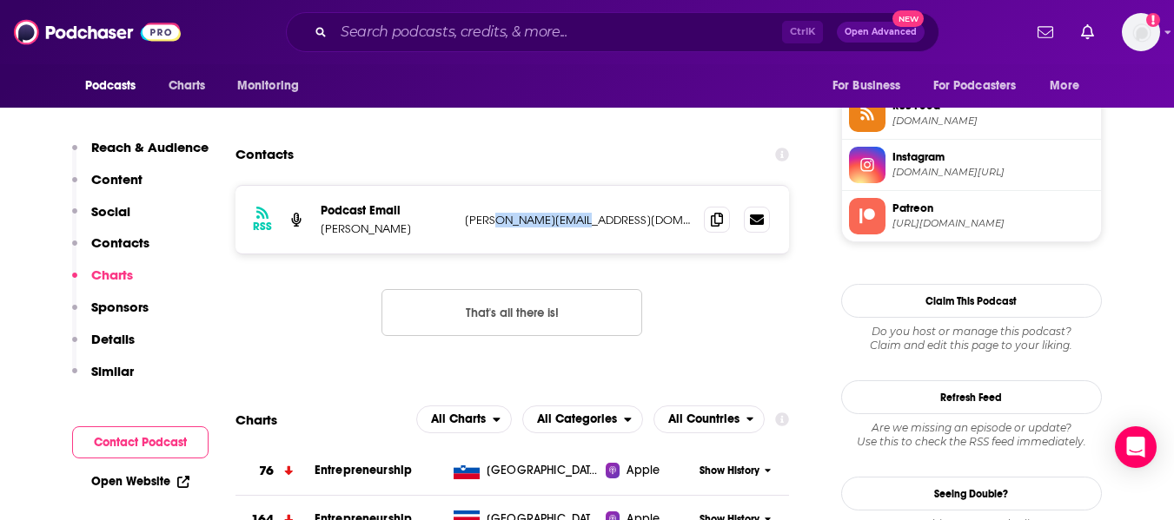
copy p "erichersey.com"
click at [465, 221] on p "eric@erichersey.com" at bounding box center [578, 220] width 226 height 15
click at [166, 480] on link "Open Website" at bounding box center [140, 481] width 98 height 15
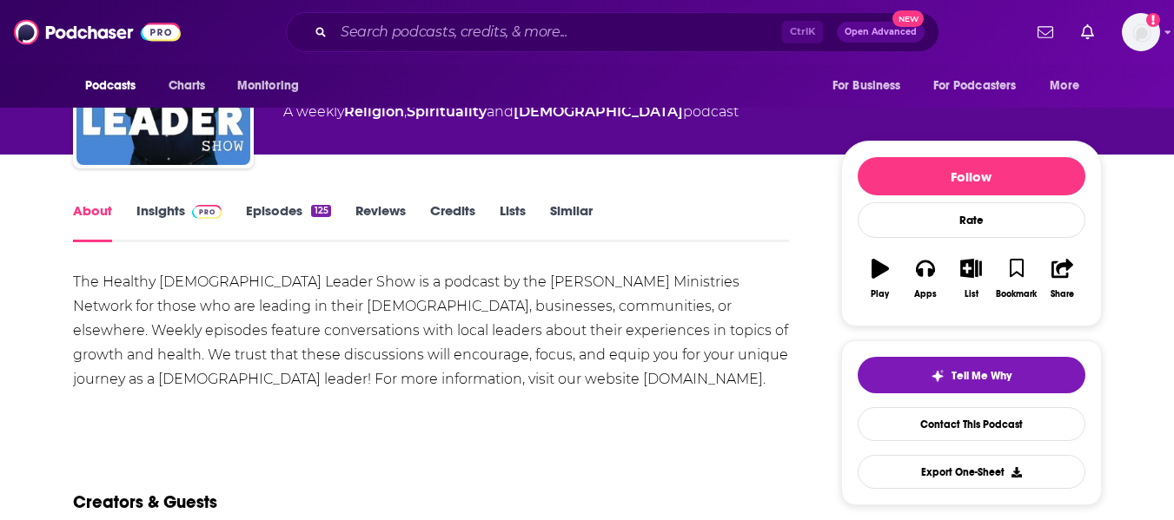
scroll to position [114, 0]
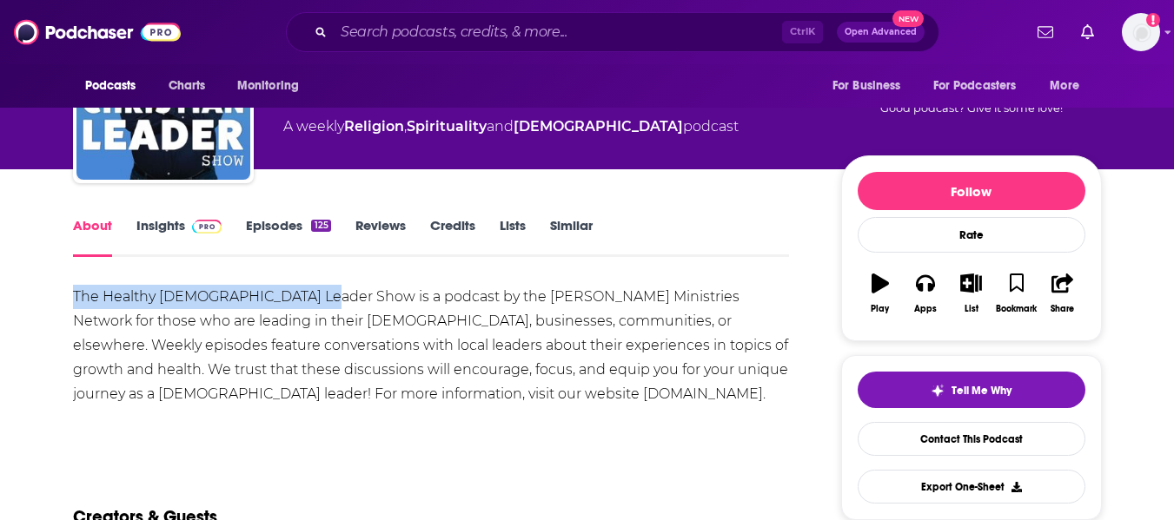
drag, startPoint x: 73, startPoint y: 294, endPoint x: 313, endPoint y: 308, distance: 240.3
click at [313, 308] on div "The Healthy [DEMOGRAPHIC_DATA] Leader Show is a podcast by the [PERSON_NAME] Mi…" at bounding box center [431, 346] width 717 height 122
copy div "The Healthy [DEMOGRAPHIC_DATA] Leader Show"
click at [136, 231] on link "Insights" at bounding box center [179, 237] width 86 height 40
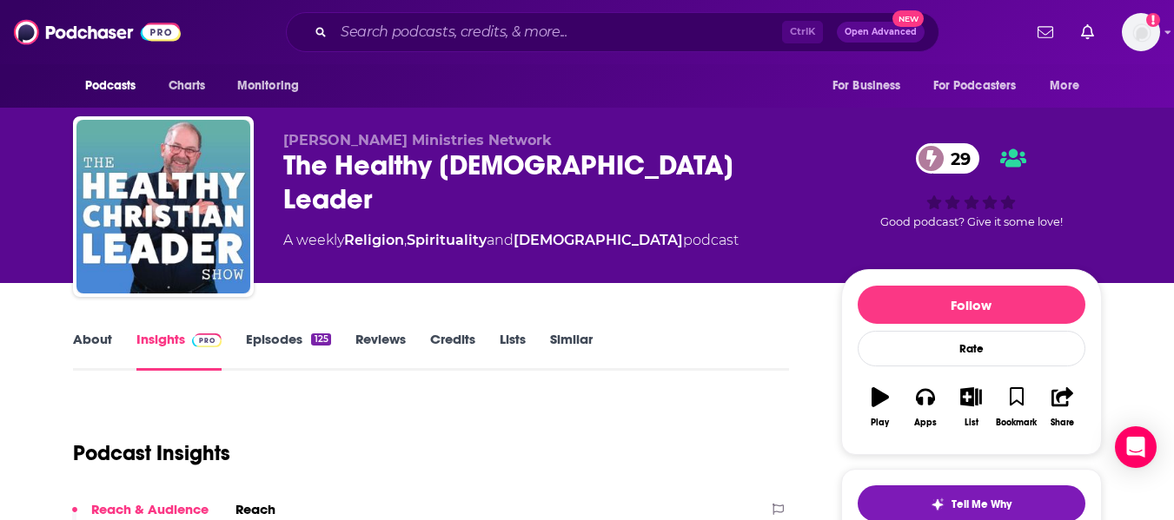
click at [89, 346] on link "About" at bounding box center [92, 351] width 39 height 40
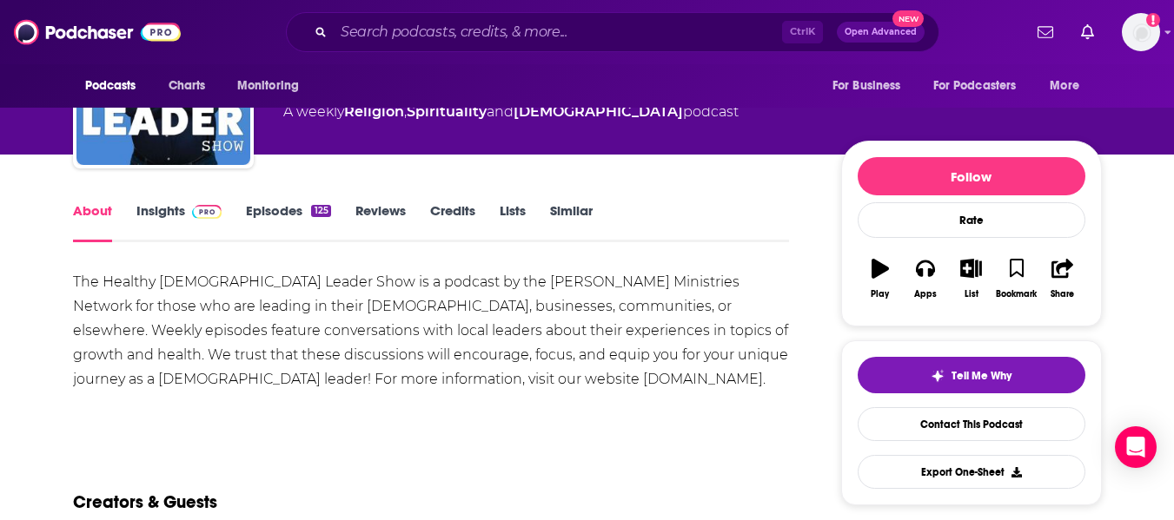
scroll to position [134, 0]
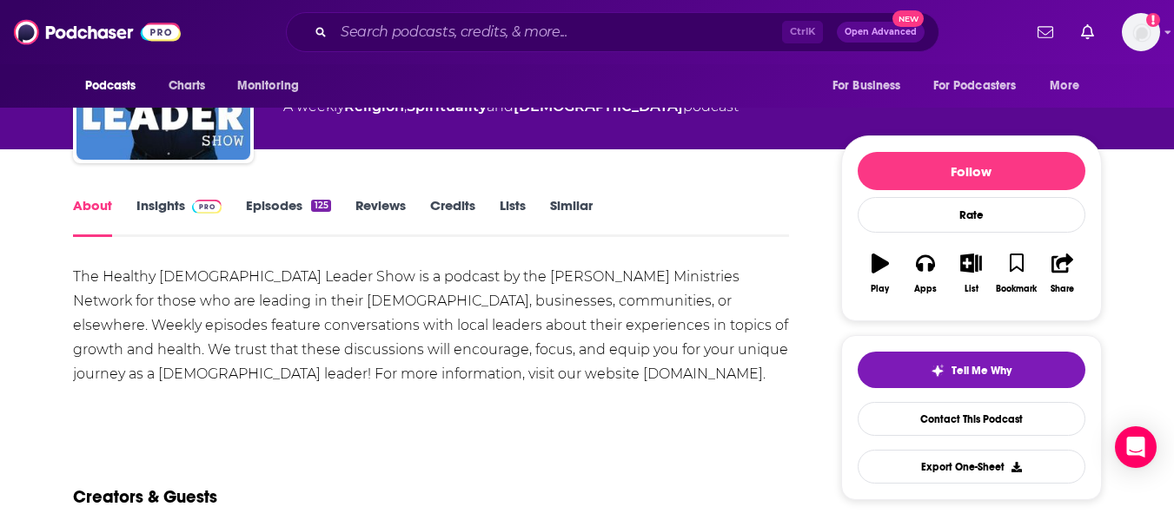
click at [169, 209] on link "Insights" at bounding box center [179, 217] width 86 height 40
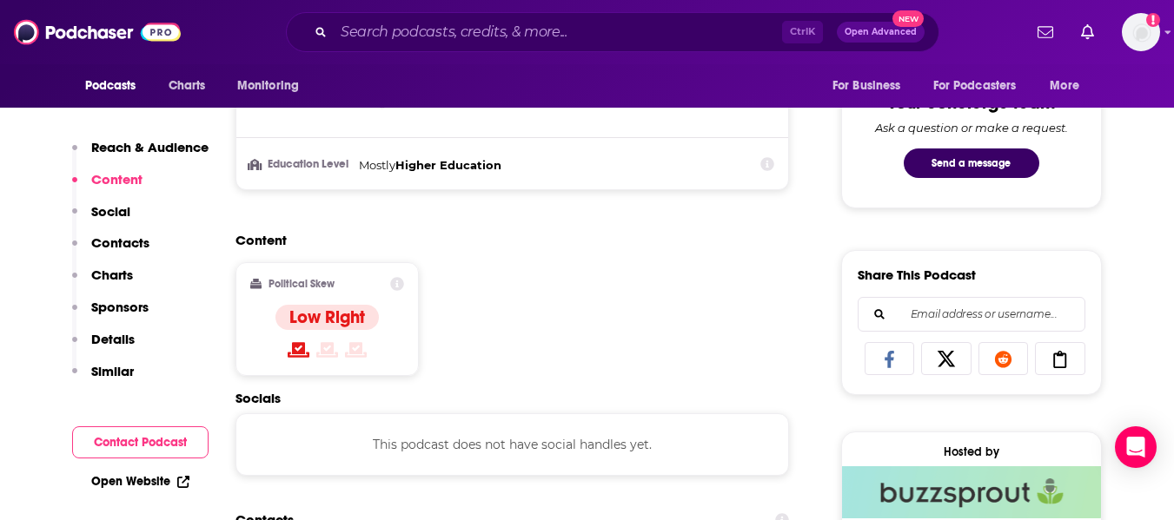
scroll to position [905, 0]
click at [146, 478] on link "Open Website" at bounding box center [140, 481] width 98 height 15
click at [519, 308] on div "Content Political Skew Low Right" at bounding box center [512, 310] width 554 height 158
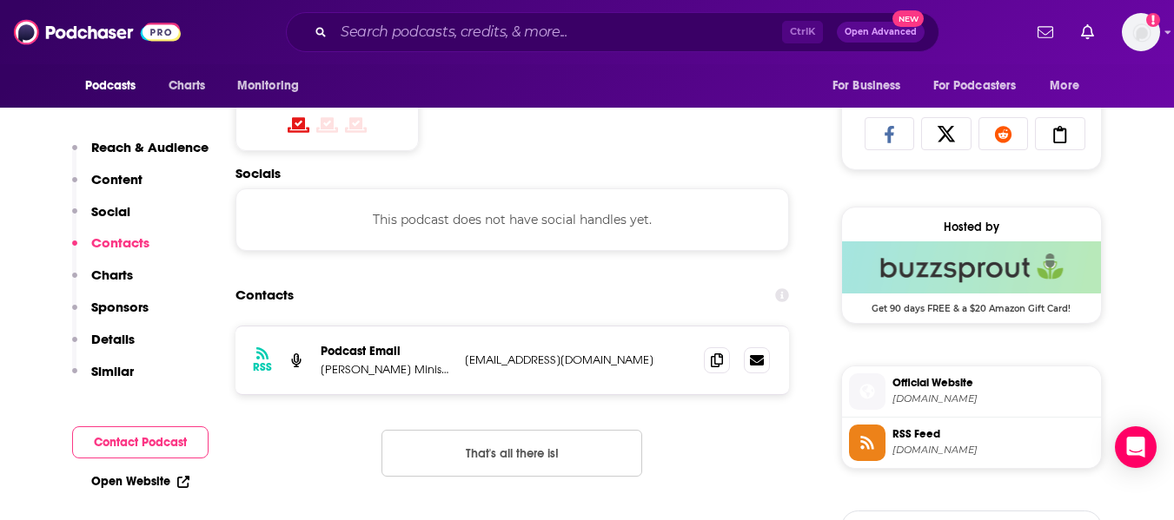
scroll to position [1130, 0]
click at [439, 312] on section "Contacts RSS Podcast Email Aaron Ministries Network info@aaronministries.com in…" at bounding box center [512, 391] width 554 height 226
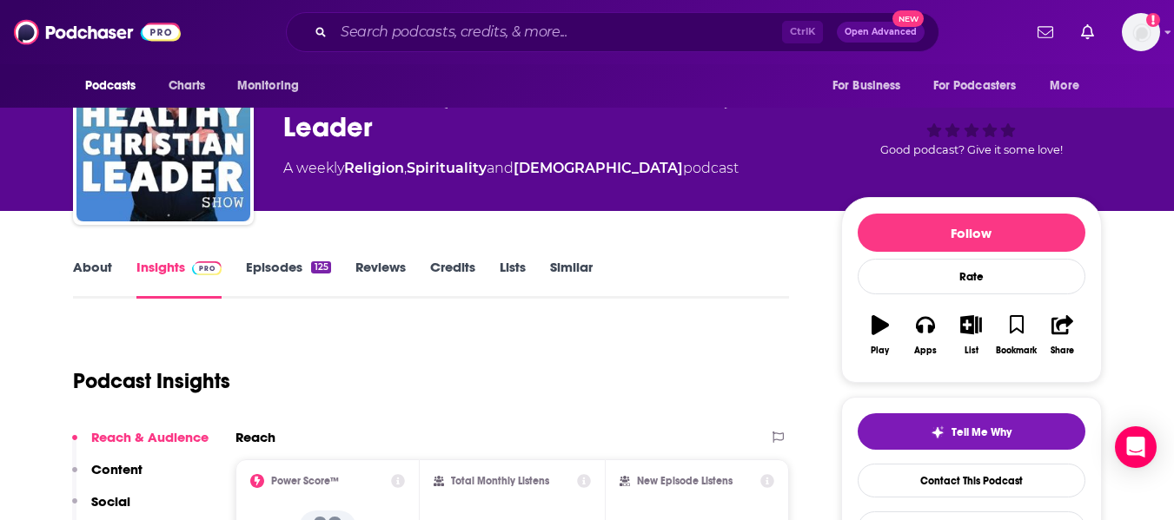
scroll to position [0, 0]
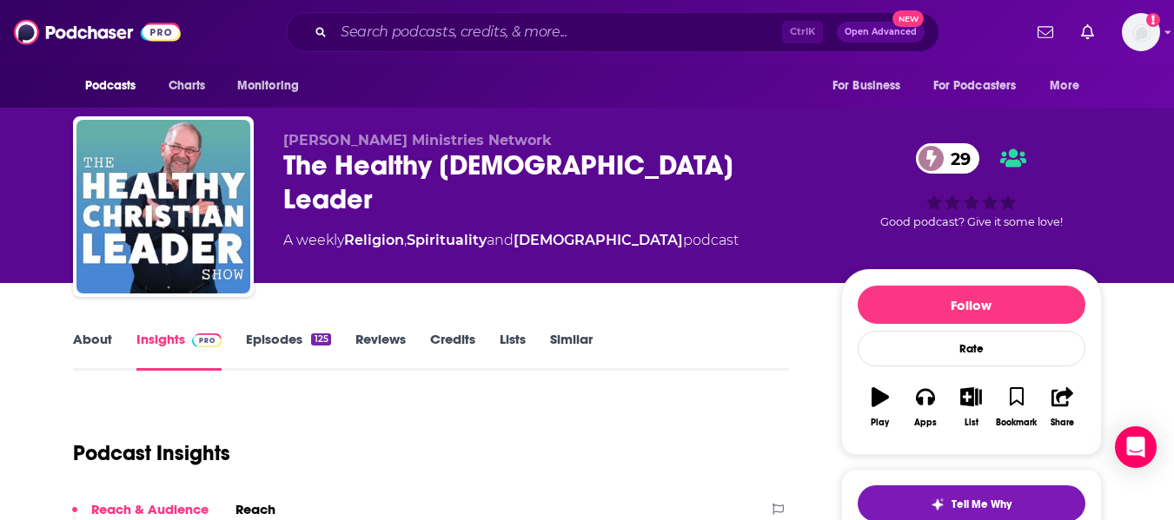
click at [408, 274] on div "Aaron Ministries Network The Healthy Christian Leader 29 A weekly Religion , Sp…" at bounding box center [692, 210] width 819 height 156
click at [103, 357] on link "About" at bounding box center [92, 351] width 39 height 40
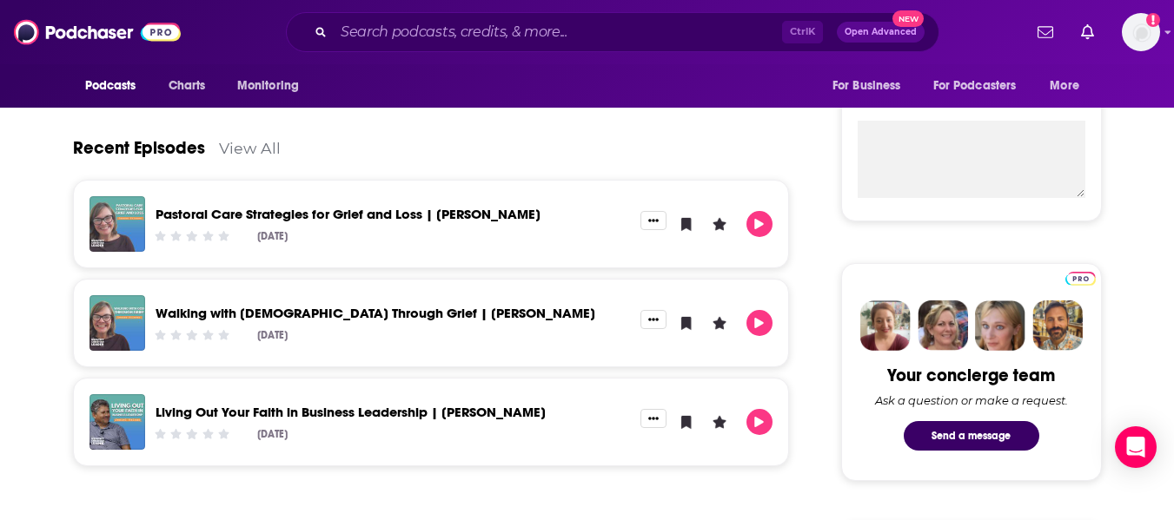
scroll to position [632, 0]
click at [335, 215] on link "Pastoral Care Strategies for Grief and Loss | Leanne Friesen" at bounding box center [348, 213] width 385 height 17
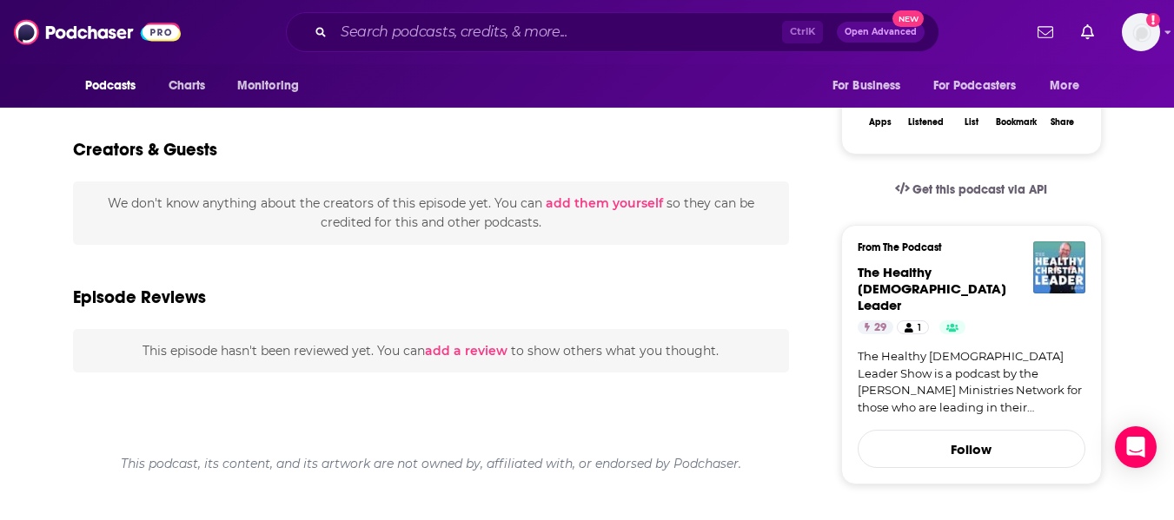
scroll to position [410, 0]
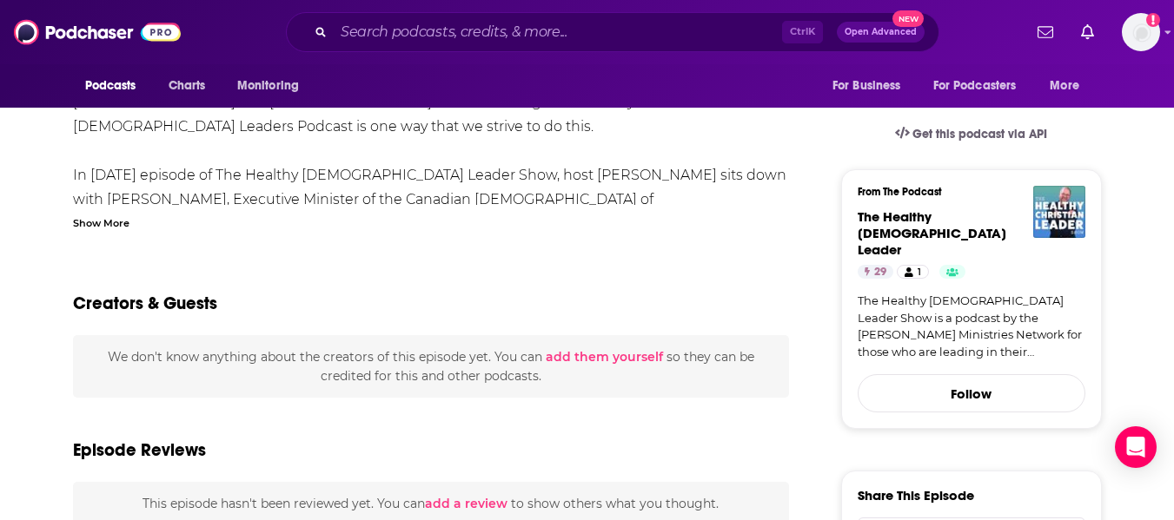
click at [103, 223] on div "Show More" at bounding box center [101, 222] width 56 height 17
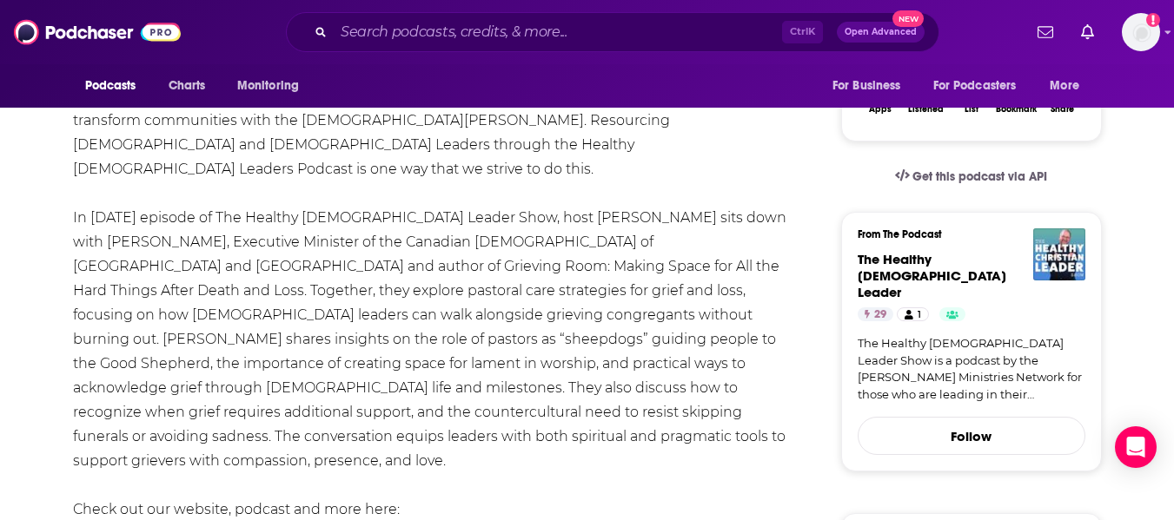
scroll to position [365, 0]
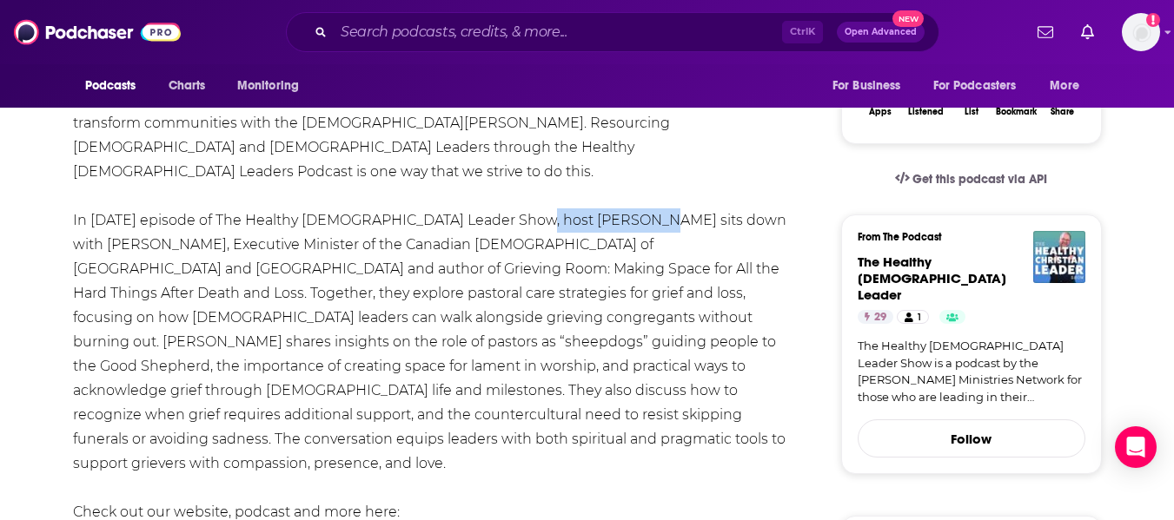
drag, startPoint x: 497, startPoint y: 197, endPoint x: 630, endPoint y: 199, distance: 133.0
click at [630, 199] on div "Aaron Ministries has the vision to see Healthy Leaders leading Healthy Churches…" at bounding box center [431, 354] width 717 height 535
copy div "Dwight Habermehl"
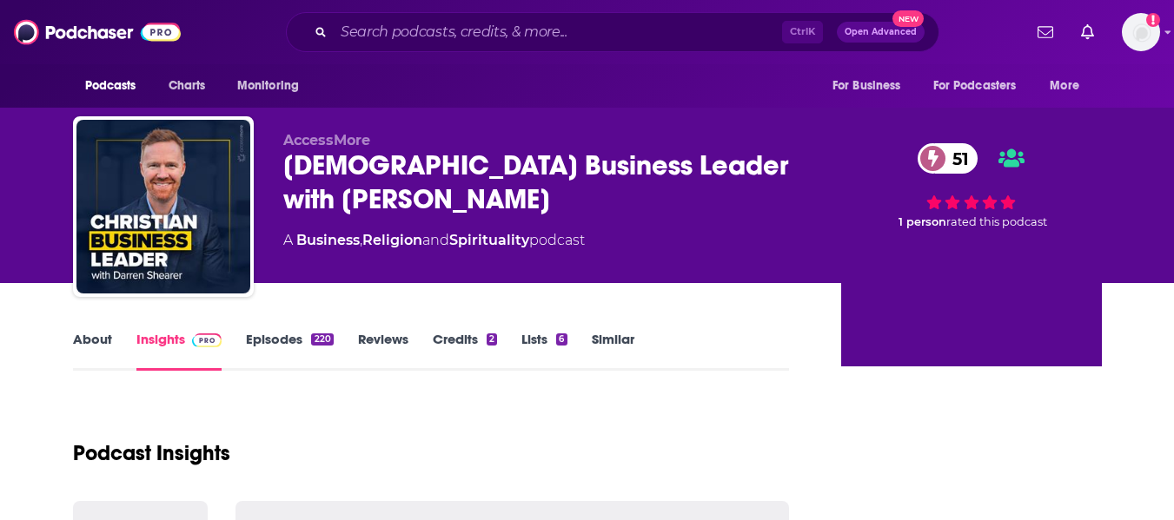
click at [466, 270] on div "AccessMore [DEMOGRAPHIC_DATA] Business Leader with [PERSON_NAME] 51 A Business …" at bounding box center [548, 201] width 530 height 139
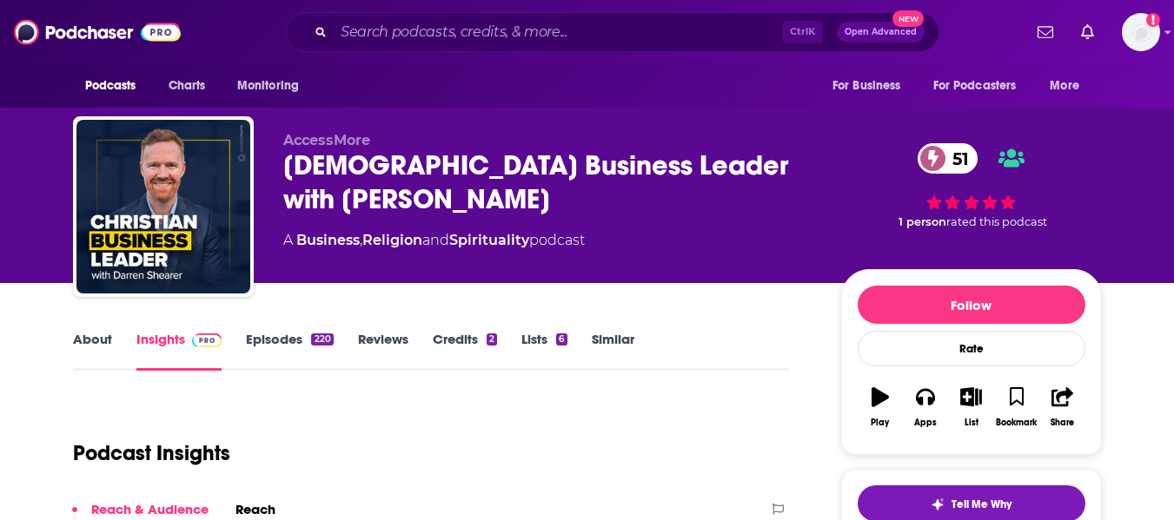
click at [96, 341] on link "About" at bounding box center [92, 351] width 39 height 40
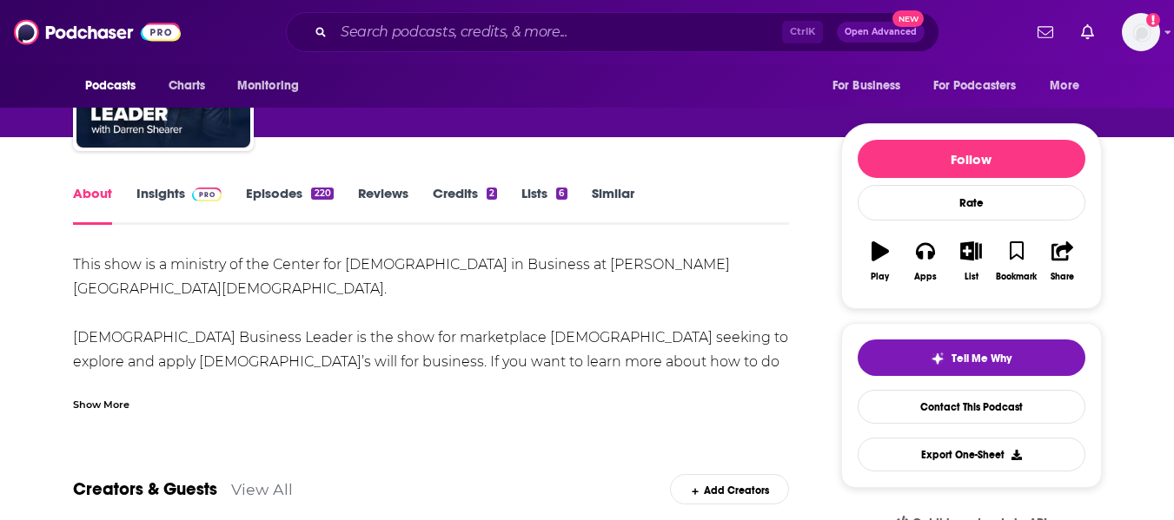
scroll to position [147, 0]
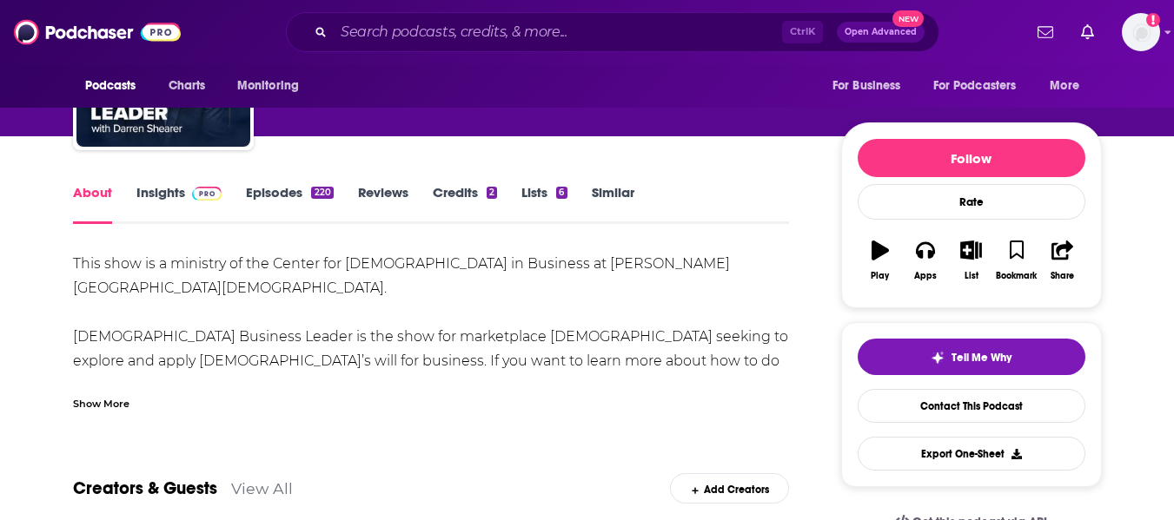
click at [85, 405] on div "Show More" at bounding box center [101, 402] width 56 height 17
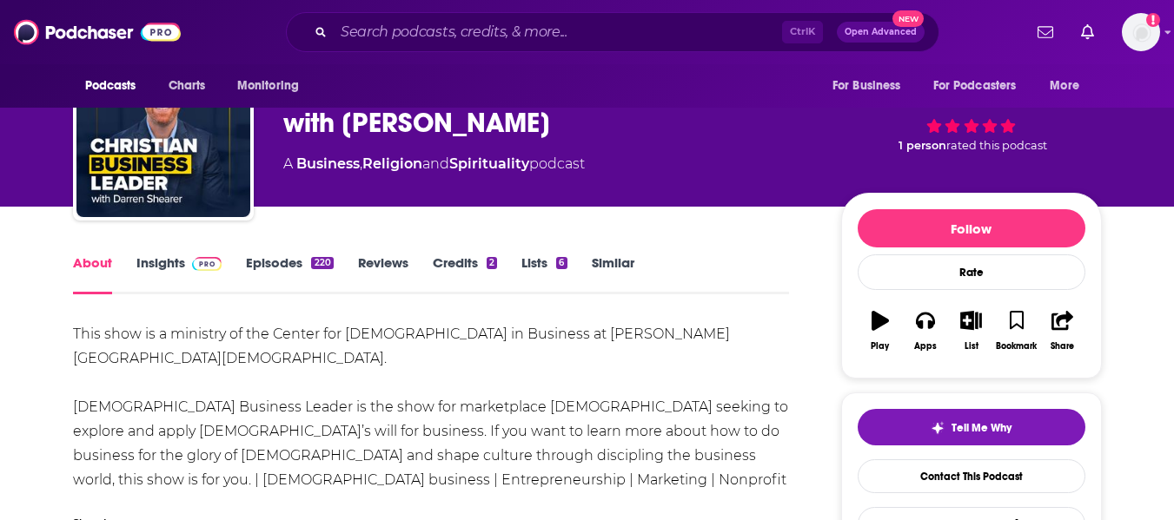
scroll to position [0, 0]
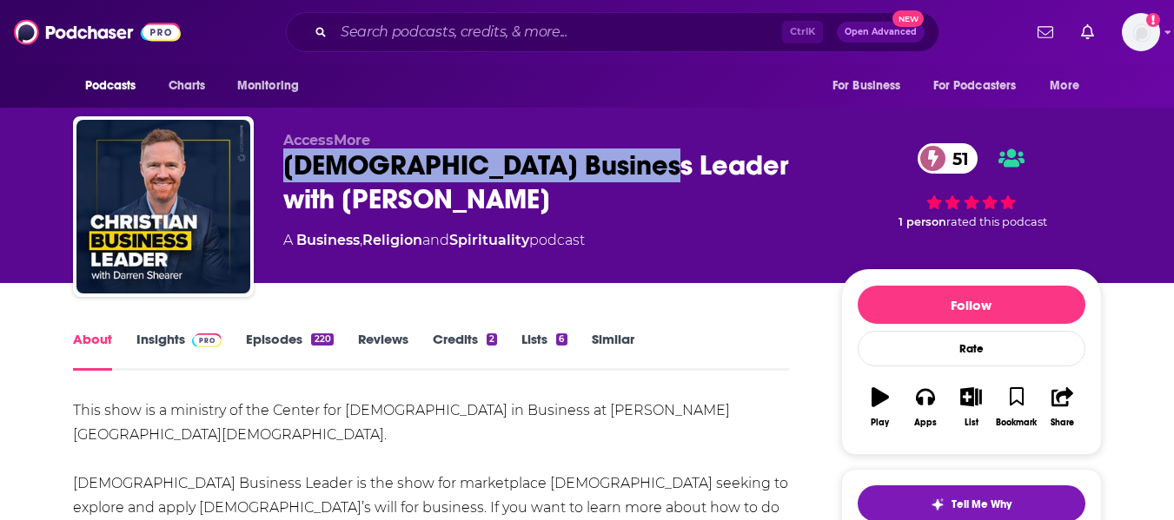
drag, startPoint x: 282, startPoint y: 167, endPoint x: 620, endPoint y: 170, distance: 338.0
click at [620, 170] on div "AccessMore [DEMOGRAPHIC_DATA] Business Leader with [PERSON_NAME] 51 A Business …" at bounding box center [587, 210] width 1029 height 188
copy h1 "[DEMOGRAPHIC_DATA] Business Leader"
click at [148, 355] on link "Insights" at bounding box center [179, 351] width 86 height 40
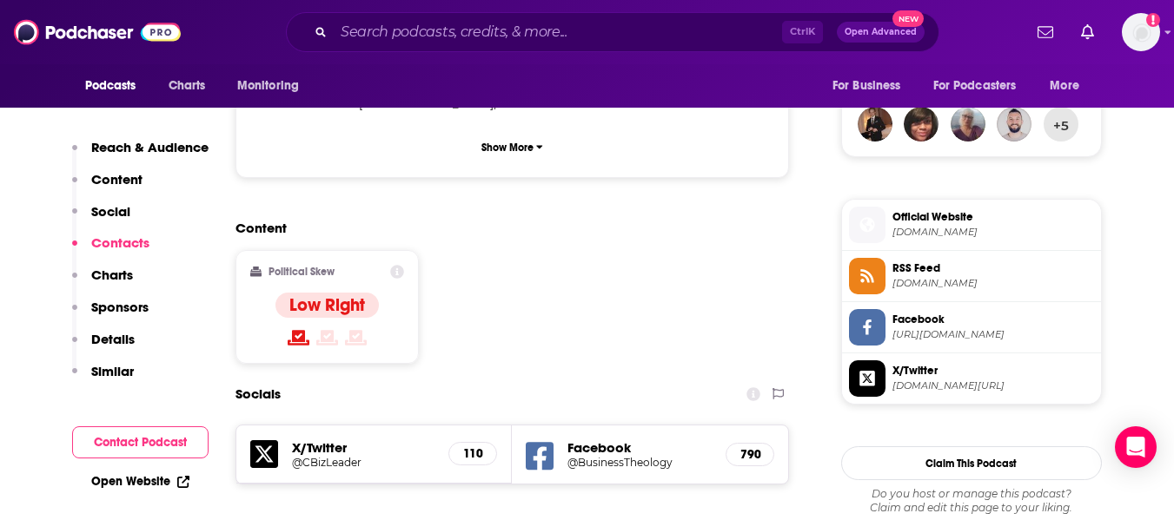
scroll to position [1414, 0]
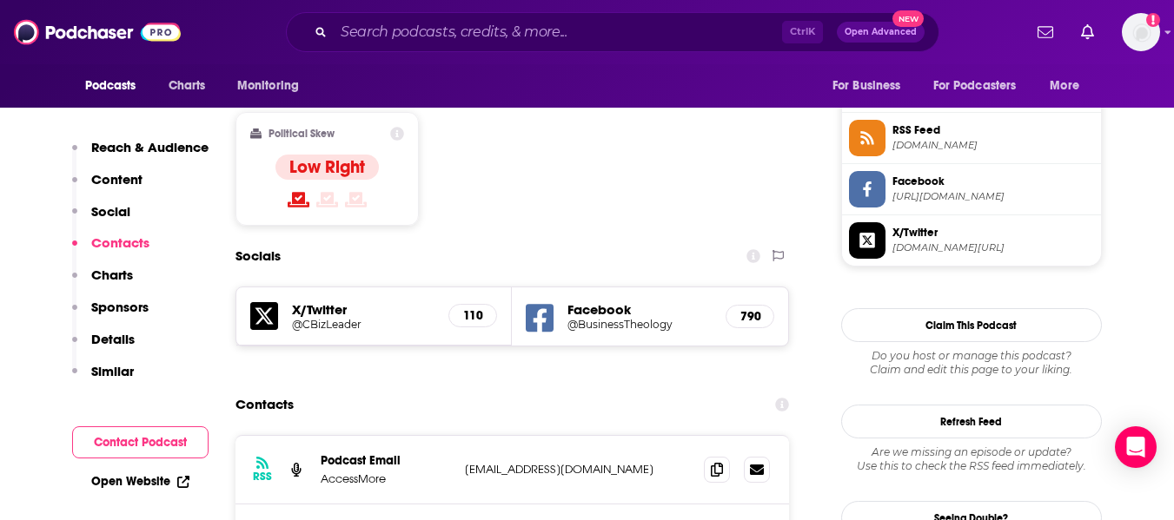
drag, startPoint x: 321, startPoint y: 421, endPoint x: 626, endPoint y: 415, distance: 305.1
click at [0, 0] on div "Host [PERSON_NAME] [PERSON_NAME][EMAIL_ADDRESS][DOMAIN_NAME] [PERSON_NAME][EMAI…" at bounding box center [0, 0] width 0 height 0
copy div "[PERSON_NAME] [PERSON_NAME][EMAIL_ADDRESS][DOMAIN_NAME]"
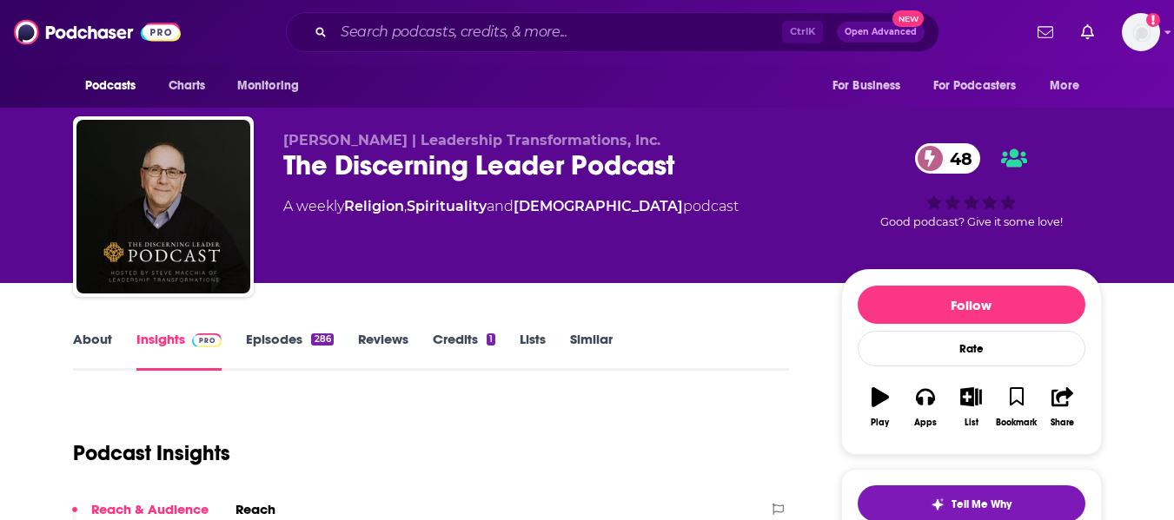
click at [85, 342] on link "About" at bounding box center [92, 351] width 39 height 40
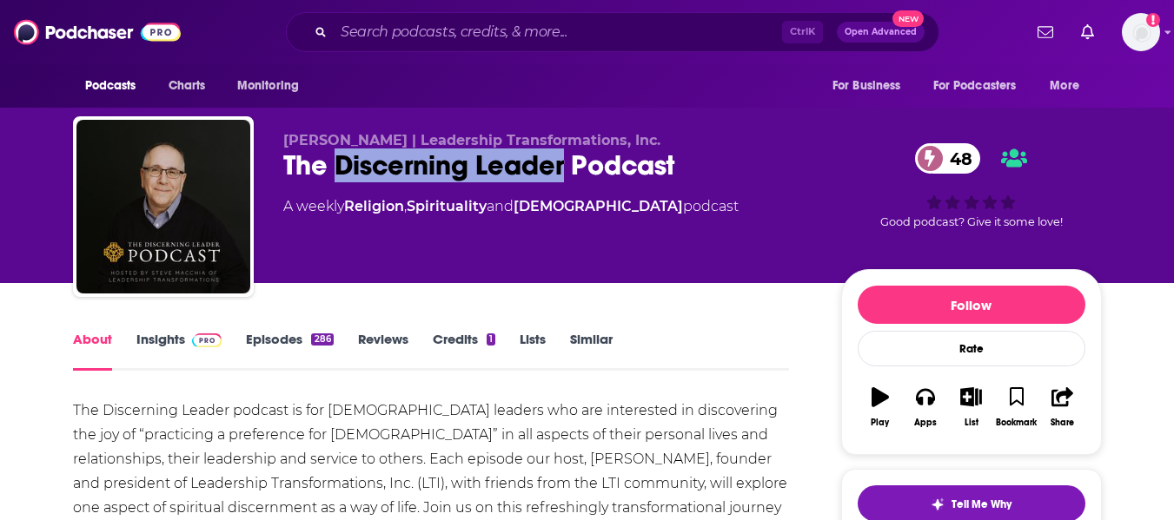
drag, startPoint x: 341, startPoint y: 165, endPoint x: 564, endPoint y: 170, distance: 223.4
click at [564, 170] on div "The Discerning Leader Podcast 48" at bounding box center [548, 166] width 530 height 34
copy h1 "Discerning Leader"
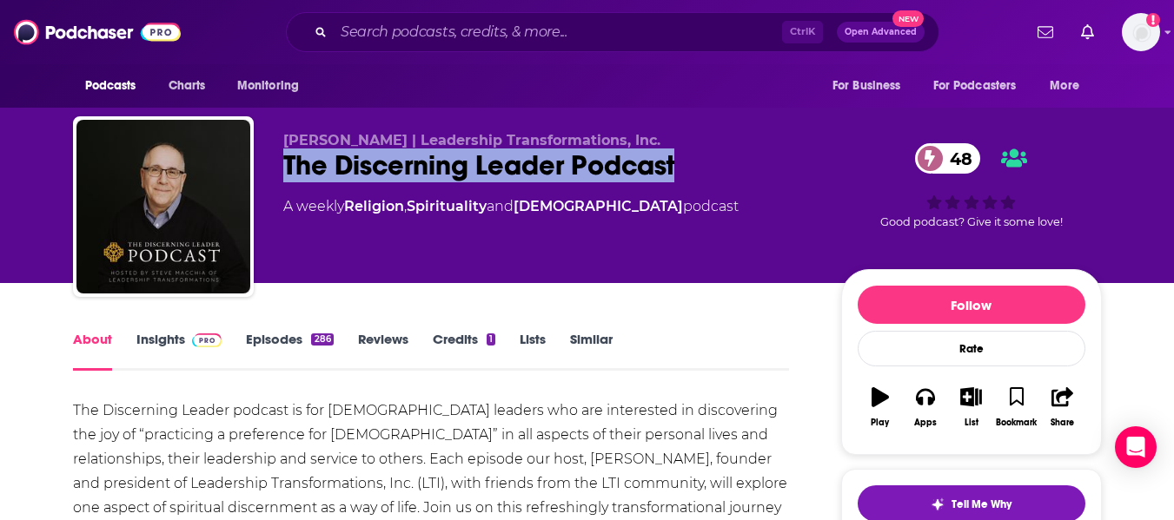
drag, startPoint x: 284, startPoint y: 162, endPoint x: 688, endPoint y: 165, distance: 404.1
click at [688, 165] on div "The Discerning Leader Podcast 48" at bounding box center [548, 166] width 530 height 34
copy h1 "The Discerning Leader Podcast"
click at [166, 334] on link "Insights" at bounding box center [179, 351] width 86 height 40
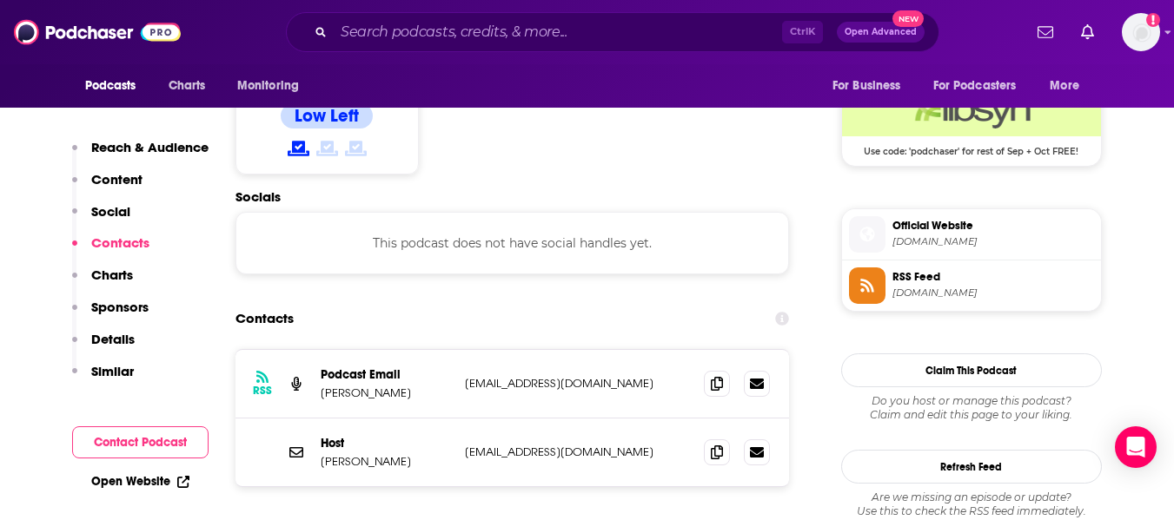
scroll to position [1426, 0]
drag, startPoint x: 322, startPoint y: 355, endPoint x: 399, endPoint y: 351, distance: 76.5
click at [399, 454] on p "Steve Macchia" at bounding box center [386, 461] width 130 height 15
copy p "Steve Macchia"
click at [710, 369] on span at bounding box center [717, 382] width 26 height 26
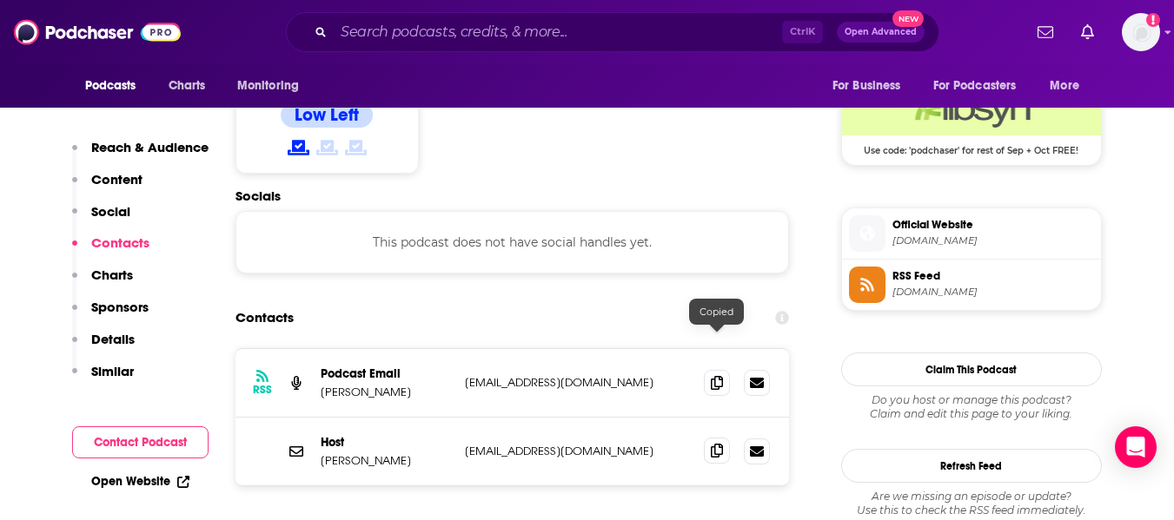
click at [711, 444] on icon at bounding box center [717, 451] width 12 height 14
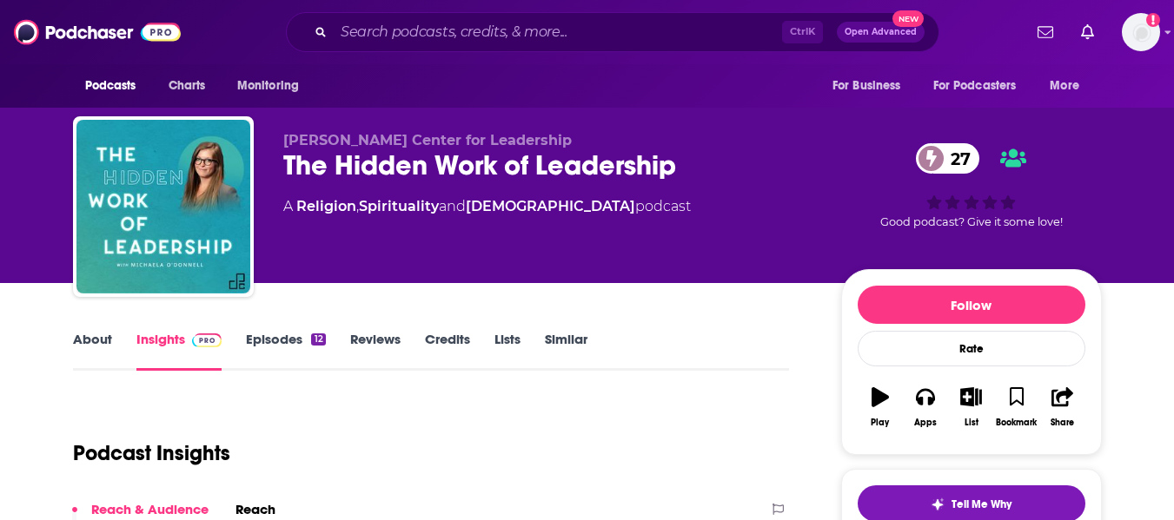
click at [89, 345] on link "About" at bounding box center [92, 351] width 39 height 40
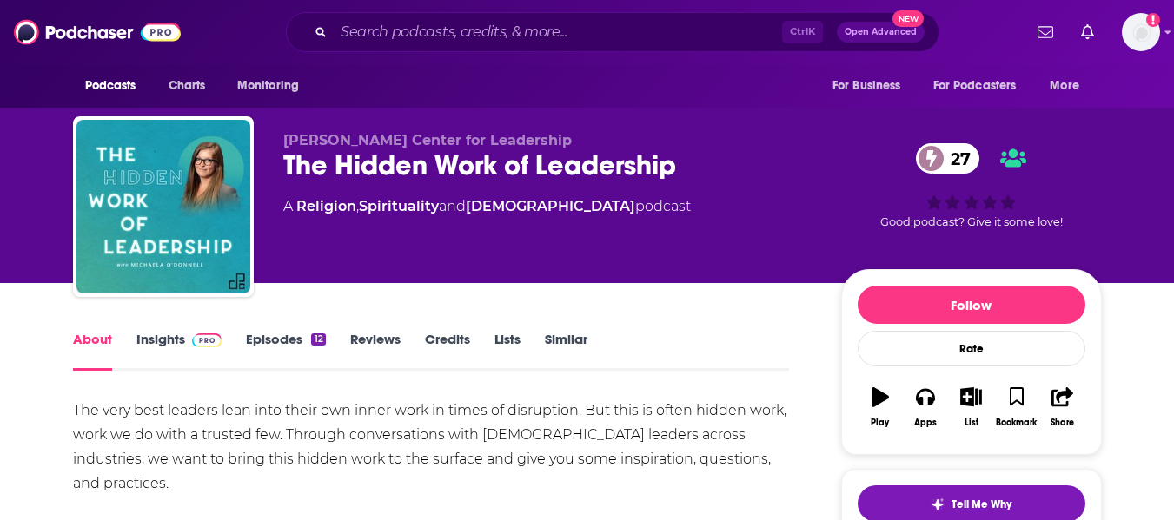
click at [330, 162] on div "The Hidden Work of Leadership 27" at bounding box center [548, 166] width 530 height 34
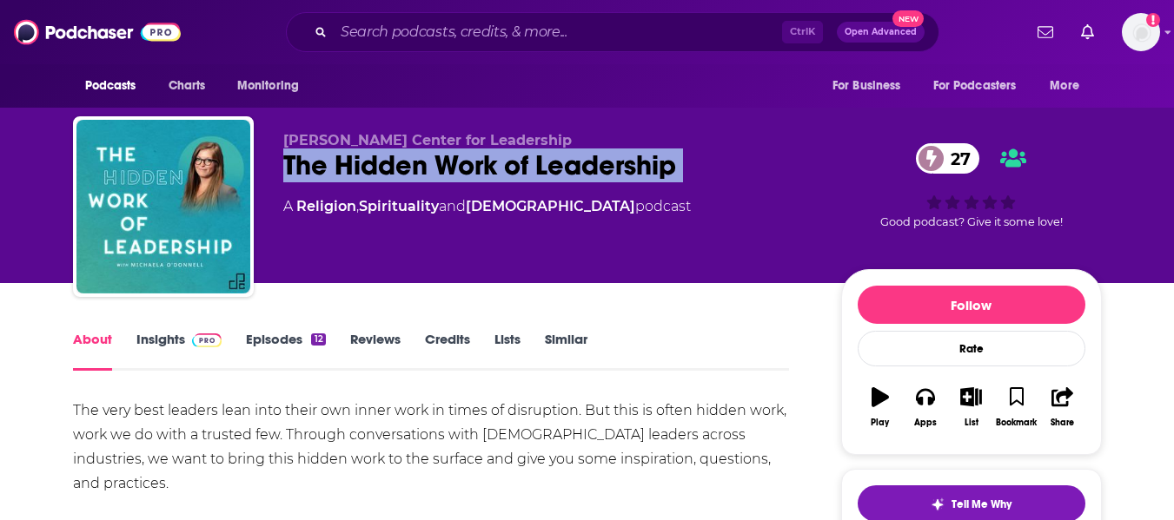
click at [330, 162] on div "The Hidden Work of Leadership 27" at bounding box center [548, 166] width 530 height 34
copy div "The Hidden Work of Leadership 27"
click at [162, 341] on link "Insights" at bounding box center [179, 351] width 86 height 40
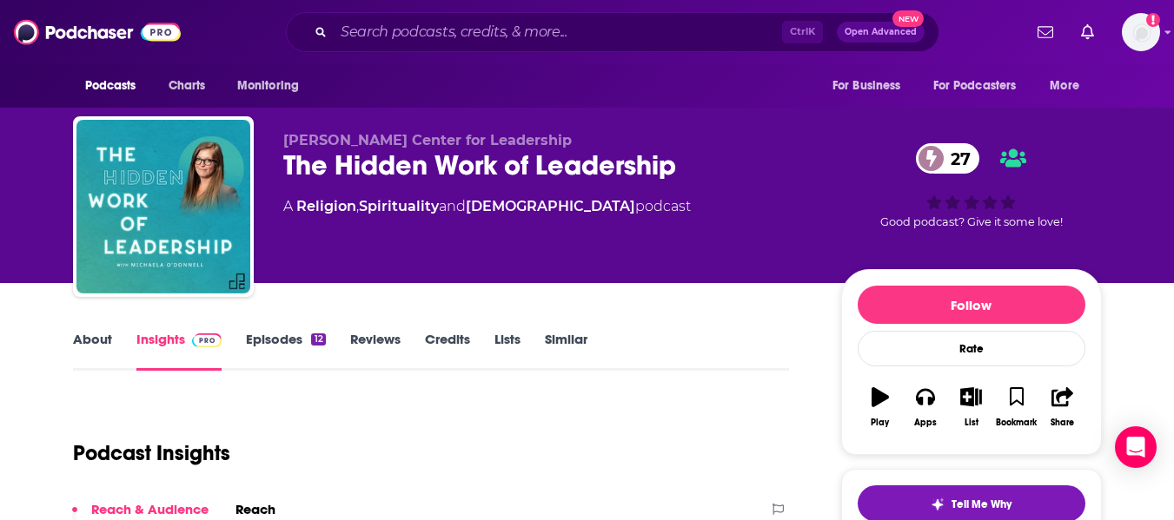
click at [85, 348] on link "About" at bounding box center [92, 351] width 39 height 40
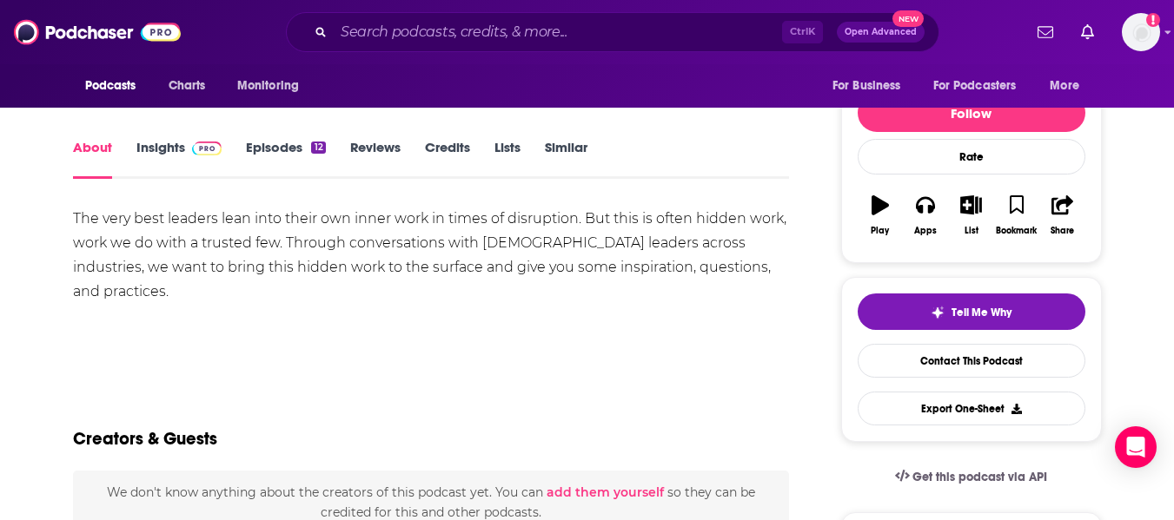
scroll to position [193, 0]
click at [353, 316] on div "The very best leaders lean into their own inner work in times of disruption. Bu…" at bounding box center [431, 291] width 717 height 170
click at [160, 157] on link "Insights" at bounding box center [179, 158] width 86 height 40
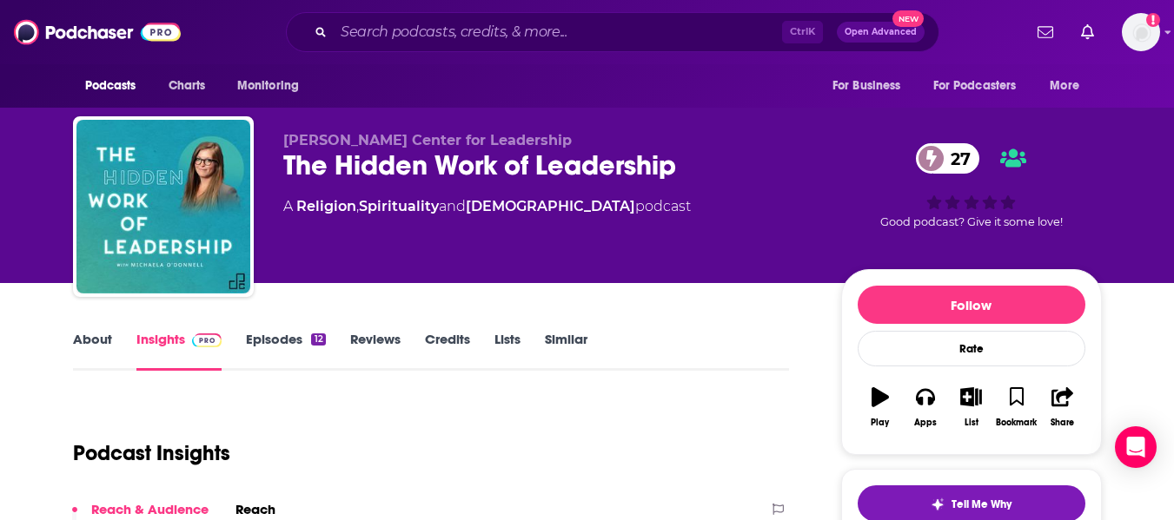
click at [282, 348] on link "Episodes 12" at bounding box center [285, 351] width 79 height 40
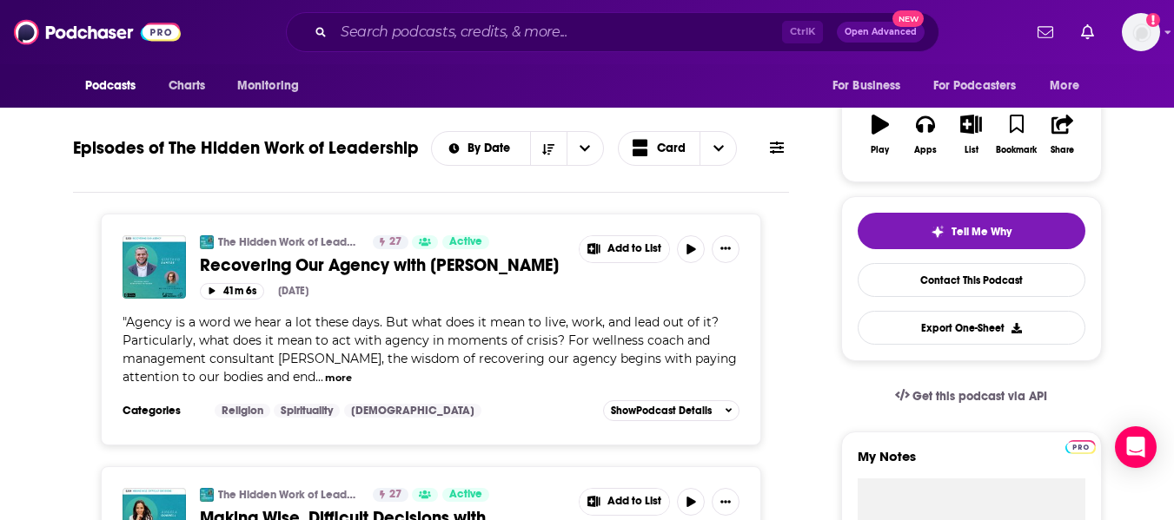
scroll to position [270, 0]
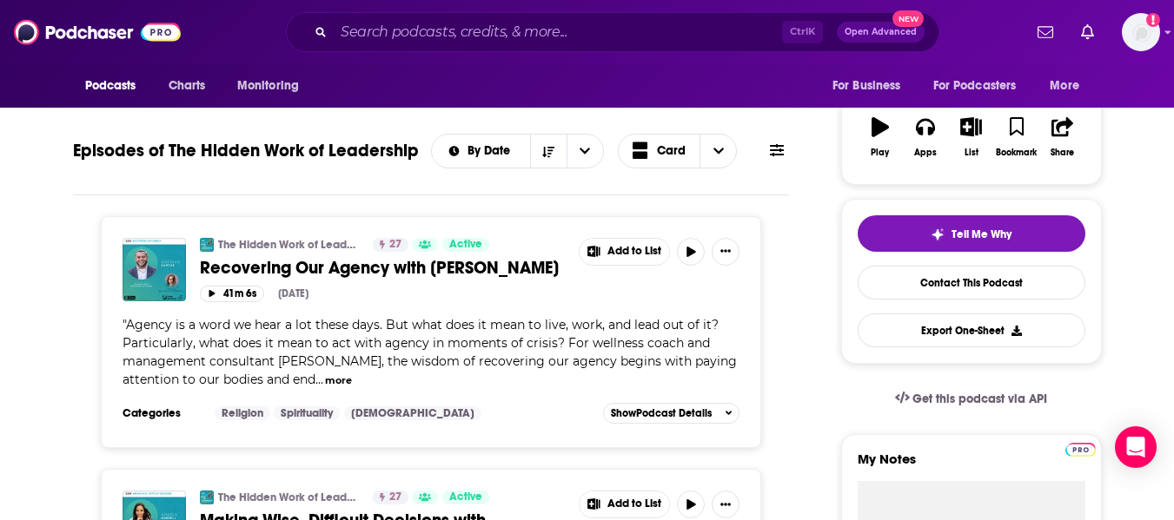
click at [336, 379] on button "more" at bounding box center [338, 381] width 27 height 15
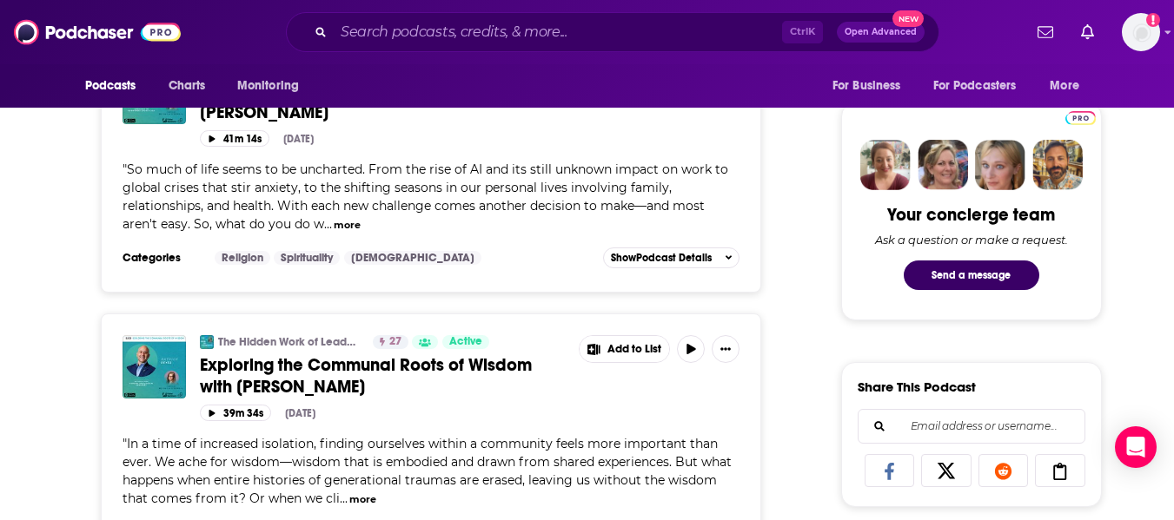
scroll to position [803, 0]
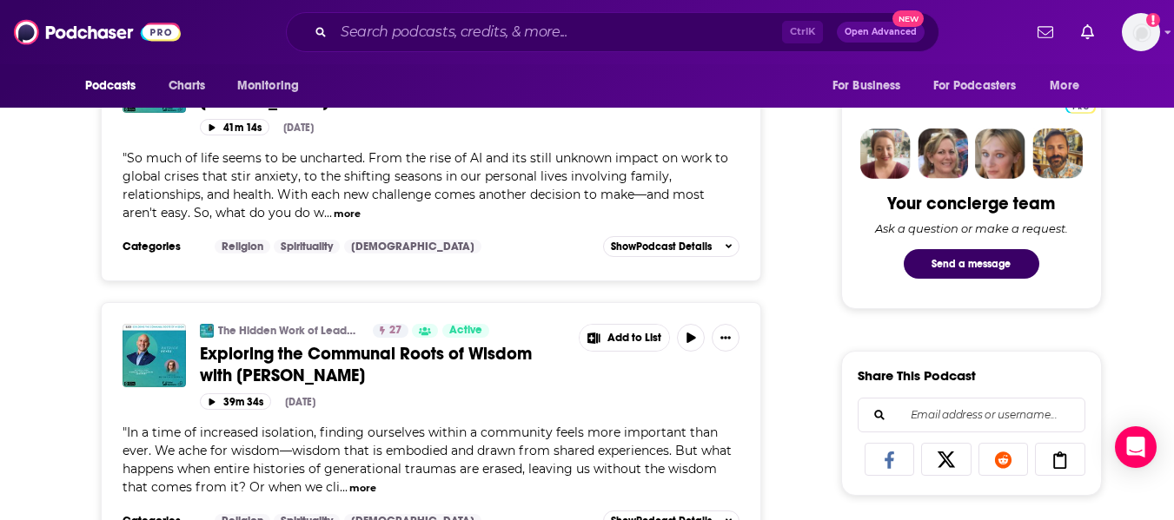
click at [341, 222] on button "more" at bounding box center [347, 214] width 27 height 15
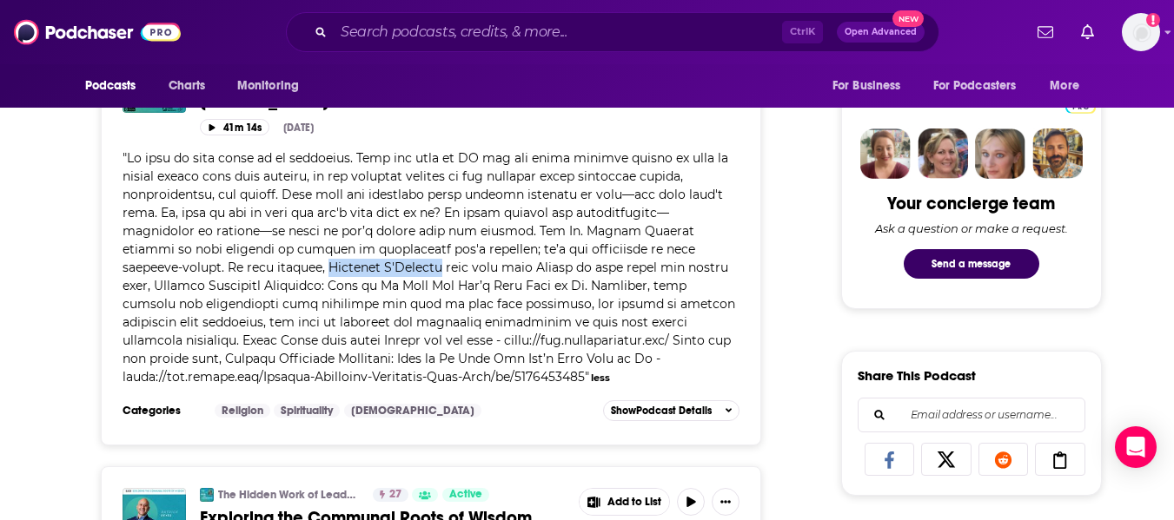
drag, startPoint x: 219, startPoint y: 284, endPoint x: 336, endPoint y: 288, distance: 117.4
click at [336, 288] on span at bounding box center [429, 267] width 613 height 235
copy span "Michaela O'Donnell"
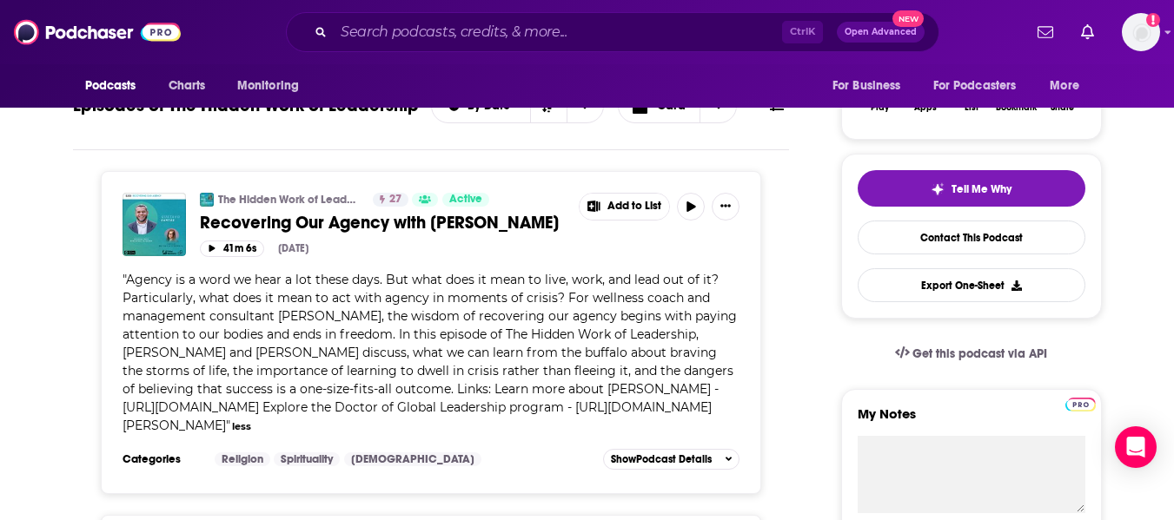
scroll to position [0, 0]
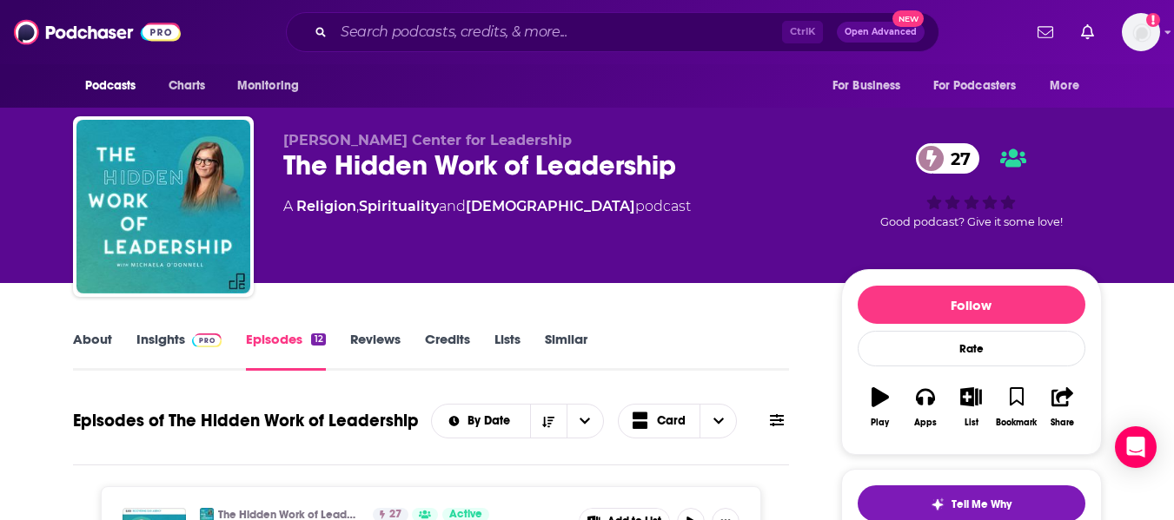
click at [150, 353] on link "Insights" at bounding box center [179, 351] width 86 height 40
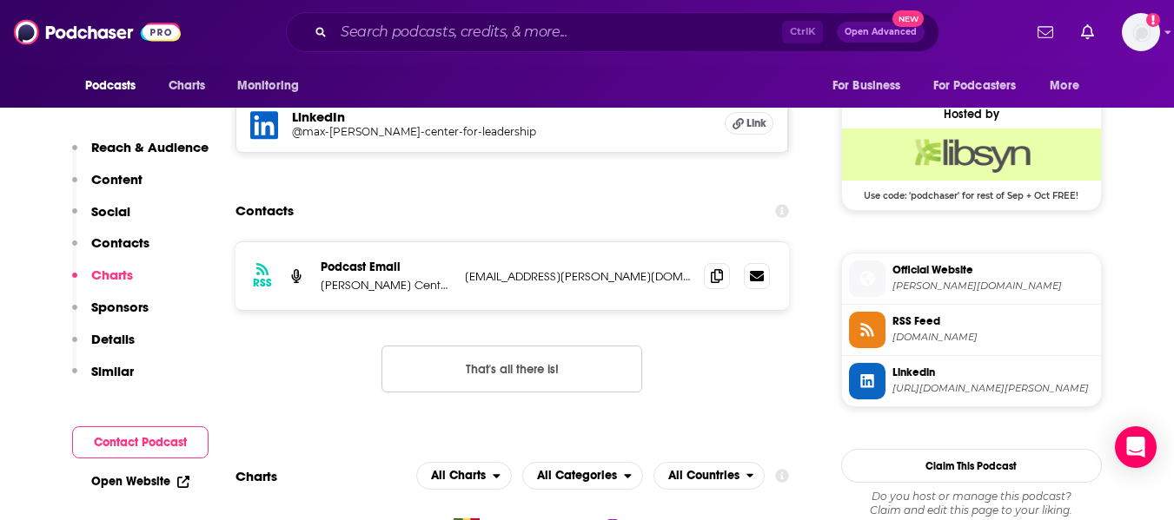
scroll to position [1223, 0]
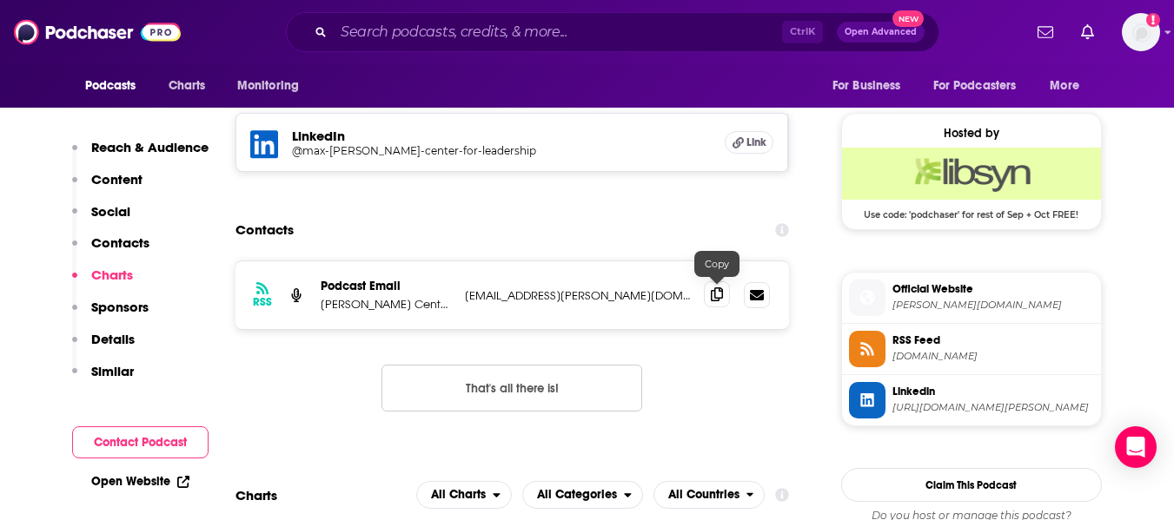
click at [725, 298] on span at bounding box center [717, 295] width 26 height 26
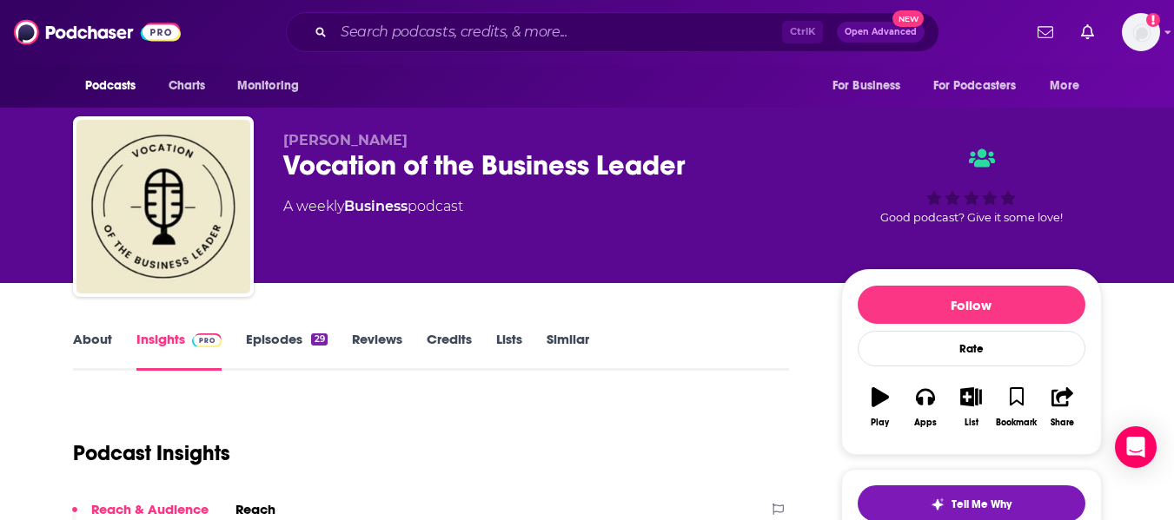
click at [0, 255] on div "Greg Baustert Vocation of the Business Leader A weekly Business podcast Good po…" at bounding box center [587, 141] width 1174 height 283
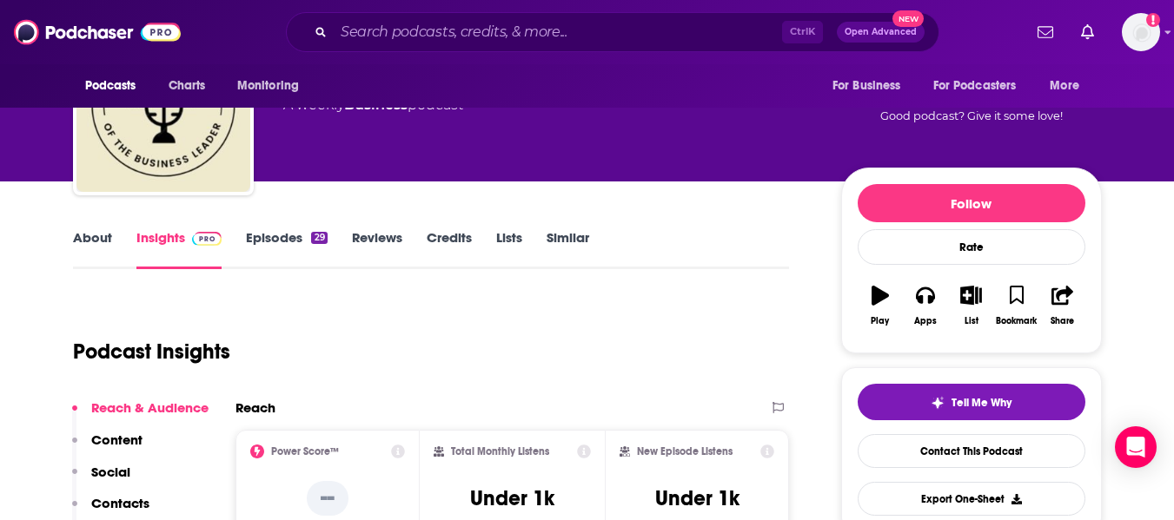
click at [83, 243] on link "About" at bounding box center [92, 249] width 39 height 40
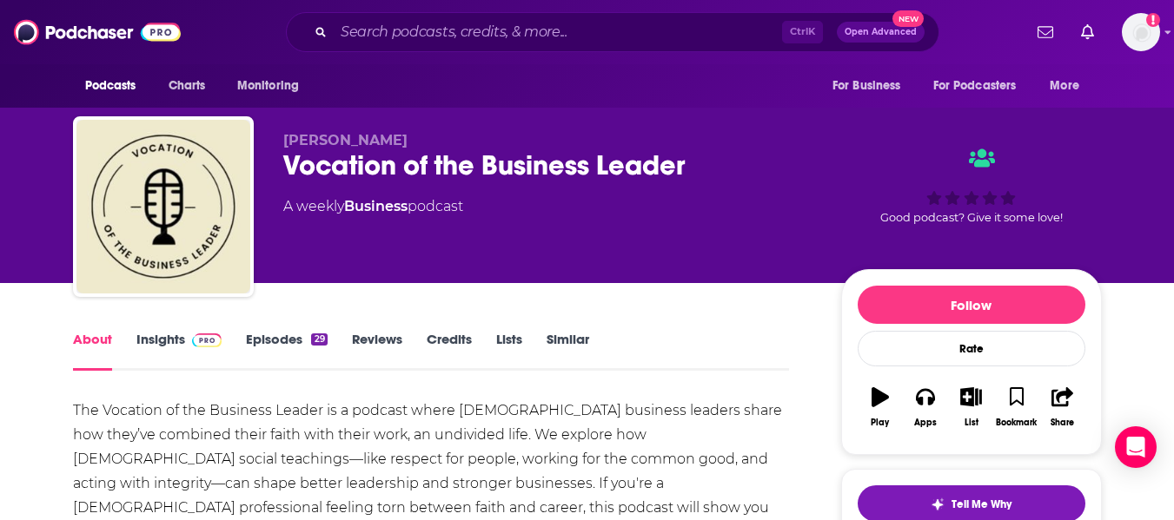
click at [0, 271] on div "Greg Baustert Vocation of the Business Leader A weekly Business podcast Good po…" at bounding box center [587, 141] width 1174 height 283
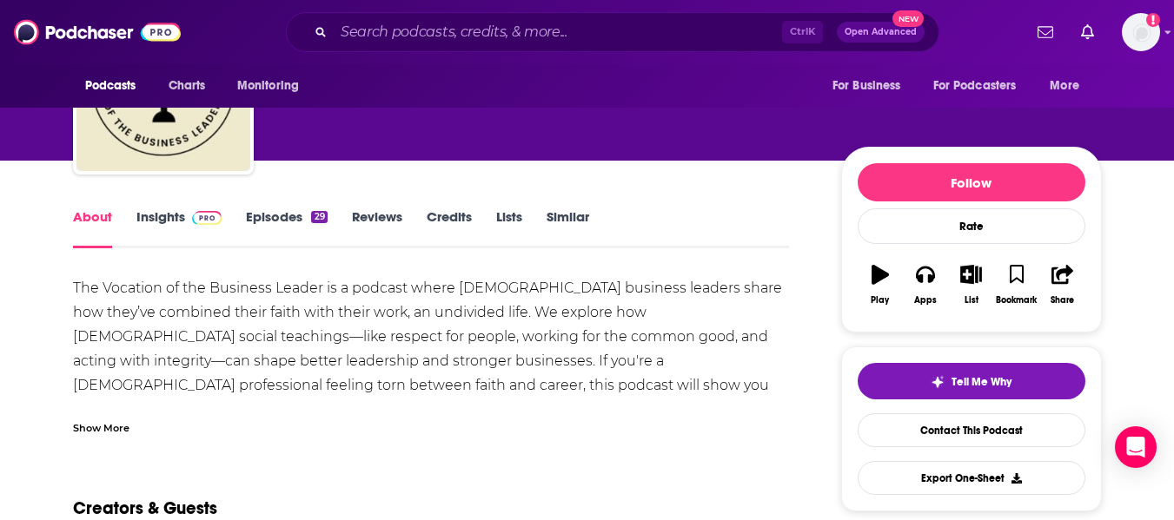
scroll to position [123, 0]
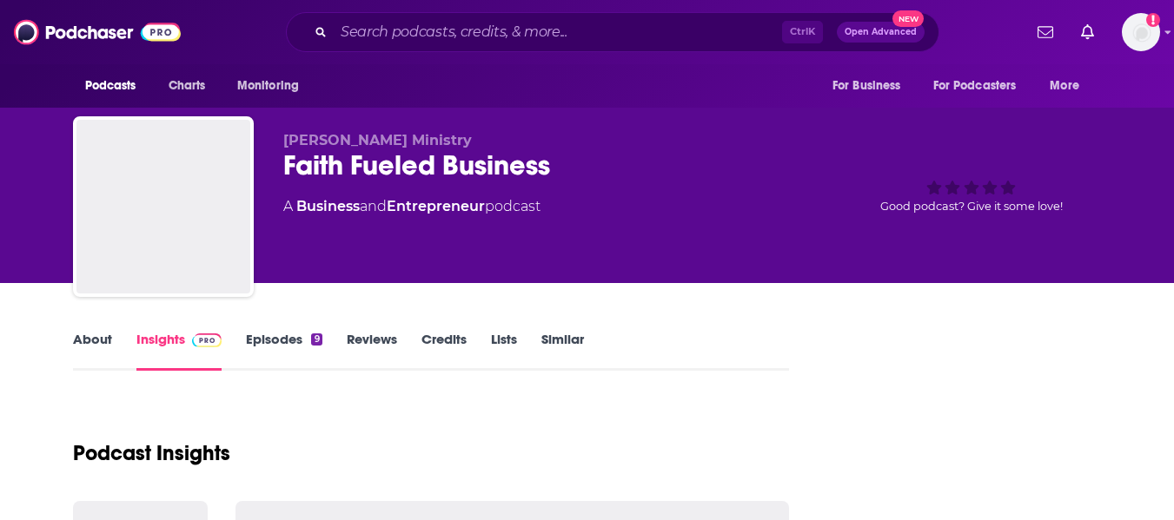
click at [86, 348] on link "About" at bounding box center [92, 351] width 39 height 40
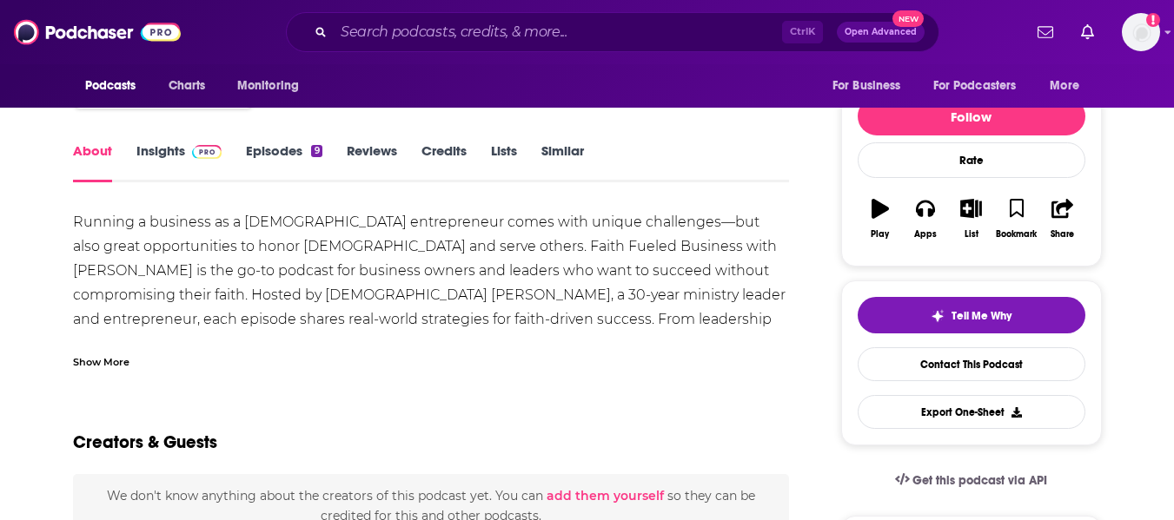
scroll to position [197, 0]
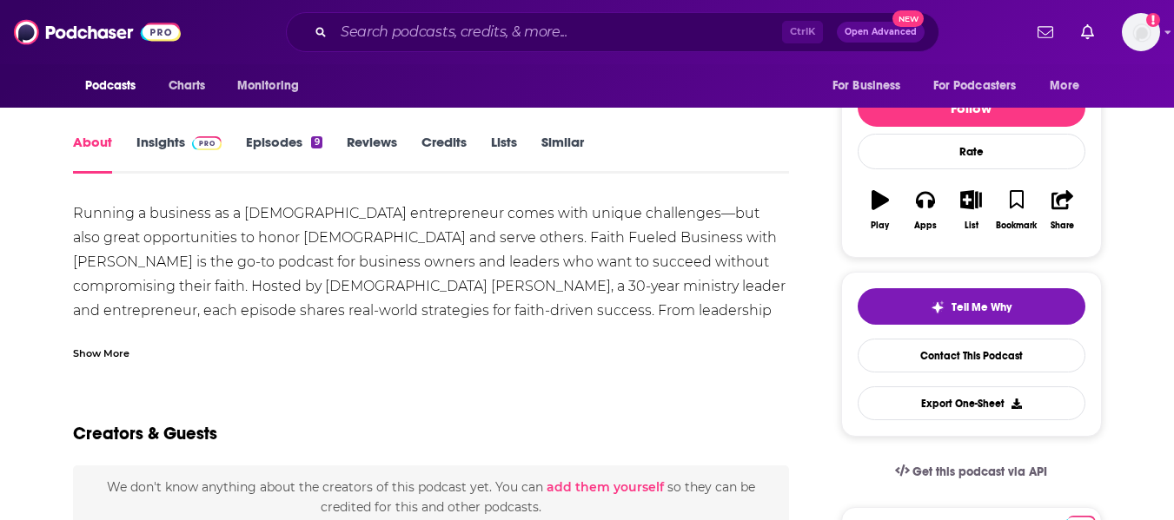
click at [115, 346] on div "Show More" at bounding box center [101, 352] width 56 height 17
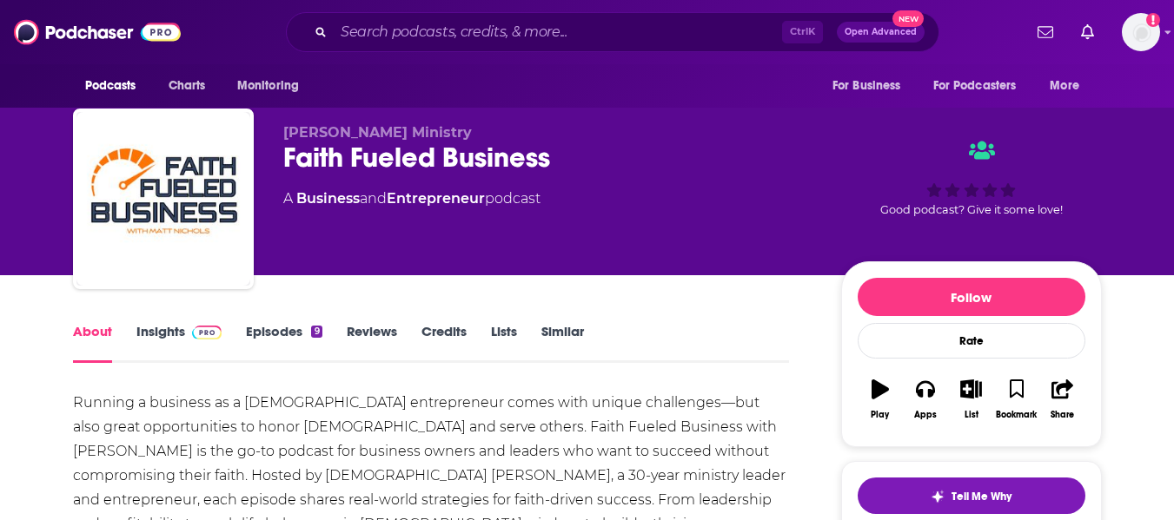
scroll to position [0, 0]
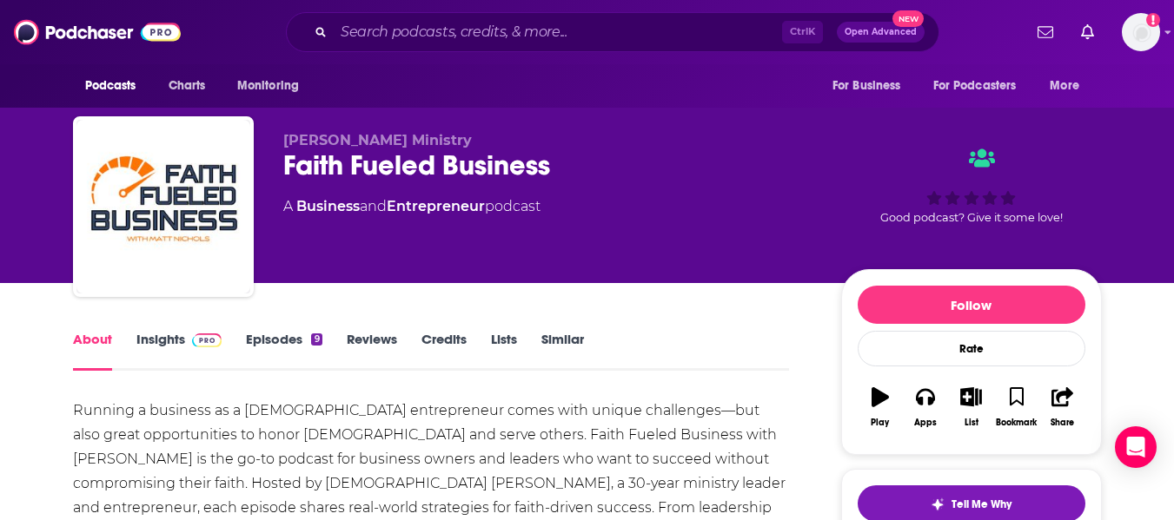
click at [328, 169] on div "Faith Fueled Business" at bounding box center [548, 166] width 530 height 34
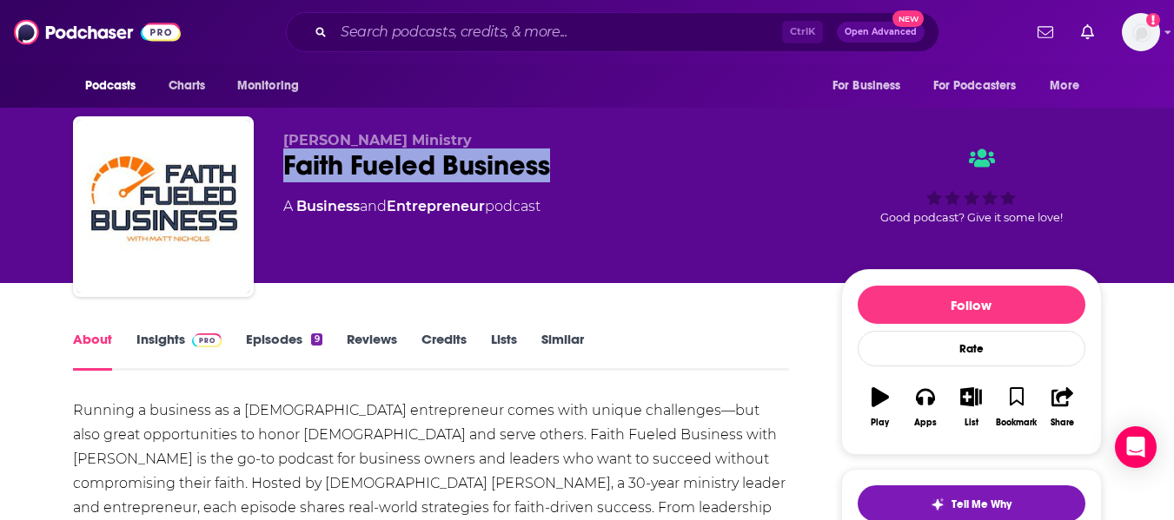
drag, startPoint x: 282, startPoint y: 163, endPoint x: 555, endPoint y: 169, distance: 273.8
click at [555, 169] on div "[PERSON_NAME] Ministry Faith Fueled Business A Business and Entrepreneur podcas…" at bounding box center [587, 210] width 1029 height 188
copy h1 "Faith Fueled Business"
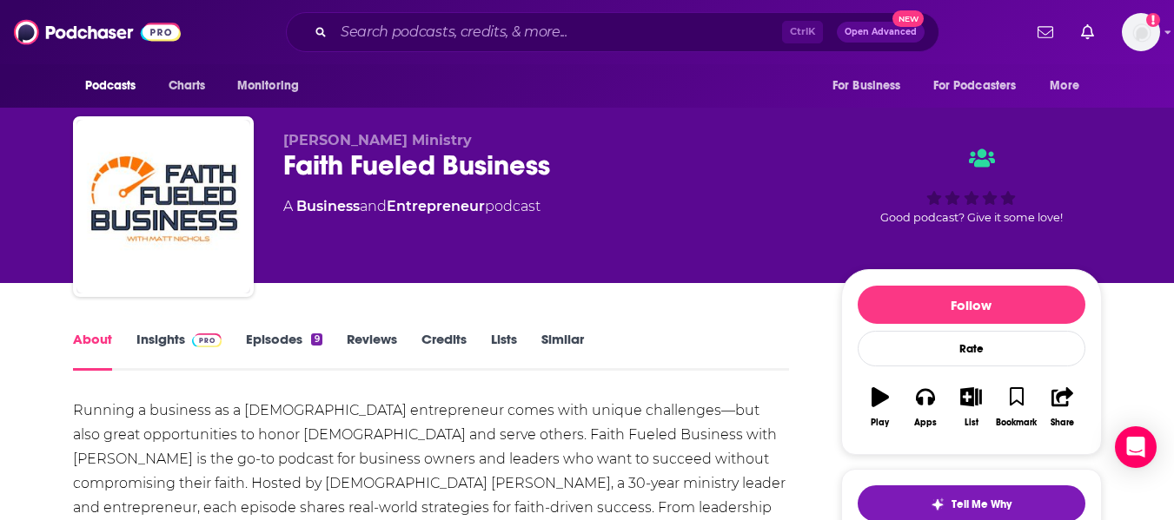
click at [145, 344] on link "Insights" at bounding box center [179, 351] width 86 height 40
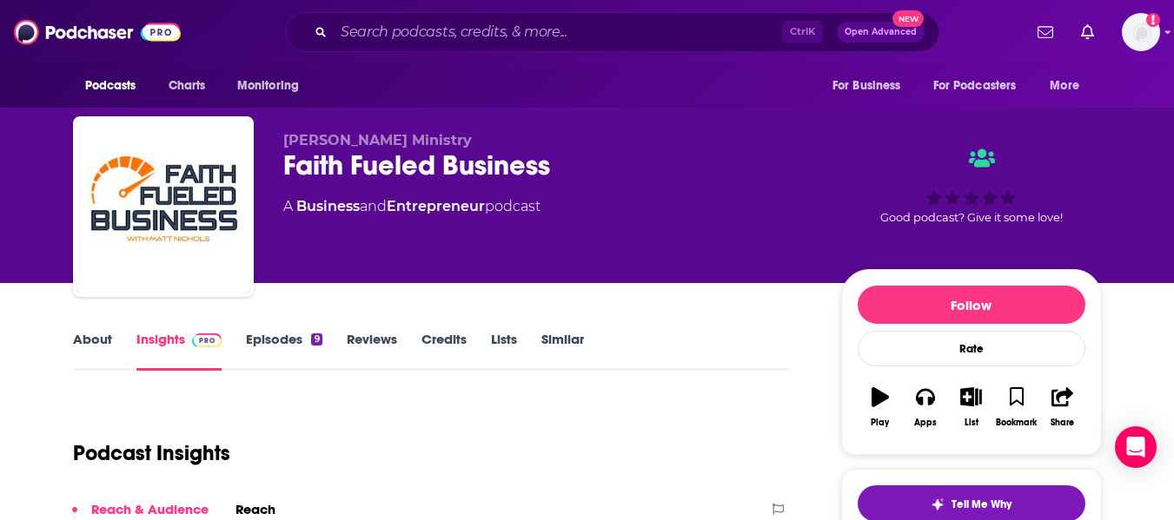
click at [98, 347] on link "About" at bounding box center [92, 351] width 39 height 40
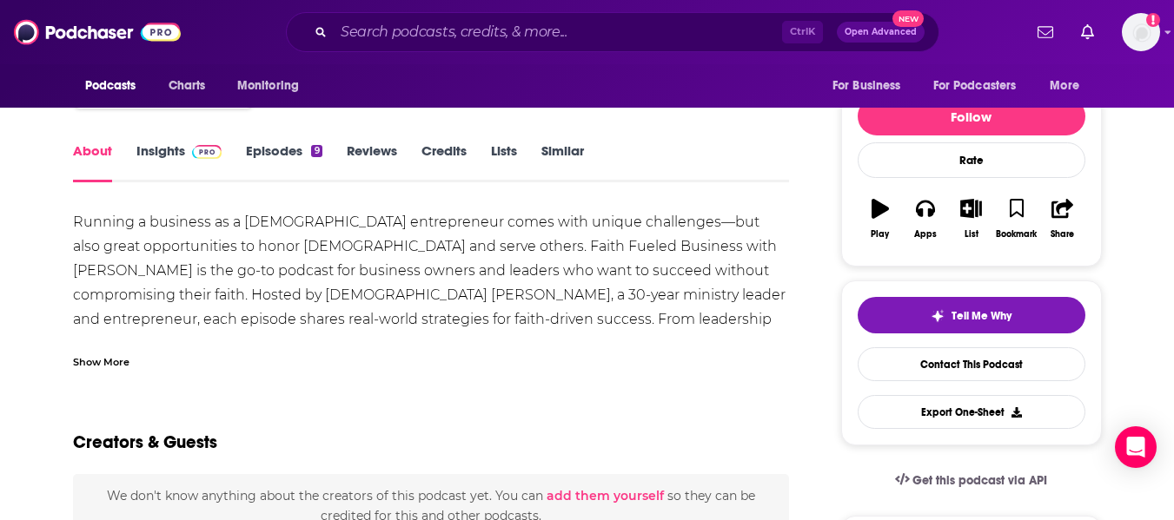
scroll to position [189, 0]
drag, startPoint x: 579, startPoint y: 247, endPoint x: 660, endPoint y: 245, distance: 80.8
click at [660, 245] on div "Running a business as a [DEMOGRAPHIC_DATA] entrepreneur comes with unique chall…" at bounding box center [431, 294] width 717 height 170
copy div "[PERSON_NAME]"
click at [161, 144] on link "Insights" at bounding box center [179, 162] width 86 height 40
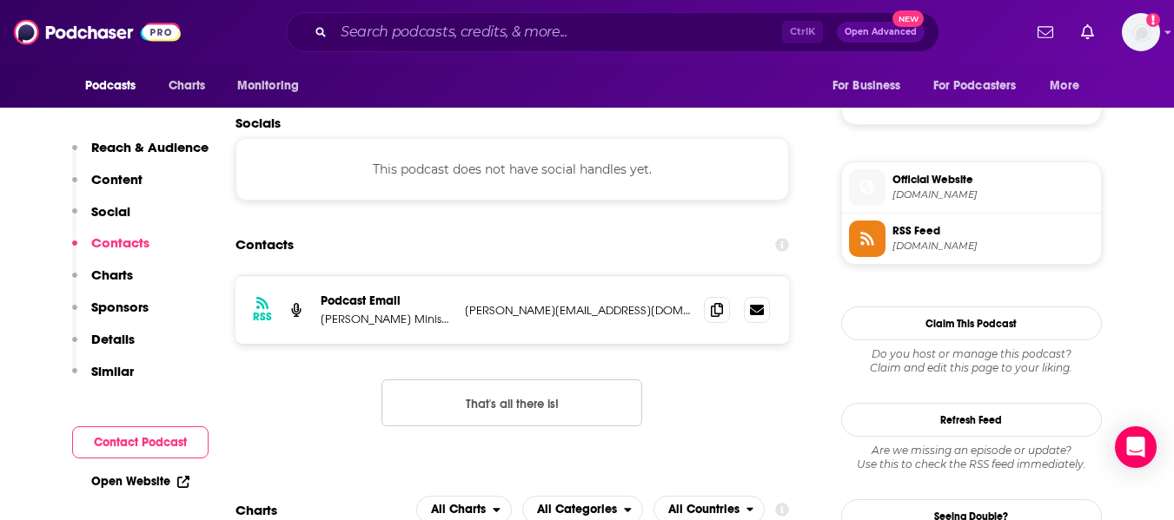
scroll to position [1222, 0]
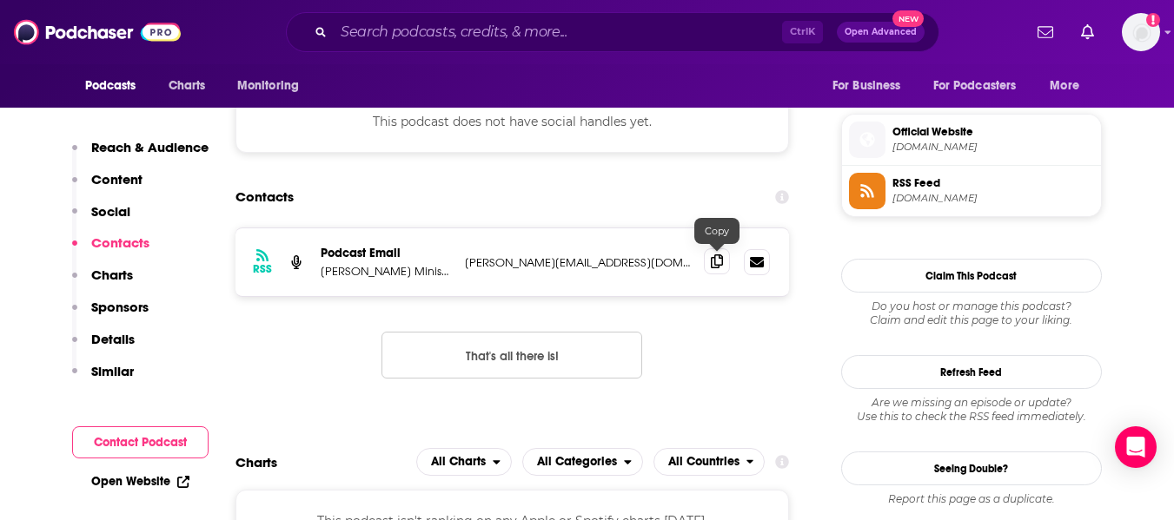
click at [713, 269] on span at bounding box center [717, 262] width 26 height 26
click at [426, 214] on div "Contacts" at bounding box center [512, 197] width 554 height 33
click at [140, 481] on link "Open Website" at bounding box center [140, 481] width 98 height 15
drag, startPoint x: 623, startPoint y: 266, endPoint x: 494, endPoint y: 265, distance: 128.6
click at [494, 265] on p "[PERSON_NAME][EMAIL_ADDRESS][DOMAIN_NAME]" at bounding box center [578, 262] width 226 height 15
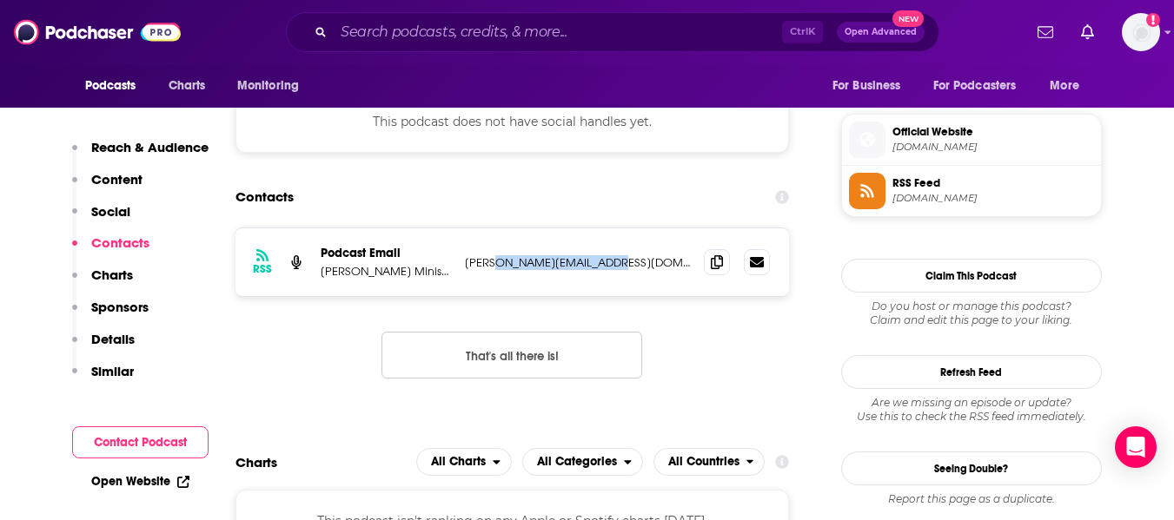
copy p "[DOMAIN_NAME]"
drag, startPoint x: 322, startPoint y: 275, endPoint x: 429, endPoint y: 274, distance: 107.8
click at [429, 274] on p "[PERSON_NAME] Ministry" at bounding box center [386, 271] width 130 height 15
copy p "[PERSON_NAME] Ministry"
